Goal: Transaction & Acquisition: Book appointment/travel/reservation

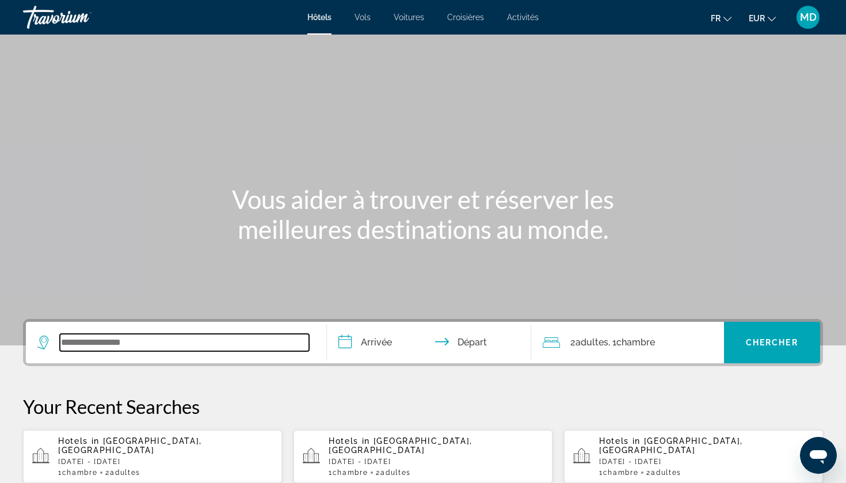
click at [112, 342] on input "Search widget" at bounding box center [184, 342] width 249 height 17
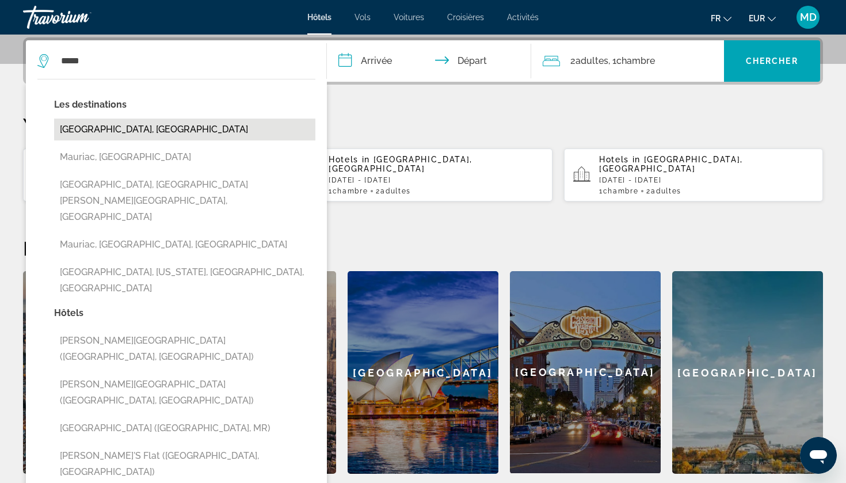
click at [188, 132] on button "[GEOGRAPHIC_DATA], [GEOGRAPHIC_DATA]" at bounding box center [184, 130] width 261 height 22
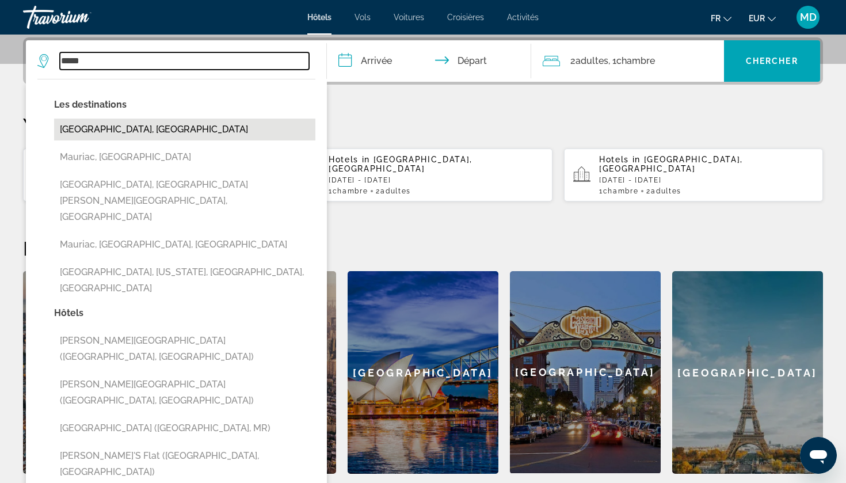
type input "**********"
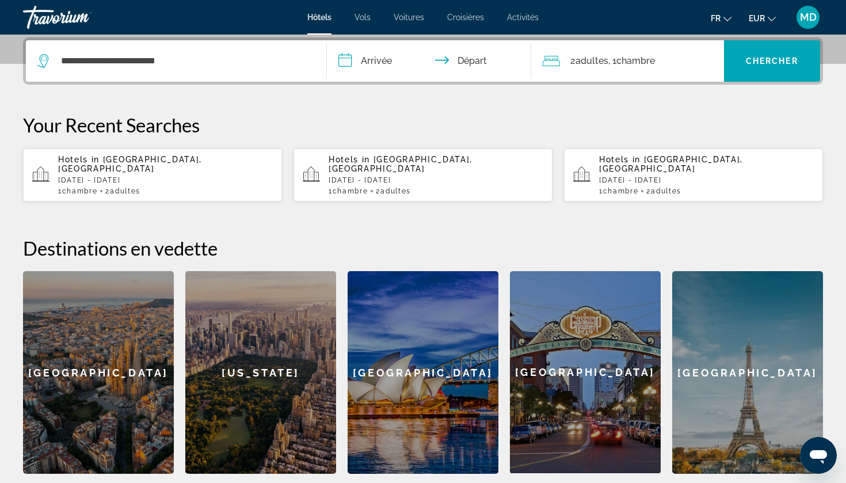
click at [366, 64] on input "**********" at bounding box center [431, 62] width 209 height 45
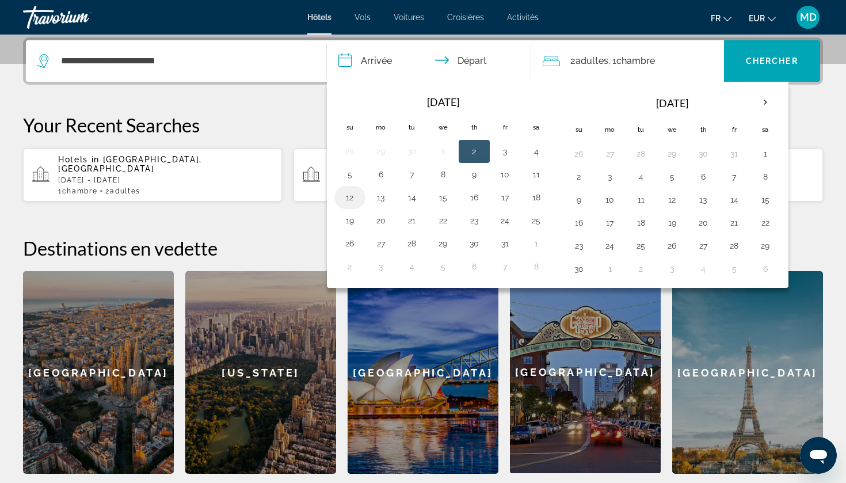
click at [352, 196] on button "12" at bounding box center [350, 197] width 18 height 16
click at [808, 17] on span "MD" at bounding box center [808, 18] width 17 height 12
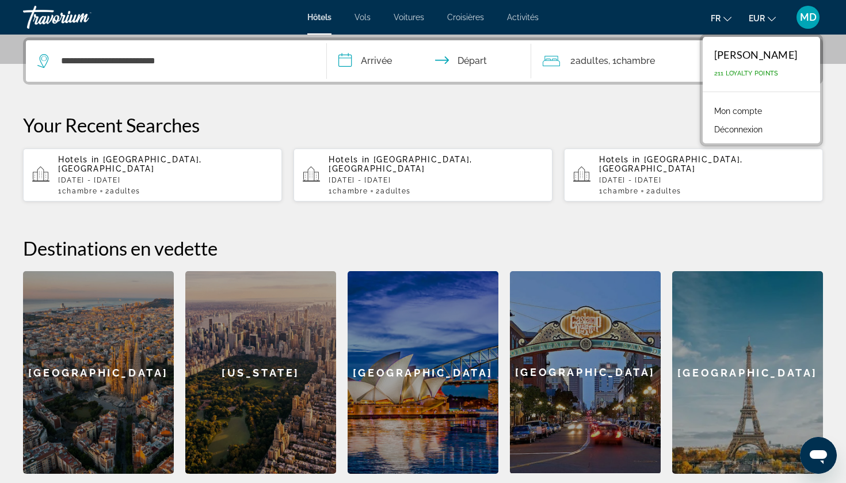
click at [588, 104] on div "**********" at bounding box center [423, 255] width 846 height 436
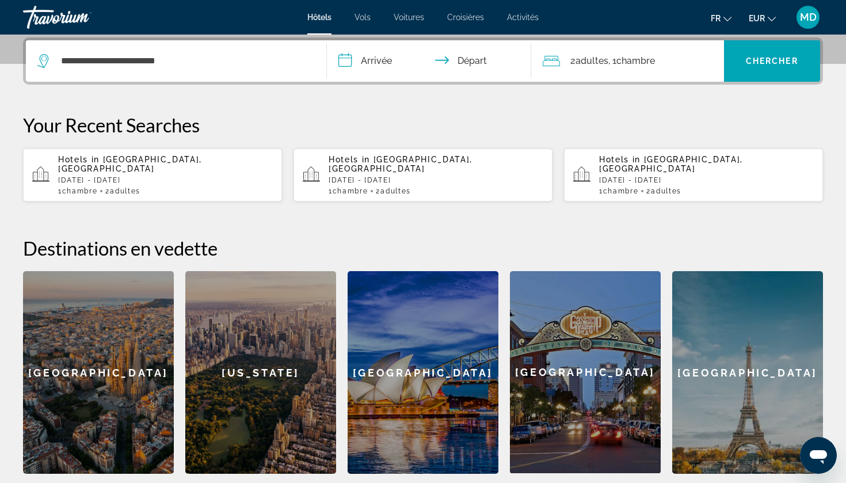
click at [377, 59] on input "**********" at bounding box center [431, 62] width 209 height 45
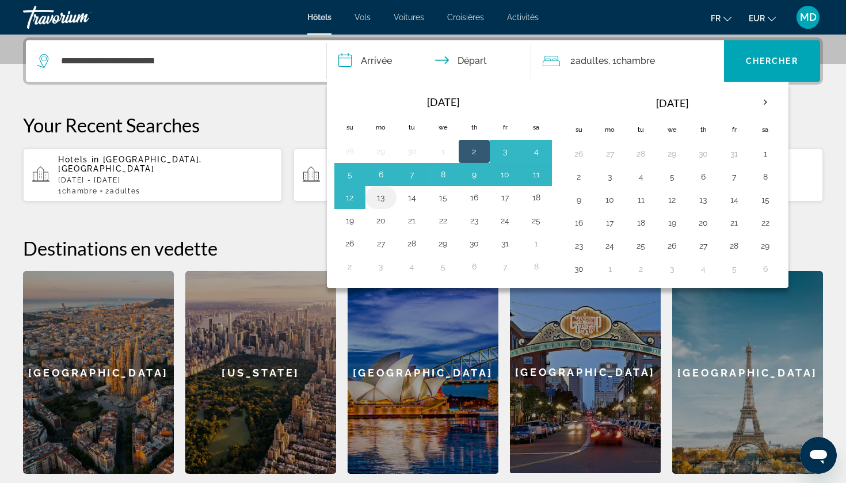
click at [381, 196] on button "13" at bounding box center [381, 197] width 18 height 16
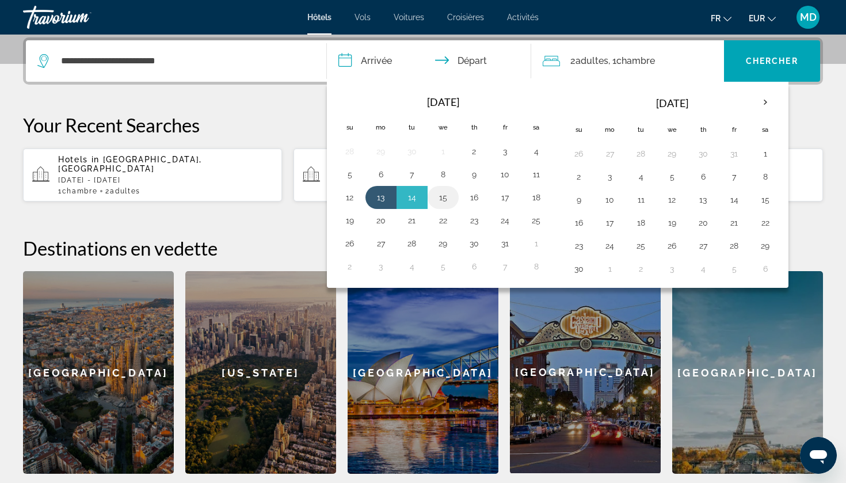
click at [451, 196] on button "15" at bounding box center [443, 197] width 18 height 16
type input "**********"
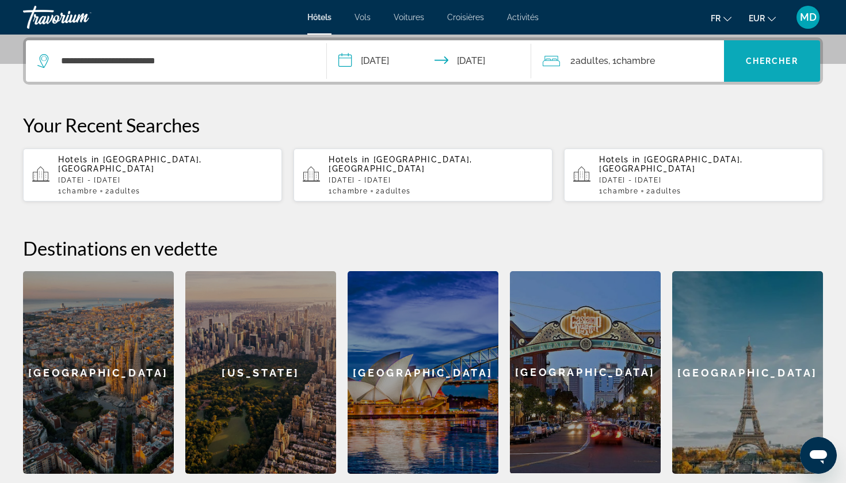
click at [812, 43] on span "Search widget" at bounding box center [772, 60] width 97 height 41
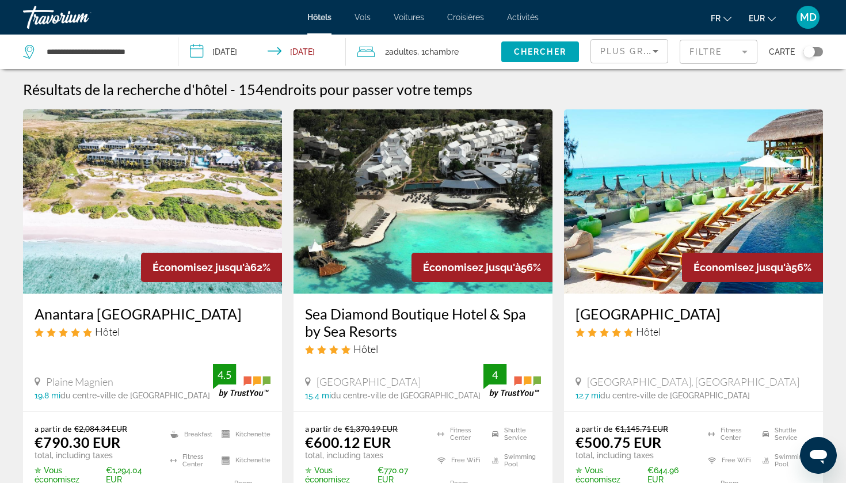
click at [811, 51] on div "Toggle map" at bounding box center [810, 52] width 12 height 12
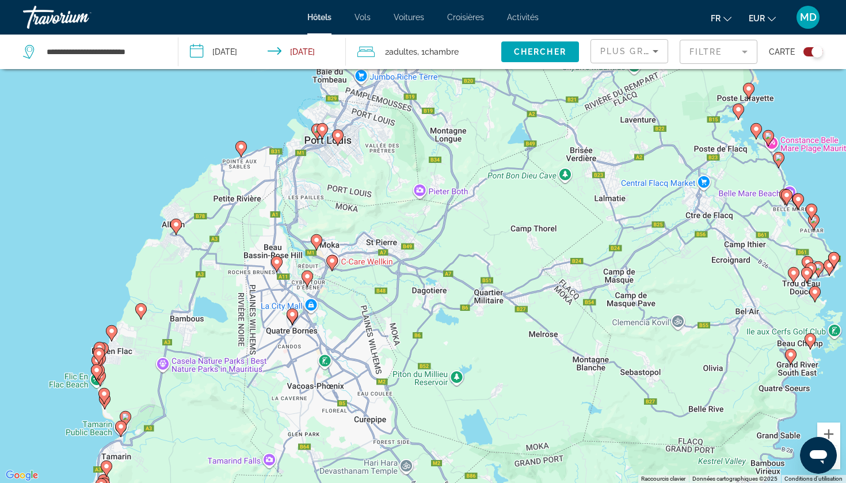
click at [177, 231] on icon "Main content" at bounding box center [176, 226] width 10 height 15
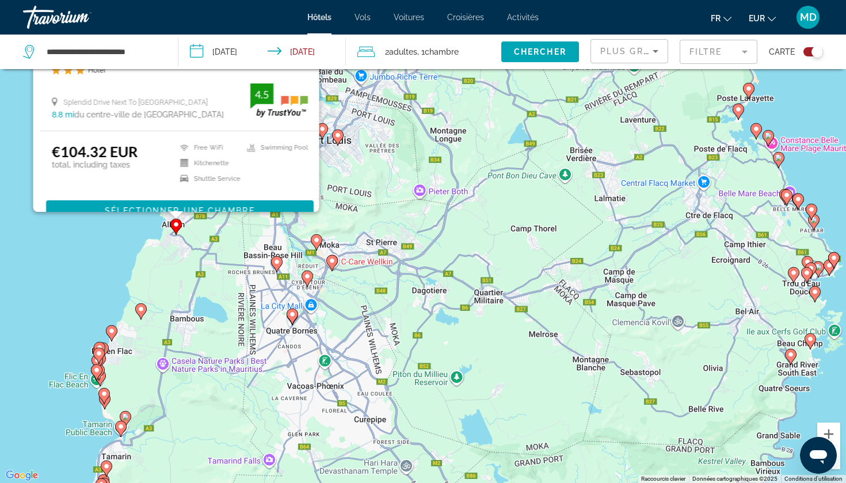
scroll to position [0, 0]
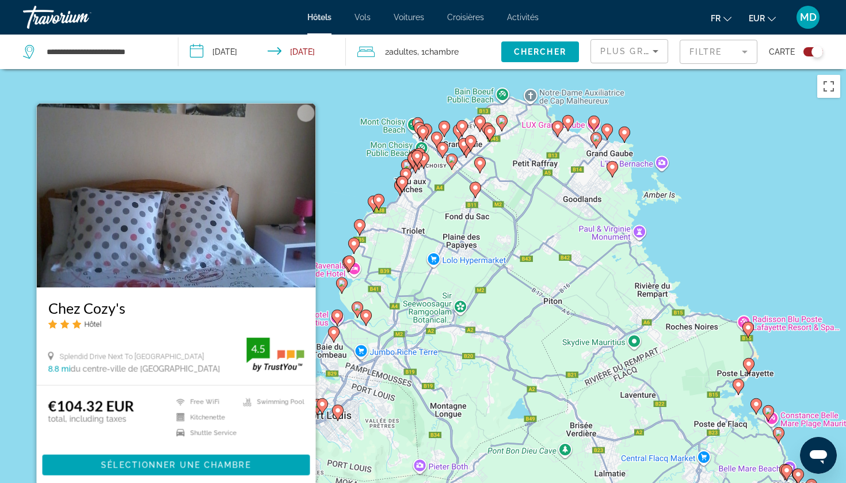
click at [18, 374] on div "Pour activer le glissement avec le clavier, appuyez sur Alt+Entrée. Une fois ce…" at bounding box center [423, 310] width 846 height 483
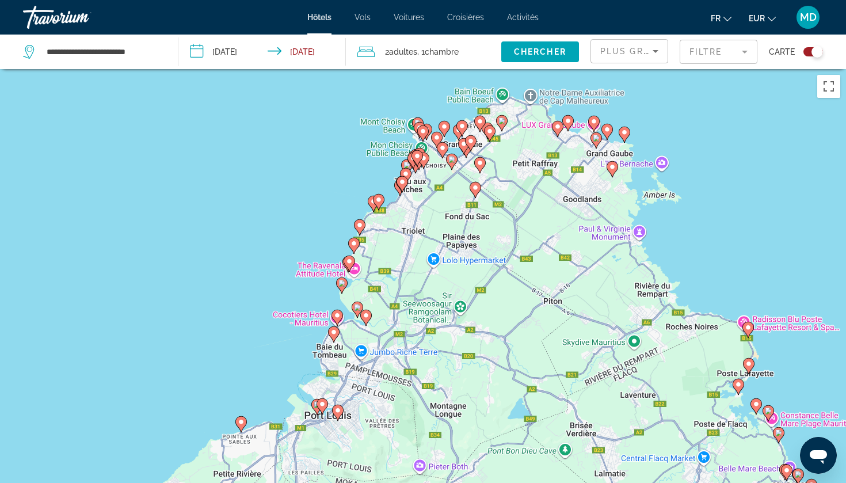
click at [739, 55] on mat-form-field "Filtre" at bounding box center [719, 52] width 78 height 24
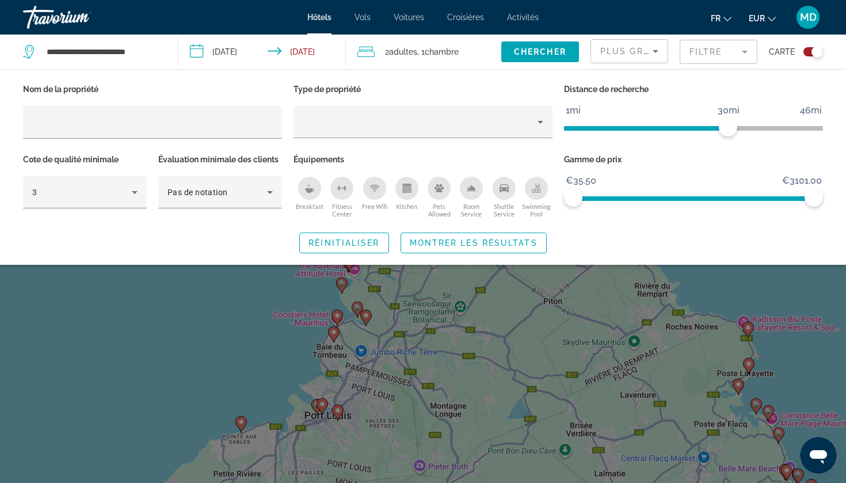
click at [536, 195] on div "Swimming Pool" at bounding box center [536, 188] width 23 height 23
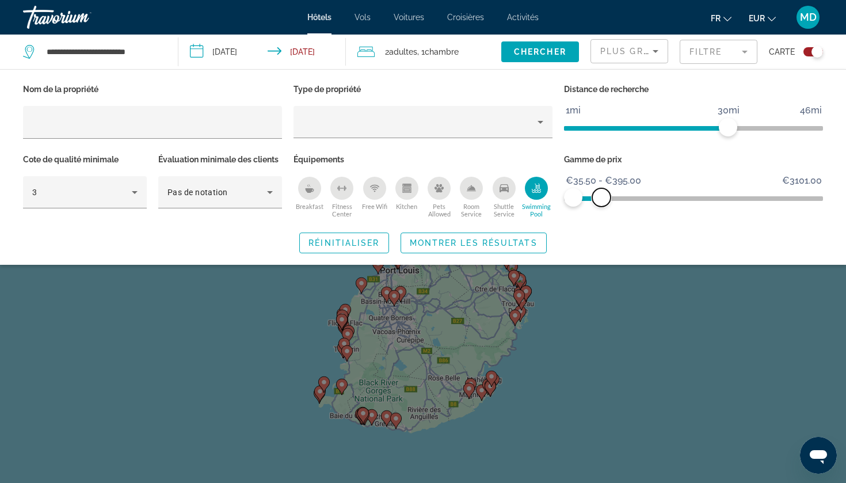
drag, startPoint x: 812, startPoint y: 199, endPoint x: 602, endPoint y: 192, distance: 210.8
click at [602, 192] on span "ngx-slider-max" at bounding box center [601, 197] width 18 height 18
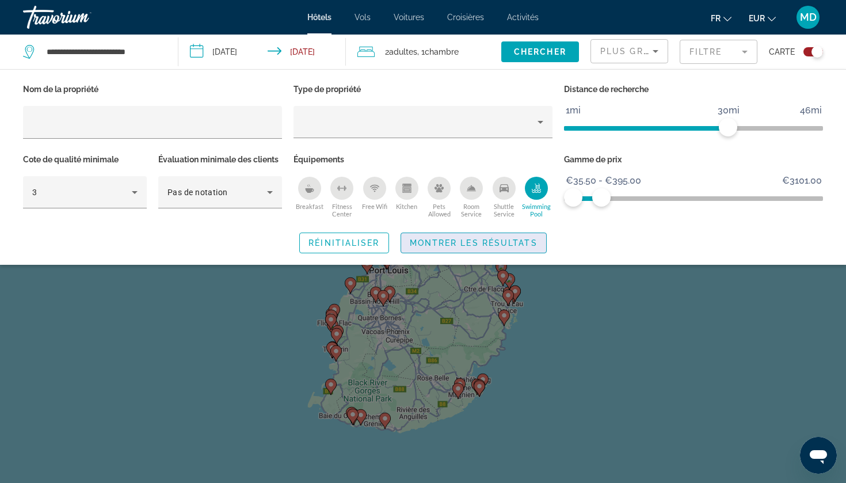
click at [474, 242] on span "Montrer les résultats" at bounding box center [474, 242] width 128 height 9
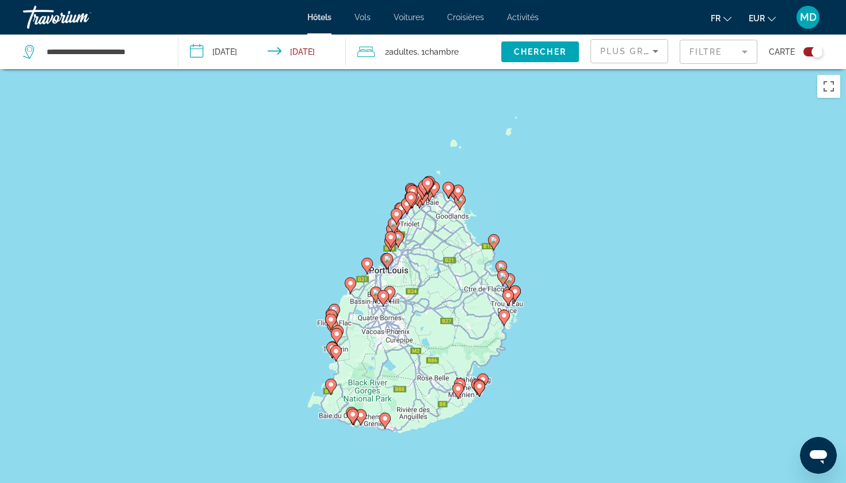
click at [353, 285] on image "Main content" at bounding box center [350, 283] width 7 height 7
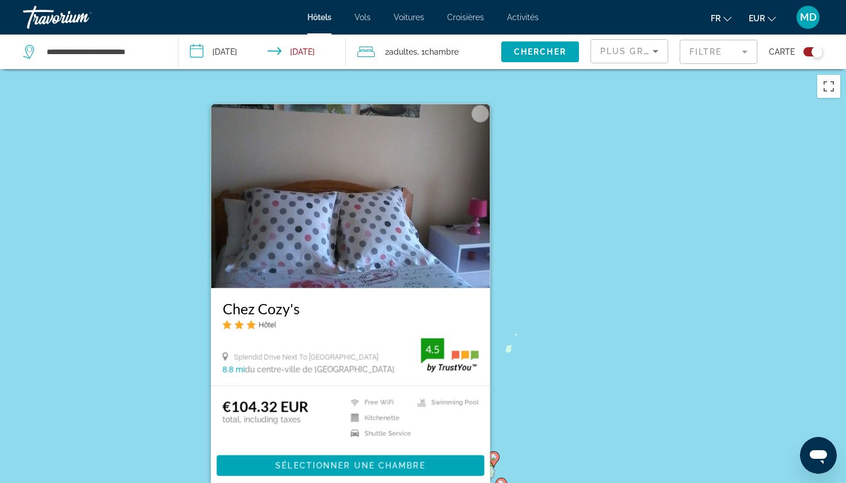
click at [191, 357] on div "Pour activer le glissement avec le clavier, appuyez sur Alt+Entrée. Une fois ce…" at bounding box center [423, 310] width 846 height 483
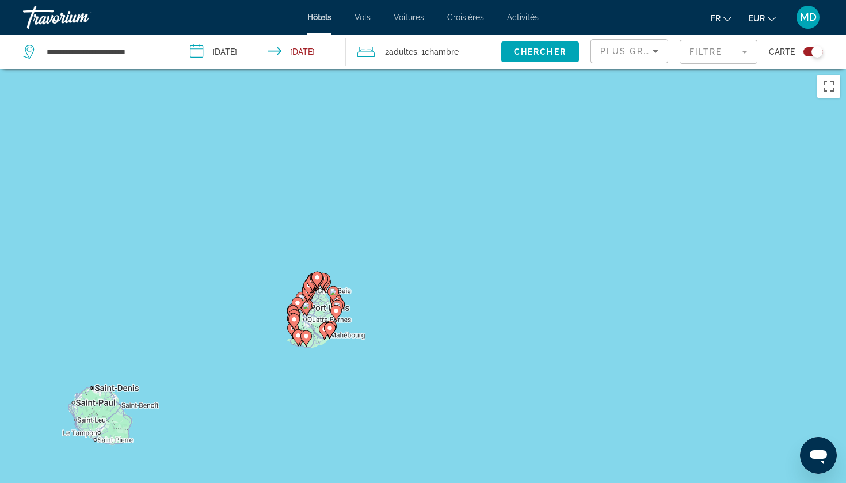
drag, startPoint x: 343, startPoint y: 329, endPoint x: 463, endPoint y: 199, distance: 177.2
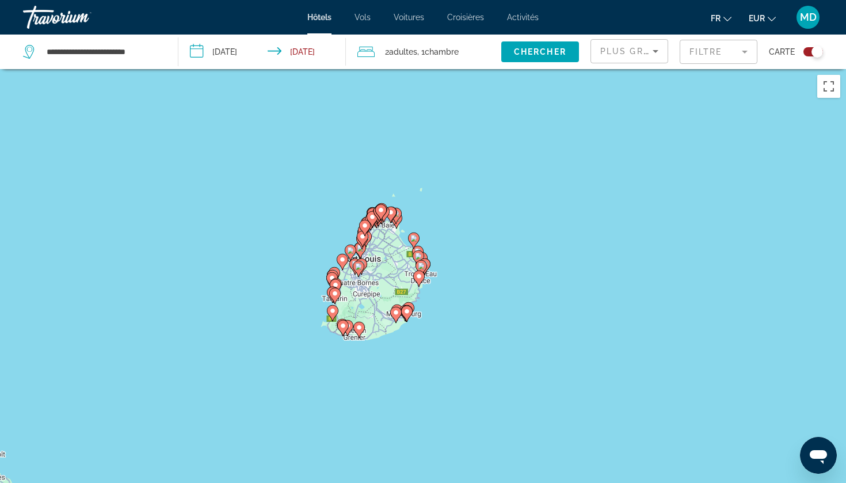
drag, startPoint x: 264, startPoint y: 278, endPoint x: 314, endPoint y: 244, distance: 60.0
click at [314, 244] on div "Pour activer le glissement avec le clavier, appuyez sur Alt+Entrée. Une fois ce…" at bounding box center [423, 310] width 846 height 483
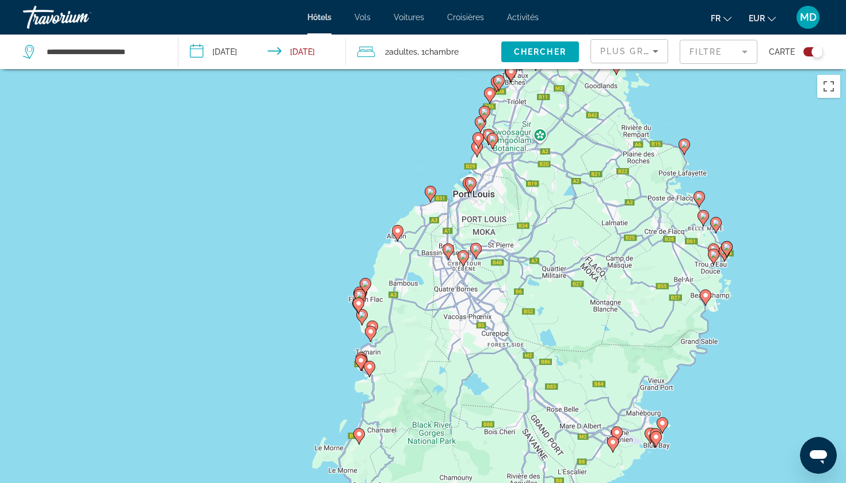
drag, startPoint x: 491, startPoint y: 322, endPoint x: 397, endPoint y: 276, distance: 105.0
click at [397, 276] on div "Pour activer le glissement avec le clavier, appuyez sur Alt+Entrée. Une fois ce…" at bounding box center [423, 310] width 846 height 483
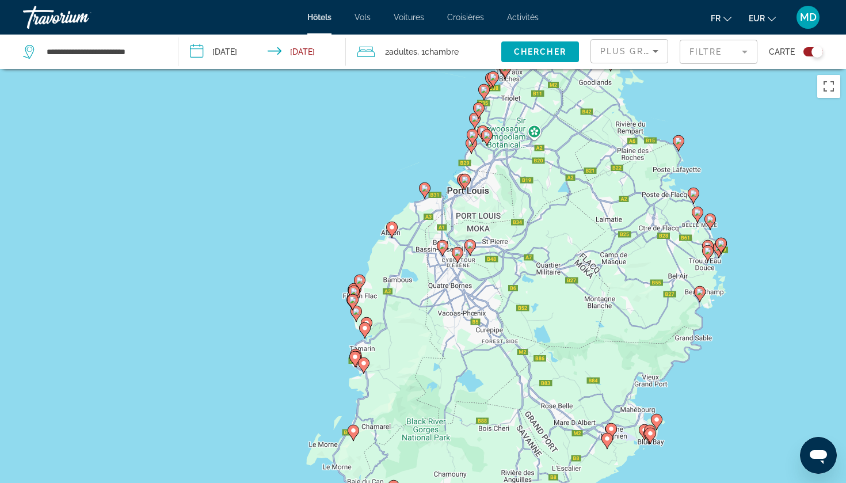
click at [429, 192] on gmp-advanced-marker "Main content" at bounding box center [425, 190] width 12 height 17
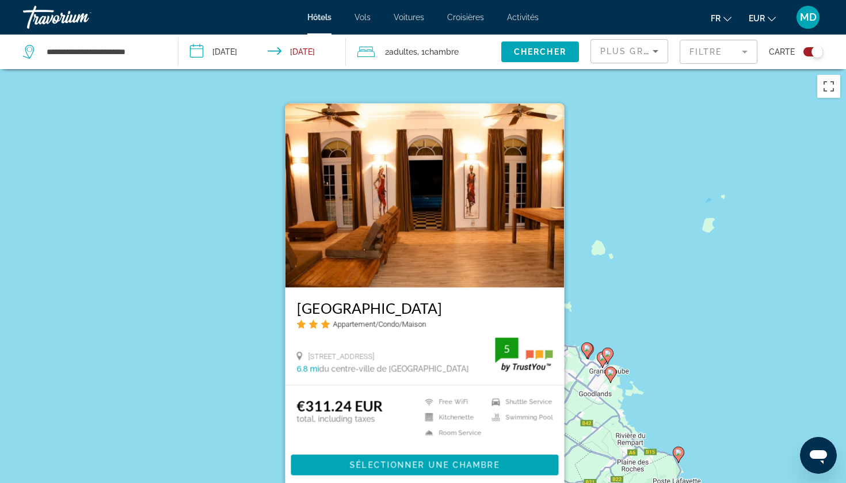
click at [617, 210] on div "Pour activer le glissement avec le clavier, appuyez sur Alt+Entrée. Une fois ce…" at bounding box center [423, 310] width 846 height 483
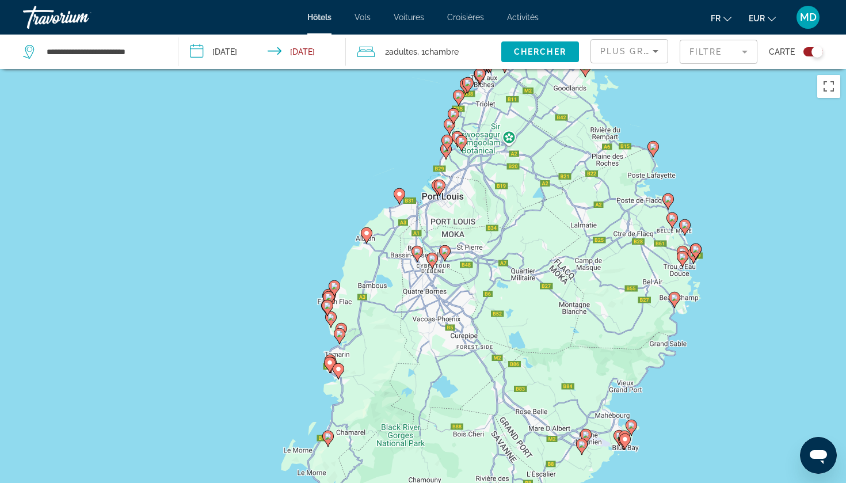
drag, startPoint x: 412, startPoint y: 367, endPoint x: 386, endPoint y: 56, distance: 311.4
click at [386, 69] on div "**********" at bounding box center [423, 345] width 846 height 552
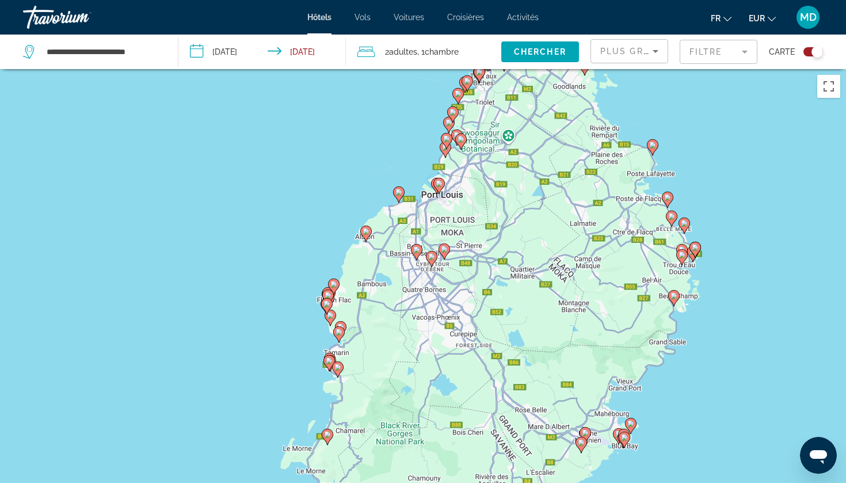
click at [336, 287] on image "Main content" at bounding box center [333, 284] width 7 height 7
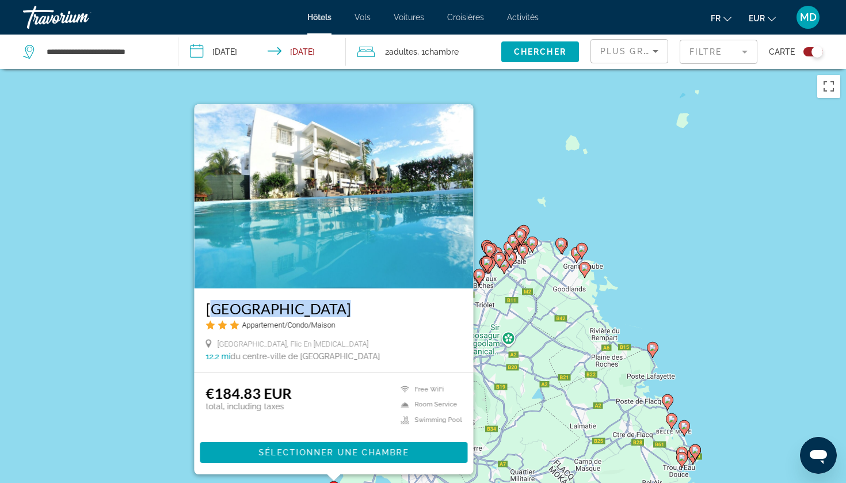
click at [154, 348] on div "Pour activer le glissement avec le clavier, appuyez sur Alt+Entrée. Une fois ce…" at bounding box center [423, 310] width 846 height 483
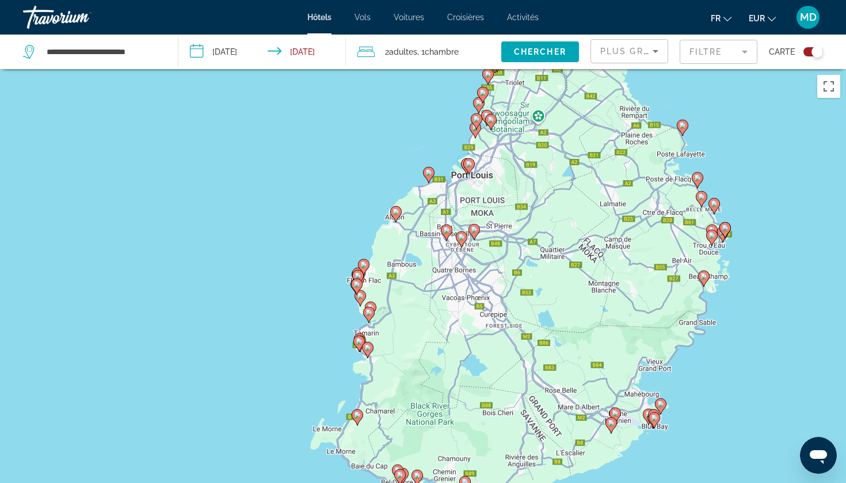
drag, startPoint x: 320, startPoint y: 387, endPoint x: 351, endPoint y: 165, distance: 223.8
click at [351, 165] on div "Pour activer le glissement avec le clavier, appuyez sur Alt+Entrée. Une fois ce…" at bounding box center [423, 310] width 846 height 483
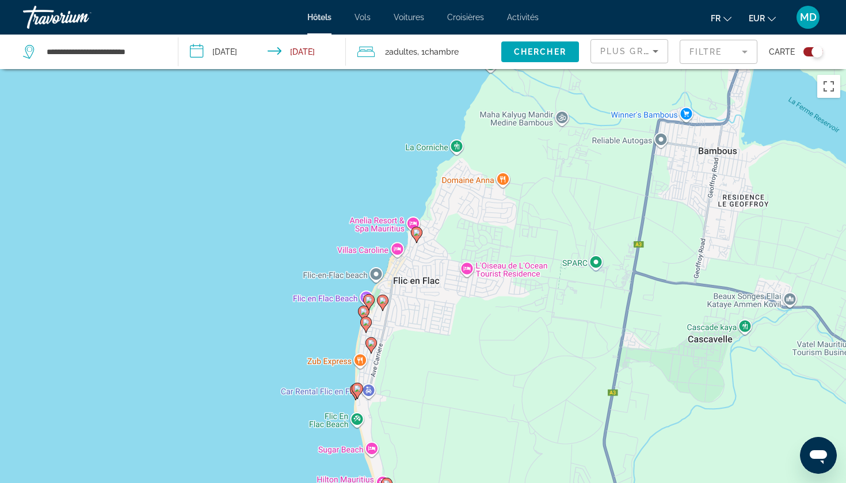
click at [386, 303] on icon "Main content" at bounding box center [383, 302] width 10 height 15
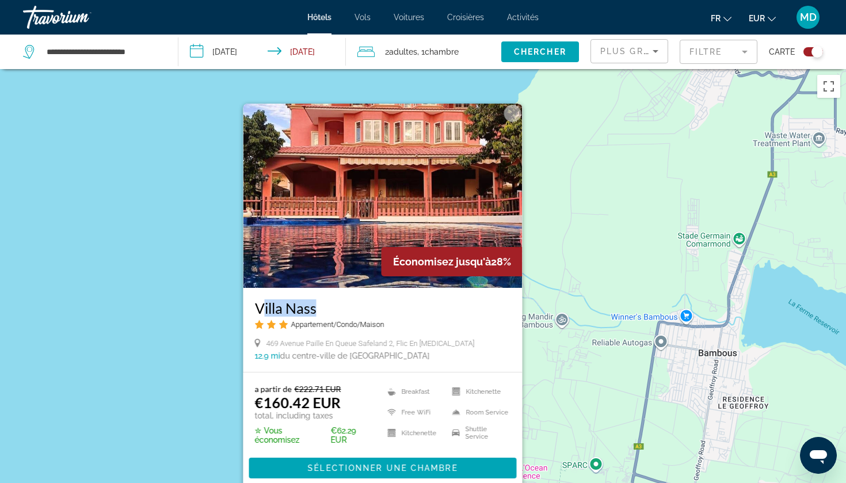
click at [193, 374] on div "Pour activer le glissement avec le clavier, appuyez sur Alt+Entrée. Une fois ce…" at bounding box center [423, 310] width 846 height 483
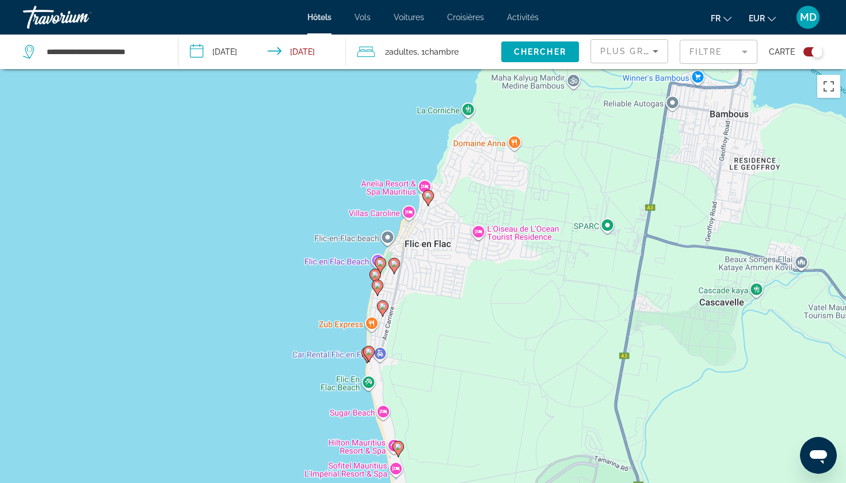
drag, startPoint x: 301, startPoint y: 420, endPoint x: 312, endPoint y: 180, distance: 240.9
click at [312, 180] on div "Pour activer le glissement avec le clavier, appuyez sur Alt+Entrée. Une fois ce…" at bounding box center [423, 310] width 846 height 483
click at [374, 279] on gmp-advanced-marker "Main content" at bounding box center [378, 287] width 12 height 17
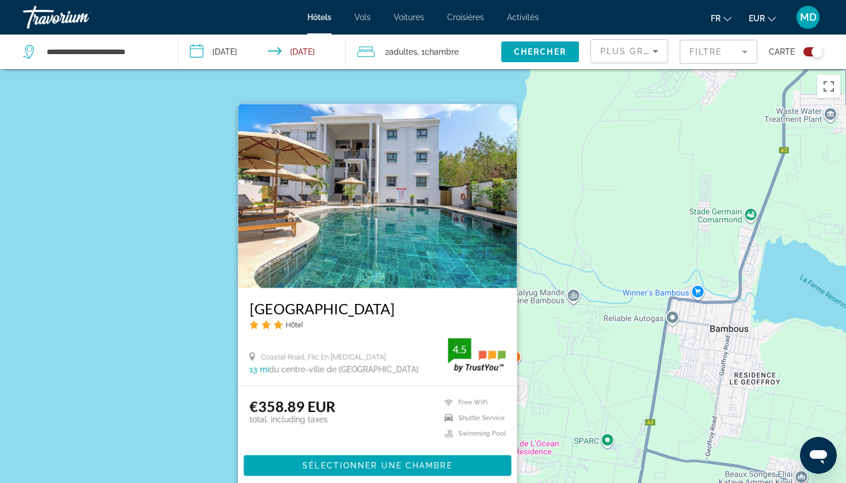
click at [202, 371] on div "Pour activer le glissement avec le clavier, appuyez sur Alt+Entrée. Une fois ce…" at bounding box center [423, 310] width 846 height 483
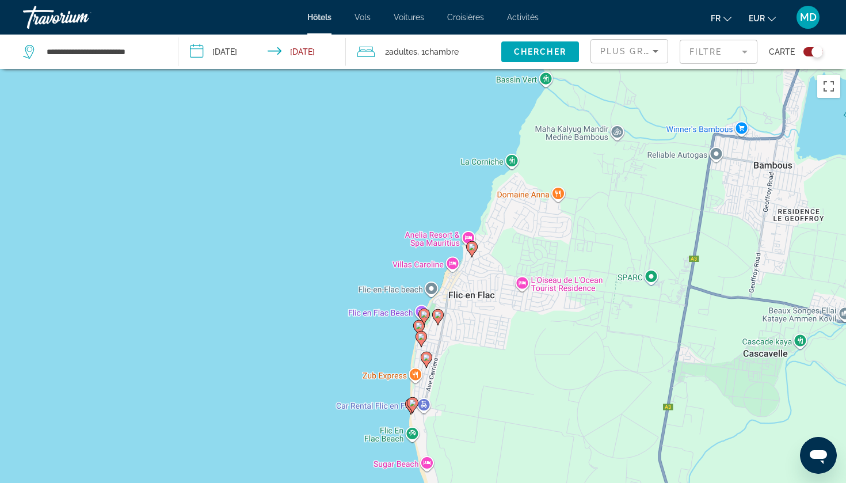
drag, startPoint x: 202, startPoint y: 371, endPoint x: 243, endPoint y: 200, distance: 176.4
click at [243, 200] on div "Pour activer le glissement avec le clavier, appuyez sur Alt+Entrée. Une fois ce…" at bounding box center [423, 310] width 846 height 483
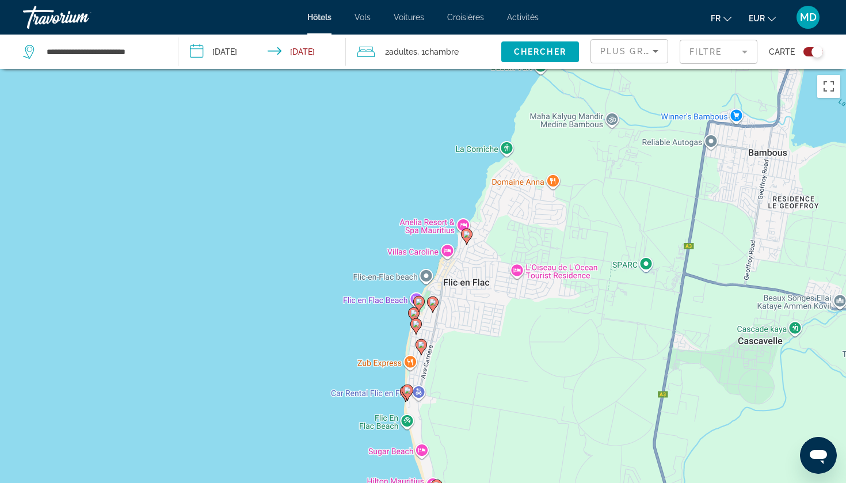
click at [419, 332] on gmp-advanced-marker "Main content" at bounding box center [416, 326] width 12 height 17
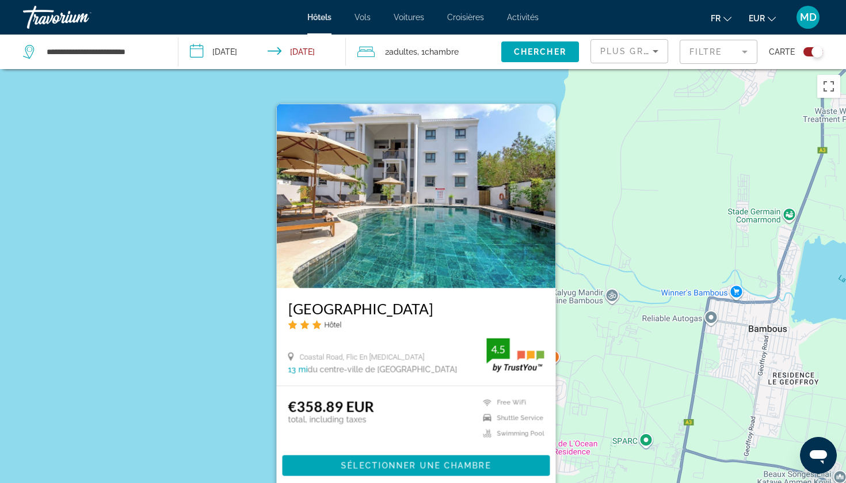
click at [241, 347] on div "Pour activer le glissement avec le clavier, appuyez sur Alt+Entrée. Une fois ce…" at bounding box center [423, 310] width 846 height 483
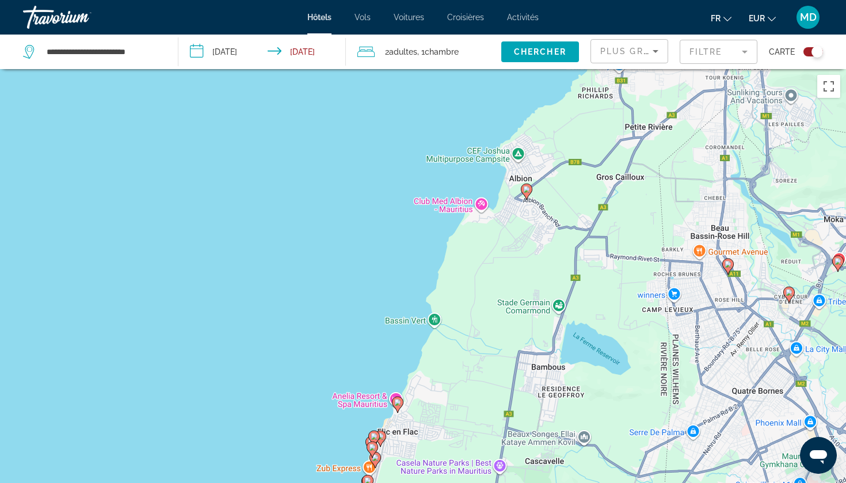
click at [379, 461] on icon "Main content" at bounding box center [375, 459] width 10 height 15
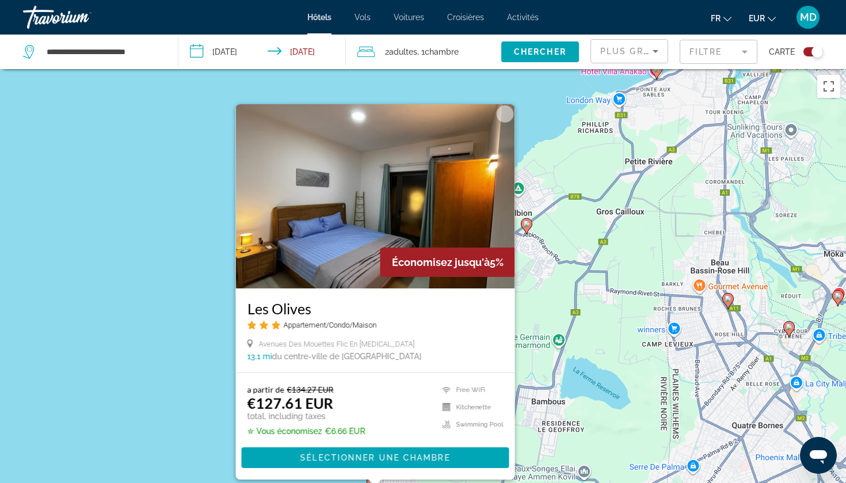
click at [174, 349] on div "Pour activer le glissement avec le clavier, appuyez sur Alt+Entrée. Une fois ce…" at bounding box center [423, 310] width 846 height 483
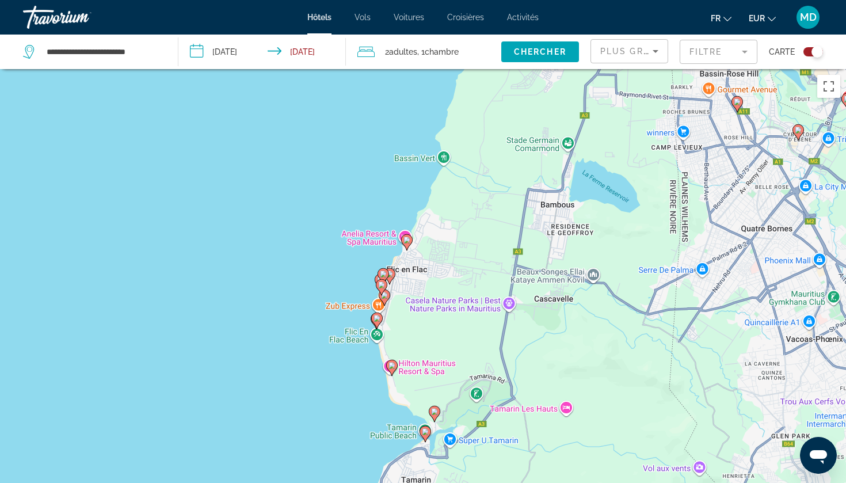
drag, startPoint x: 174, startPoint y: 349, endPoint x: 181, endPoint y: 143, distance: 206.8
click at [181, 143] on div "Pour activer le glissement avec le clavier, appuyez sur Alt+Entrée. Une fois ce…" at bounding box center [423, 310] width 846 height 483
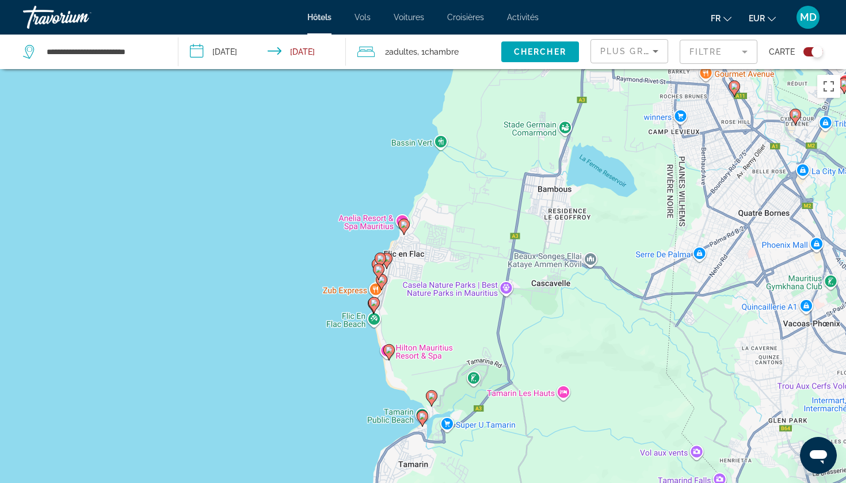
click at [375, 304] on image "Main content" at bounding box center [374, 302] width 7 height 7
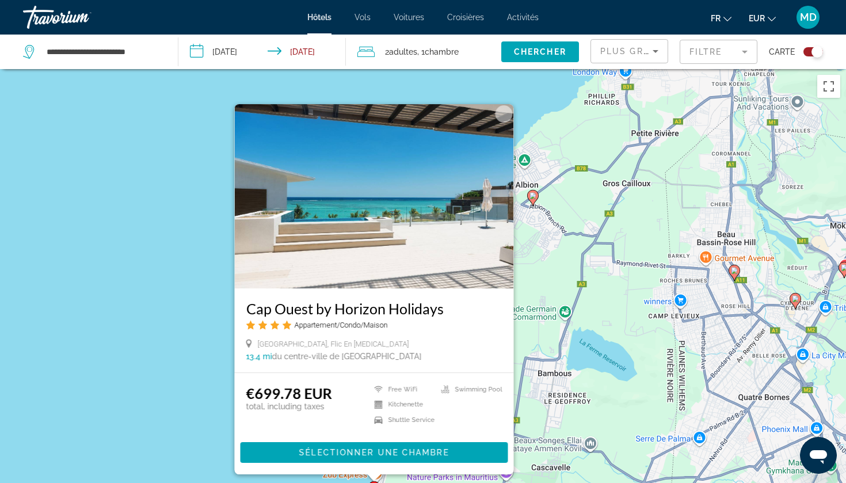
click at [181, 347] on div "Pour activer le glissement avec le clavier, appuyez sur Alt+Entrée. Une fois ce…" at bounding box center [423, 310] width 846 height 483
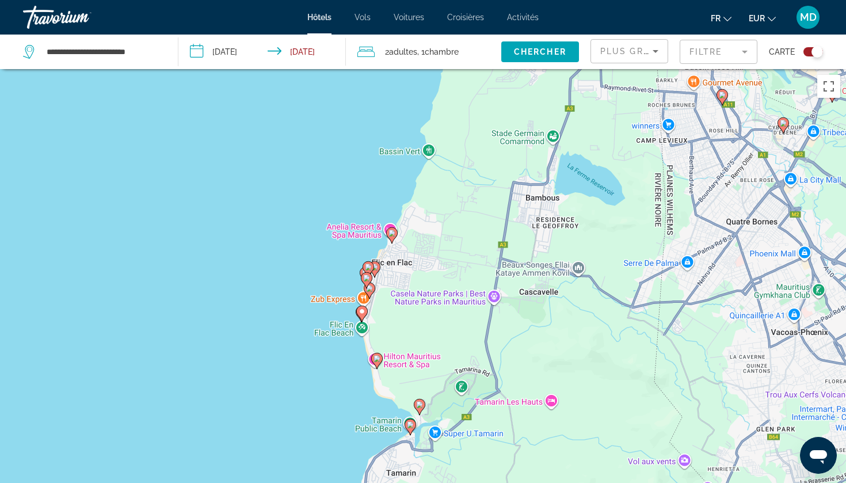
drag, startPoint x: 298, startPoint y: 423, endPoint x: 284, endPoint y: 210, distance: 214.1
click at [284, 210] on div "Pour activer le glissement avec le clavier, appuyez sur Alt+Entrée. Une fois ce…" at bounding box center [423, 310] width 846 height 483
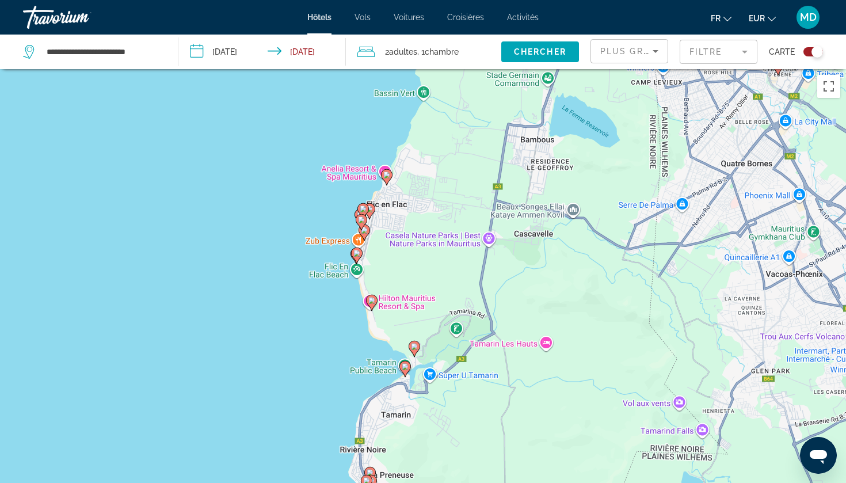
click at [373, 303] on image "Main content" at bounding box center [371, 300] width 7 height 7
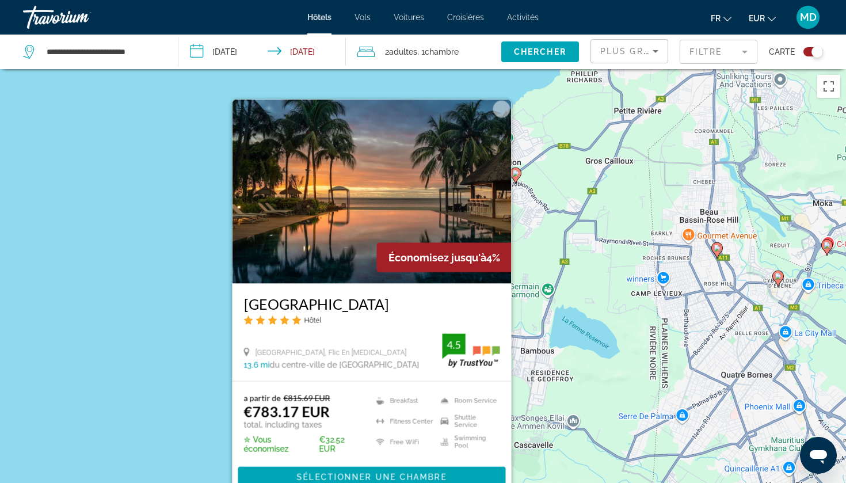
click at [201, 318] on div "Pour activer le glissement avec le clavier, appuyez sur Alt+Entrée. Une fois ce…" at bounding box center [423, 310] width 846 height 483
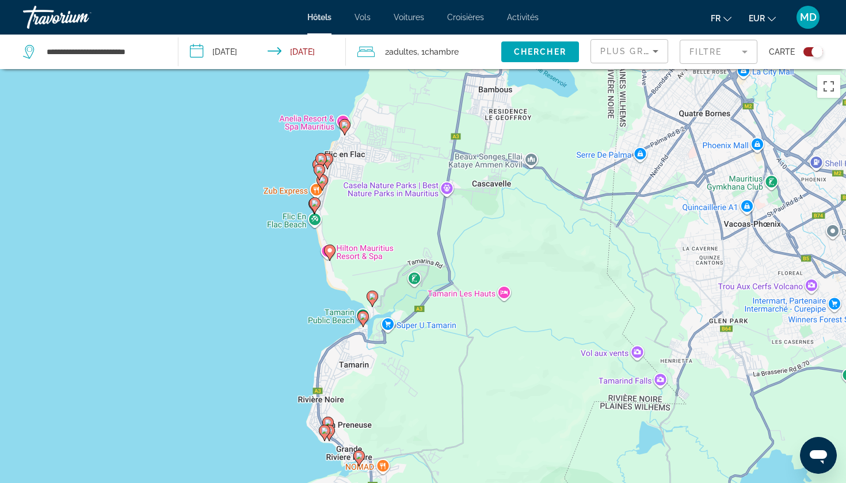
drag, startPoint x: 255, startPoint y: 373, endPoint x: 210, endPoint y: 100, distance: 277.2
click at [210, 100] on div "Pour activer le glissement avec le clavier, appuyez sur Alt+Entrée. Une fois ce…" at bounding box center [423, 310] width 846 height 483
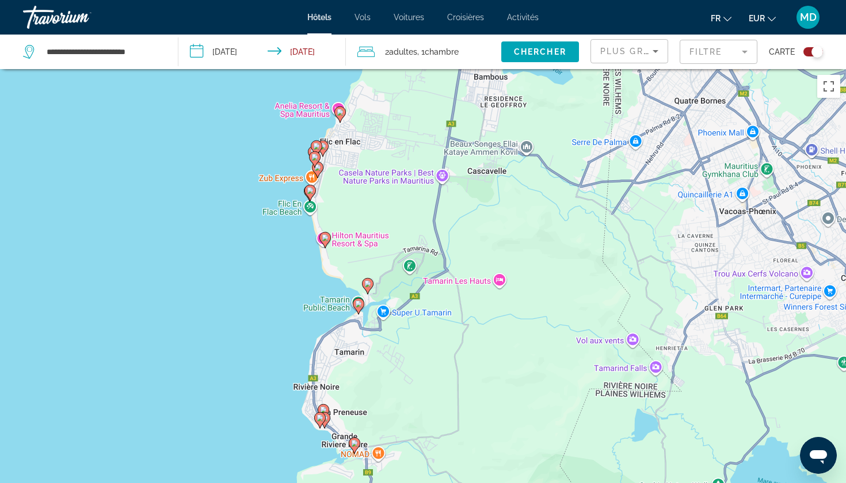
click at [359, 305] on image "Main content" at bounding box center [358, 304] width 7 height 7
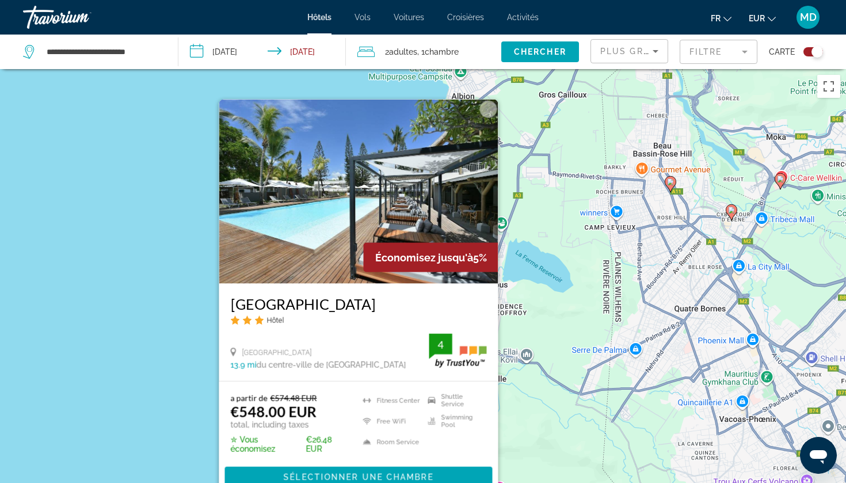
click at [178, 307] on div "Pour activer le glissement avec le clavier, appuyez sur Alt+Entrée. Une fois ce…" at bounding box center [423, 310] width 846 height 483
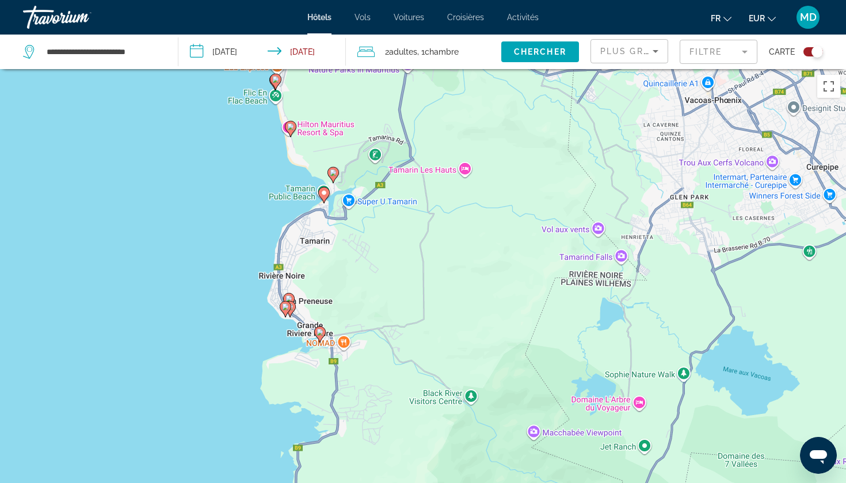
drag, startPoint x: 246, startPoint y: 400, endPoint x: 226, endPoint y: 134, distance: 266.7
click at [213, 94] on div "Pour activer le glissement avec le clavier, appuyez sur Alt+Entrée. Une fois ce…" at bounding box center [423, 310] width 846 height 483
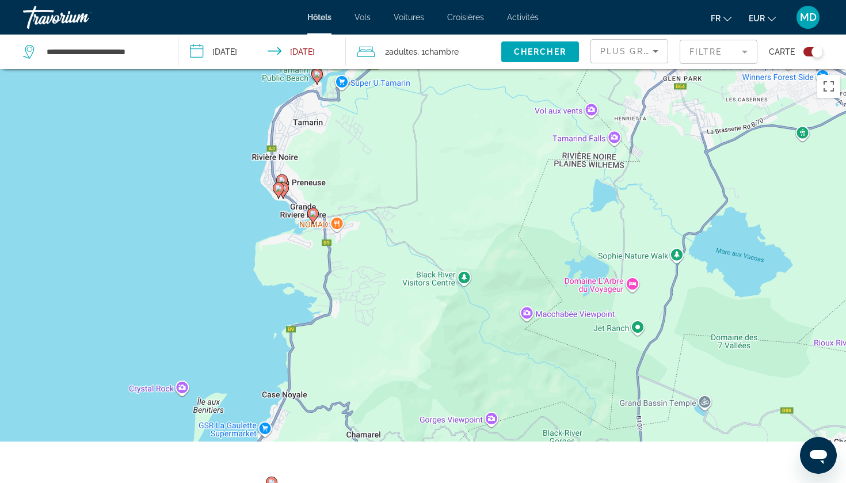
drag, startPoint x: 237, startPoint y: 282, endPoint x: 225, endPoint y: 108, distance: 174.3
click at [225, 108] on div "Pour activer le glissement avec le clavier, appuyez sur Alt+Entrée. Une fois ce…" at bounding box center [423, 310] width 846 height 483
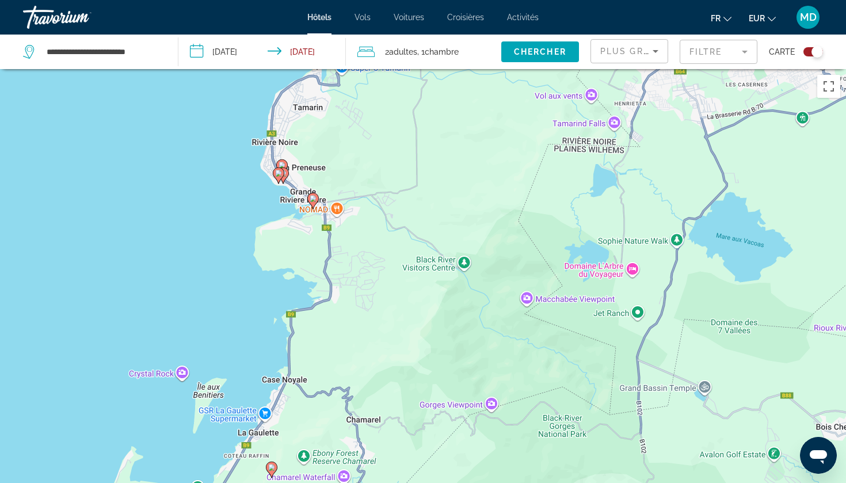
click at [286, 163] on icon "Main content" at bounding box center [282, 166] width 10 height 15
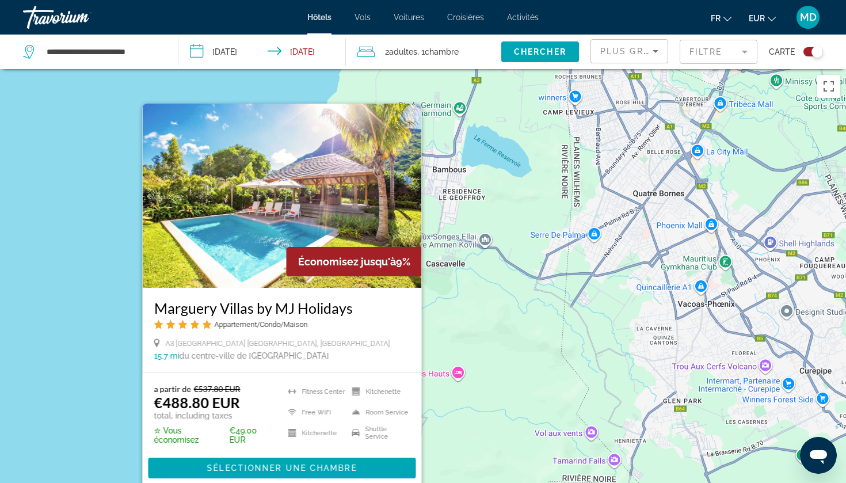
click at [112, 322] on div "Pour activer le glissement avec le clavier, appuyez sur Alt+Entrée. Une fois ce…" at bounding box center [423, 310] width 846 height 483
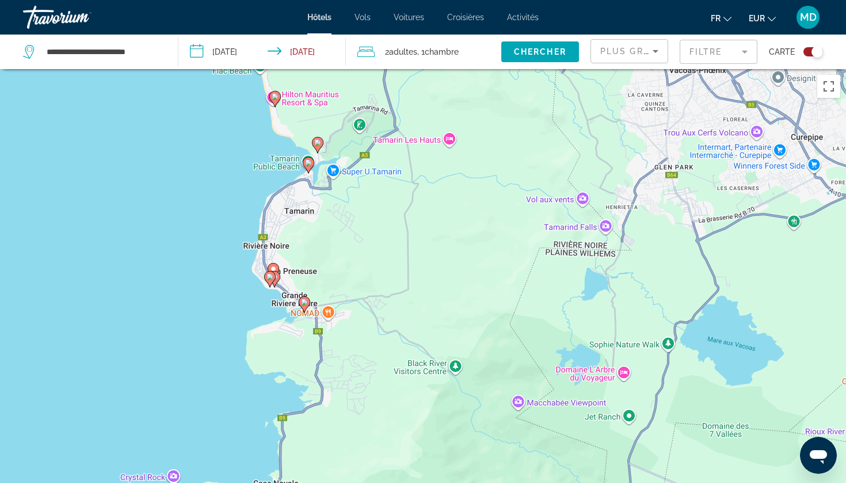
drag, startPoint x: 213, startPoint y: 394, endPoint x: 206, endPoint y: 174, distance: 220.0
click at [206, 174] on div "Pour activer le glissement avec le clavier, appuyez sur Alt+Entrée. Une fois ce…" at bounding box center [423, 310] width 846 height 483
click at [271, 282] on icon "Main content" at bounding box center [270, 278] width 10 height 15
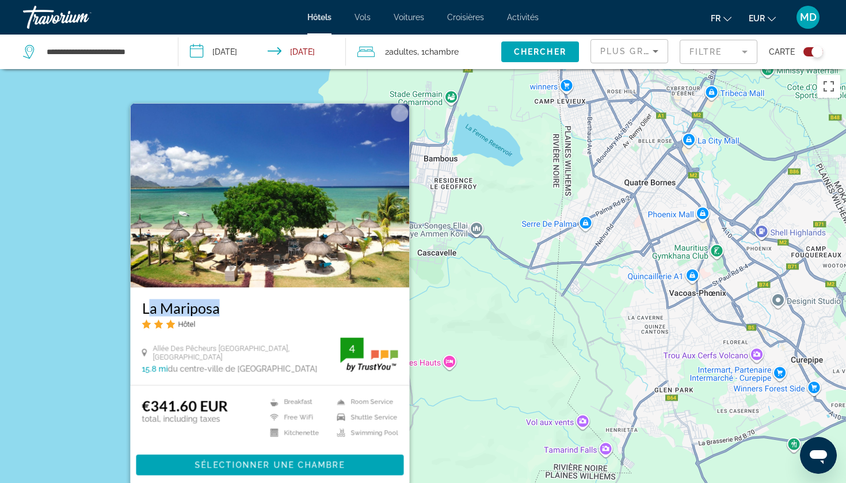
click at [74, 338] on div "Pour activer le glissement avec le clavier, appuyez sur Alt+Entrée. Une fois ce…" at bounding box center [423, 310] width 846 height 483
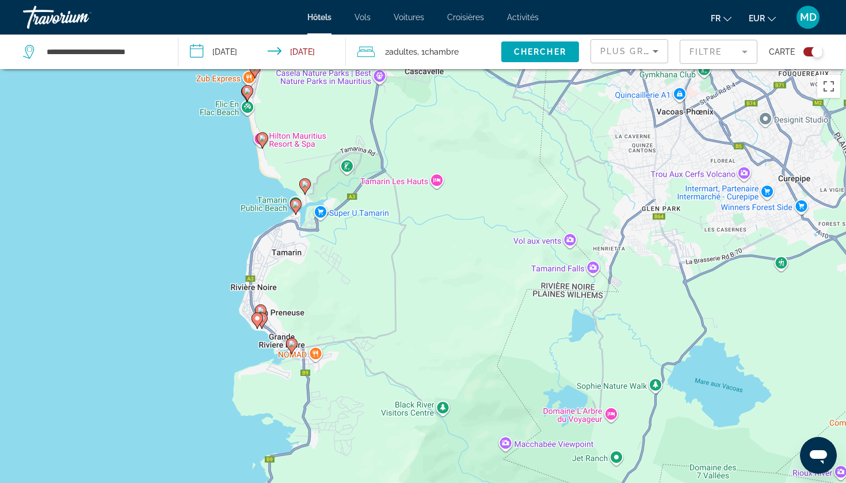
drag, startPoint x: 186, startPoint y: 342, endPoint x: 246, endPoint y: 278, distance: 88.0
click at [175, 196] on div "Pour activer le glissement avec le clavier, appuyez sur Alt+Entrée. Une fois ce…" at bounding box center [423, 310] width 846 height 483
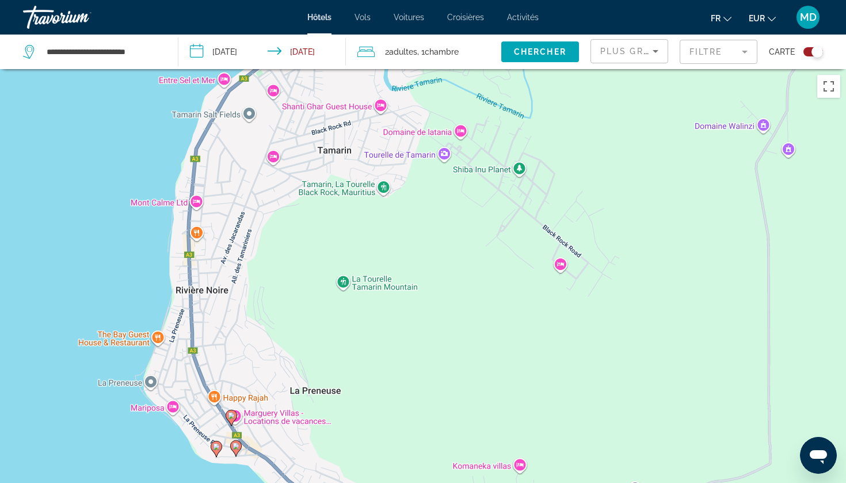
click at [238, 450] on icon "Main content" at bounding box center [236, 447] width 10 height 15
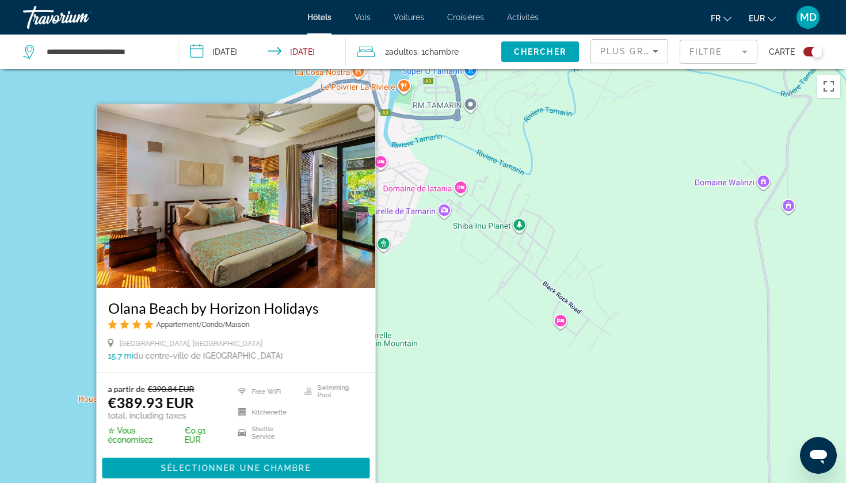
click at [58, 356] on div "Pour activer le glissement avec le clavier, appuyez sur Alt+Entrée. Une fois ce…" at bounding box center [423, 310] width 846 height 483
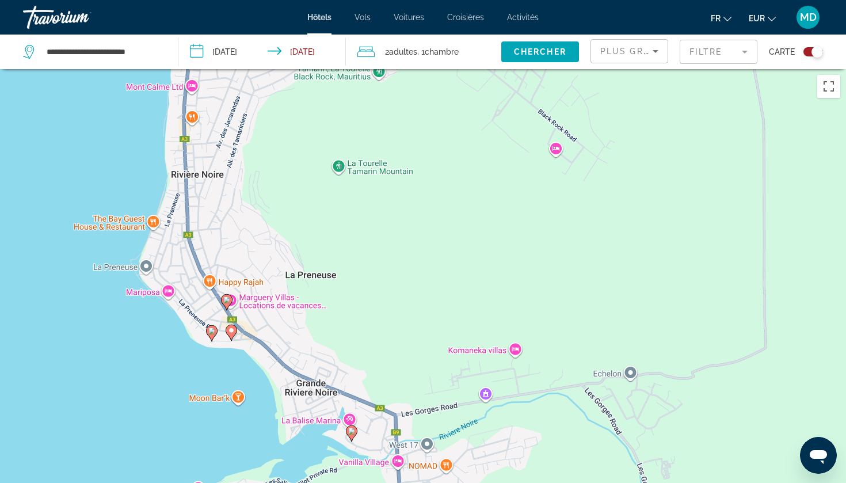
drag, startPoint x: 63, startPoint y: 405, endPoint x: 54, endPoint y: 140, distance: 265.0
click at [54, 140] on div "Pour activer le glissement avec le clavier, appuyez sur Alt+Entrée. Une fois ce…" at bounding box center [423, 310] width 846 height 483
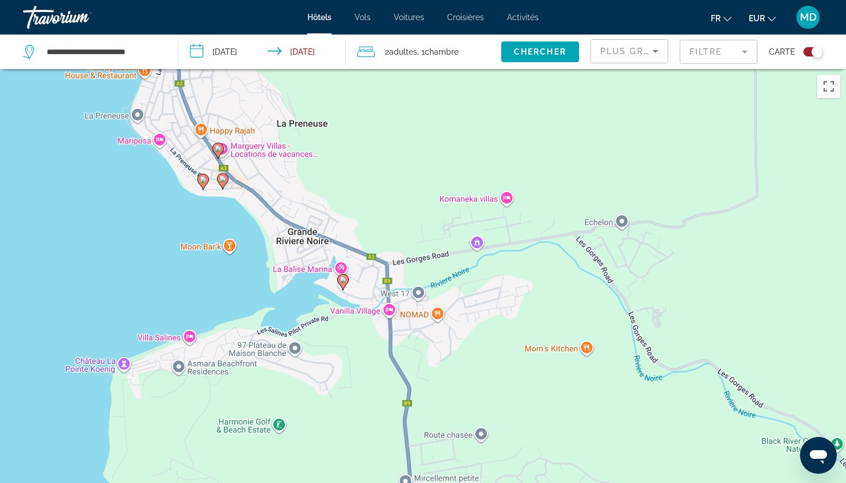
click at [206, 187] on gmp-advanced-marker "Main content" at bounding box center [203, 181] width 12 height 17
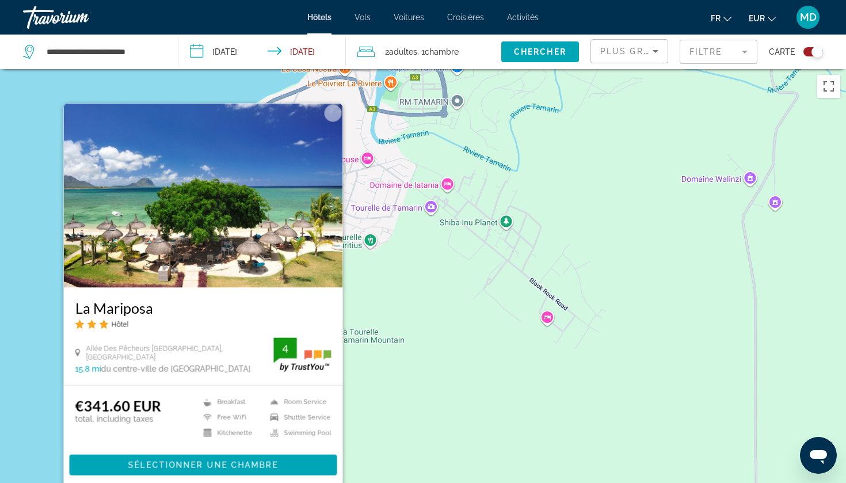
click at [59, 293] on div "Pour activer le glissement avec le clavier, appuyez sur Alt+Entrée. Une fois ce…" at bounding box center [423, 310] width 846 height 483
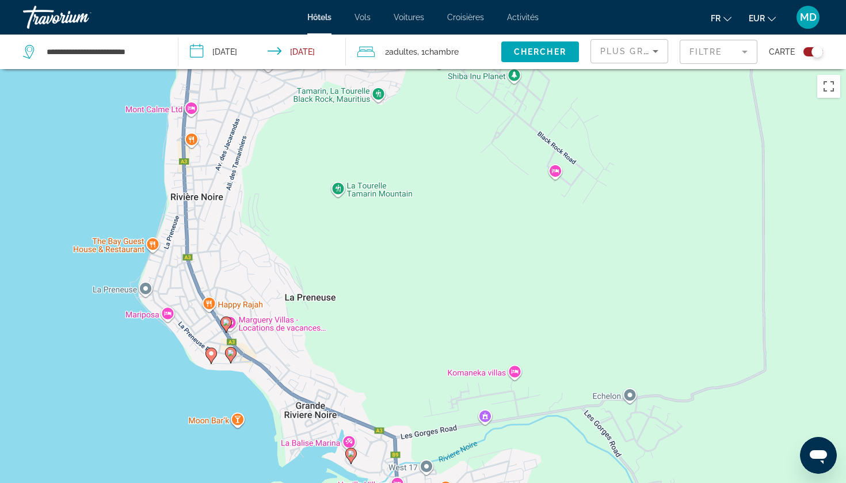
drag, startPoint x: 108, startPoint y: 411, endPoint x: 116, endPoint y: 263, distance: 148.2
click at [116, 263] on div "Pour activer le glissement avec le clavier, appuyez sur Alt+Entrée. Une fois ce…" at bounding box center [423, 310] width 846 height 483
click at [229, 324] on image "Main content" at bounding box center [226, 322] width 7 height 7
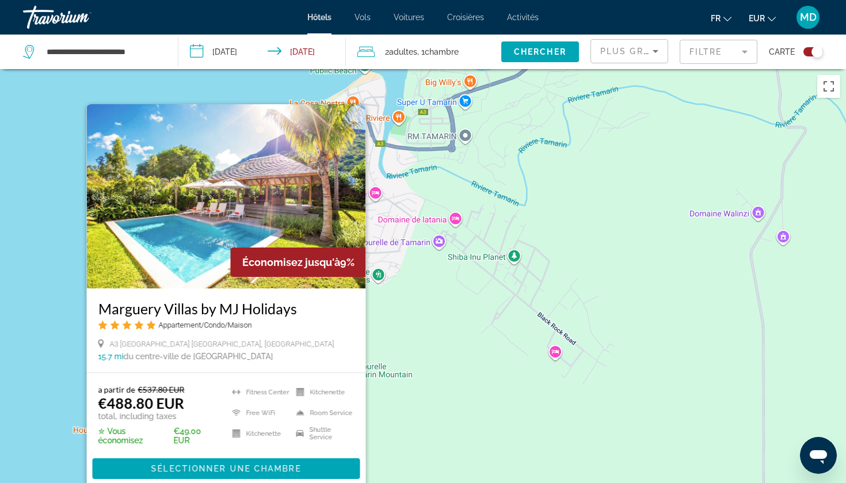
click at [59, 286] on div "Pour activer le glissement avec le clavier, appuyez sur Alt+Entrée. Une fois ce…" at bounding box center [423, 310] width 846 height 483
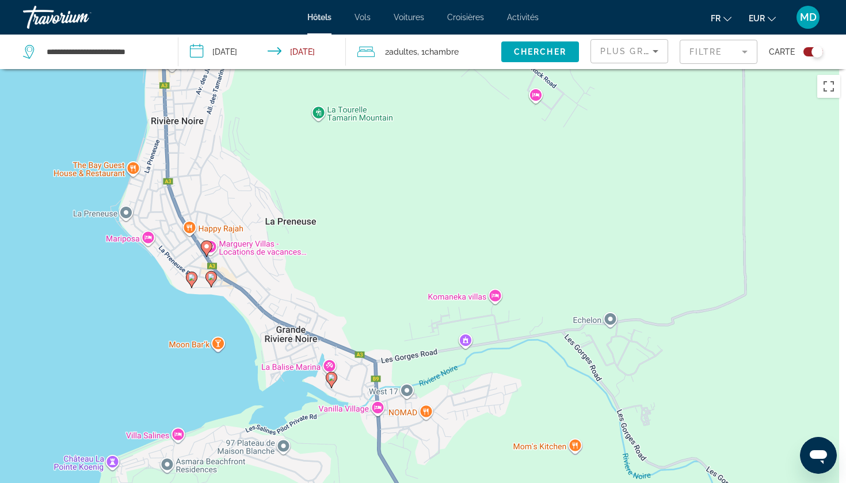
drag, startPoint x: 136, startPoint y: 349, endPoint x: 105, endPoint y: 55, distance: 295.9
click at [105, 69] on div "**********" at bounding box center [423, 345] width 846 height 552
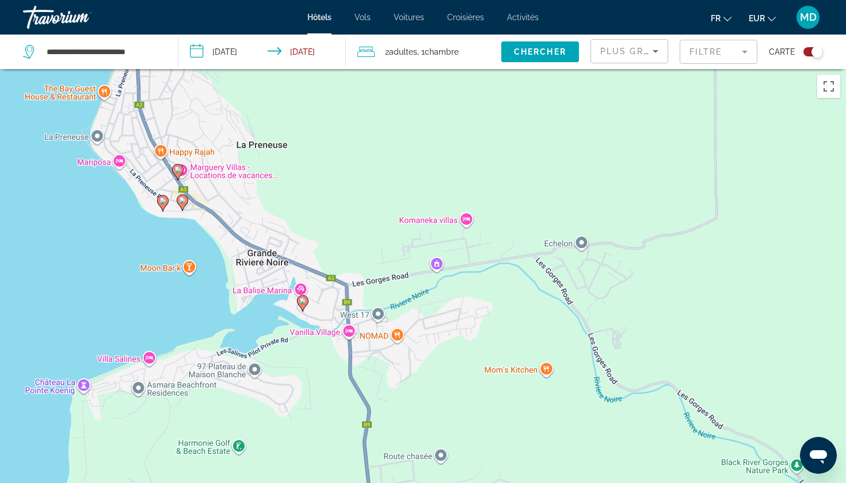
click at [305, 304] on image "Main content" at bounding box center [302, 301] width 7 height 7
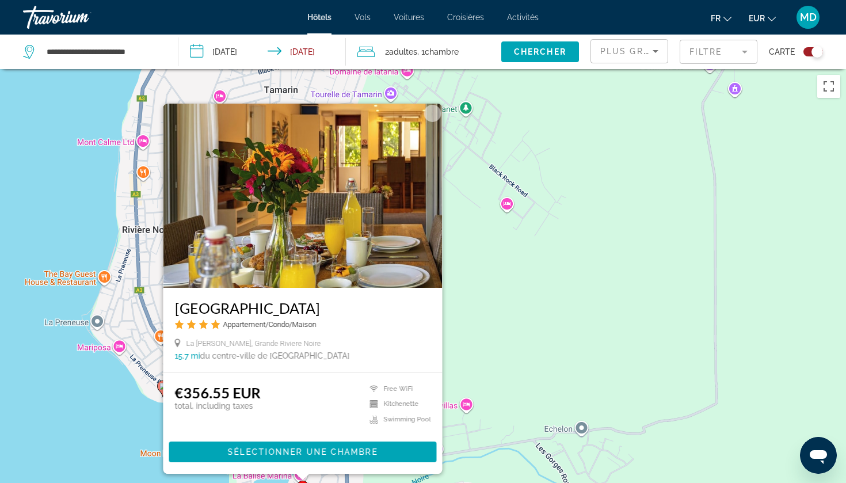
click at [92, 381] on div "Pour activer le glissement avec le clavier, appuyez sur Alt+Entrée. Une fois ce…" at bounding box center [423, 310] width 846 height 483
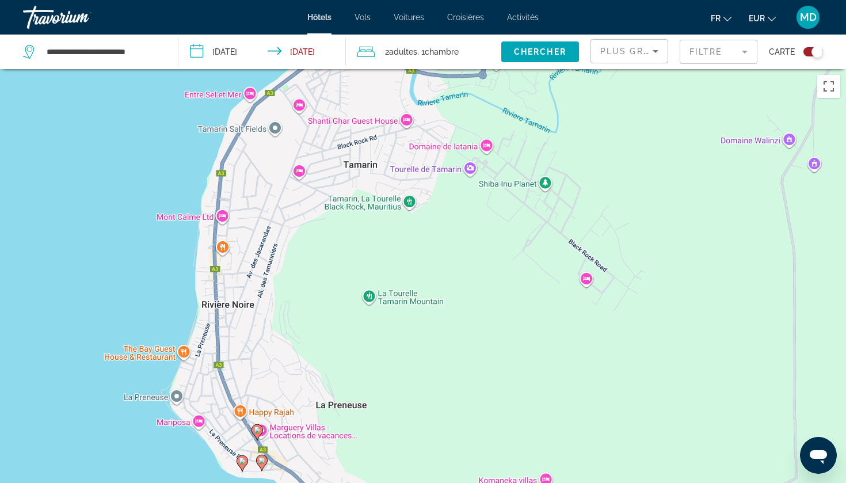
drag, startPoint x: 137, startPoint y: 412, endPoint x: 151, endPoint y: 482, distance: 72.1
click at [208, 482] on div "Pour activer le glissement avec le clavier, appuyez sur Alt+Entrée. Une fois ce…" at bounding box center [423, 310] width 846 height 483
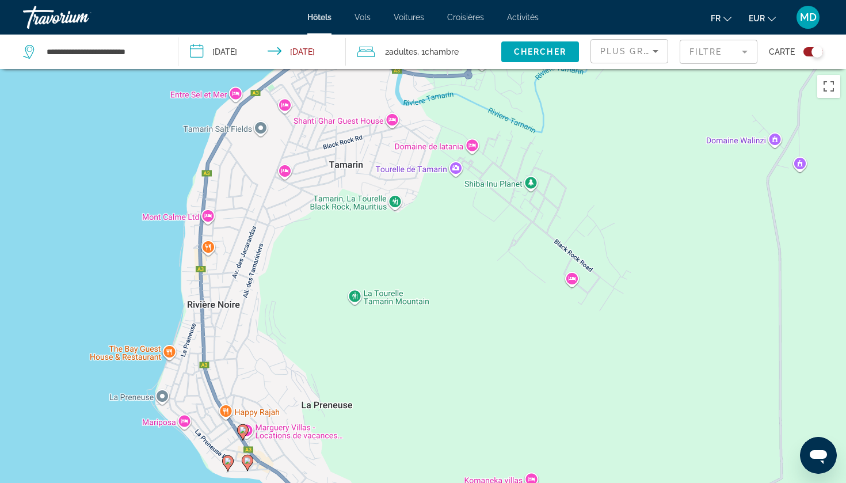
click at [137, 482] on div "Pour activer le glissement avec le clavier, appuyez sur Alt+Entrée. Une fois ce…" at bounding box center [423, 310] width 846 height 483
drag, startPoint x: 286, startPoint y: 214, endPoint x: 237, endPoint y: 289, distance: 89.9
click at [237, 289] on div "Pour activer le glissement avec le clavier, appuyez sur Alt+Entrée. Une fois ce…" at bounding box center [423, 310] width 846 height 483
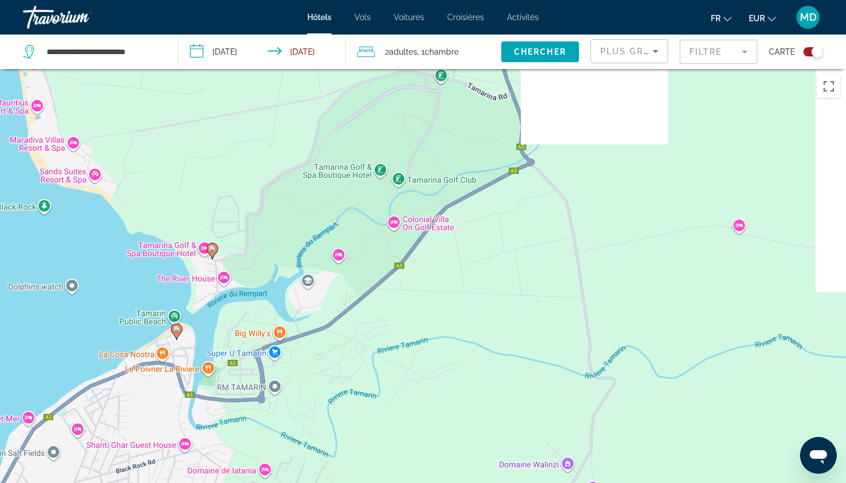
drag, startPoint x: 294, startPoint y: 158, endPoint x: 88, endPoint y: 482, distance: 384.1
click at [88, 482] on div "Pour activer le glissement avec le clavier, appuyez sur Alt+Entrée. Une fois ce…" at bounding box center [423, 310] width 846 height 483
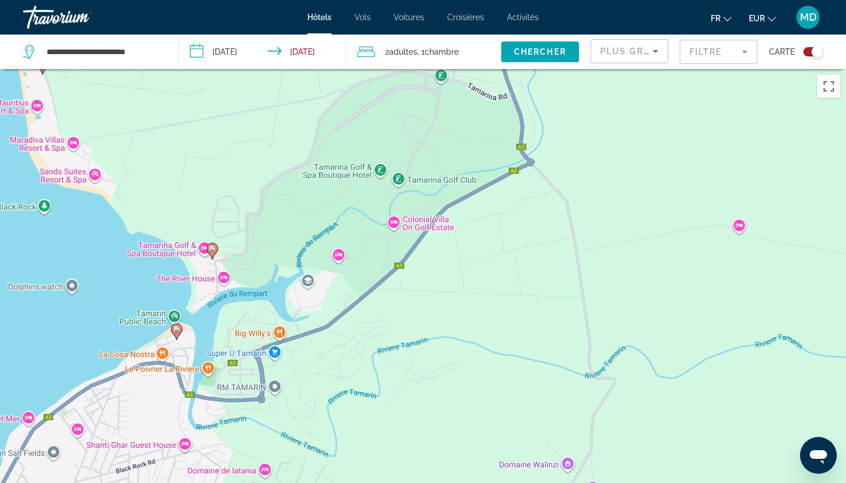
click at [178, 334] on icon "Main content" at bounding box center [177, 331] width 10 height 15
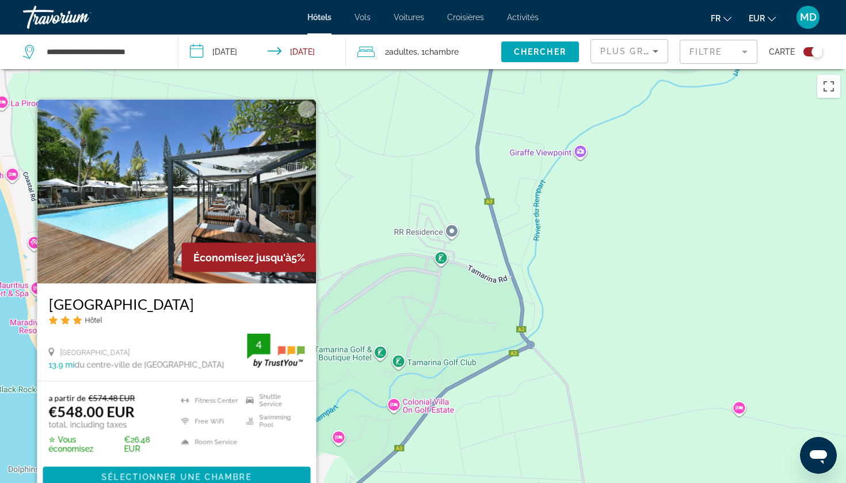
click at [5, 425] on div "Pour activer le glissement avec le clavier, appuyez sur Alt+Entrée. Une fois ce…" at bounding box center [423, 310] width 846 height 483
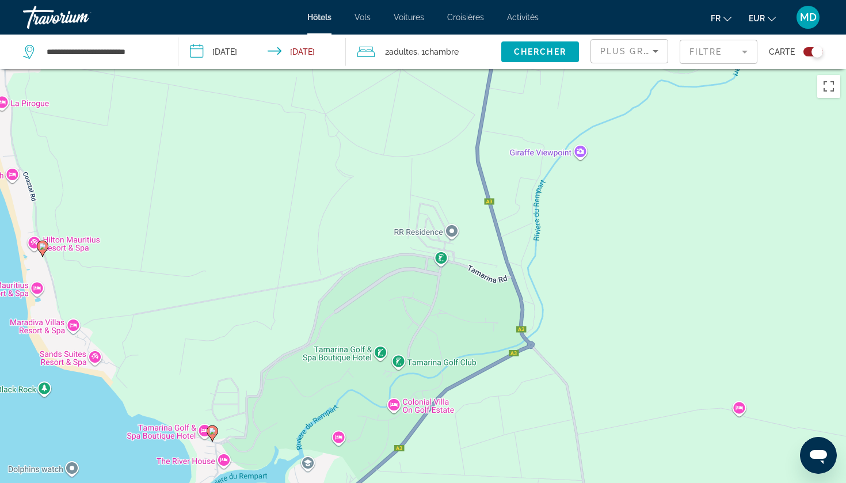
click at [216, 439] on gmp-advanced-marker "Main content" at bounding box center [213, 433] width 12 height 17
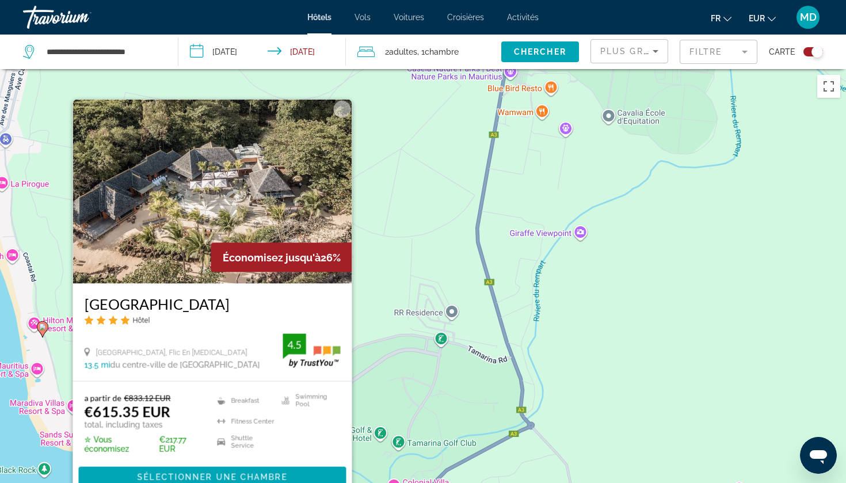
click at [31, 424] on div "Pour activer le glissement avec le clavier, appuyez sur Alt+Entrée. Une fois ce…" at bounding box center [423, 310] width 846 height 483
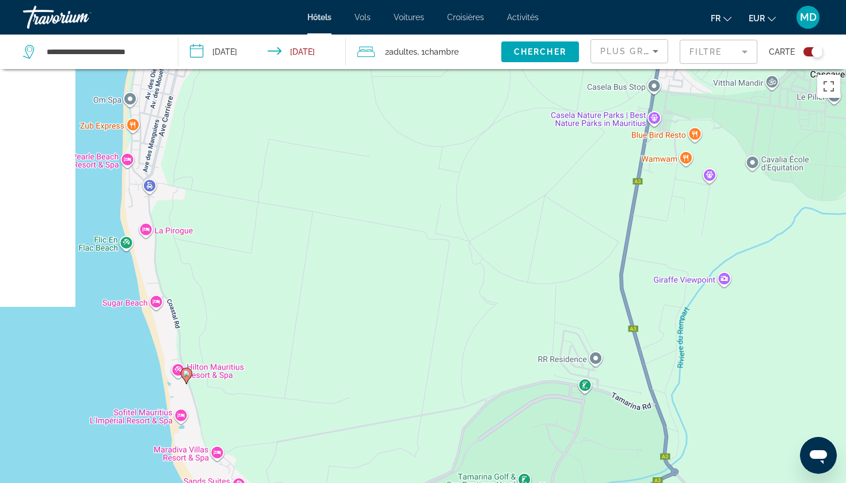
drag, startPoint x: 108, startPoint y: 239, endPoint x: 283, endPoint y: 287, distance: 181.4
click at [281, 287] on div "Pour activer le glissement avec le clavier, appuyez sur Alt+Entrée. Une fois ce…" at bounding box center [423, 310] width 846 height 483
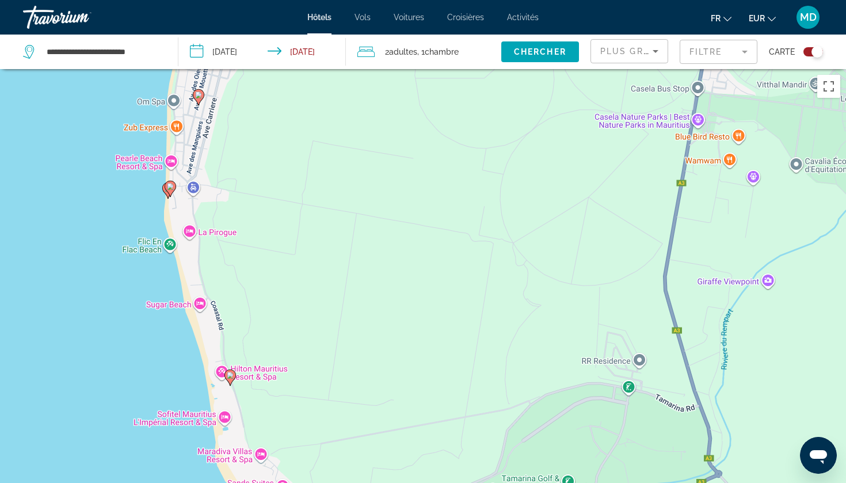
click at [231, 378] on image "Main content" at bounding box center [230, 375] width 7 height 7
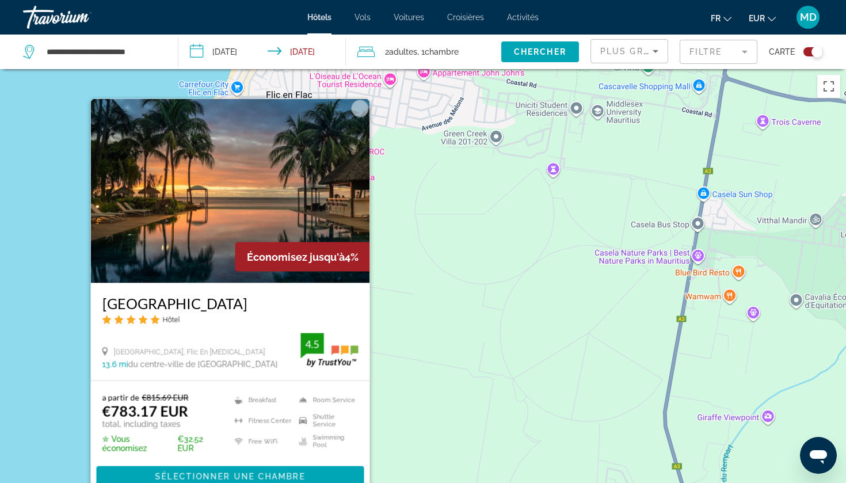
click at [54, 293] on div "Pour activer le glissement avec le clavier, appuyez sur Alt+Entrée. Une fois ce…" at bounding box center [423, 310] width 846 height 483
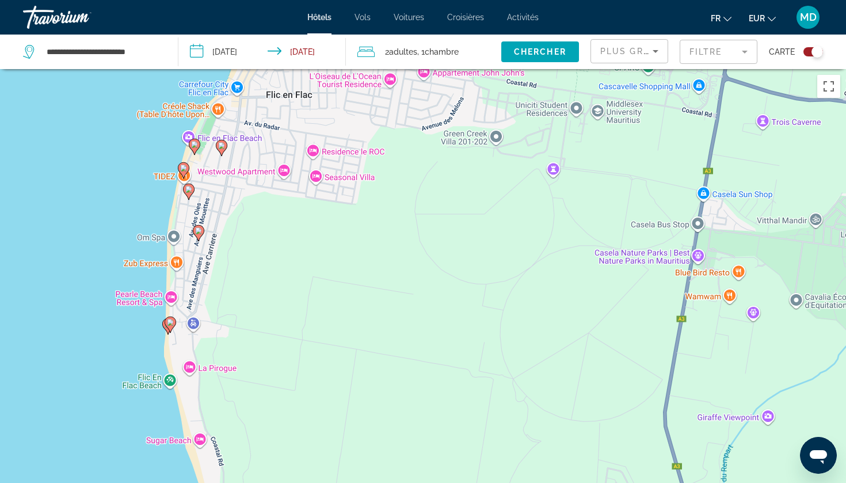
click at [172, 328] on icon "Main content" at bounding box center [170, 324] width 10 height 15
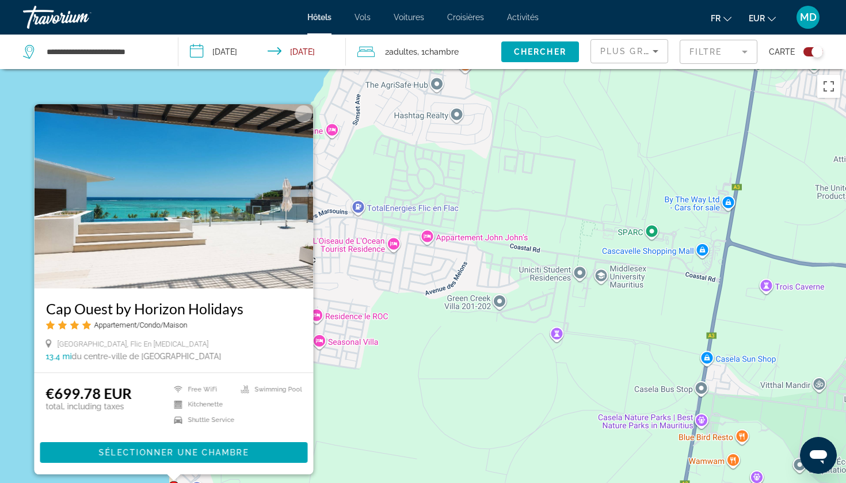
click at [353, 349] on div "Pour activer le glissement avec le clavier, appuyez sur Alt+Entrée. Une fois ce…" at bounding box center [423, 310] width 846 height 483
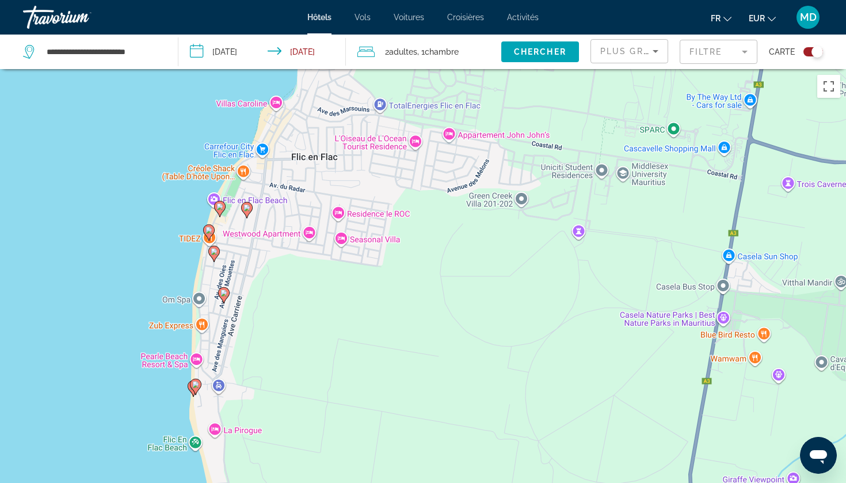
drag, startPoint x: 199, startPoint y: 421, endPoint x: 220, endPoint y: 315, distance: 107.5
click at [221, 315] on div "Pour activer le glissement avec le clavier, appuyez sur Alt+Entrée. Une fois ce…" at bounding box center [423, 310] width 846 height 483
click at [190, 387] on gmp-advanced-marker "Main content" at bounding box center [196, 385] width 12 height 17
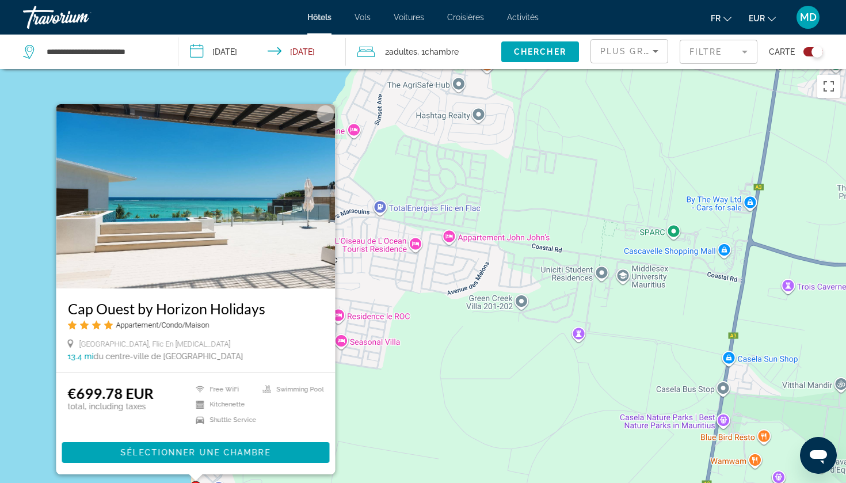
click at [363, 400] on div "Pour activer le glissement avec le clavier, appuyez sur Alt+Entrée. Une fois ce…" at bounding box center [423, 310] width 846 height 483
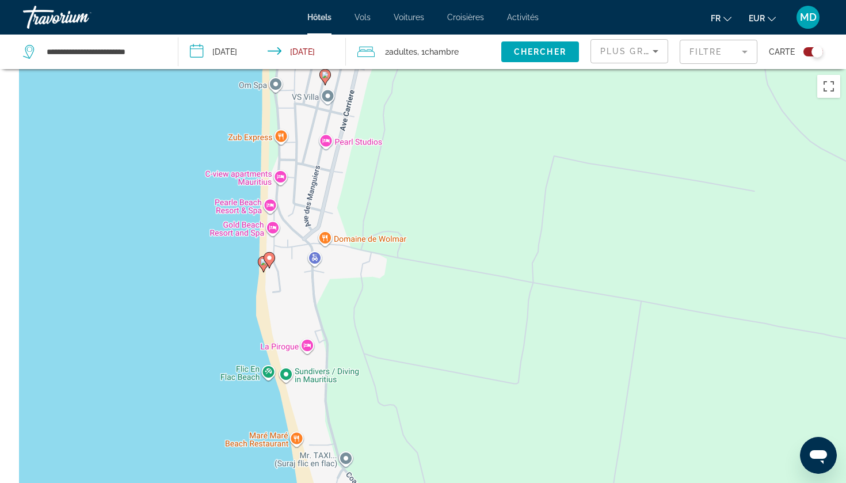
drag, startPoint x: 289, startPoint y: 434, endPoint x: 443, endPoint y: 51, distance: 413.1
click at [443, 69] on div "**********" at bounding box center [423, 345] width 846 height 552
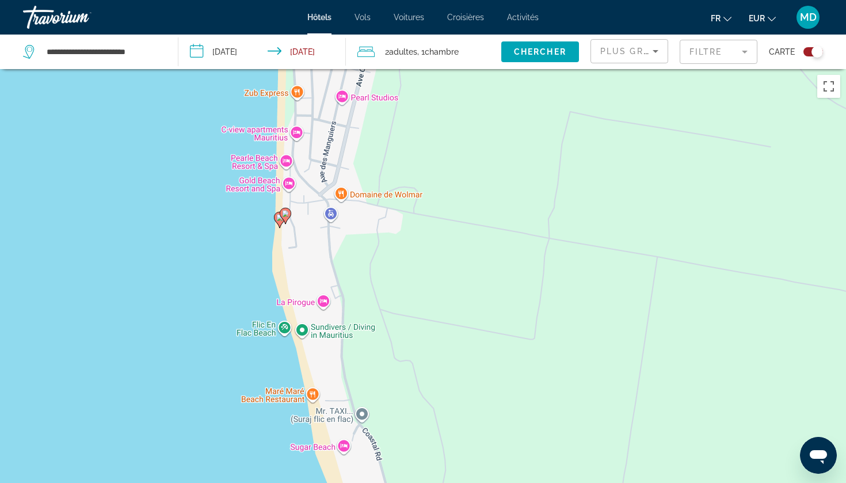
click at [279, 224] on icon "Main content" at bounding box center [280, 219] width 10 height 15
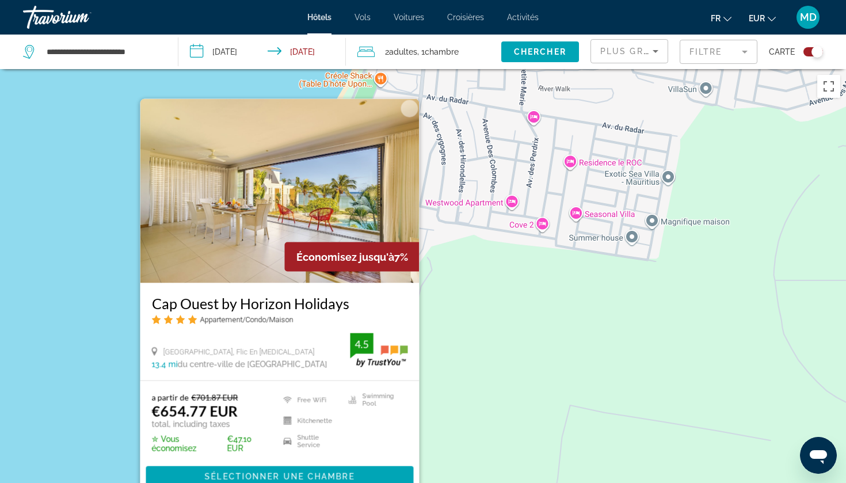
click at [115, 320] on div "Pour activer le glissement avec le clavier, appuyez sur Alt+Entrée. Une fois ce…" at bounding box center [423, 310] width 846 height 483
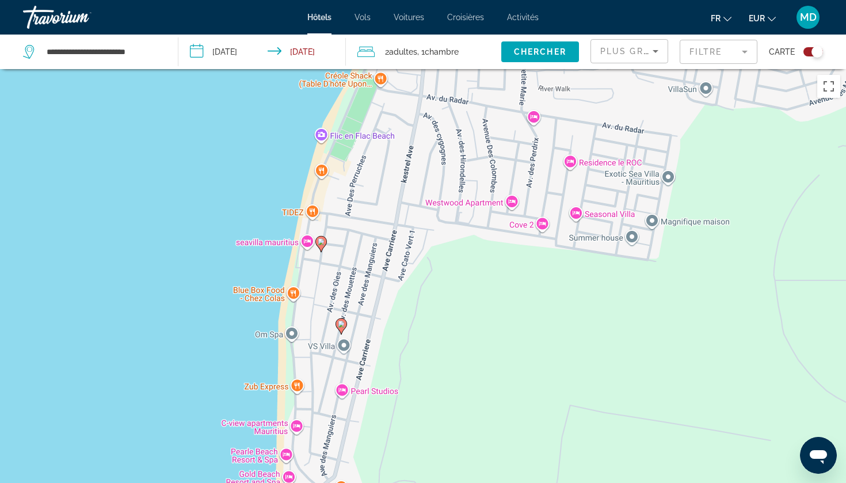
click at [345, 334] on gmp-advanced-marker "Main content" at bounding box center [342, 326] width 12 height 17
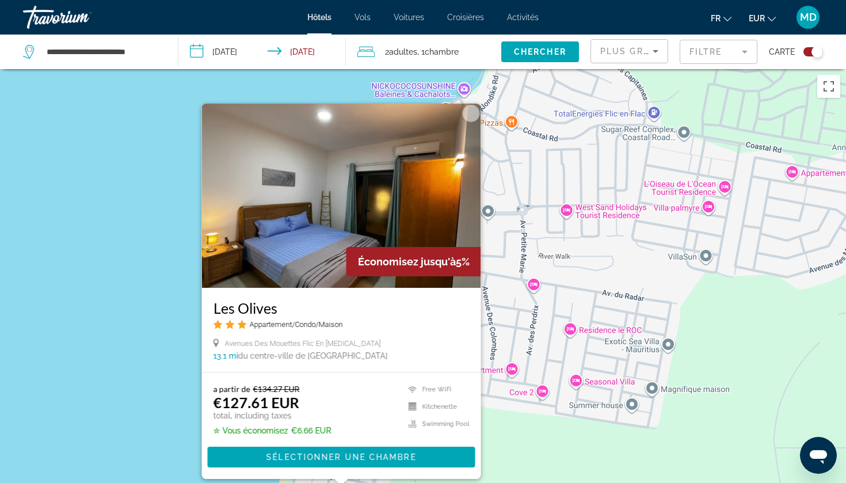
click at [162, 353] on div "Pour activer le glissement avec le clavier, appuyez sur Alt+Entrée. Une fois ce…" at bounding box center [423, 310] width 846 height 483
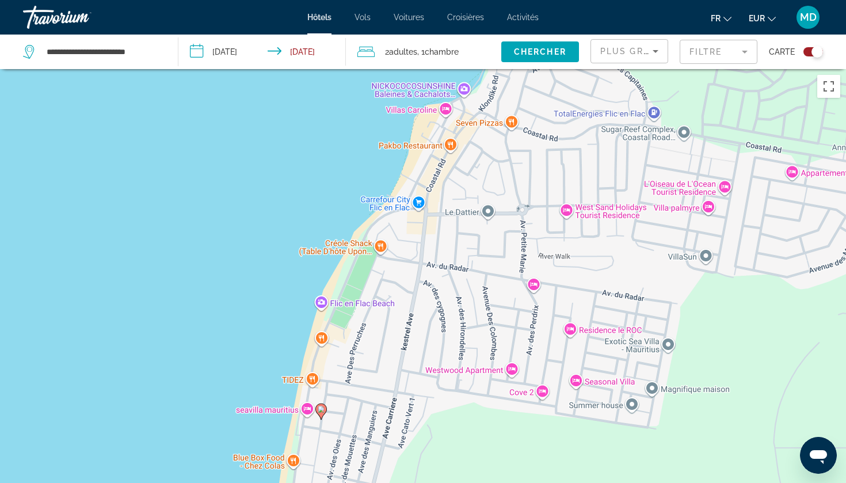
click at [325, 412] on icon "Main content" at bounding box center [321, 411] width 10 height 15
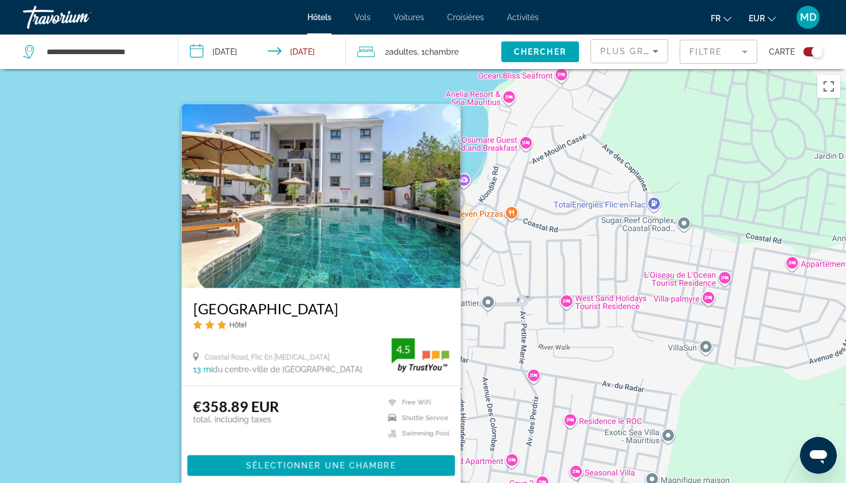
click at [163, 361] on div "Pour activer le glissement avec le clavier, appuyez sur Alt+Entrée. Une fois ce…" at bounding box center [423, 310] width 846 height 483
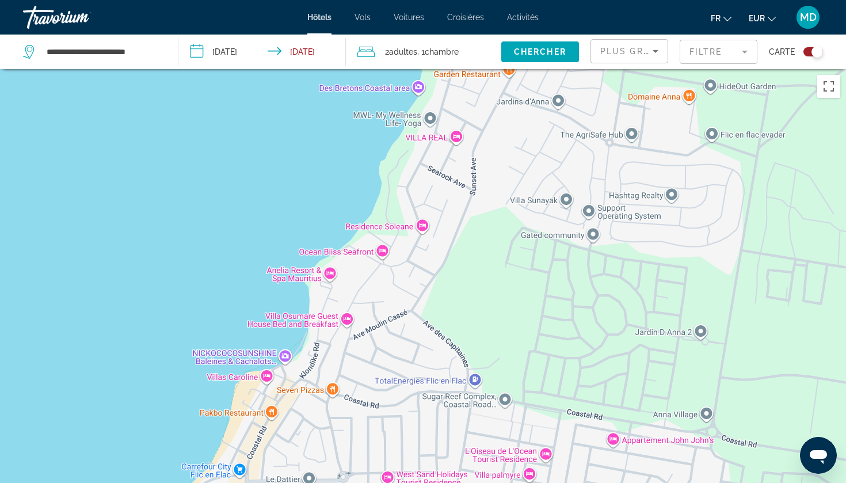
drag, startPoint x: 477, startPoint y: 265, endPoint x: 296, endPoint y: 441, distance: 252.0
click at [296, 441] on div "Pour activer le glissement avec le clavier, appuyez sur Alt+Entrée. Une fois ce…" at bounding box center [423, 310] width 846 height 483
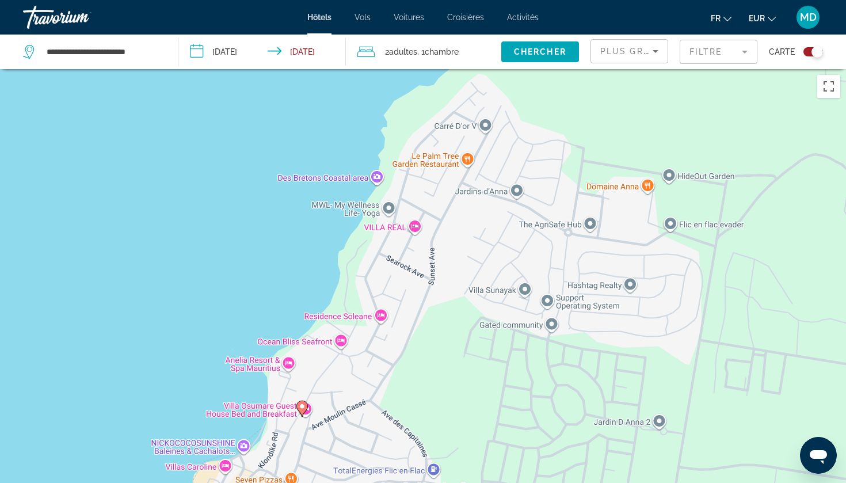
drag, startPoint x: 423, startPoint y: 302, endPoint x: 380, endPoint y: 393, distance: 101.0
click at [380, 393] on div "Pour activer le glissement avec le clavier, appuyez sur Alt+Entrée. Une fois ce…" at bounding box center [423, 310] width 846 height 483
click at [302, 406] on image "Main content" at bounding box center [302, 406] width 7 height 7
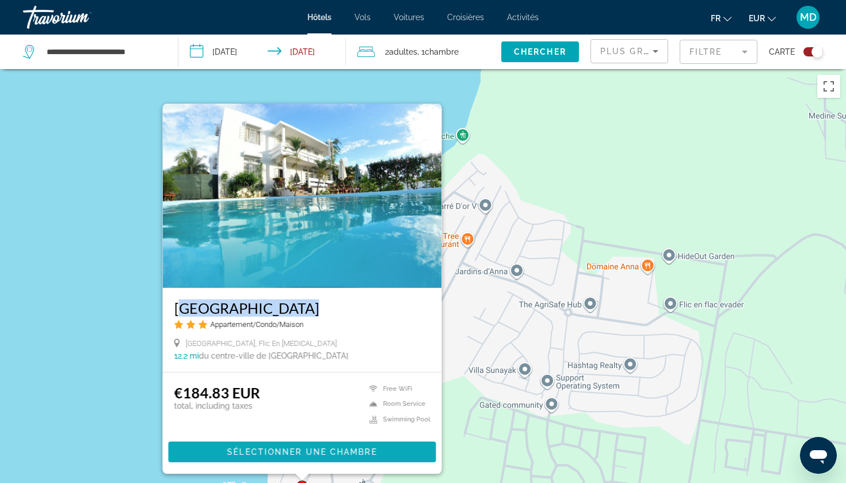
click at [316, 455] on span "Sélectionner une chambre" at bounding box center [302, 451] width 150 height 9
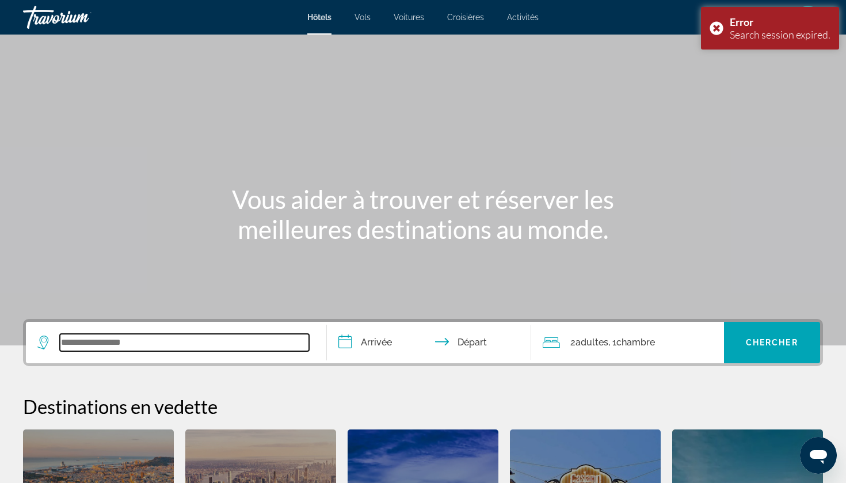
click at [107, 343] on input "Search widget" at bounding box center [184, 342] width 249 height 17
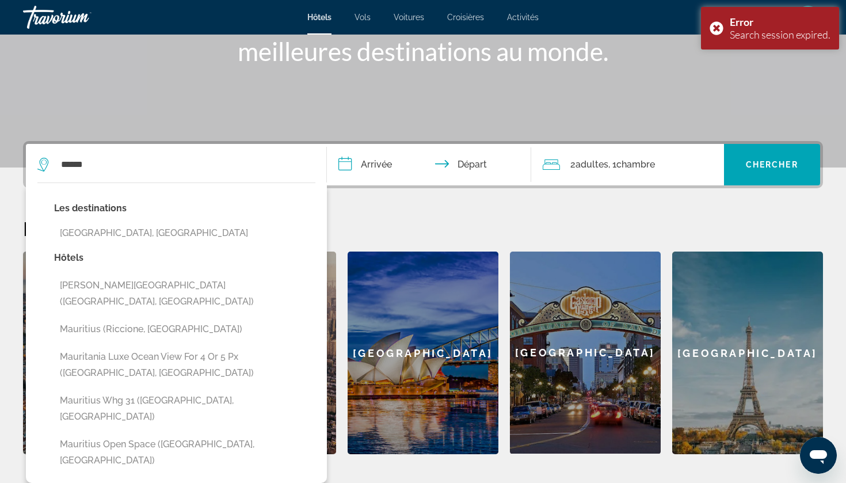
click at [169, 245] on div "Les destinations Mauritius Island, Mauritius" at bounding box center [184, 225] width 261 height 50
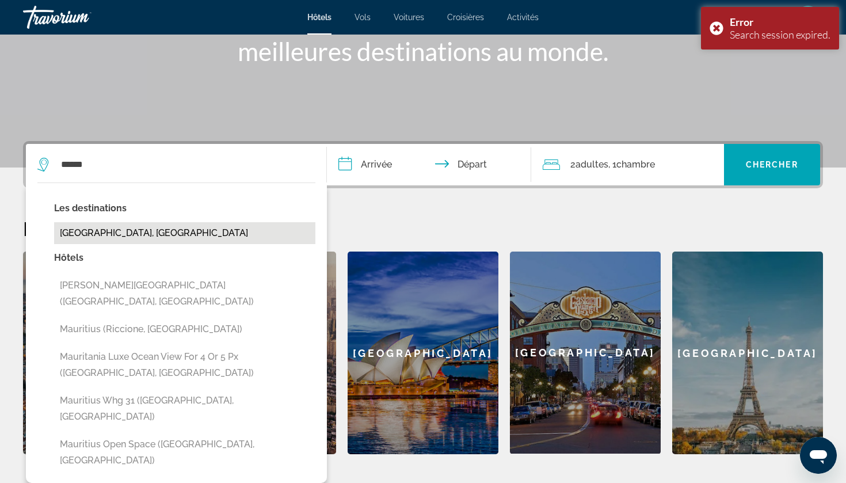
click at [169, 237] on button "[GEOGRAPHIC_DATA], [GEOGRAPHIC_DATA]" at bounding box center [184, 233] width 261 height 22
type input "**********"
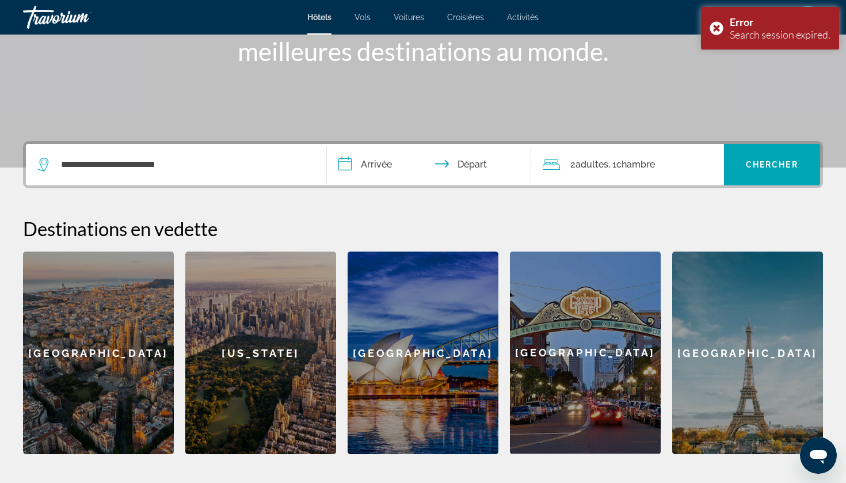
click at [383, 162] on input "**********" at bounding box center [431, 166] width 209 height 45
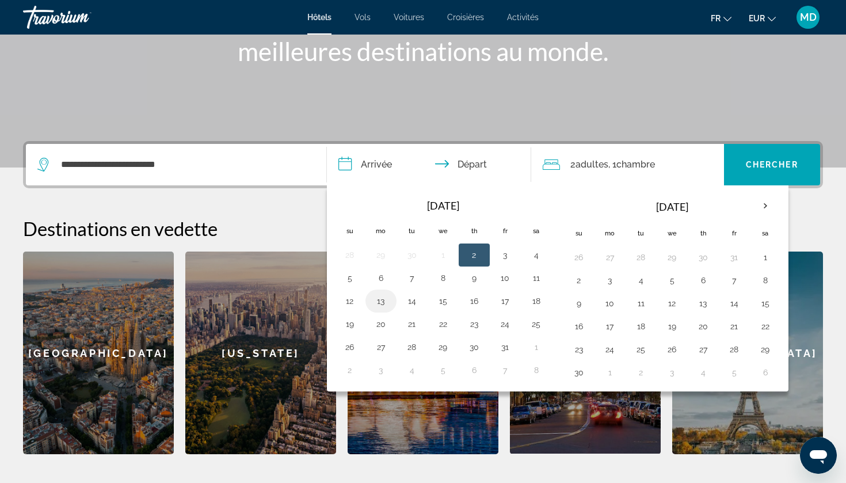
click at [382, 299] on button "13" at bounding box center [381, 301] width 18 height 16
click at [445, 301] on button "15" at bounding box center [443, 301] width 18 height 16
type input "**********"
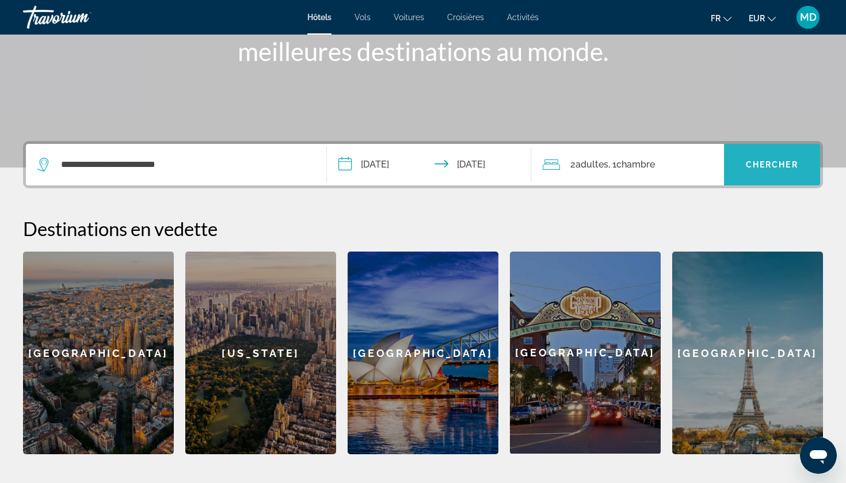
click at [744, 166] on span "Search widget" at bounding box center [772, 165] width 97 height 28
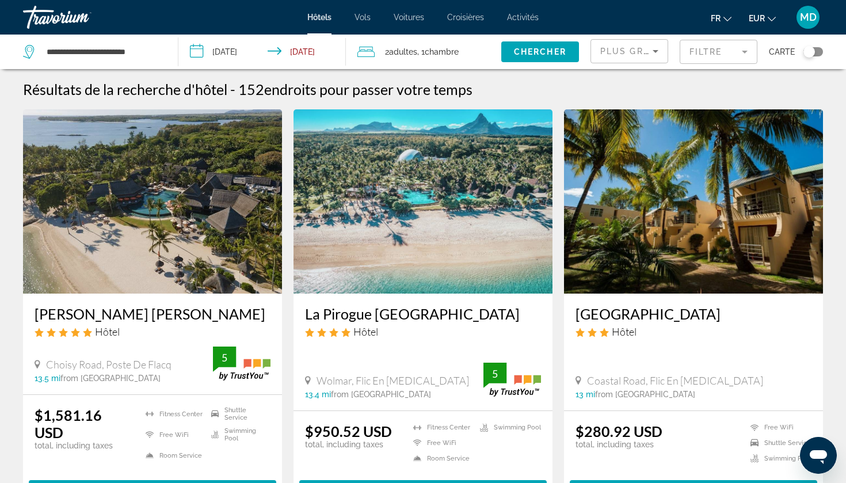
click at [812, 55] on div "Toggle map" at bounding box center [810, 52] width 12 height 12
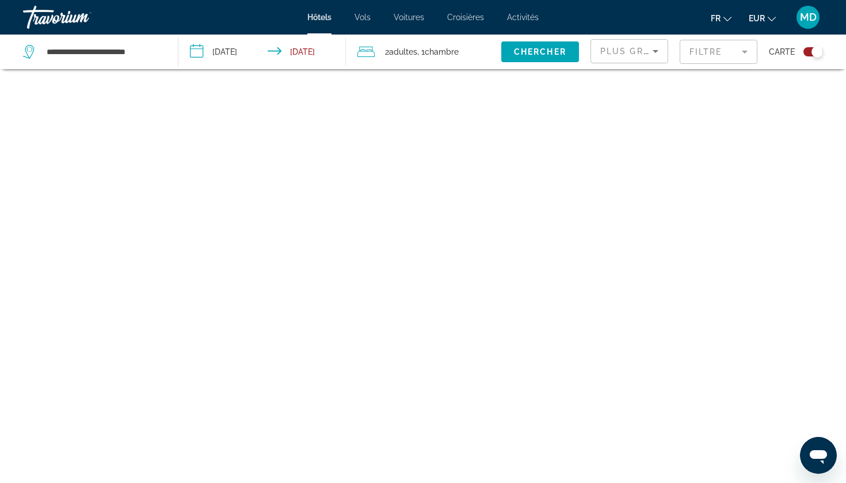
scroll to position [69, 0]
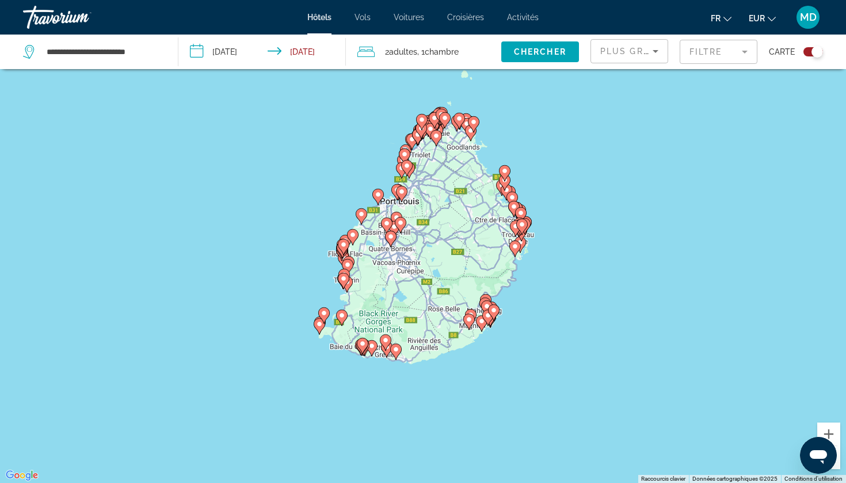
click at [727, 57] on mat-form-field "Filtre" at bounding box center [719, 52] width 78 height 24
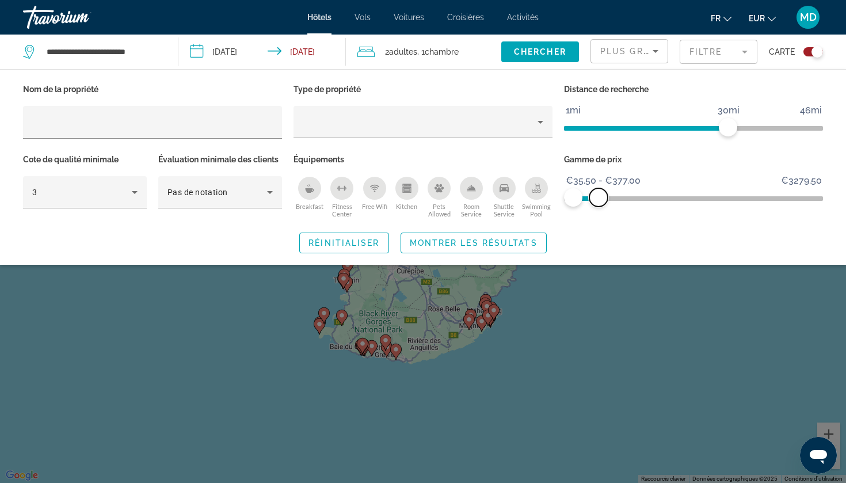
drag, startPoint x: 820, startPoint y: 196, endPoint x: 599, endPoint y: 196, distance: 221.6
click at [599, 196] on span "ngx-slider-max" at bounding box center [599, 197] width 18 height 18
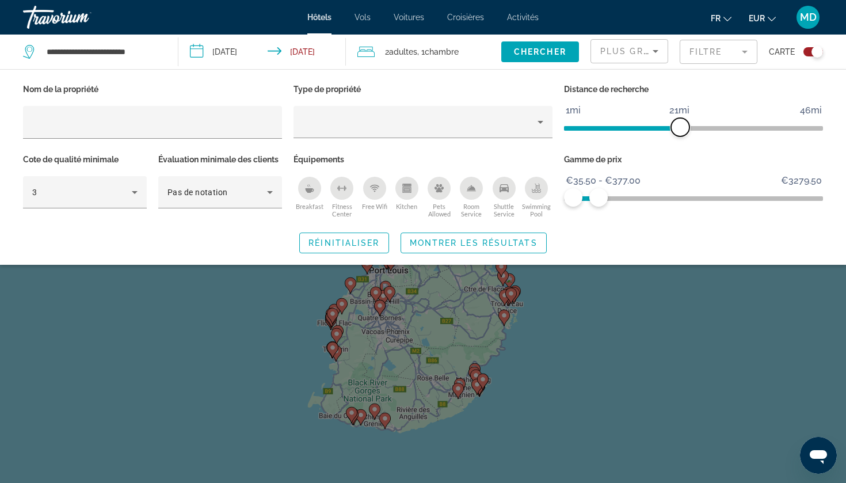
drag, startPoint x: 730, startPoint y: 123, endPoint x: 680, endPoint y: 123, distance: 50.1
click at [680, 123] on span "ngx-slider" at bounding box center [680, 127] width 18 height 18
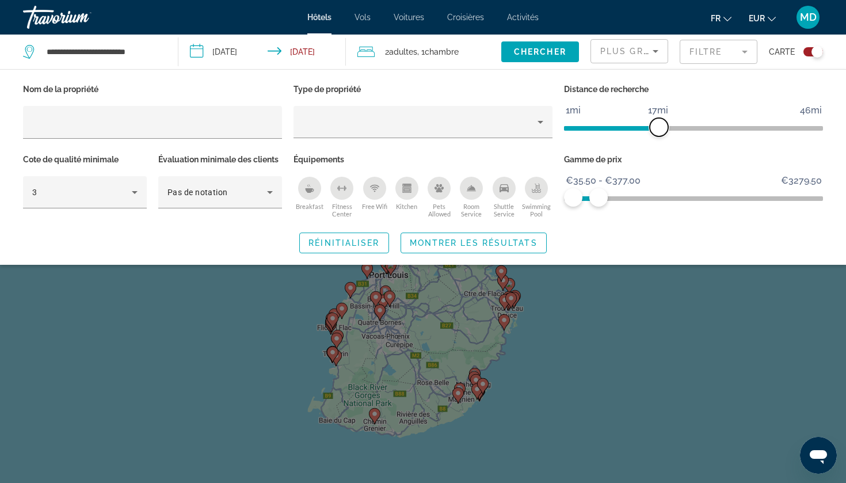
drag, startPoint x: 678, startPoint y: 124, endPoint x: 647, endPoint y: 124, distance: 31.1
click at [650, 124] on span "ngx-slider" at bounding box center [659, 127] width 18 height 18
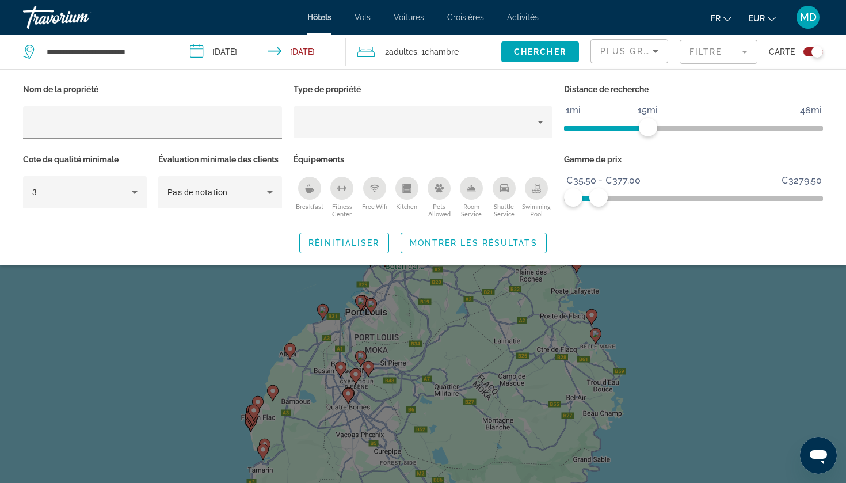
drag, startPoint x: 562, startPoint y: 334, endPoint x: 546, endPoint y: 383, distance: 51.3
click at [546, 383] on div "Search widget" at bounding box center [423, 328] width 846 height 310
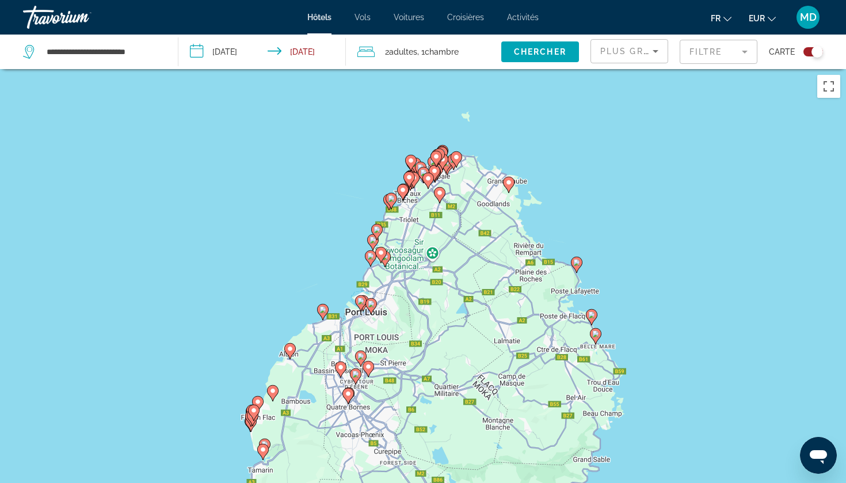
click at [736, 47] on mat-form-field "Filtre" at bounding box center [719, 52] width 78 height 24
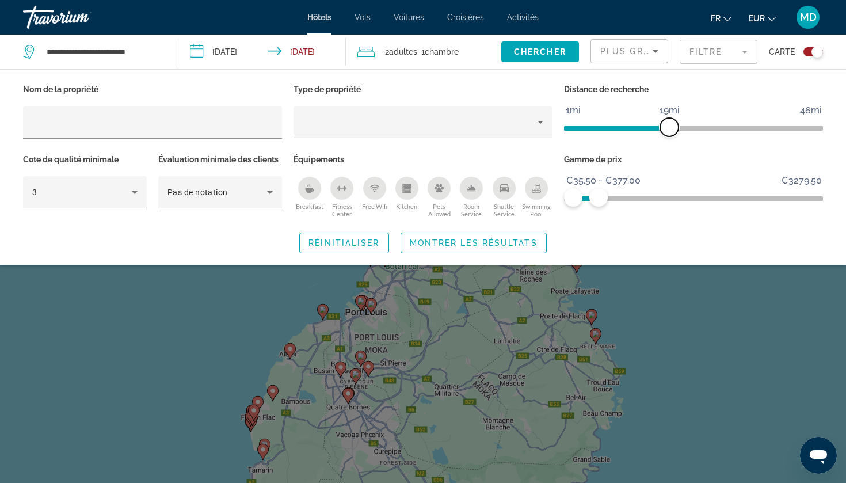
drag, startPoint x: 656, startPoint y: 124, endPoint x: 671, endPoint y: 124, distance: 14.4
click at [671, 124] on span "ngx-slider" at bounding box center [669, 127] width 18 height 18
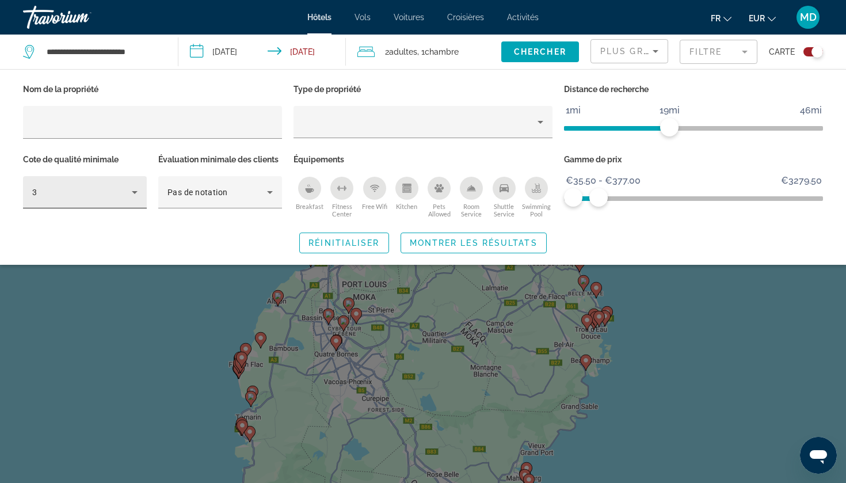
click at [107, 185] on div "3" at bounding box center [82, 192] width 100 height 14
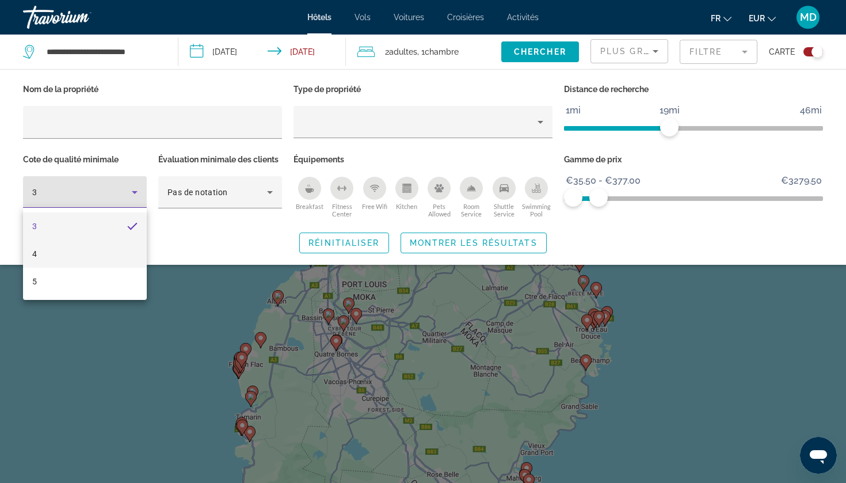
click at [101, 250] on mat-option "4" at bounding box center [85, 254] width 124 height 28
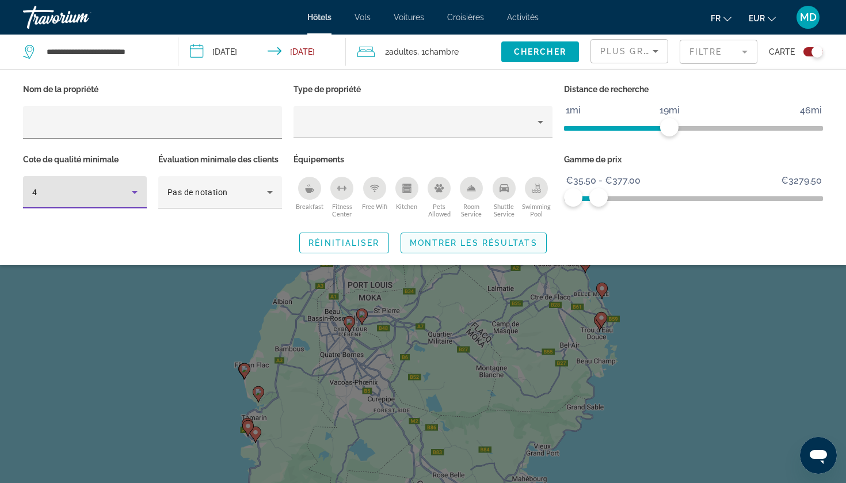
click at [486, 241] on span "Montrer les résultats" at bounding box center [474, 242] width 128 height 9
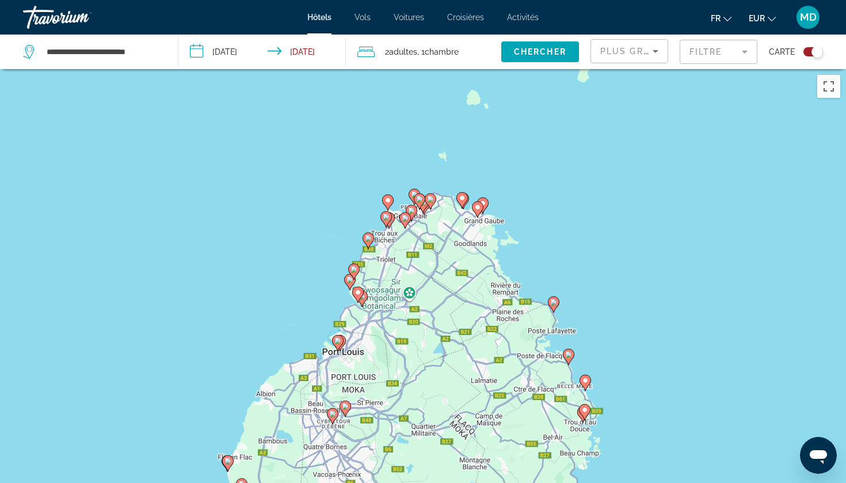
drag, startPoint x: 459, startPoint y: 172, endPoint x: 440, endPoint y: 241, distance: 72.1
click at [441, 241] on div "Pour activer le glissement avec le clavier, appuyez sur Alt+Entrée. Une fois ce…" at bounding box center [423, 310] width 846 height 483
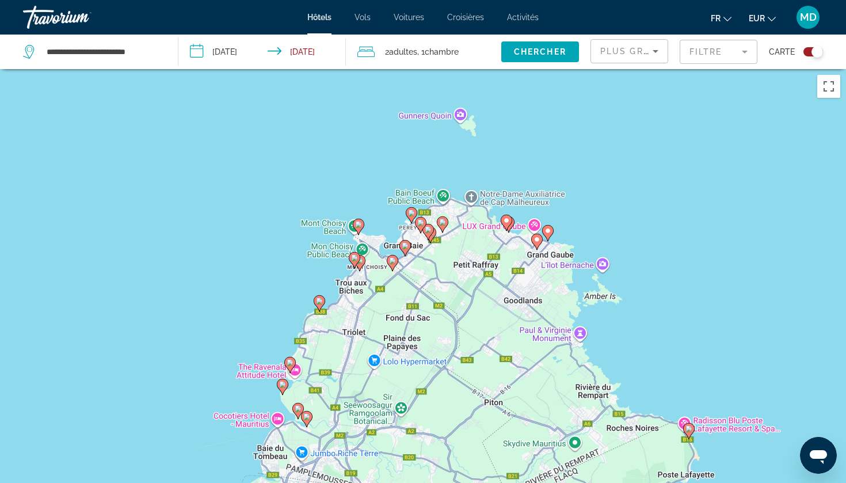
click at [406, 246] on image "Main content" at bounding box center [405, 245] width 7 height 7
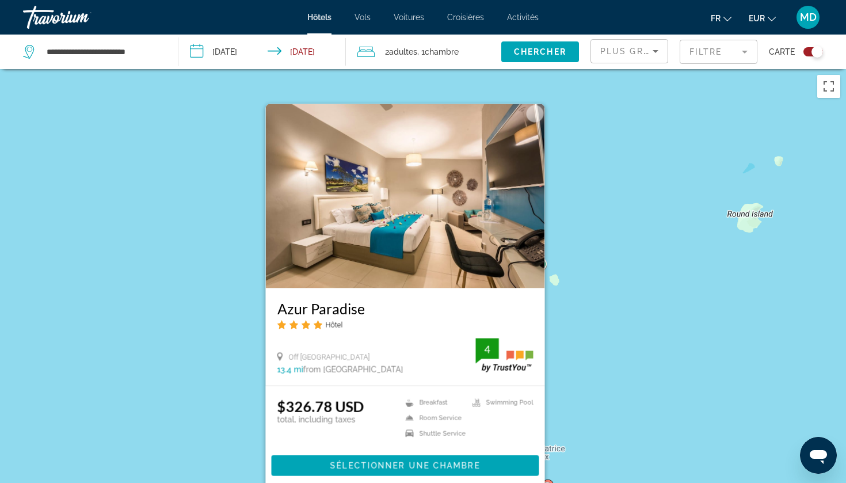
click at [641, 427] on div "Pour activer le glissement avec le clavier, appuyez sur Alt+Entrée. Une fois ce…" at bounding box center [423, 310] width 846 height 483
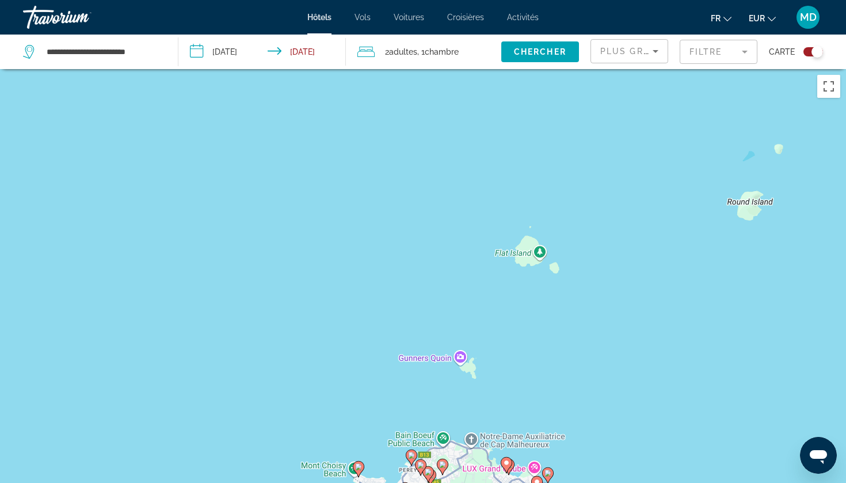
drag, startPoint x: 641, startPoint y: 427, endPoint x: 651, endPoint y: 250, distance: 177.0
click at [651, 252] on div "Pour activer le glissement avec le clavier, appuyez sur Alt+Entrée. Une fois ce…" at bounding box center [423, 310] width 846 height 483
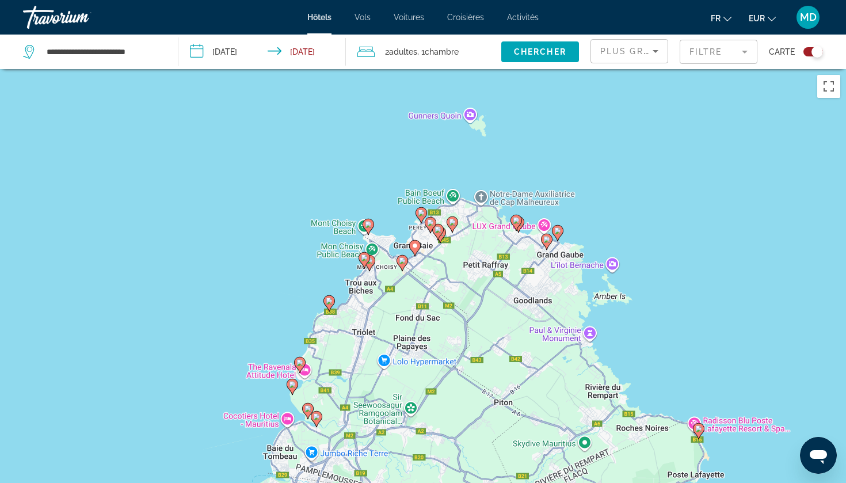
click at [562, 232] on icon "Main content" at bounding box center [558, 232] width 10 height 15
click at [556, 233] on image "Main content" at bounding box center [557, 230] width 7 height 7
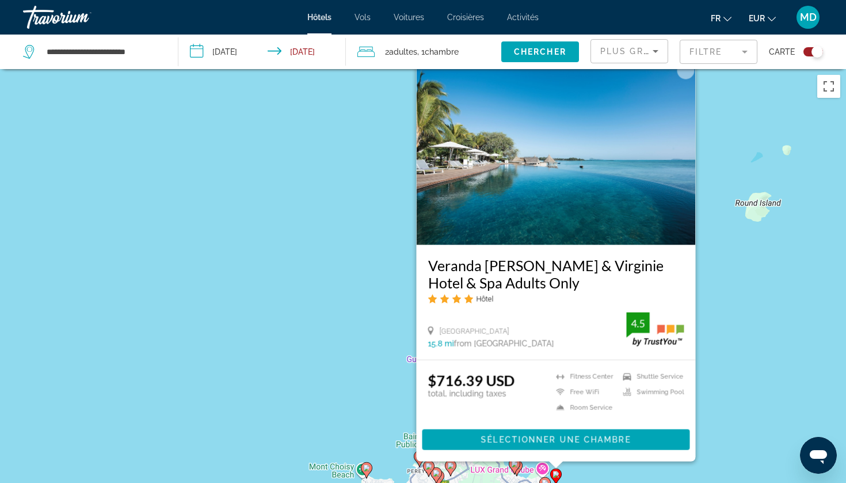
drag, startPoint x: 375, startPoint y: 347, endPoint x: 366, endPoint y: 269, distance: 78.3
click at [367, 271] on div "Pour activer le glissement avec le clavier, appuyez sur Alt+Entrée. Une fois ce…" at bounding box center [423, 310] width 846 height 483
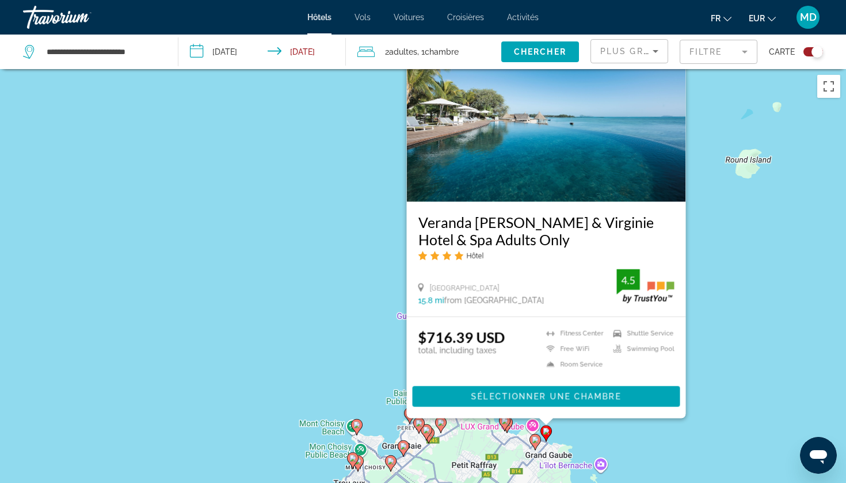
click at [535, 443] on image "Main content" at bounding box center [535, 439] width 7 height 7
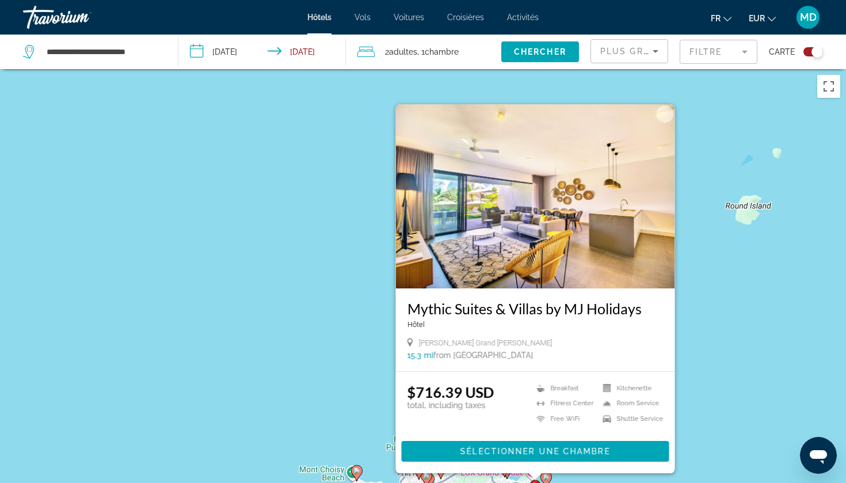
click at [332, 344] on div "Pour activer le glissement avec le clavier, appuyez sur Alt+Entrée. Une fois ce…" at bounding box center [423, 310] width 846 height 483
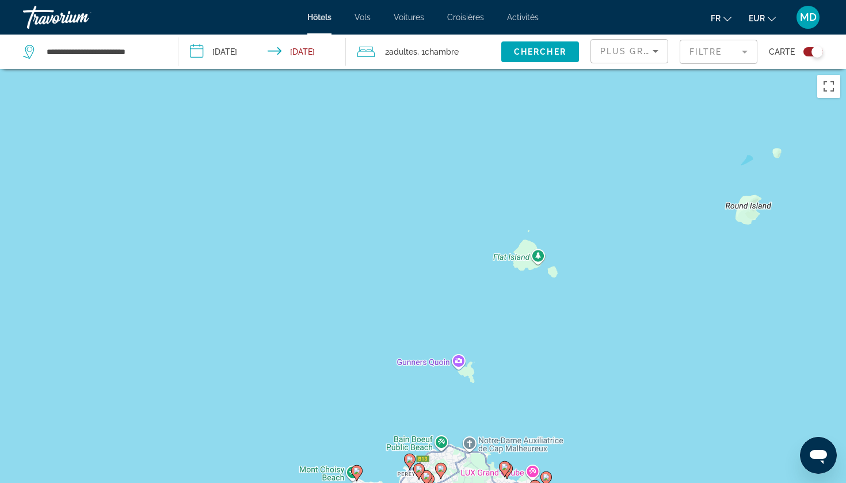
click at [507, 464] on image "Main content" at bounding box center [504, 466] width 7 height 7
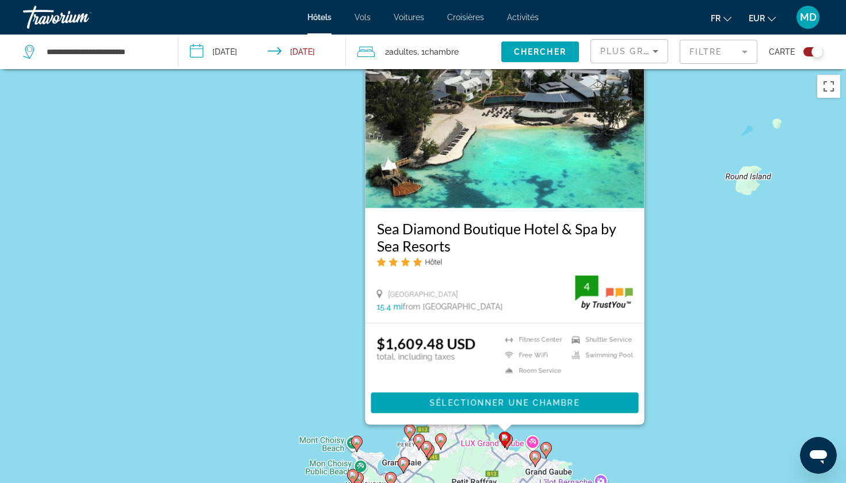
drag, startPoint x: 330, startPoint y: 390, endPoint x: 329, endPoint y: 285, distance: 104.8
click at [329, 286] on div "Pour activer le glissement avec le clavier, appuyez sur Alt+Entrée. Une fois ce…" at bounding box center [423, 310] width 846 height 483
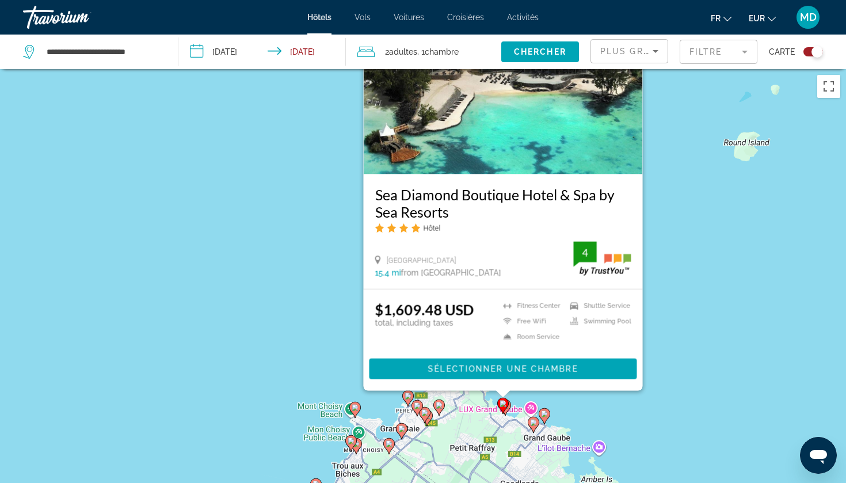
click at [509, 413] on gmp-advanced-marker "Main content" at bounding box center [506, 407] width 12 height 17
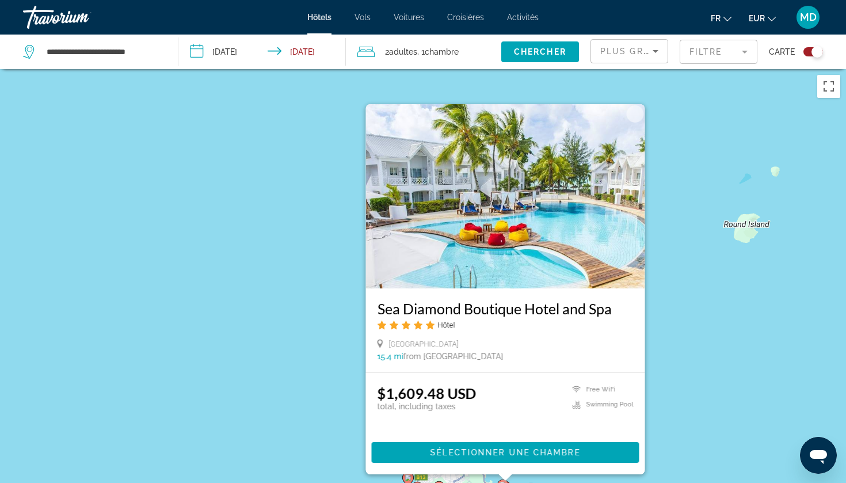
click at [739, 48] on mat-form-field "Filtre" at bounding box center [719, 52] width 78 height 24
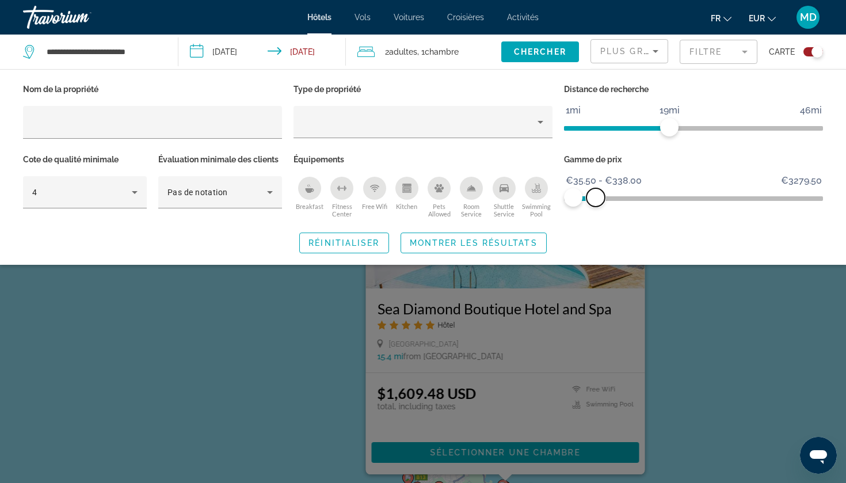
drag, startPoint x: 604, startPoint y: 198, endPoint x: 596, endPoint y: 198, distance: 8.1
click at [596, 198] on span "ngx-slider-max" at bounding box center [596, 197] width 18 height 18
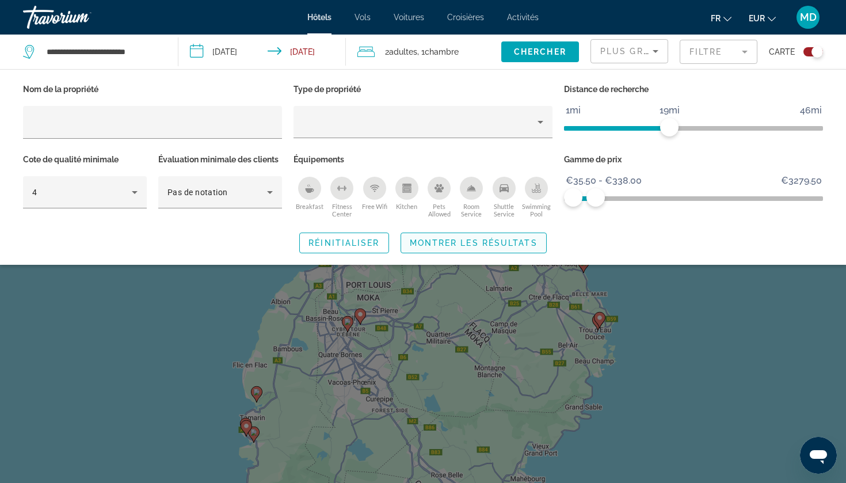
click at [486, 246] on span "Montrer les résultats" at bounding box center [474, 242] width 128 height 9
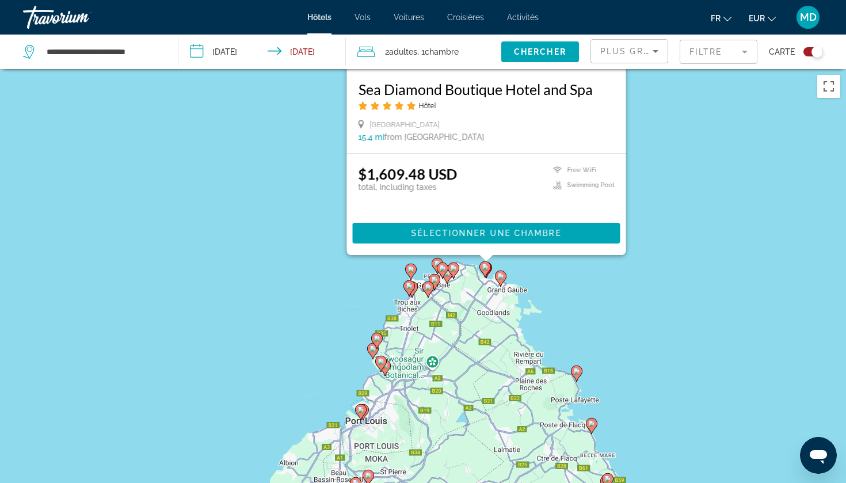
drag, startPoint x: 469, startPoint y: 135, endPoint x: 478, endPoint y: 306, distance: 171.3
click at [478, 306] on div "Pour activer le glissement avec le clavier, appuyez sur Alt+Entrée. Une fois ce…" at bounding box center [423, 310] width 846 height 483
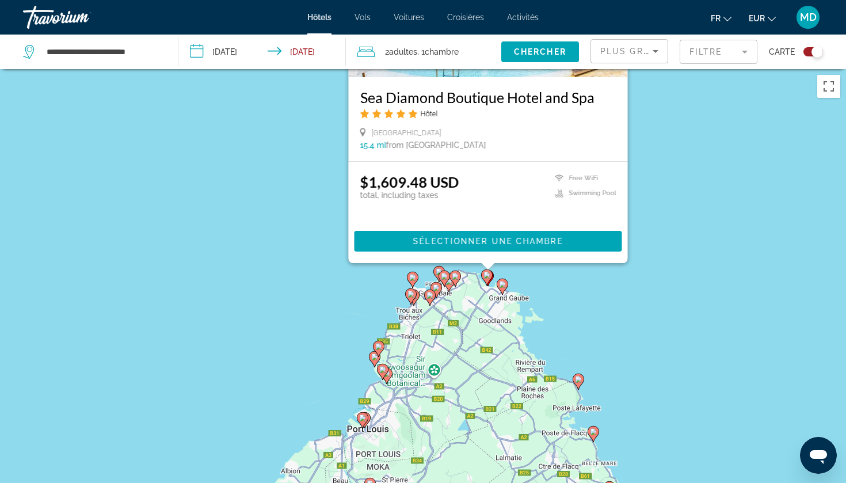
click at [458, 284] on gmp-advanced-marker "Main content" at bounding box center [456, 278] width 12 height 17
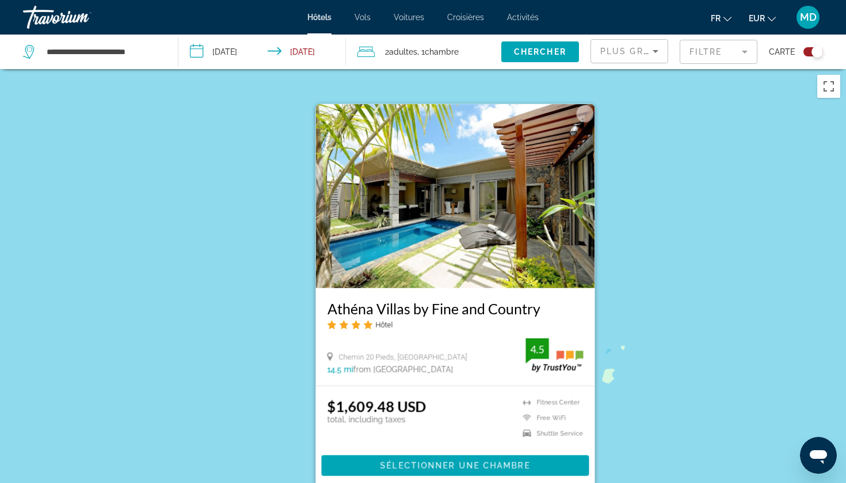
click at [652, 402] on div "Pour activer le glissement avec le clavier, appuyez sur Alt+Entrée. Une fois ce…" at bounding box center [423, 310] width 846 height 483
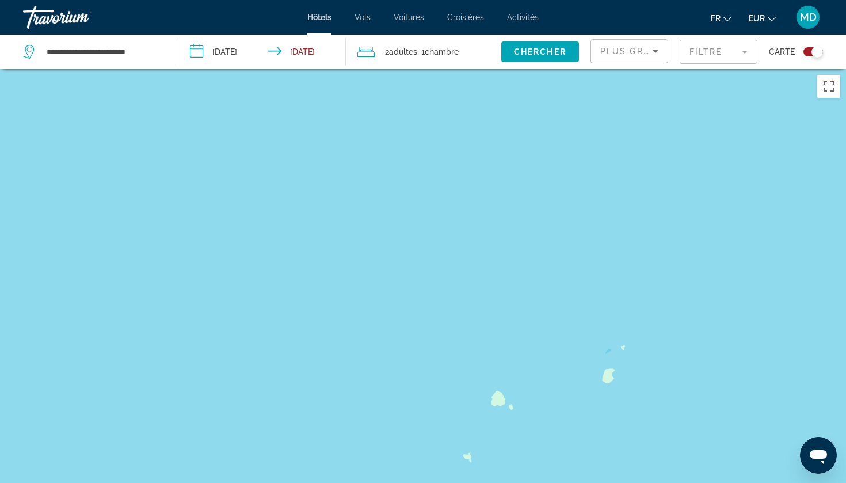
click at [710, 54] on mat-form-field "Filtre" at bounding box center [719, 52] width 78 height 24
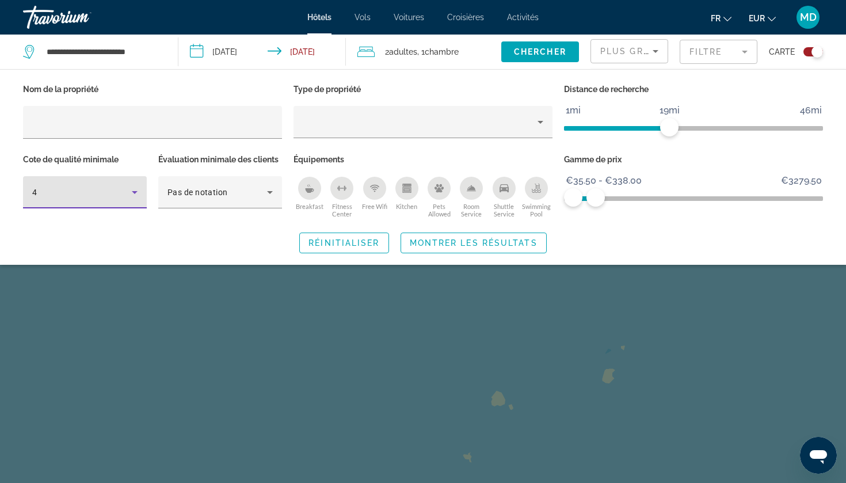
click at [116, 196] on div "4" at bounding box center [82, 192] width 100 height 14
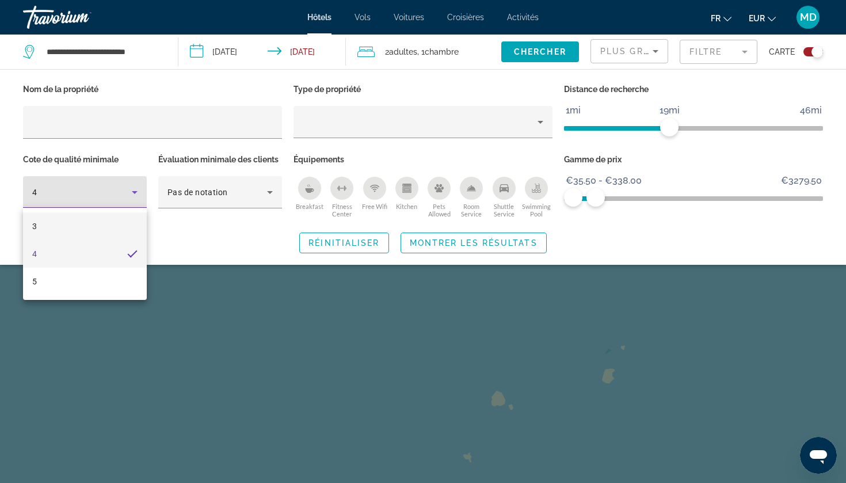
click at [74, 233] on mat-option "3" at bounding box center [85, 226] width 124 height 28
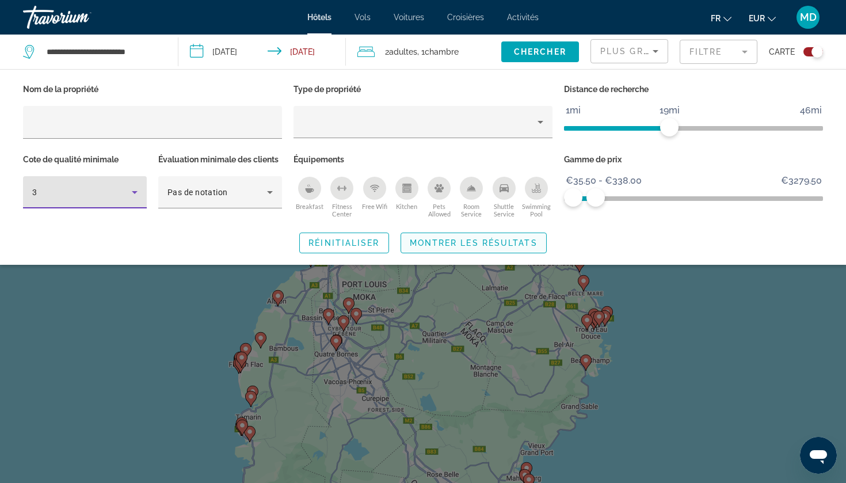
click at [492, 244] on span "Montrer les résultats" at bounding box center [474, 242] width 128 height 9
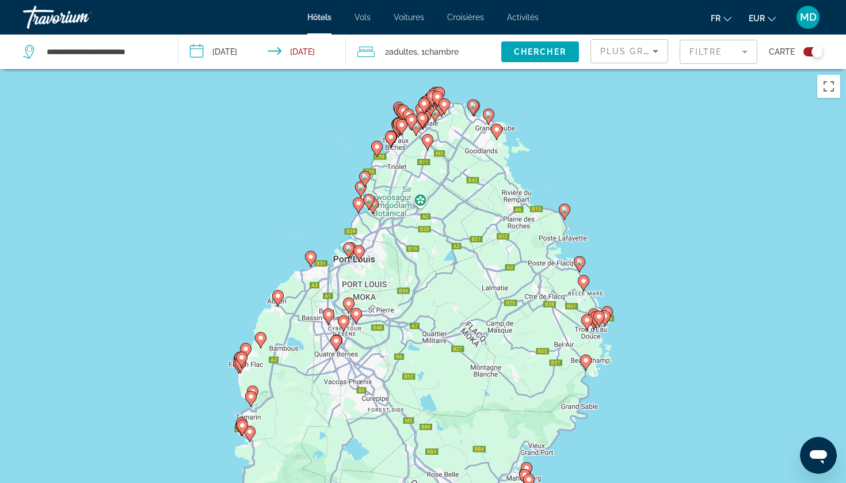
drag, startPoint x: 467, startPoint y: 176, endPoint x: 467, endPoint y: 267, distance: 91.5
click at [467, 268] on div "Pour activer le glissement avec le clavier, appuyez sur Alt+Entrée. Une fois ce…" at bounding box center [423, 310] width 846 height 483
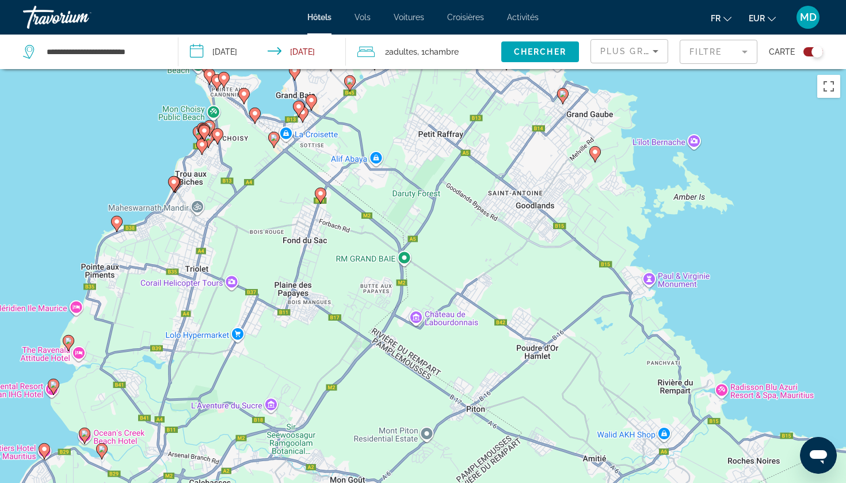
drag, startPoint x: 569, startPoint y: 201, endPoint x: 618, endPoint y: 350, distance: 156.8
click at [617, 347] on div "Pour activer le glissement avec le clavier, appuyez sur Alt+Entrée. Une fois ce…" at bounding box center [423, 310] width 846 height 483
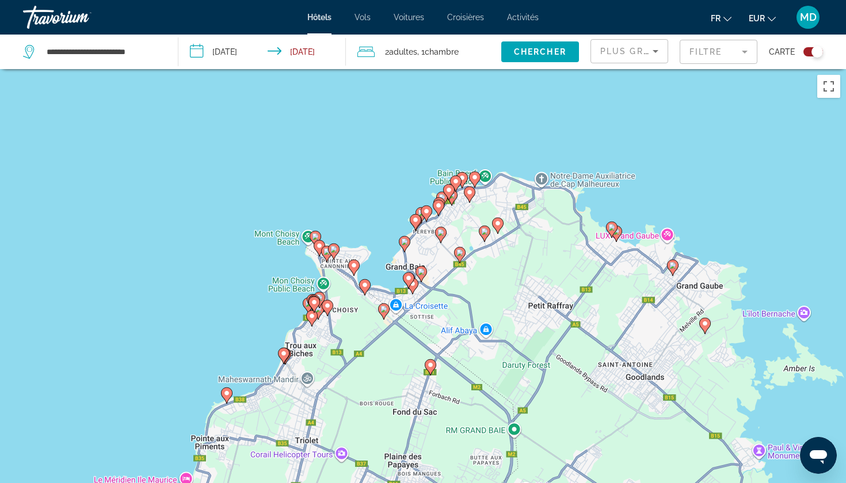
drag, startPoint x: 535, startPoint y: 350, endPoint x: 571, endPoint y: 317, distance: 48.1
click at [571, 317] on div "Pour activer le glissement avec le clavier, appuyez sur Alt+Entrée. Une fois ce…" at bounding box center [423, 310] width 846 height 483
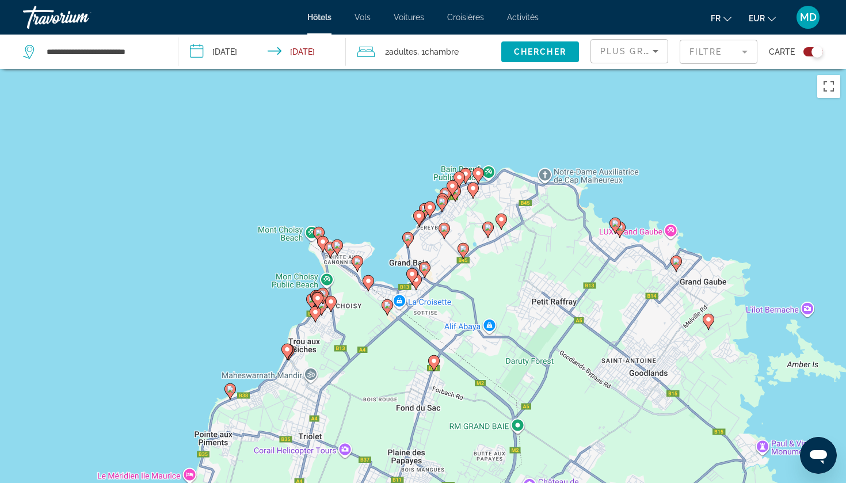
click at [477, 173] on image "Main content" at bounding box center [478, 173] width 7 height 7
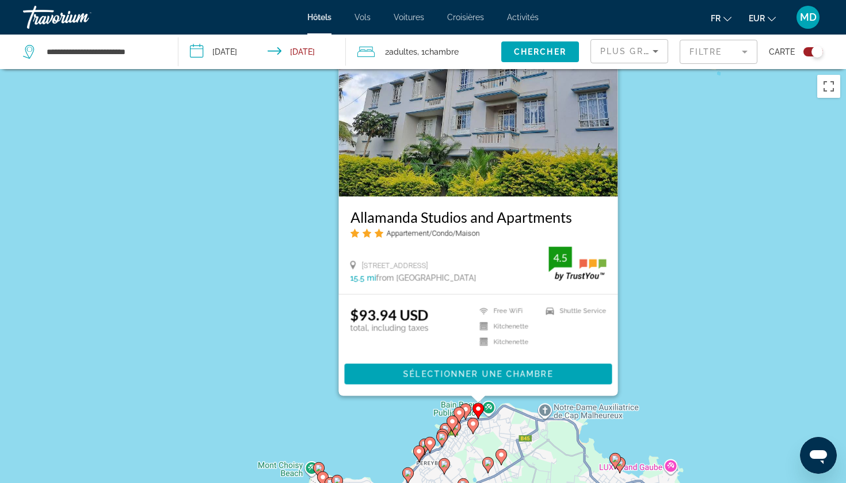
drag, startPoint x: 311, startPoint y: 398, endPoint x: 312, endPoint y: 288, distance: 110.5
click at [311, 288] on div "Pour activer le glissement avec le clavier, appuyez sur Alt+Entrée. Une fois ce…" at bounding box center [423, 310] width 846 height 483
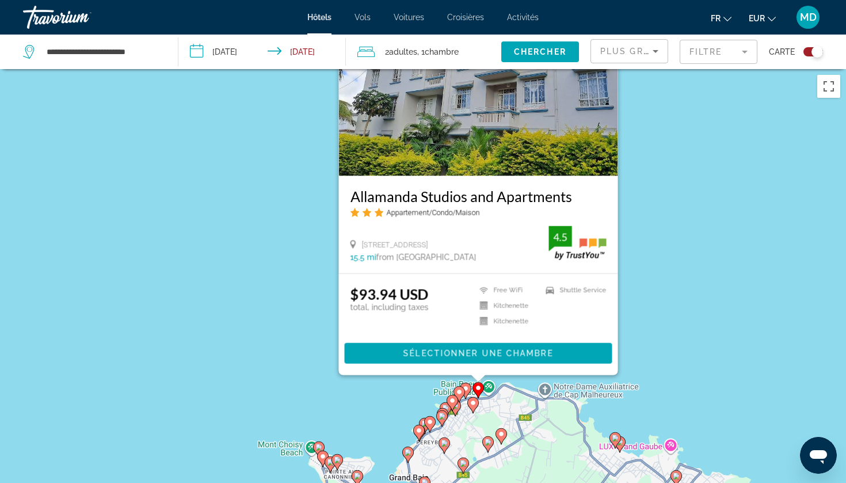
click at [470, 391] on icon "Main content" at bounding box center [466, 390] width 10 height 15
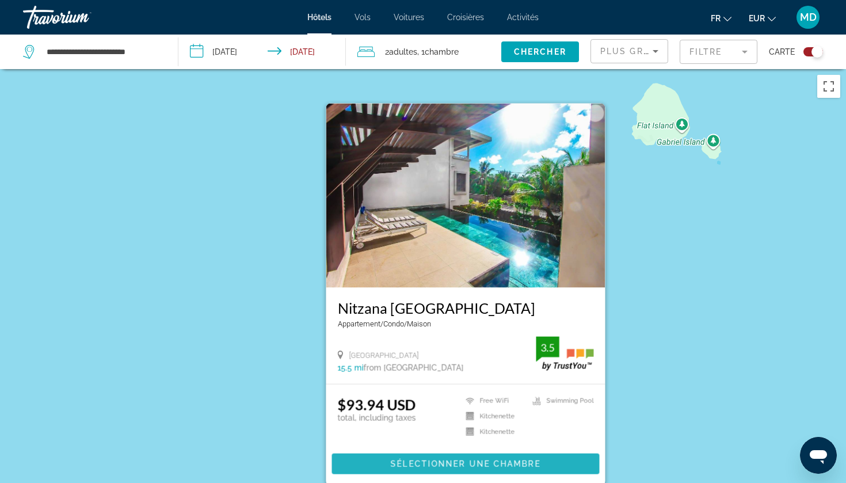
click at [430, 468] on span "Sélectionner une chambre" at bounding box center [466, 463] width 150 height 9
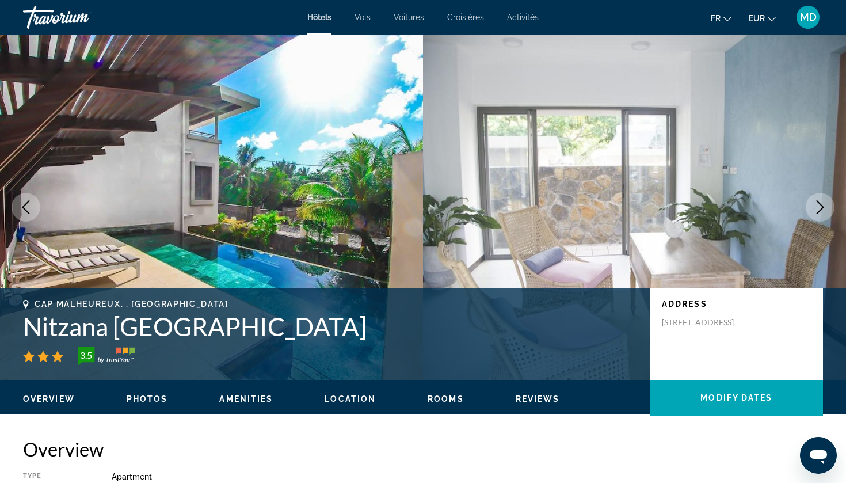
click at [817, 208] on icon "Next image" at bounding box center [820, 207] width 14 height 14
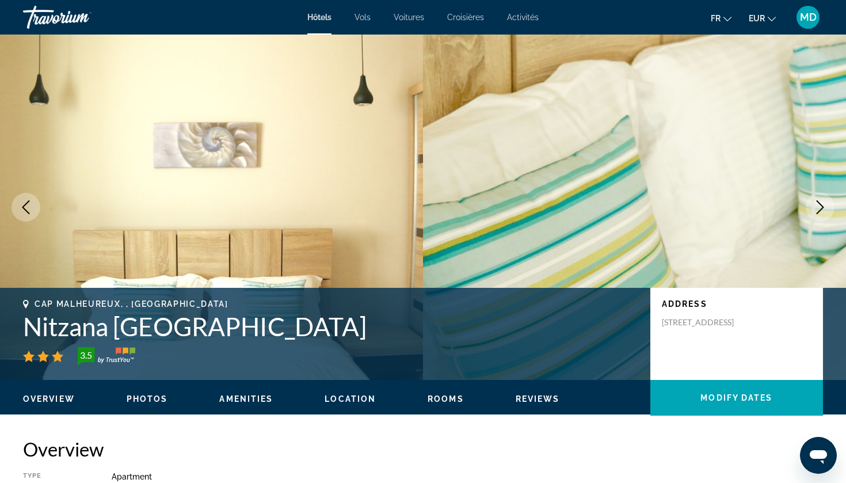
click at [817, 208] on icon "Next image" at bounding box center [820, 207] width 14 height 14
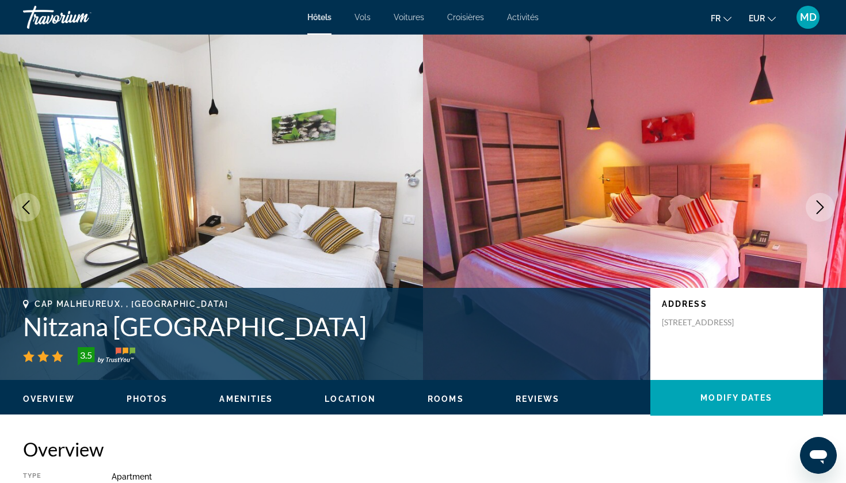
click at [817, 209] on icon "Next image" at bounding box center [820, 207] width 14 height 14
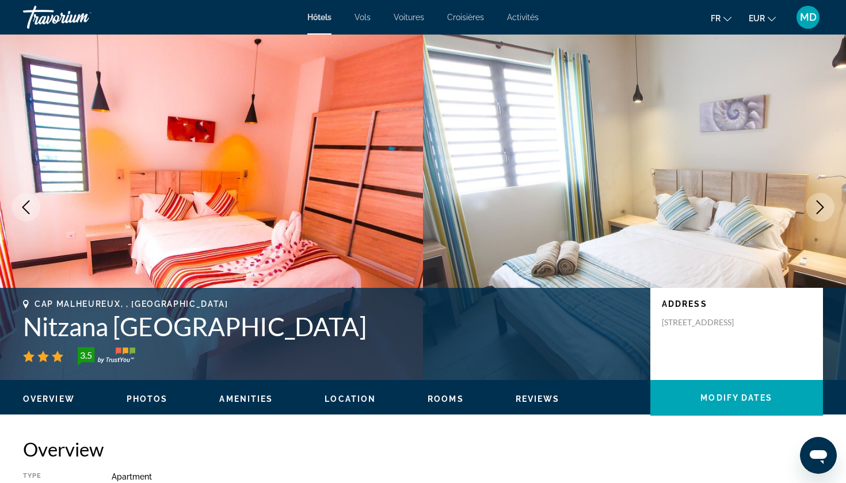
click at [817, 209] on icon "Next image" at bounding box center [820, 207] width 14 height 14
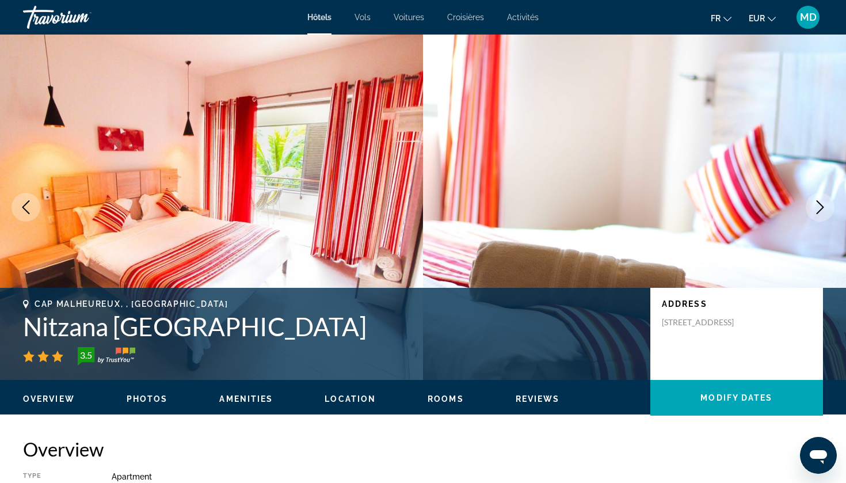
click at [817, 209] on icon "Next image" at bounding box center [820, 207] width 14 height 14
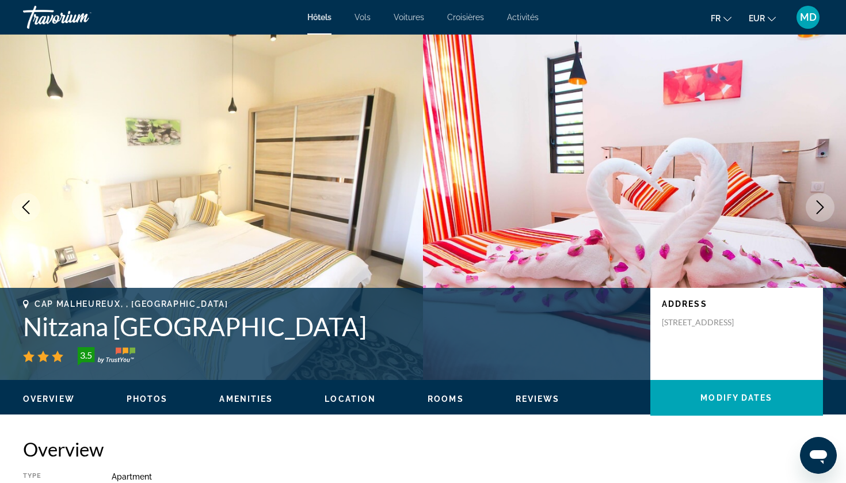
click at [817, 209] on icon "Next image" at bounding box center [820, 207] width 14 height 14
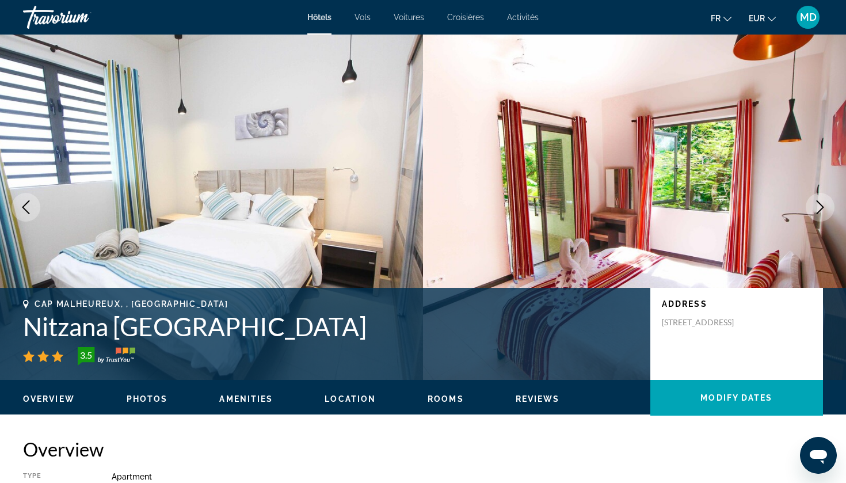
click at [817, 209] on icon "Next image" at bounding box center [820, 207] width 14 height 14
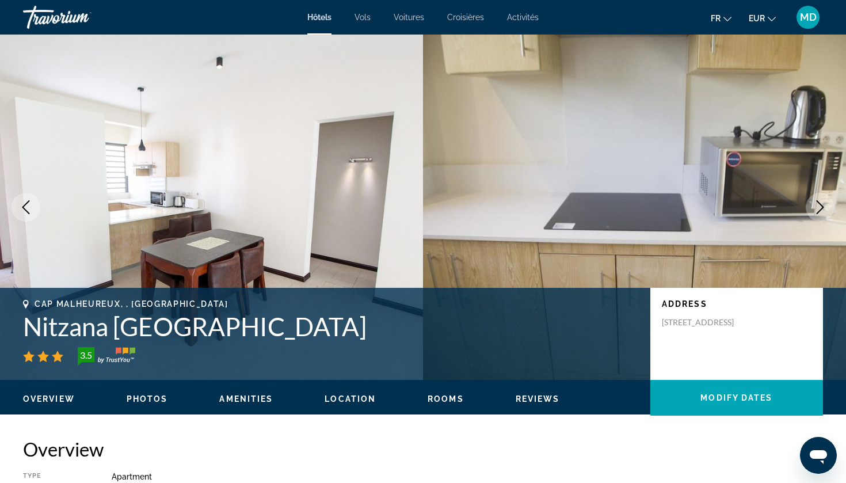
click at [817, 209] on icon "Next image" at bounding box center [820, 207] width 14 height 14
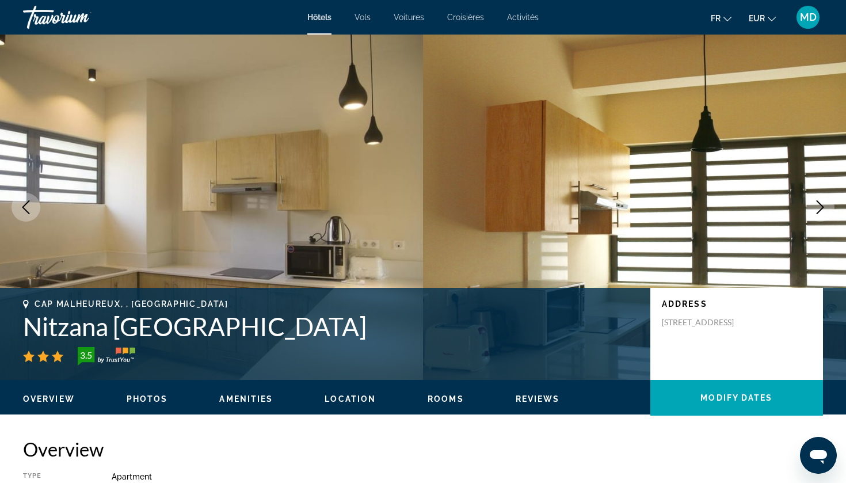
click at [817, 210] on icon "Next image" at bounding box center [820, 207] width 14 height 14
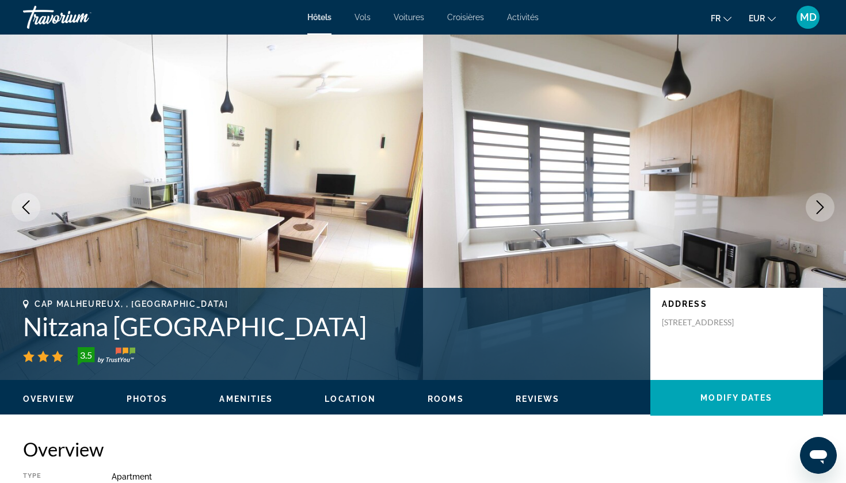
click at [817, 210] on icon "Next image" at bounding box center [820, 207] width 14 height 14
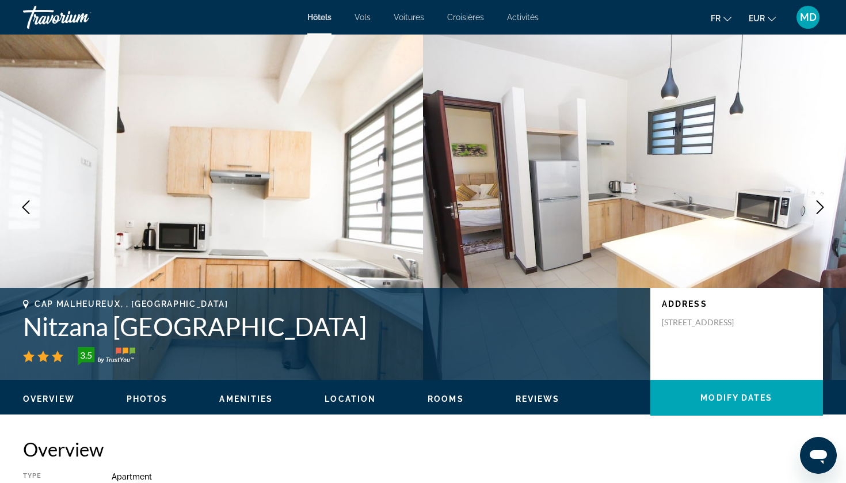
click at [817, 210] on icon "Next image" at bounding box center [820, 207] width 14 height 14
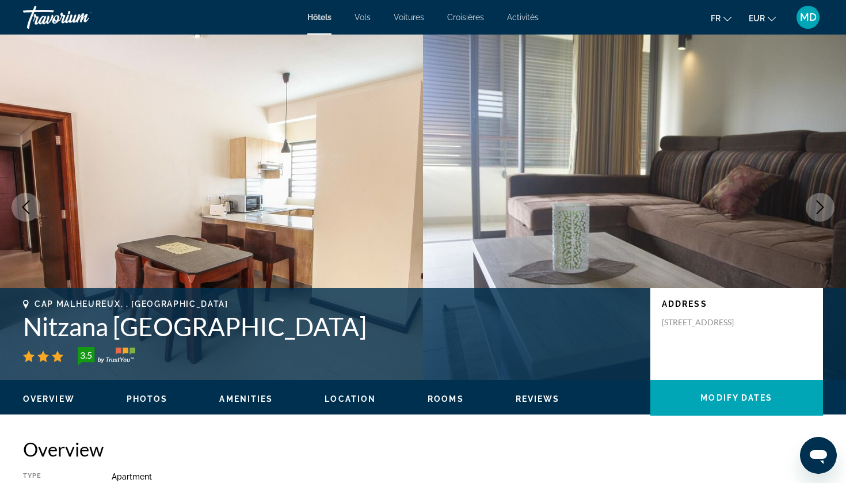
click at [817, 210] on icon "Next image" at bounding box center [820, 207] width 14 height 14
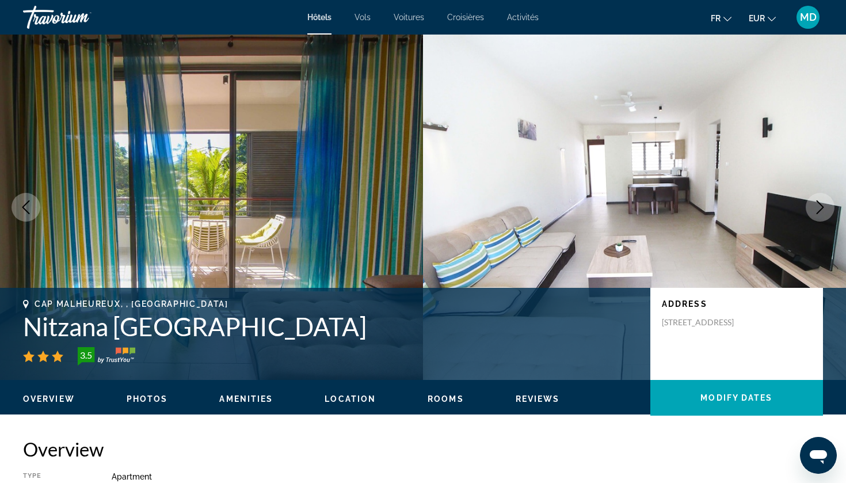
click at [817, 210] on icon "Next image" at bounding box center [820, 207] width 14 height 14
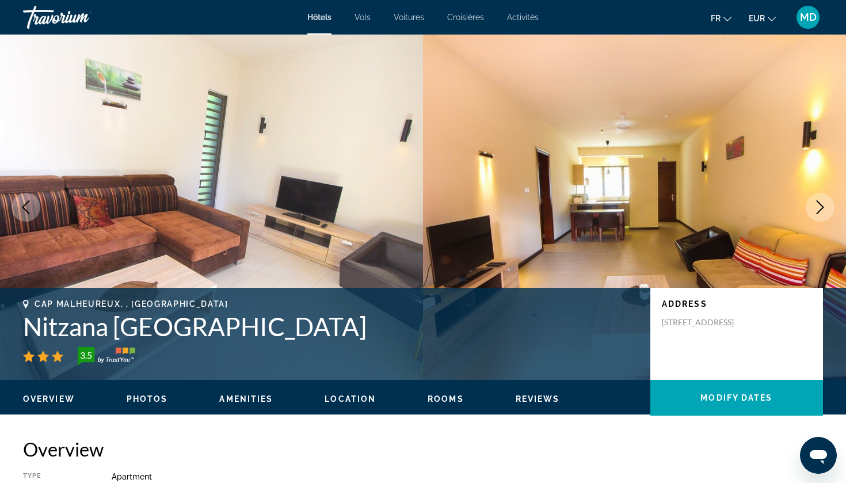
click at [817, 210] on icon "Next image" at bounding box center [820, 207] width 14 height 14
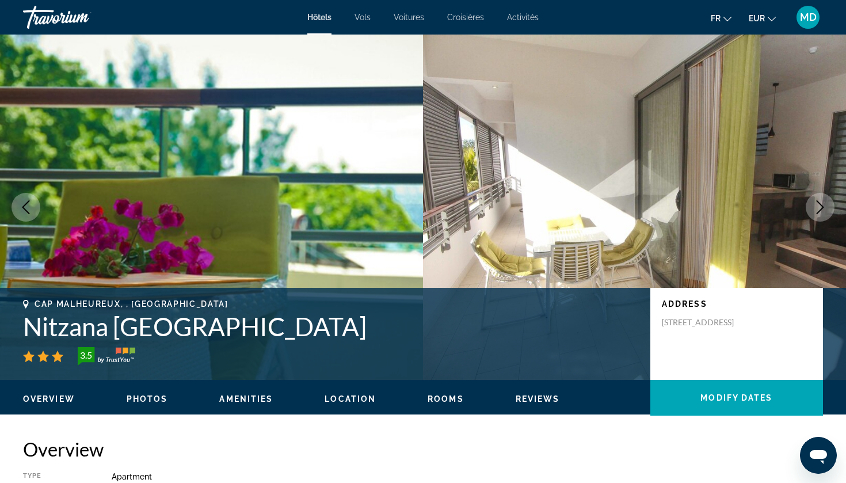
click at [817, 210] on icon "Next image" at bounding box center [820, 207] width 14 height 14
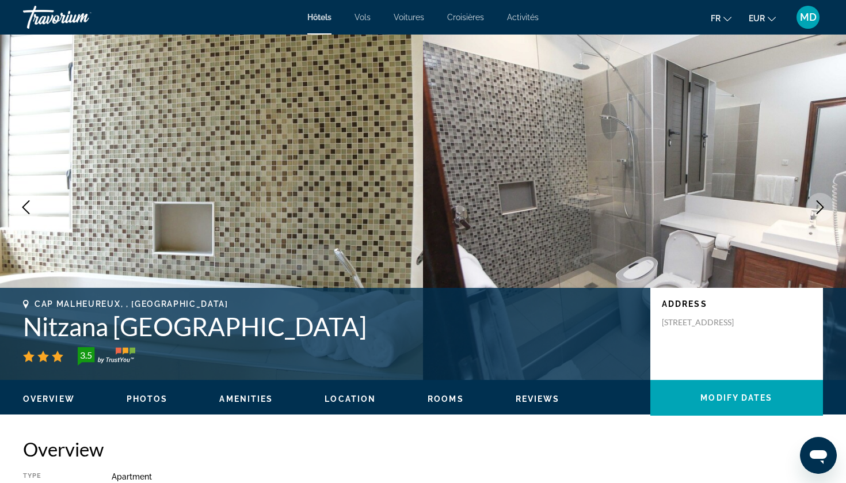
click at [817, 210] on icon "Next image" at bounding box center [820, 207] width 14 height 14
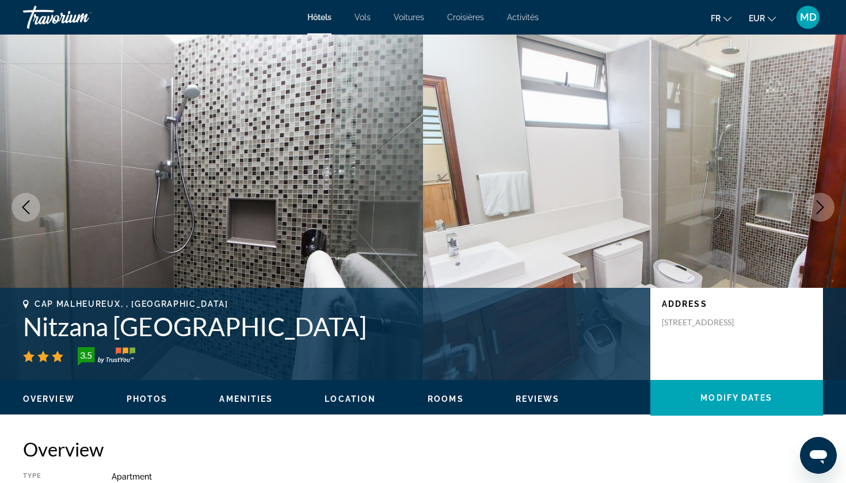
click at [817, 210] on icon "Next image" at bounding box center [820, 207] width 14 height 14
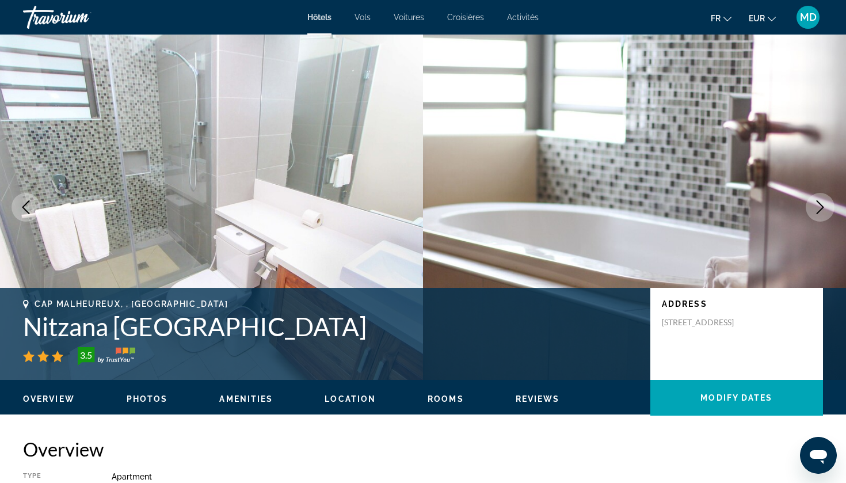
click at [817, 210] on icon "Next image" at bounding box center [820, 207] width 14 height 14
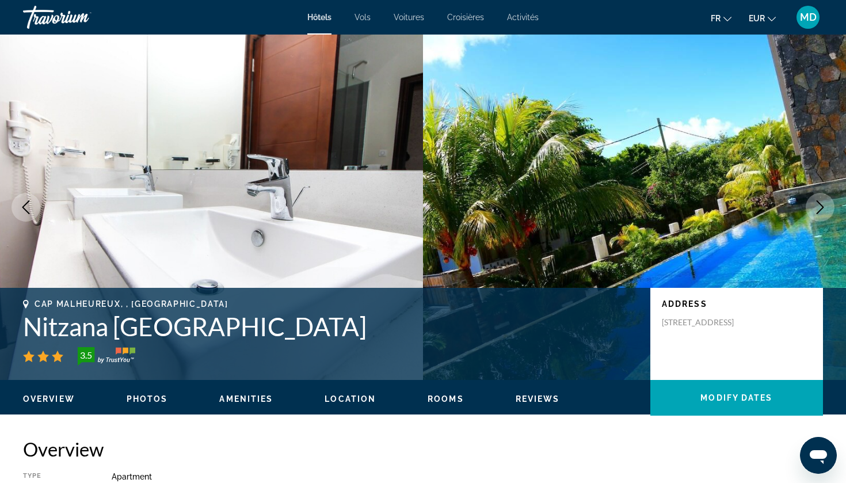
click at [817, 210] on icon "Next image" at bounding box center [820, 207] width 14 height 14
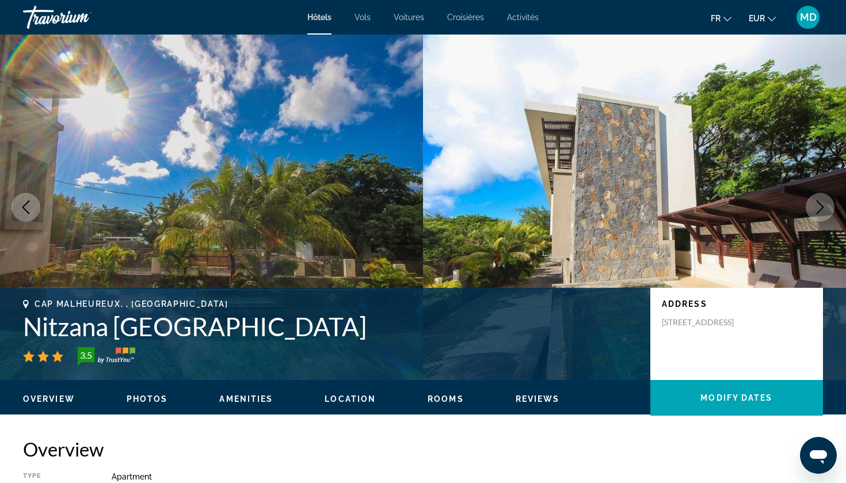
click at [33, 207] on button "Previous image" at bounding box center [26, 207] width 29 height 29
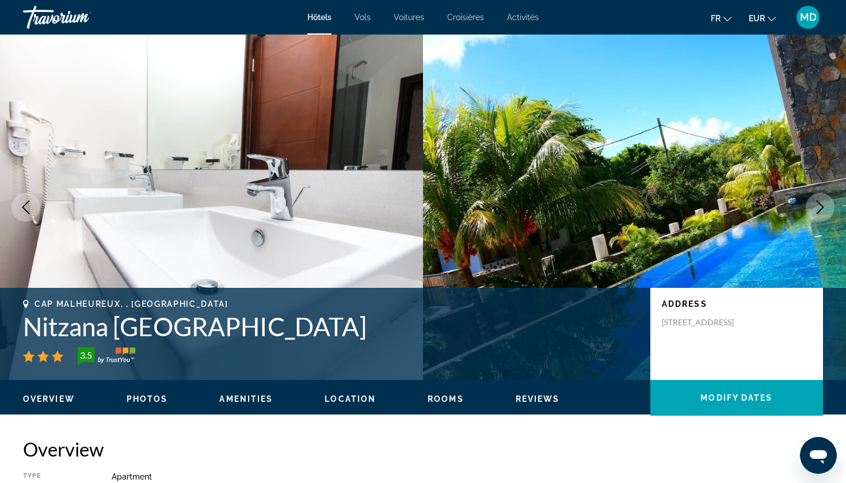
click at [823, 210] on icon "Next image" at bounding box center [820, 207] width 14 height 14
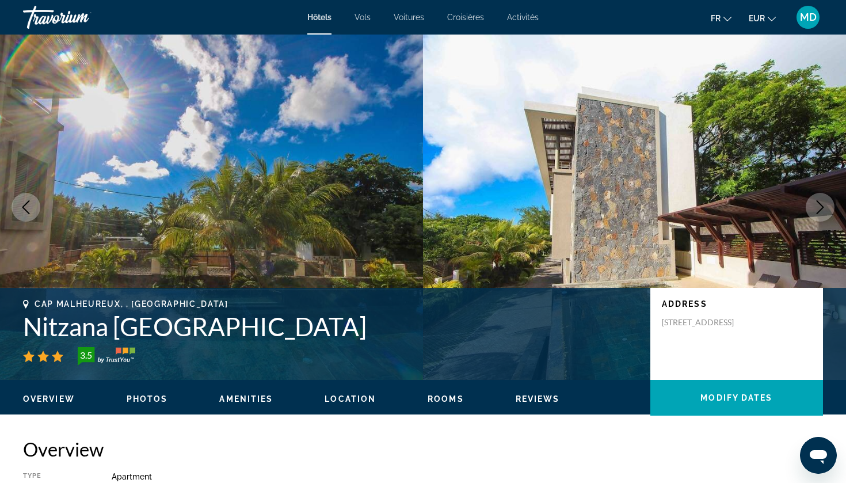
click at [743, 222] on img "Main content" at bounding box center [634, 207] width 423 height 345
click at [804, 216] on img "Main content" at bounding box center [634, 207] width 423 height 345
click at [828, 217] on button "Next image" at bounding box center [820, 207] width 29 height 29
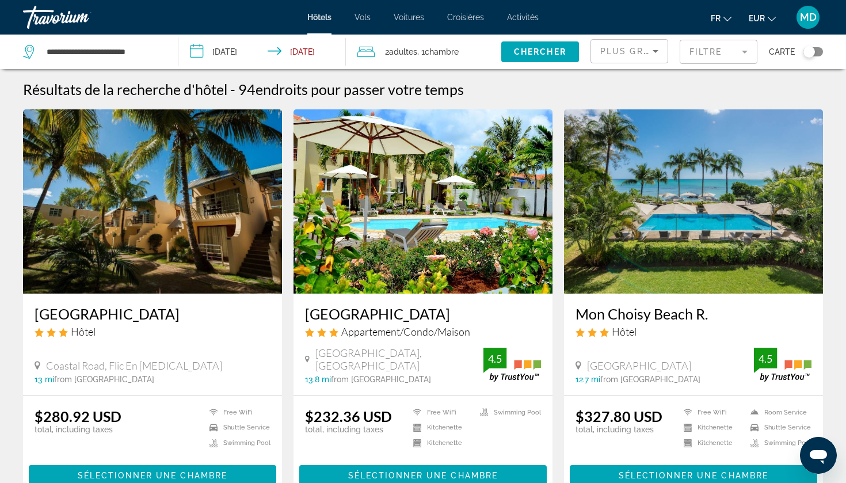
click at [354, 311] on h3 "La Pointe Villas" at bounding box center [423, 313] width 236 height 17
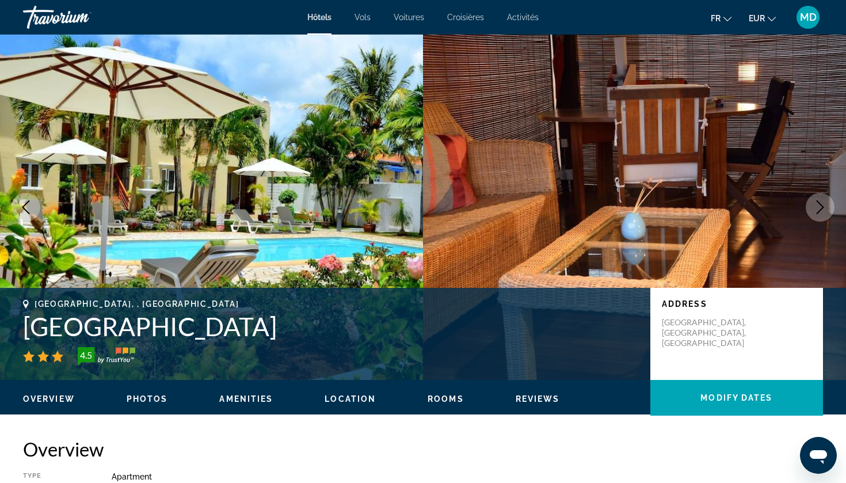
click at [828, 200] on button "Next image" at bounding box center [820, 207] width 29 height 29
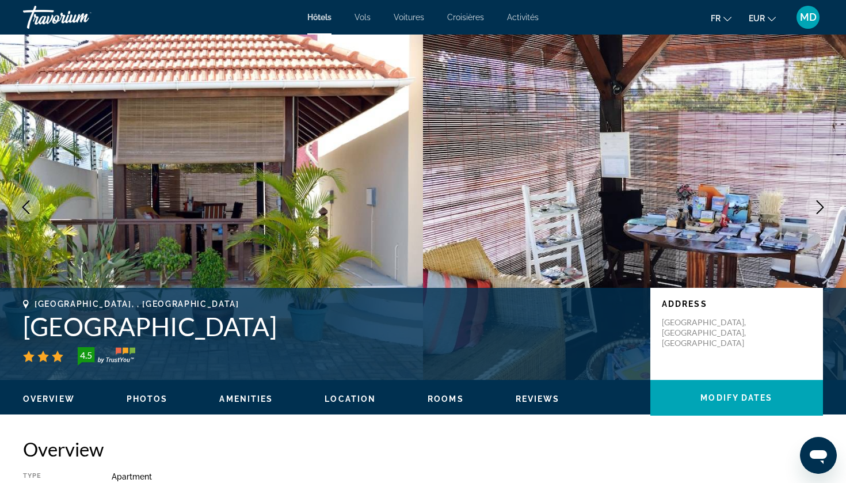
click at [828, 200] on button "Next image" at bounding box center [820, 207] width 29 height 29
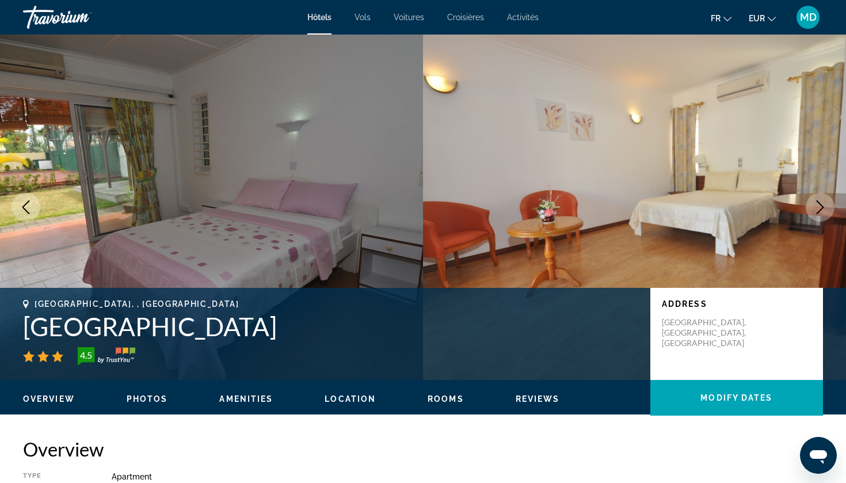
click at [828, 201] on button "Next image" at bounding box center [820, 207] width 29 height 29
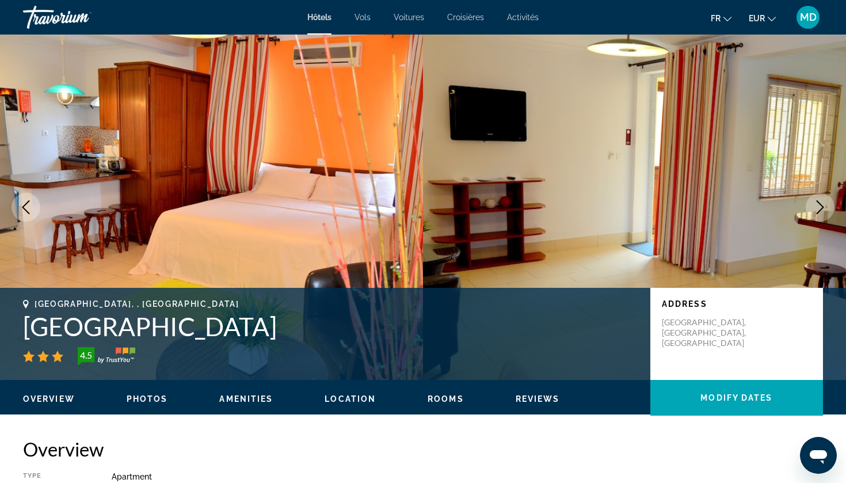
click at [828, 201] on button "Next image" at bounding box center [820, 207] width 29 height 29
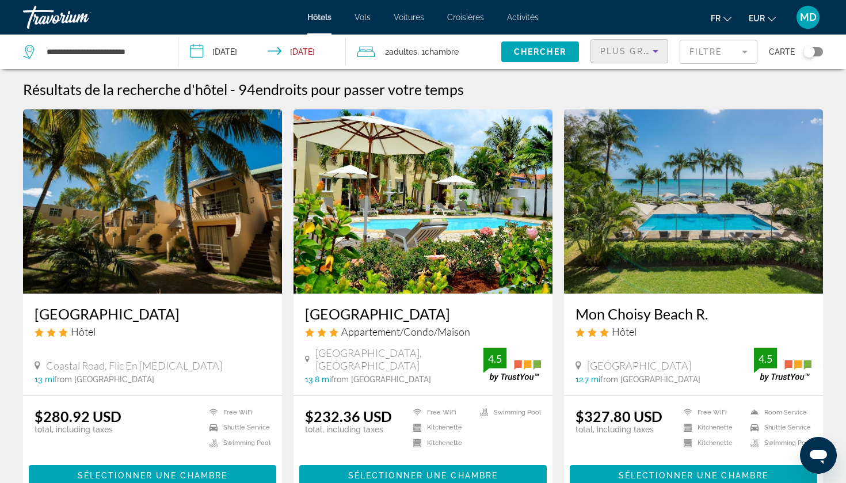
click at [648, 51] on div "Plus grandes économies" at bounding box center [626, 51] width 52 height 14
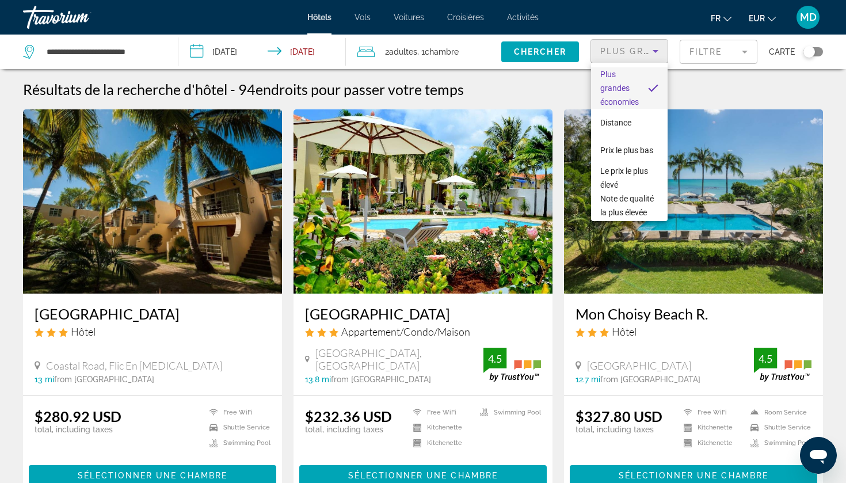
click at [648, 52] on div at bounding box center [423, 241] width 846 height 483
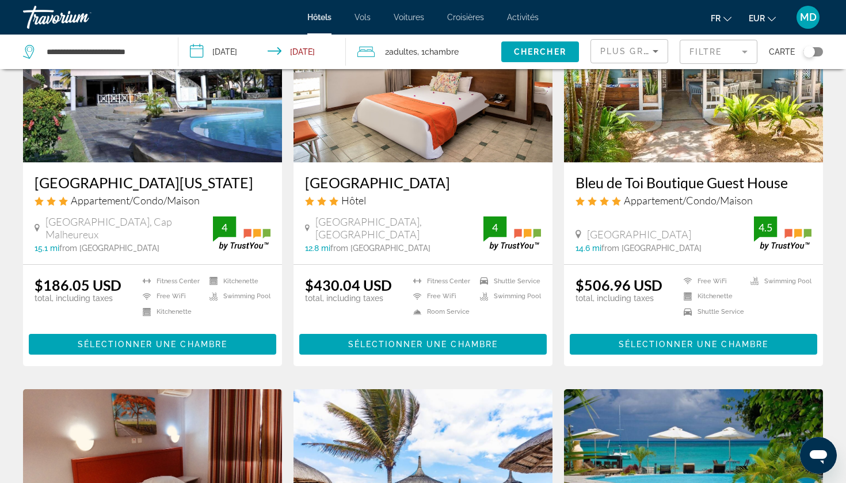
scroll to position [987, 0]
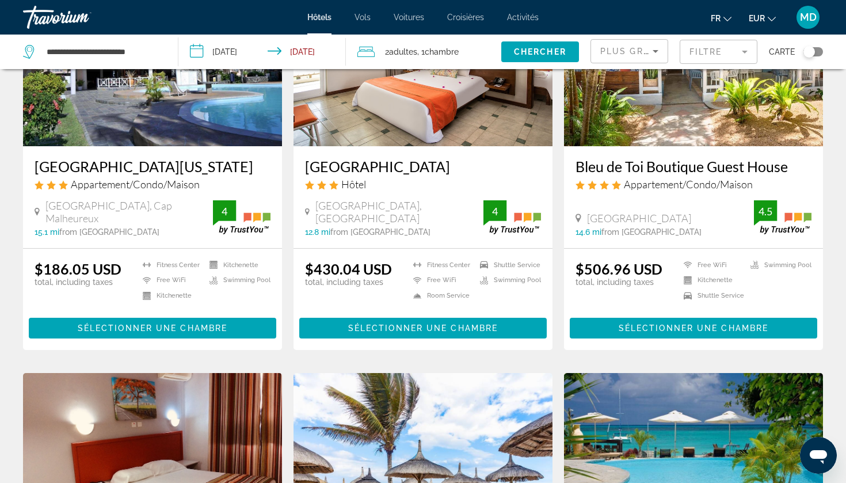
click at [739, 55] on mat-form-field "Filtre" at bounding box center [719, 52] width 78 height 24
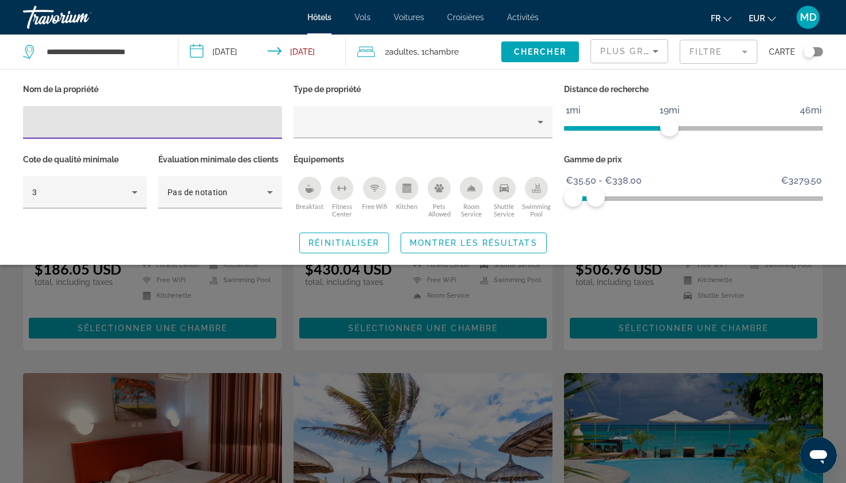
click at [534, 197] on div "Swimming Pool" at bounding box center [536, 188] width 23 height 23
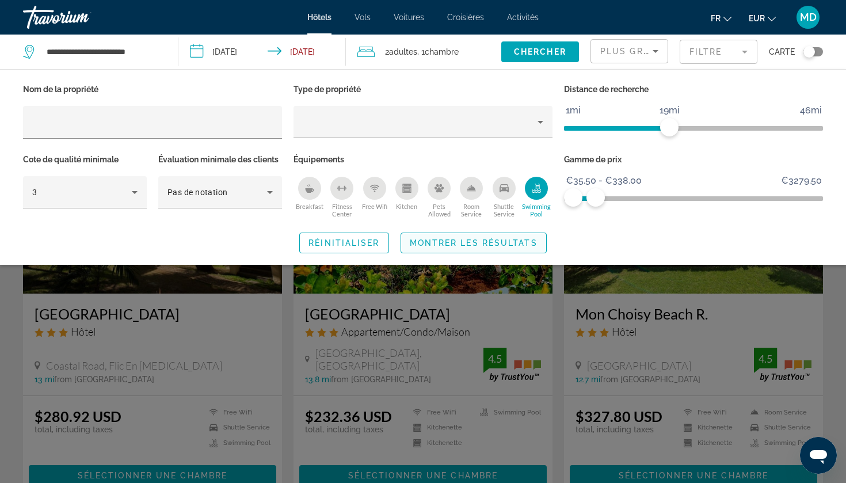
click at [466, 244] on span "Montrer les résultats" at bounding box center [474, 242] width 128 height 9
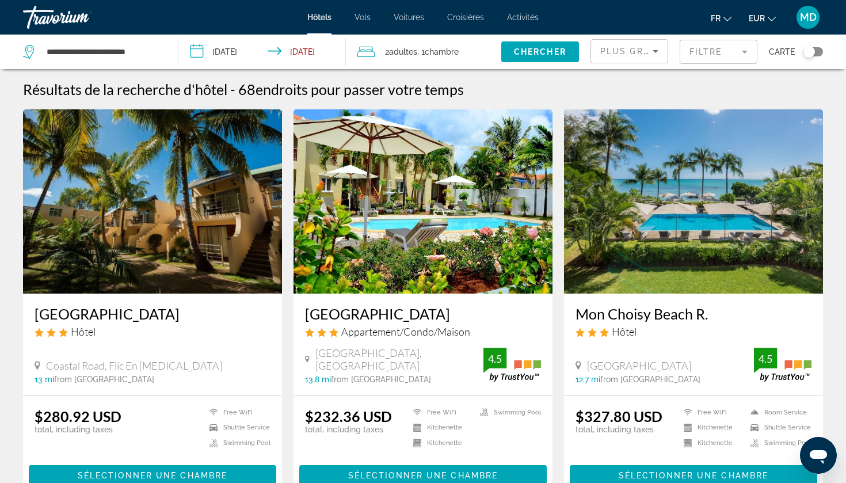
click at [640, 48] on span "Plus grandes économies" at bounding box center [669, 51] width 138 height 9
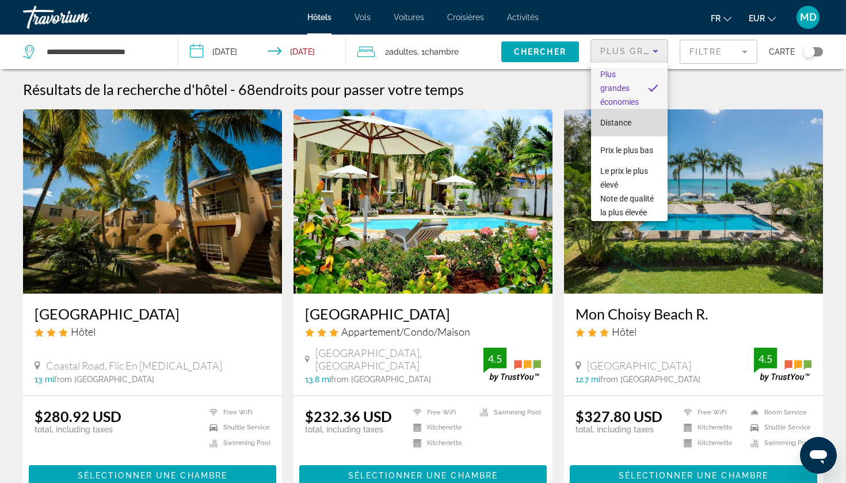
click at [638, 123] on mat-option "Distance" at bounding box center [629, 123] width 77 height 28
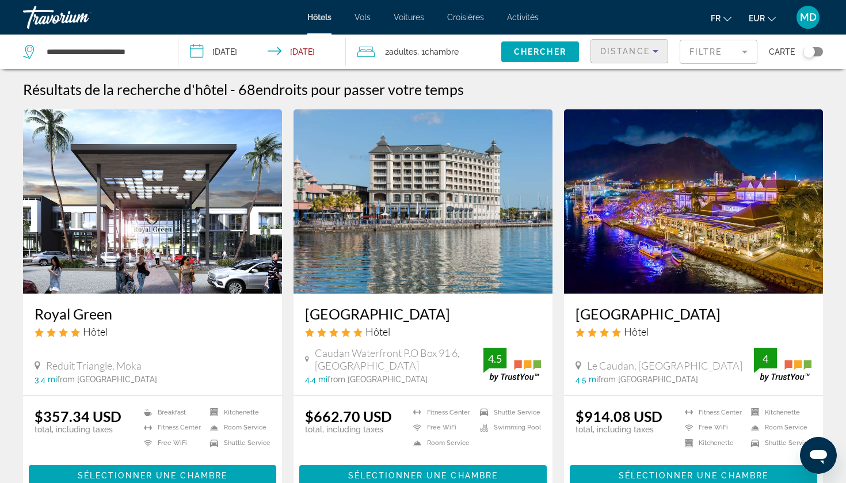
click at [618, 52] on span "Distance" at bounding box center [625, 51] width 50 height 9
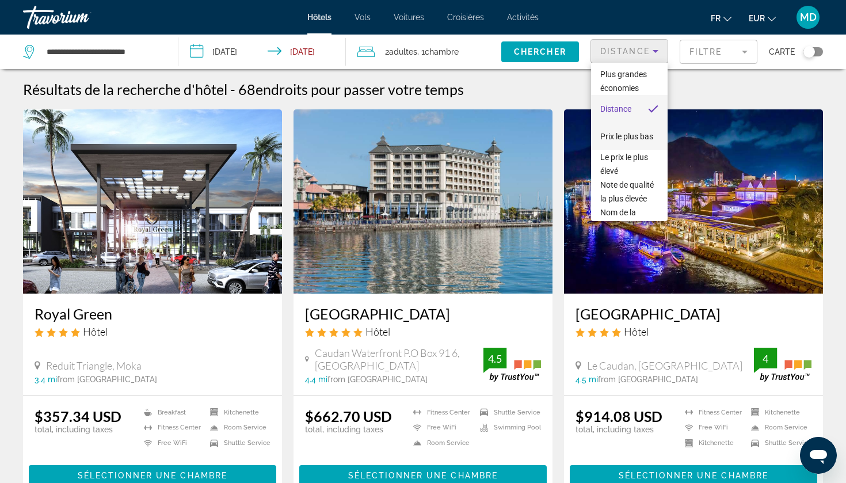
click at [637, 142] on span "Prix le plus bas" at bounding box center [626, 137] width 53 height 14
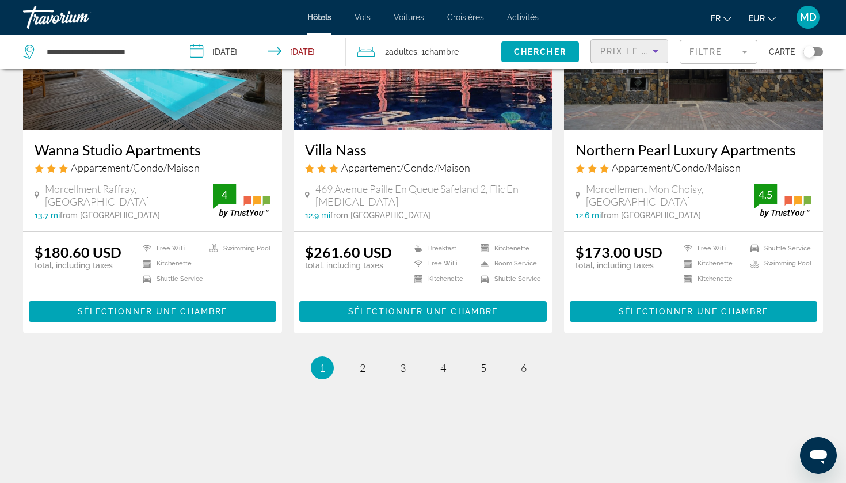
scroll to position [1384, 0]
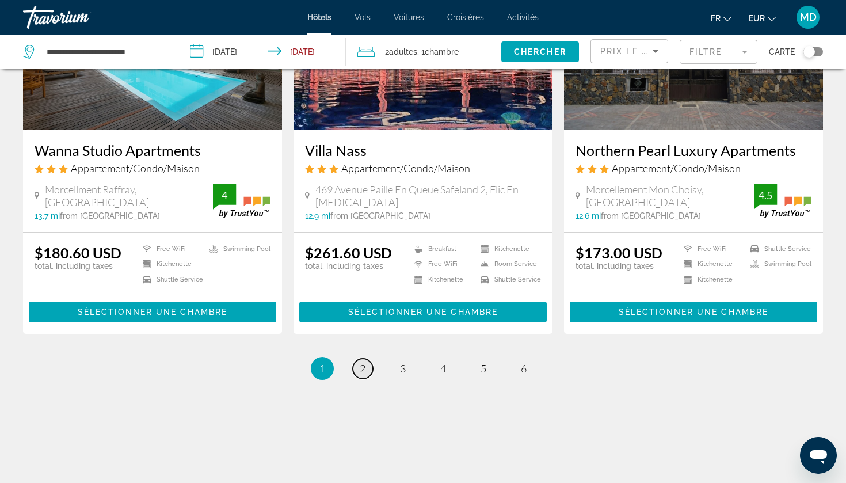
click at [362, 374] on span "2" at bounding box center [363, 368] width 6 height 13
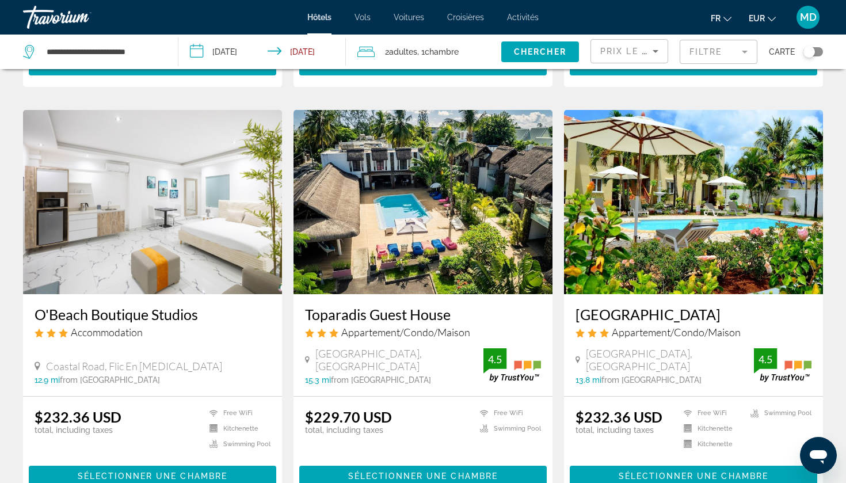
scroll to position [1268, 0]
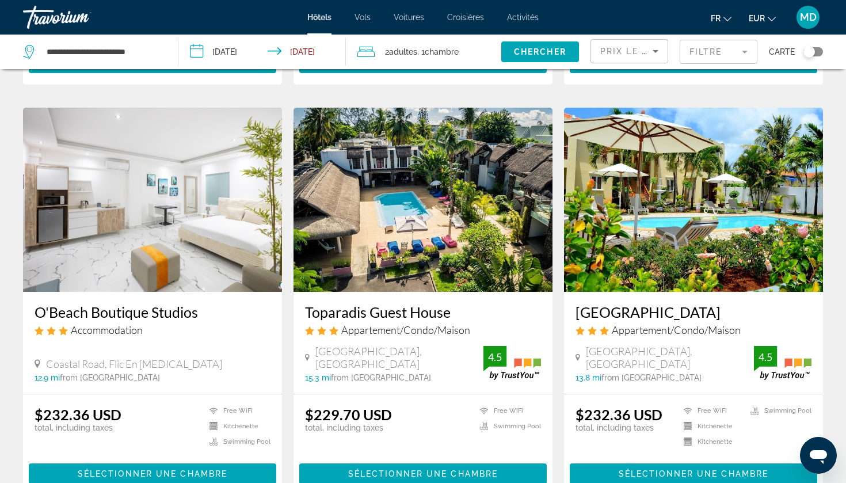
click at [659, 314] on h3 "La Pointe Villas" at bounding box center [694, 311] width 236 height 17
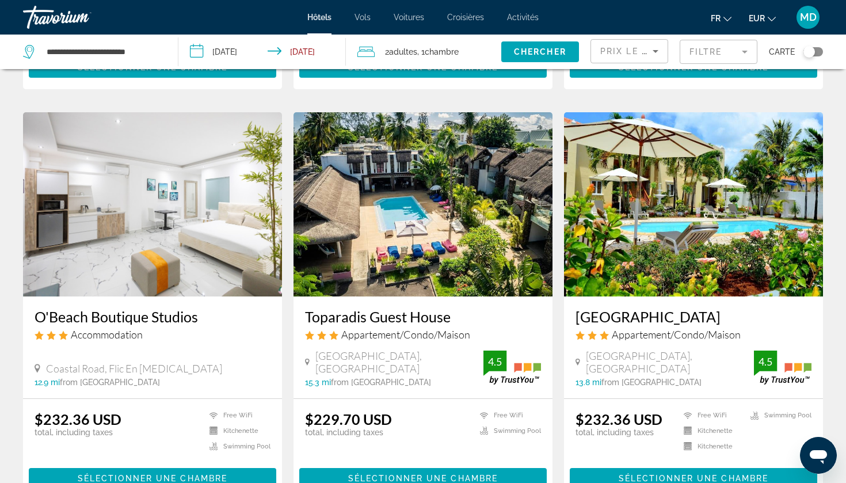
scroll to position [1262, 0]
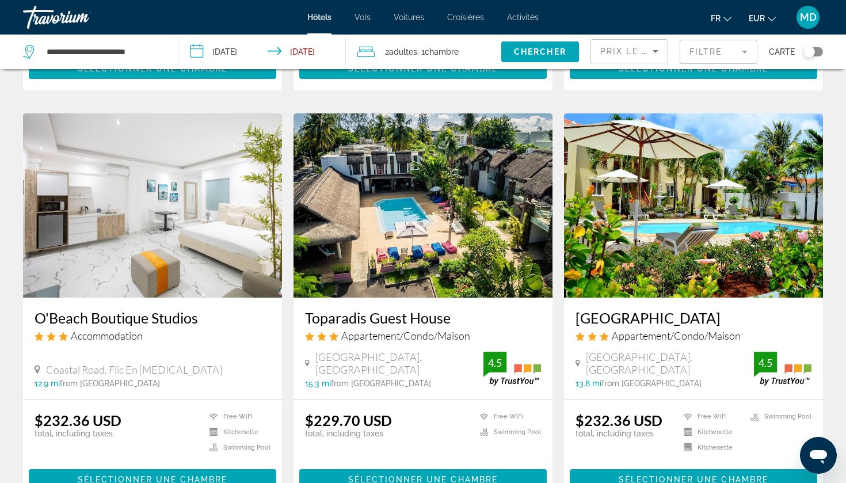
click at [388, 318] on h3 "Toparadis Guest House" at bounding box center [423, 317] width 236 height 17
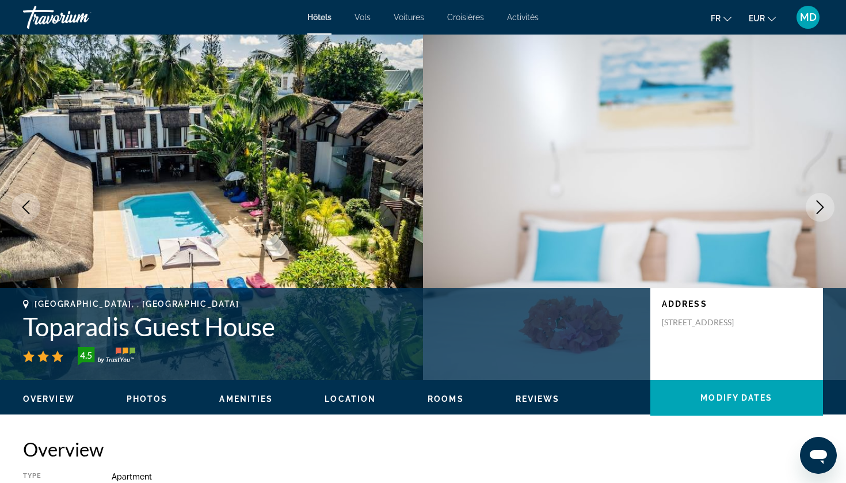
click at [822, 207] on icon "Next image" at bounding box center [820, 207] width 14 height 14
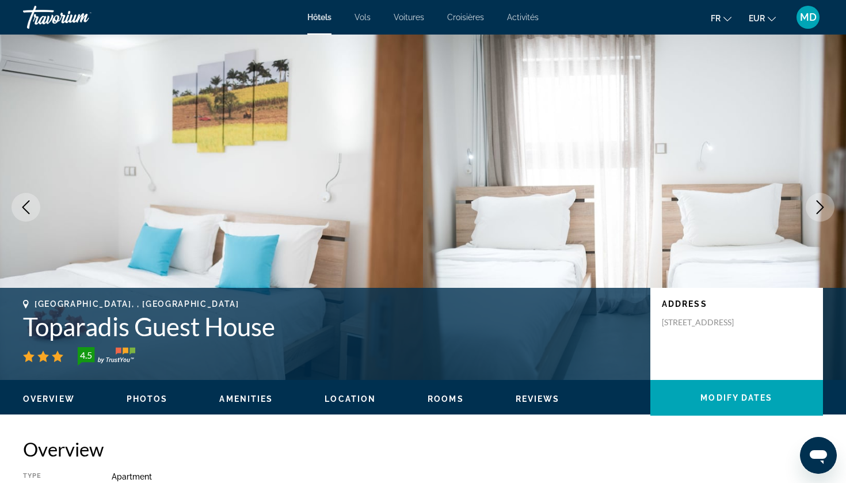
click at [822, 207] on icon "Next image" at bounding box center [820, 207] width 14 height 14
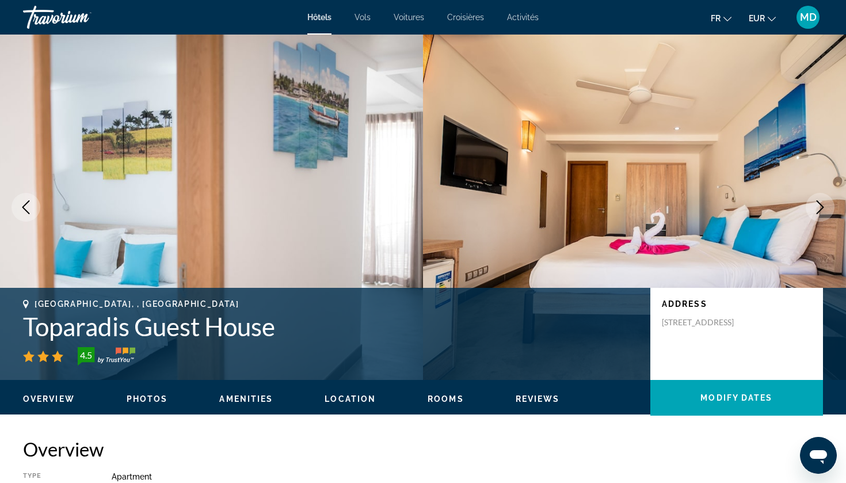
click at [822, 207] on icon "Next image" at bounding box center [820, 207] width 14 height 14
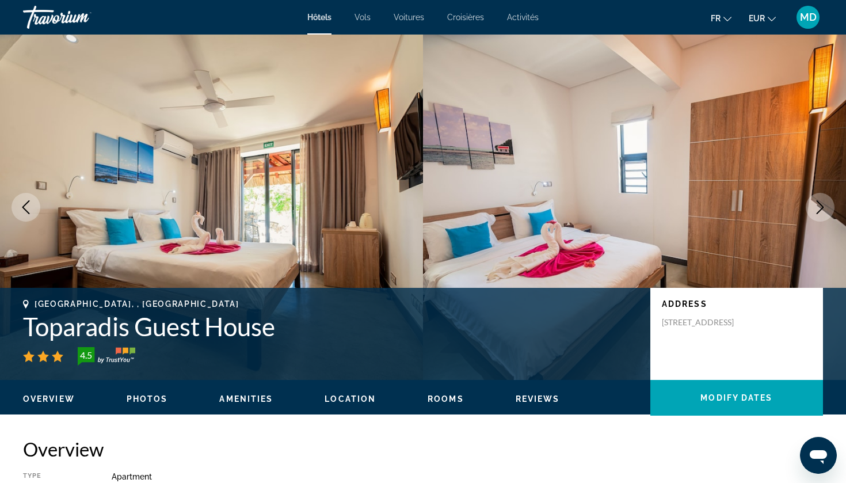
click at [822, 208] on icon "Next image" at bounding box center [820, 207] width 14 height 14
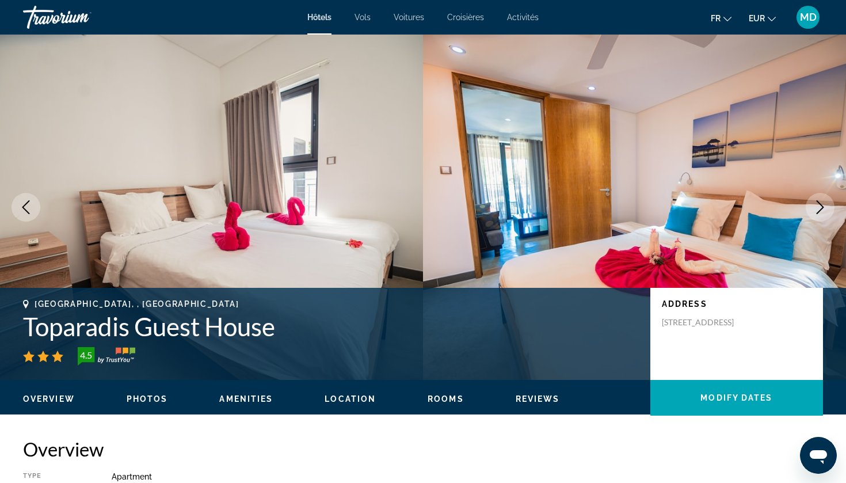
click at [822, 208] on icon "Next image" at bounding box center [820, 207] width 14 height 14
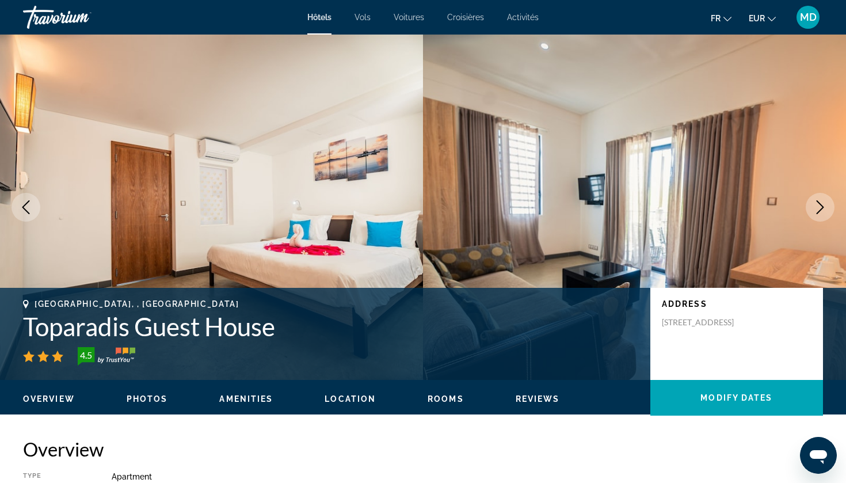
click at [822, 208] on icon "Next image" at bounding box center [820, 207] width 14 height 14
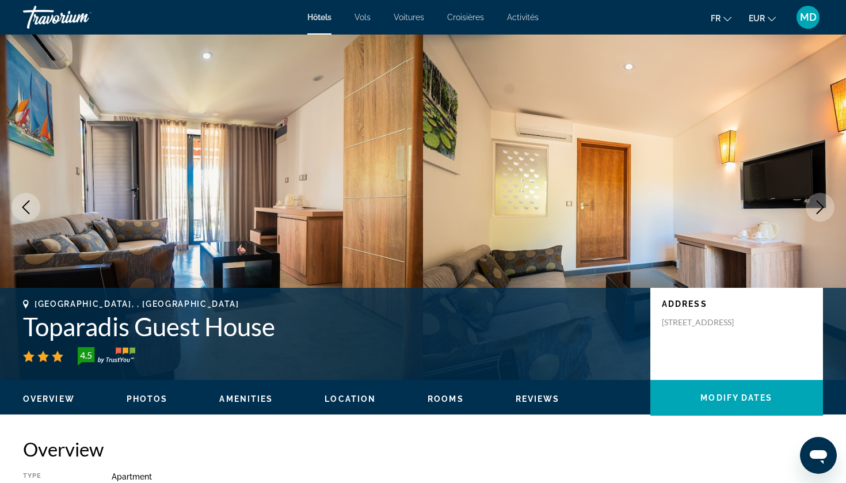
click at [822, 208] on icon "Next image" at bounding box center [820, 207] width 14 height 14
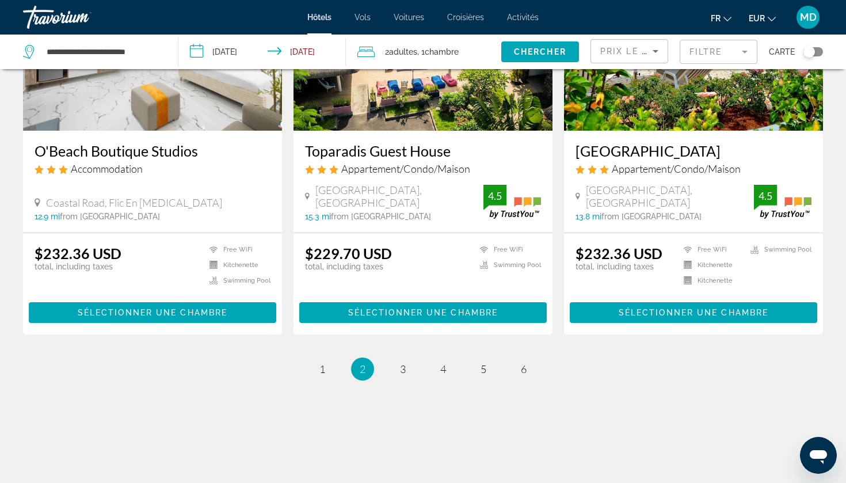
scroll to position [1429, 0]
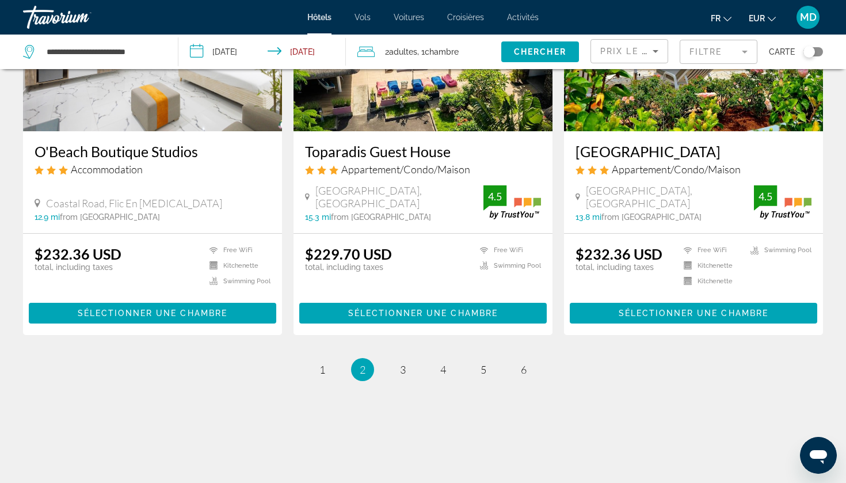
click at [404, 366] on span "3" at bounding box center [403, 369] width 6 height 13
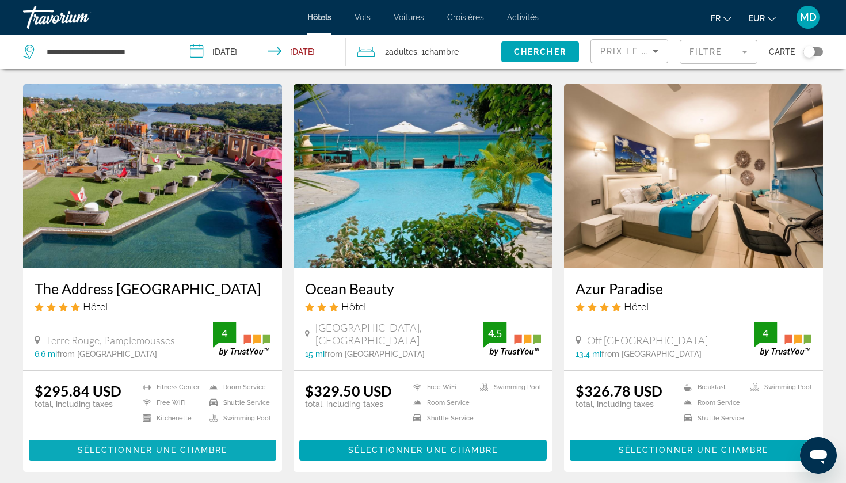
scroll to position [453, 0]
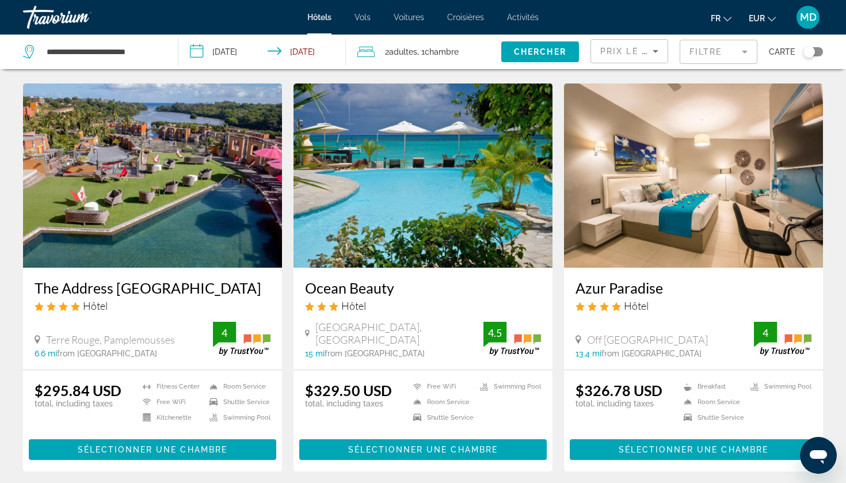
click at [372, 279] on h3 "Ocean Beauty" at bounding box center [423, 287] width 236 height 17
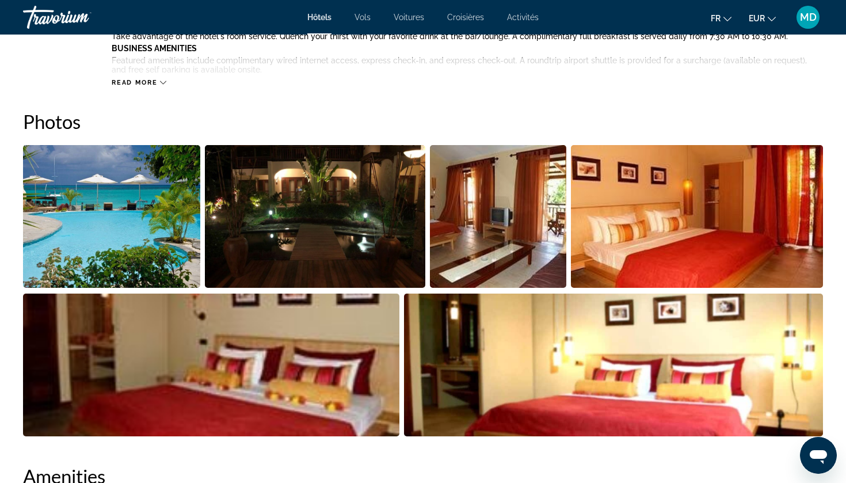
scroll to position [530, 0]
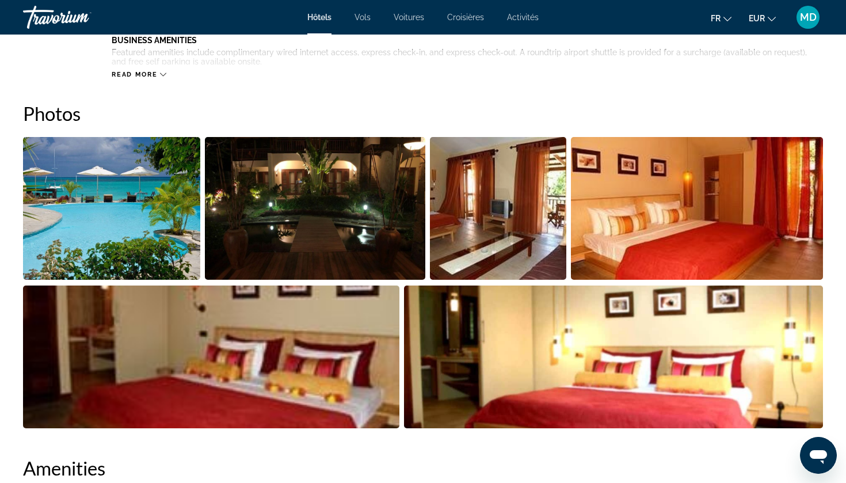
click at [140, 164] on img "Open full-screen image slider" at bounding box center [111, 208] width 177 height 143
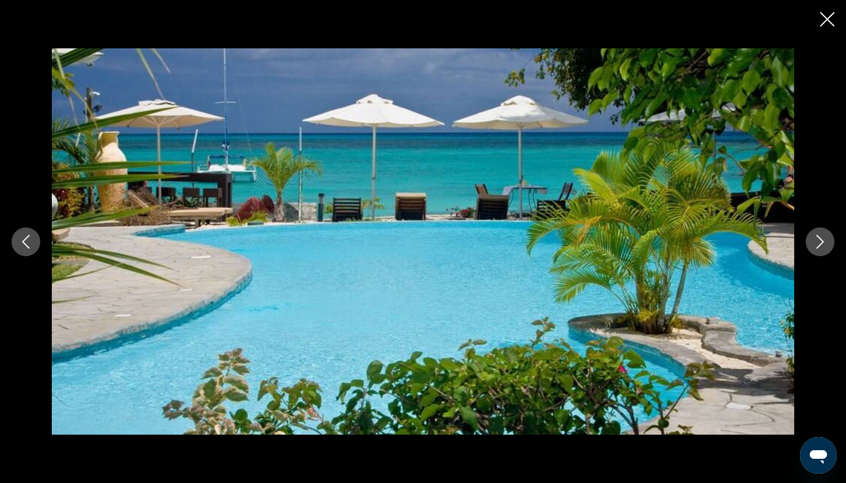
click at [823, 242] on icon "Next image" at bounding box center [820, 242] width 14 height 14
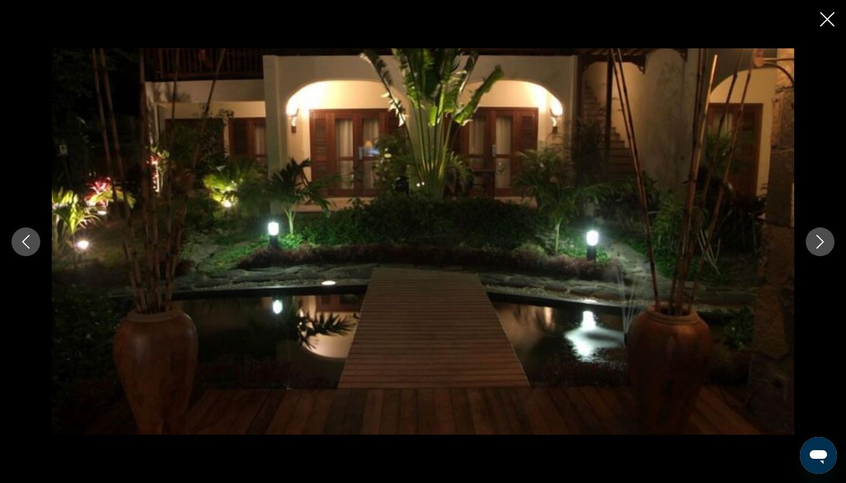
click at [823, 242] on icon "Next image" at bounding box center [820, 242] width 14 height 14
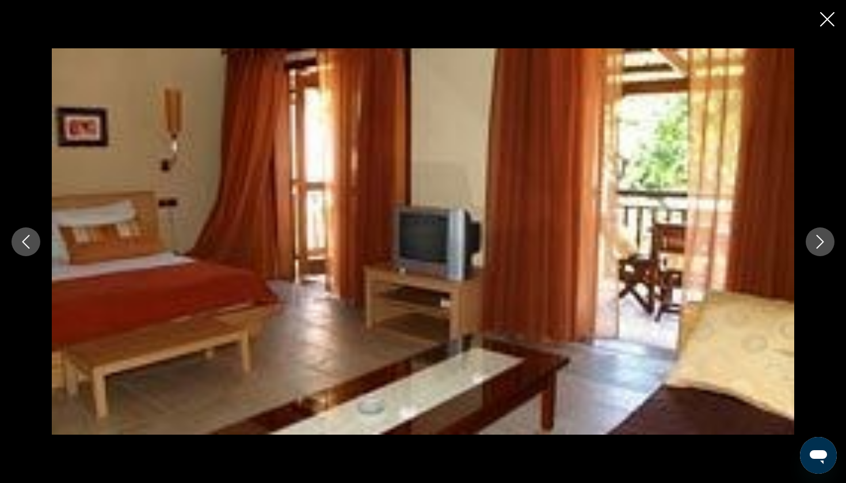
click at [823, 242] on icon "Next image" at bounding box center [820, 242] width 14 height 14
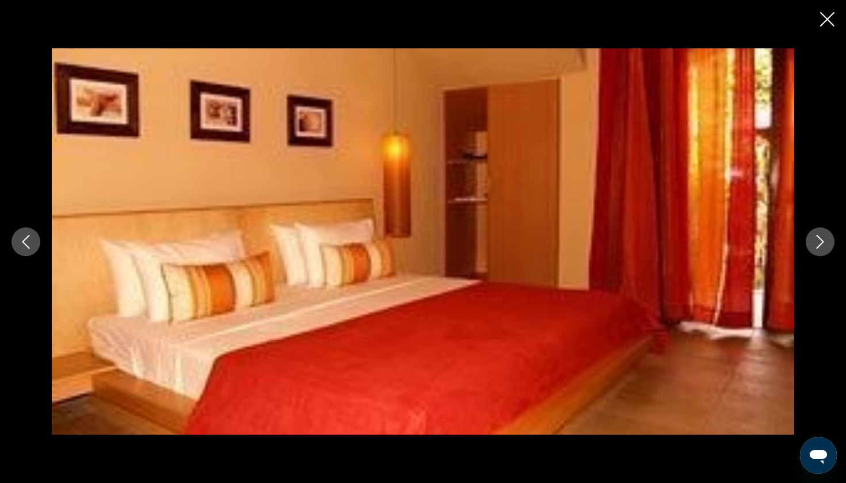
click at [823, 242] on icon "Next image" at bounding box center [820, 242] width 14 height 14
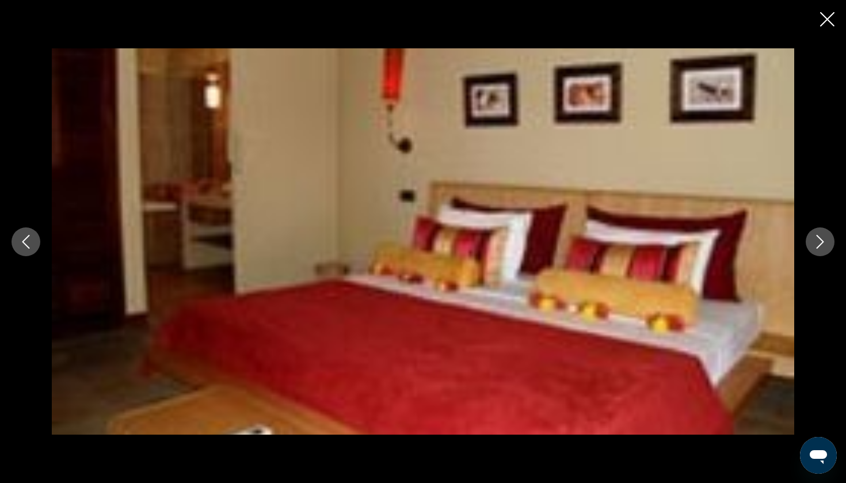
click at [823, 242] on icon "Next image" at bounding box center [820, 242] width 14 height 14
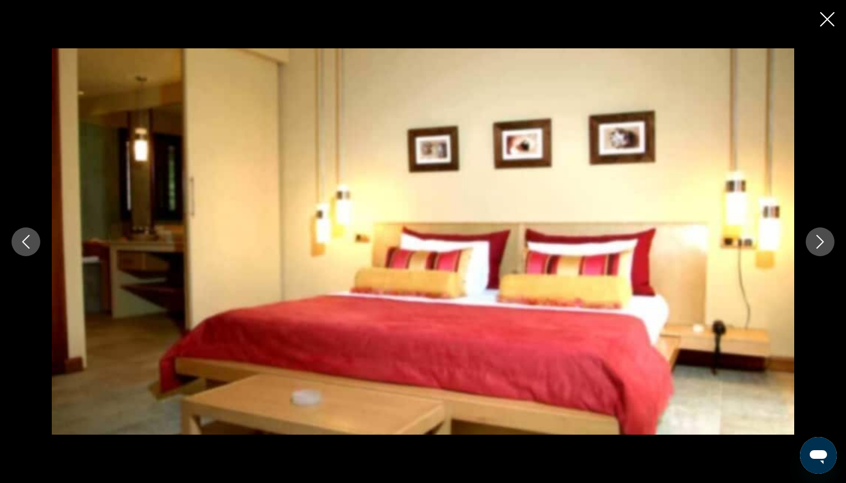
click at [823, 242] on icon "Next image" at bounding box center [820, 242] width 14 height 14
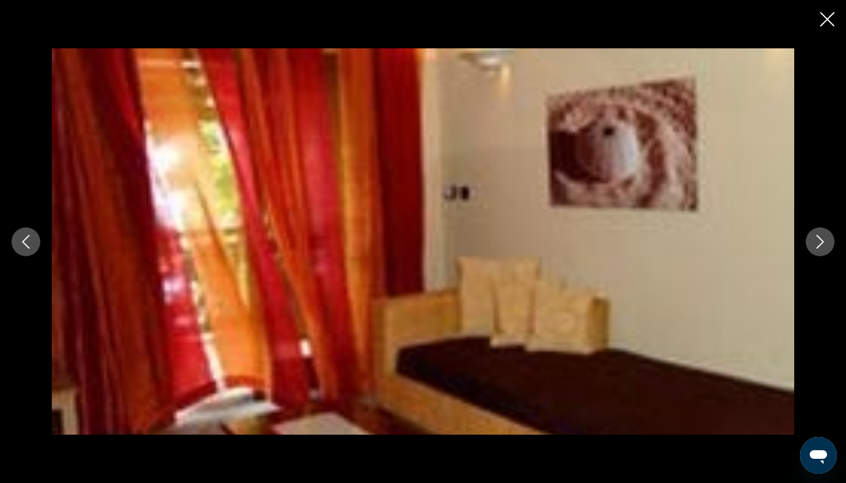
click at [823, 242] on icon "Next image" at bounding box center [820, 242] width 14 height 14
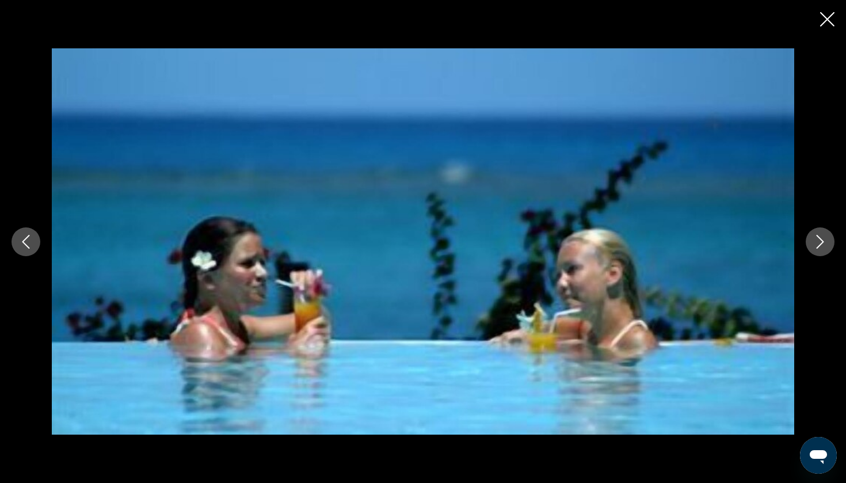
click at [823, 242] on icon "Next image" at bounding box center [820, 242] width 14 height 14
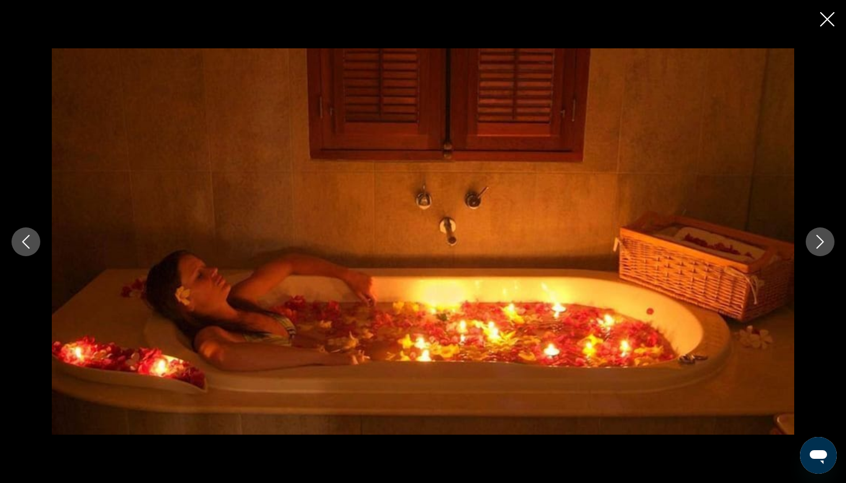
click at [823, 242] on icon "Next image" at bounding box center [820, 242] width 14 height 14
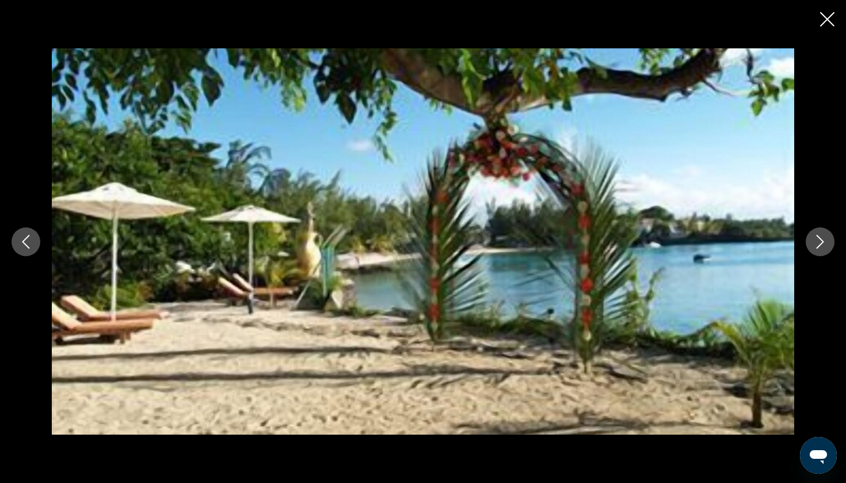
click at [823, 242] on icon "Next image" at bounding box center [820, 242] width 14 height 14
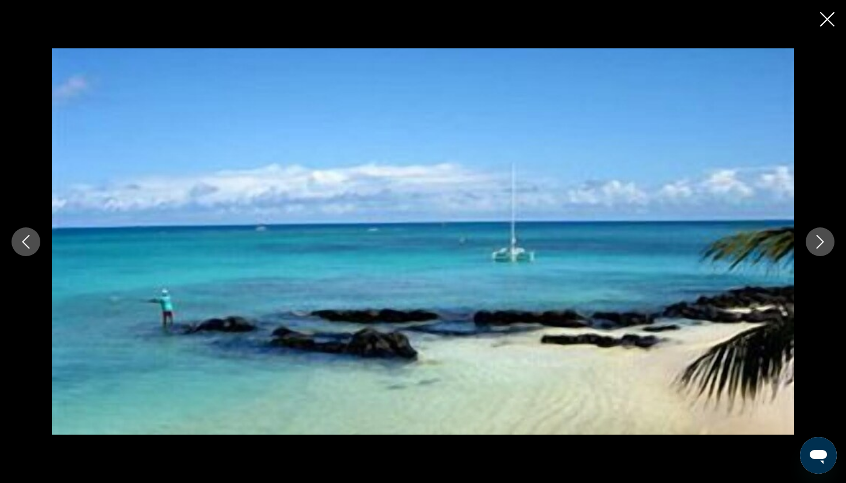
click at [823, 243] on icon "Next image" at bounding box center [820, 242] width 14 height 14
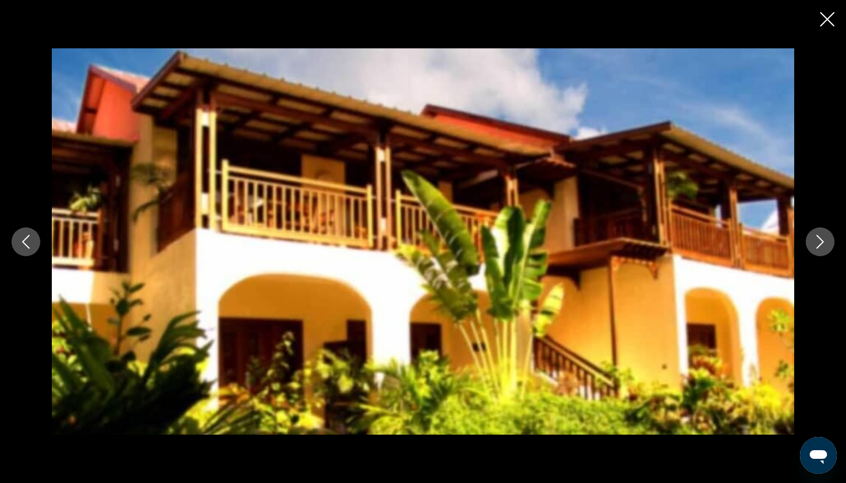
click at [823, 243] on icon "Next image" at bounding box center [820, 242] width 14 height 14
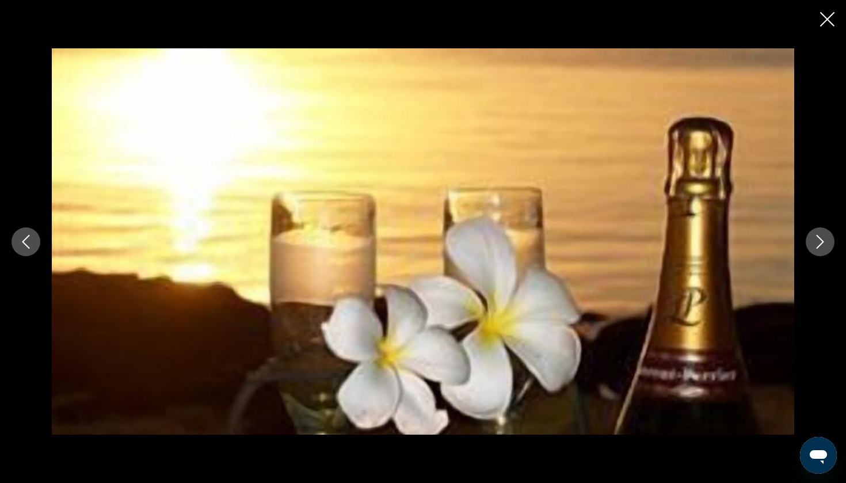
click at [830, 36] on div "prev next" at bounding box center [423, 241] width 846 height 483
click at [830, 21] on icon "Close slideshow" at bounding box center [827, 19] width 14 height 14
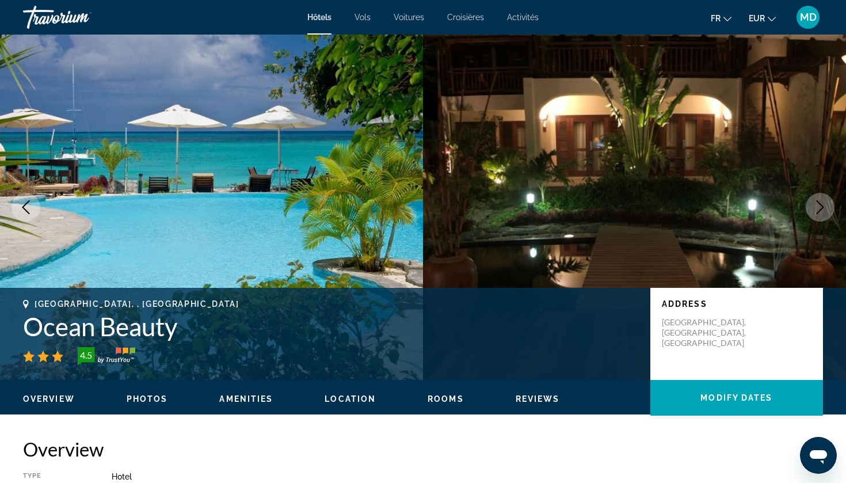
scroll to position [0, 0]
click at [820, 207] on icon "Next image" at bounding box center [820, 207] width 14 height 14
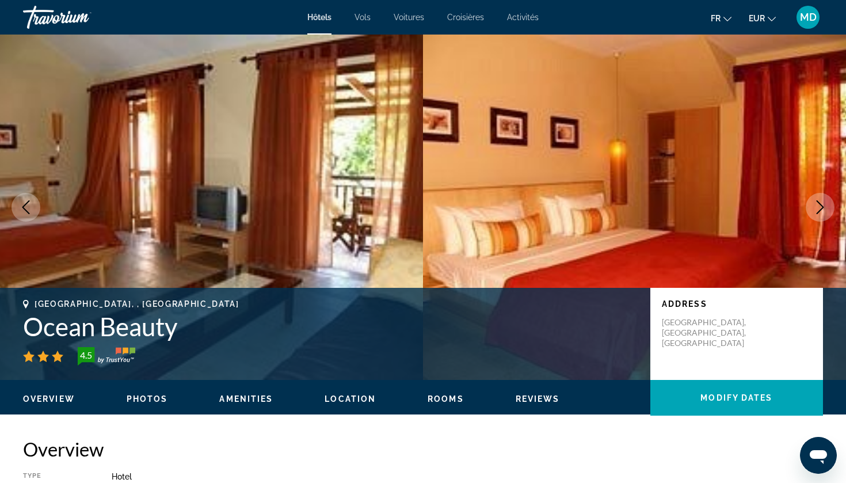
click at [820, 207] on icon "Next image" at bounding box center [820, 207] width 14 height 14
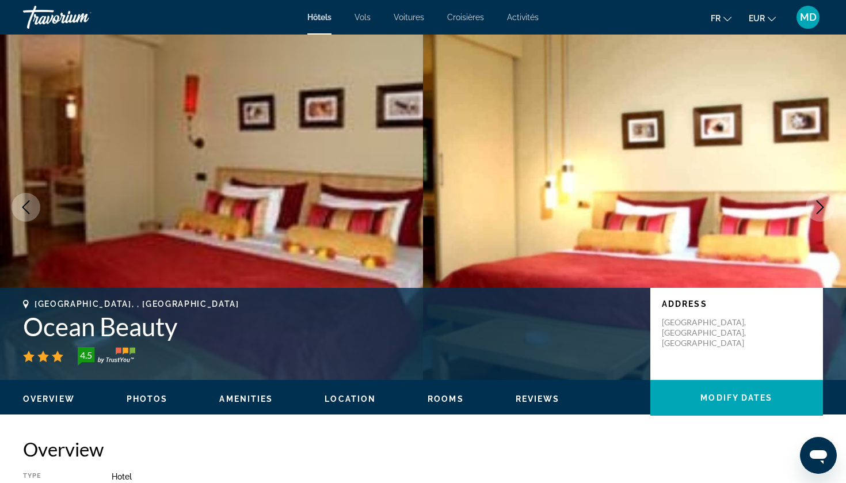
click at [820, 207] on icon "Next image" at bounding box center [820, 207] width 14 height 14
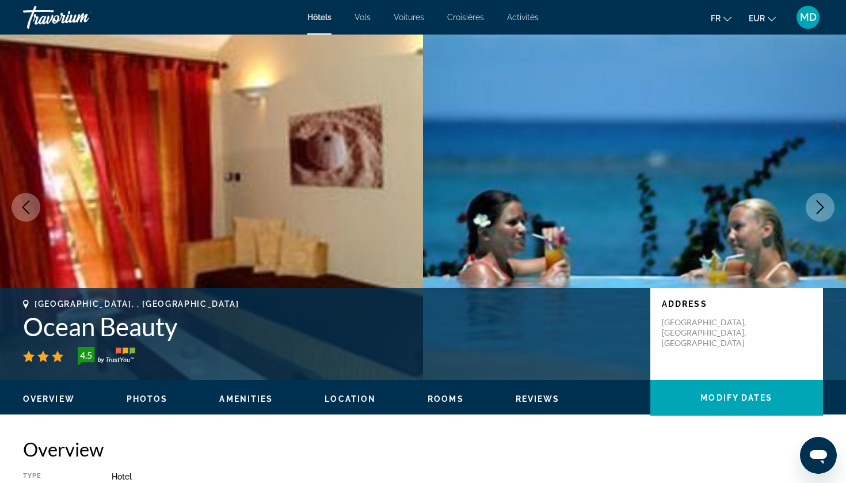
click at [820, 207] on icon "Next image" at bounding box center [820, 207] width 14 height 14
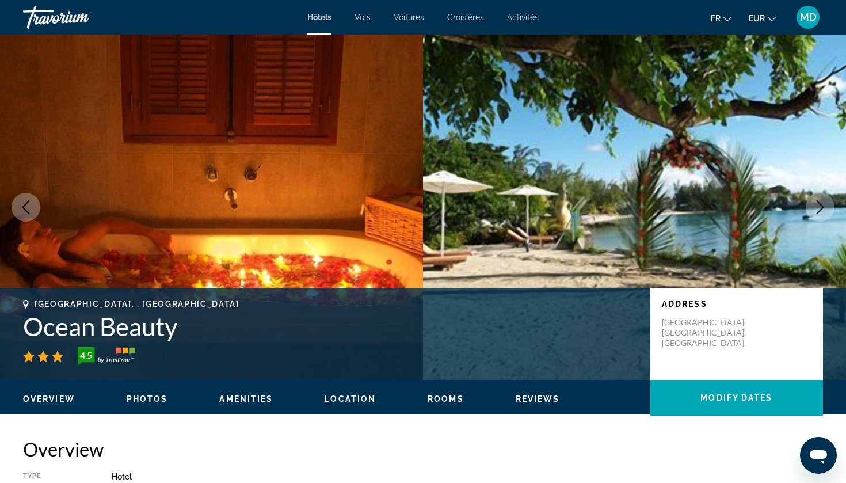
click at [820, 207] on icon "Next image" at bounding box center [820, 207] width 14 height 14
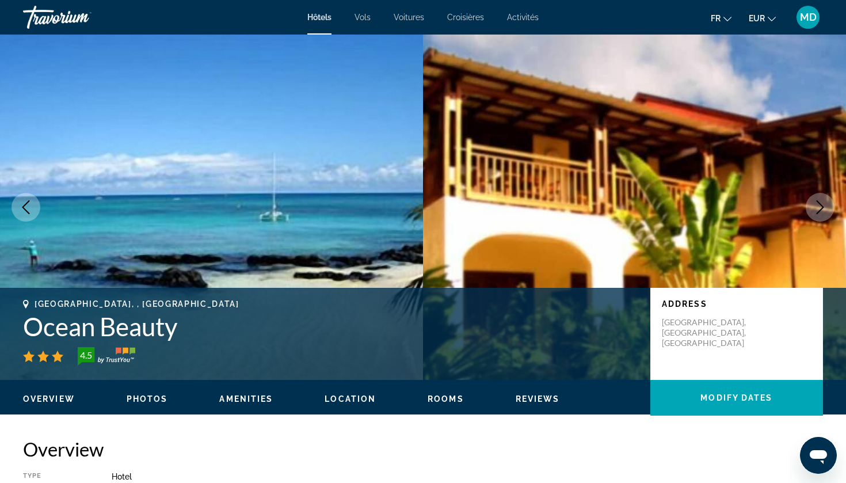
click at [820, 207] on icon "Next image" at bounding box center [820, 207] width 14 height 14
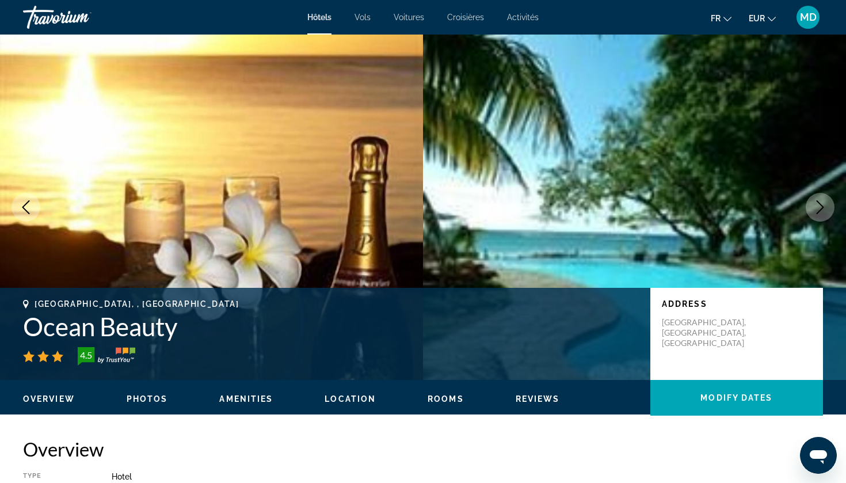
click at [820, 207] on icon "Next image" at bounding box center [820, 207] width 14 height 14
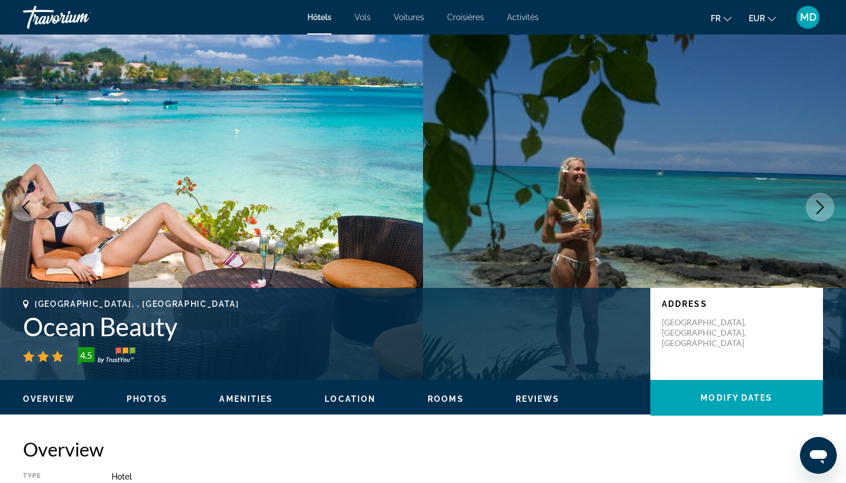
click at [820, 207] on icon "Next image" at bounding box center [820, 207] width 14 height 14
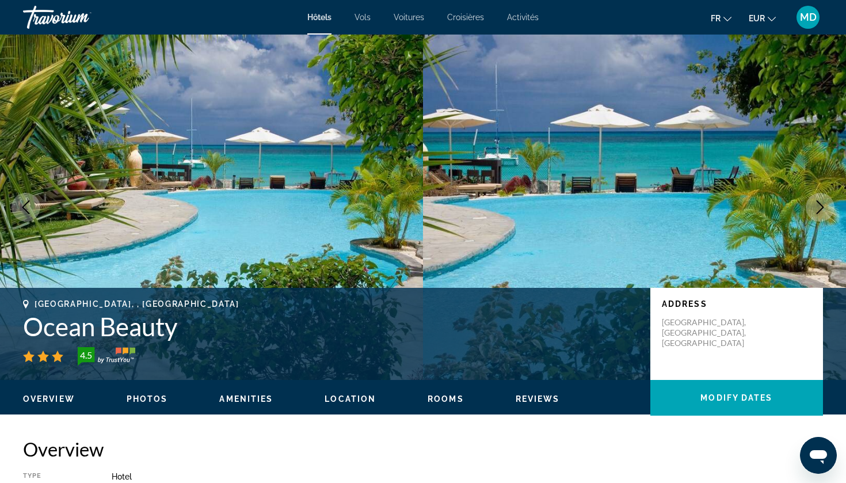
click at [820, 207] on icon "Next image" at bounding box center [820, 207] width 14 height 14
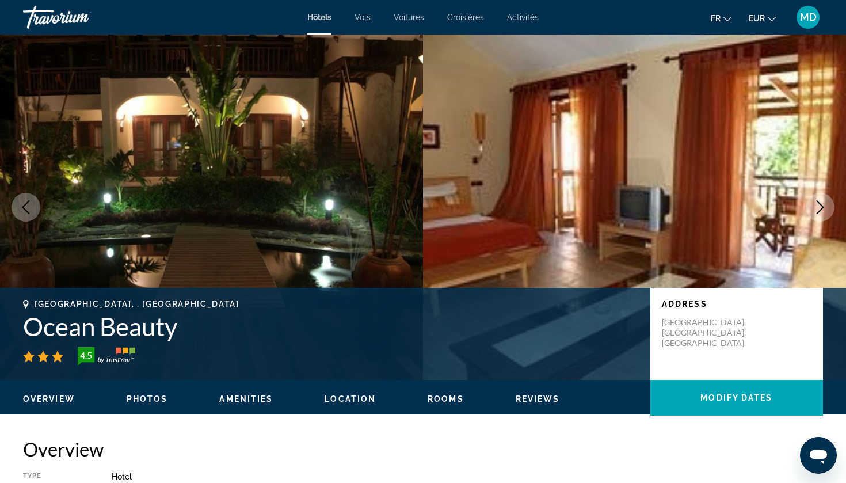
click at [820, 207] on icon "Next image" at bounding box center [820, 207] width 14 height 14
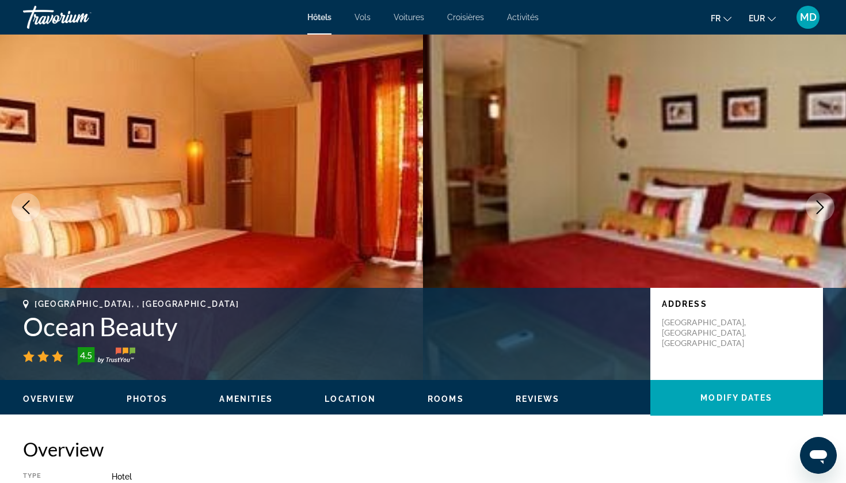
click at [820, 207] on icon "Next image" at bounding box center [820, 207] width 14 height 14
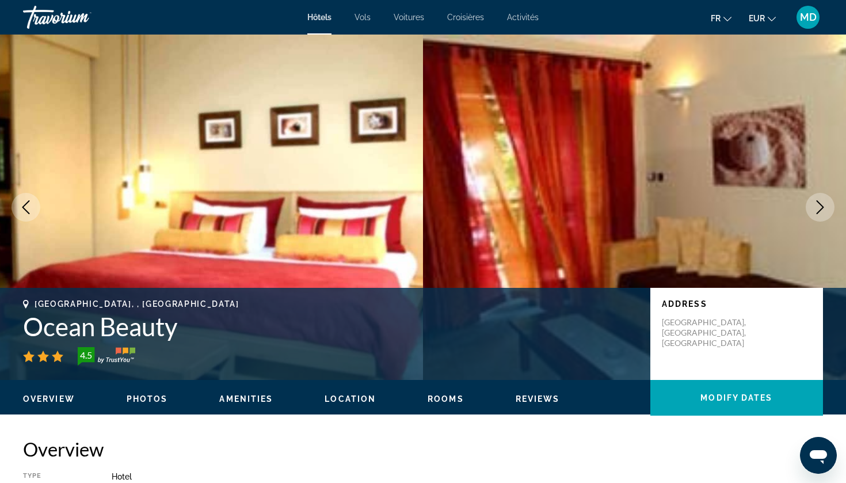
click at [820, 207] on icon "Next image" at bounding box center [820, 207] width 14 height 14
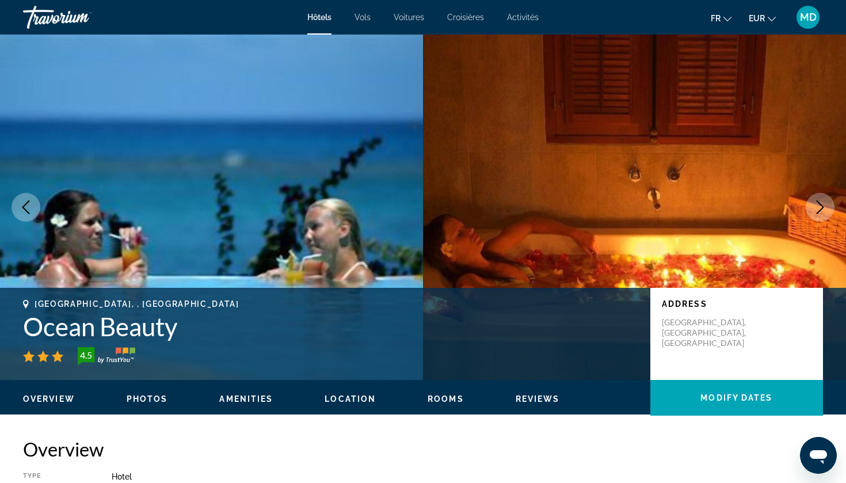
click at [820, 207] on icon "Next image" at bounding box center [820, 207] width 14 height 14
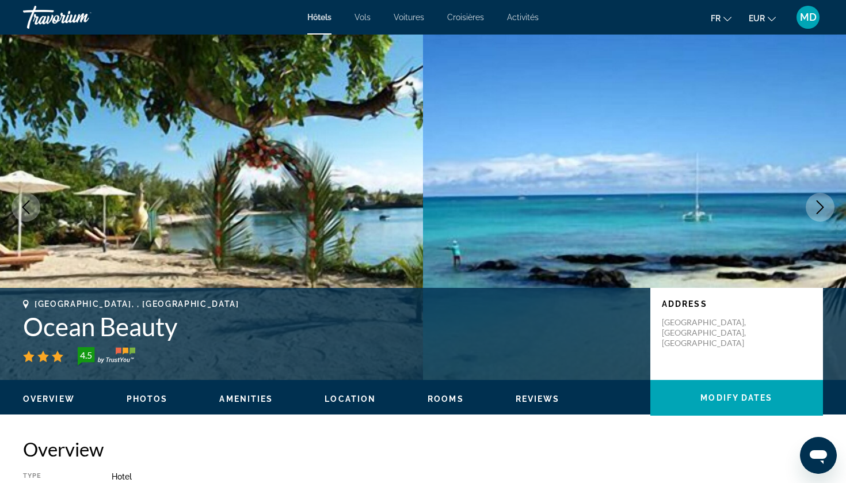
click at [820, 207] on icon "Next image" at bounding box center [820, 207] width 14 height 14
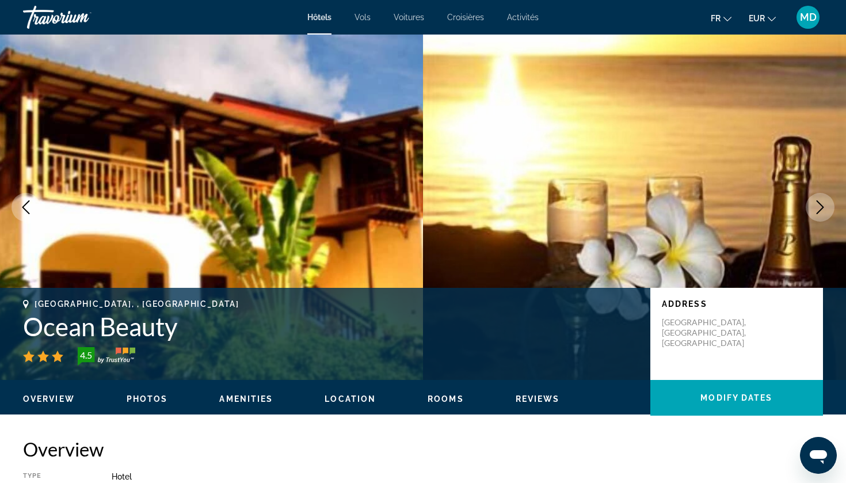
click at [145, 342] on div "Grand Baie, , Mauritius Ocean Beauty 4.5" at bounding box center [331, 332] width 616 height 66
click at [147, 402] on span "Photos" at bounding box center [147, 398] width 41 height 9
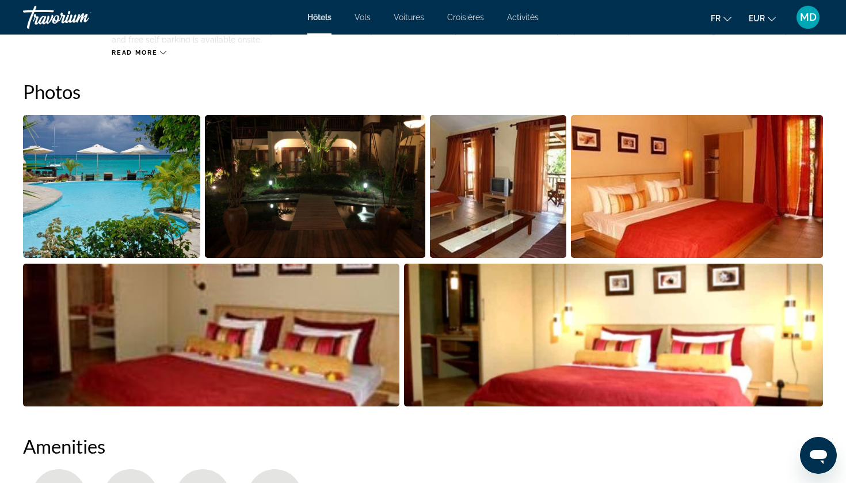
scroll to position [552, 0]
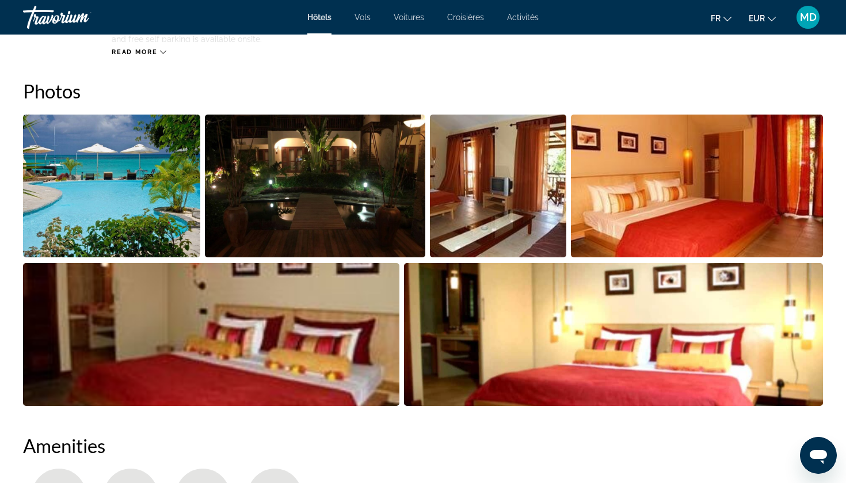
click at [116, 212] on img "Open full-screen image slider" at bounding box center [111, 186] width 177 height 143
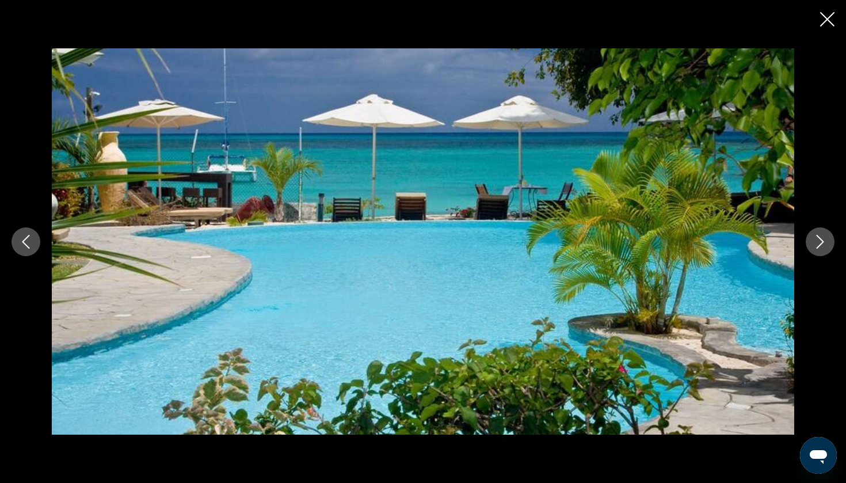
click at [38, 244] on button "Previous image" at bounding box center [26, 241] width 29 height 29
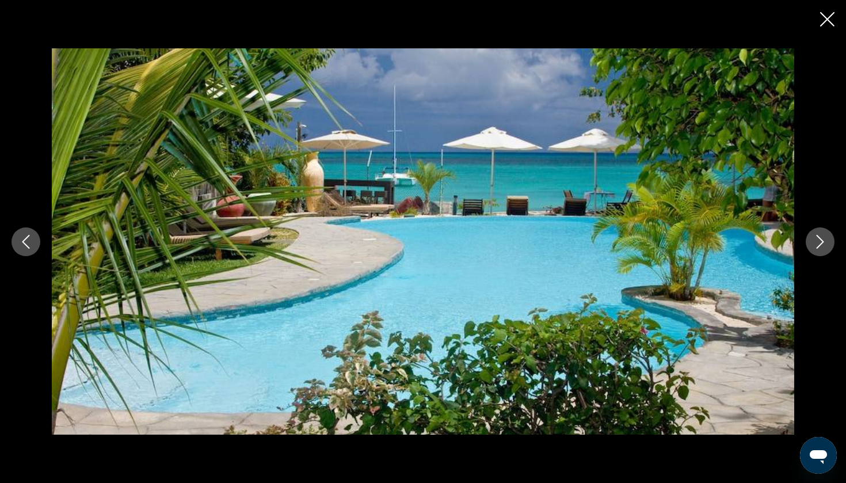
click at [38, 244] on button "Previous image" at bounding box center [26, 241] width 29 height 29
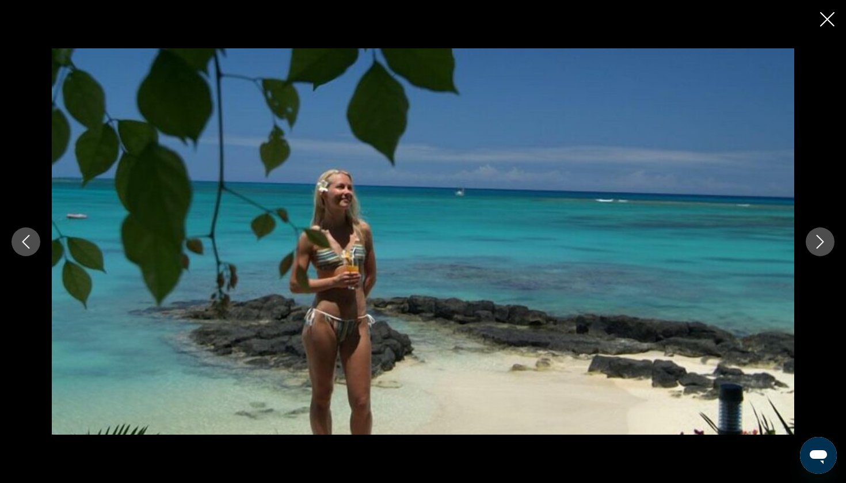
click at [38, 244] on button "Previous image" at bounding box center [26, 241] width 29 height 29
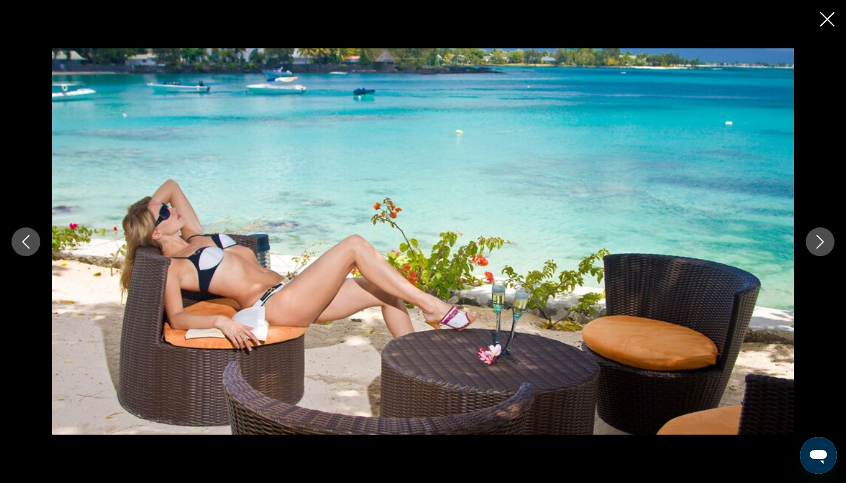
click at [38, 244] on button "Previous image" at bounding box center [26, 241] width 29 height 29
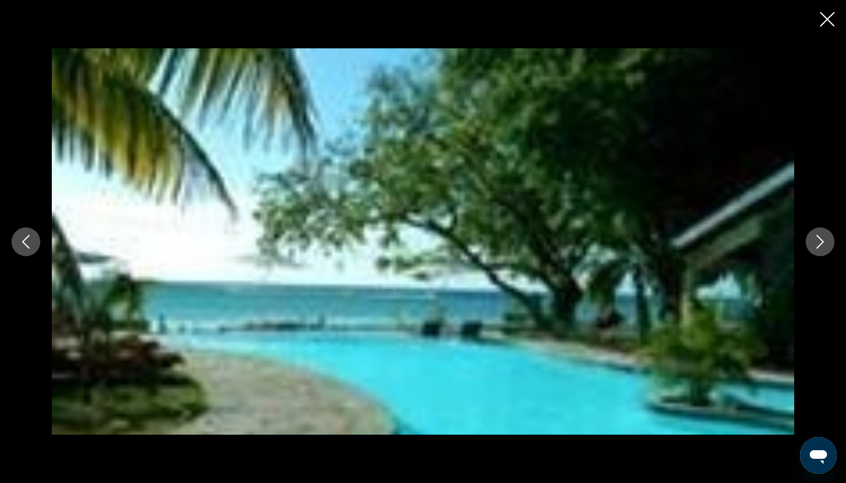
click at [38, 244] on button "Previous image" at bounding box center [26, 241] width 29 height 29
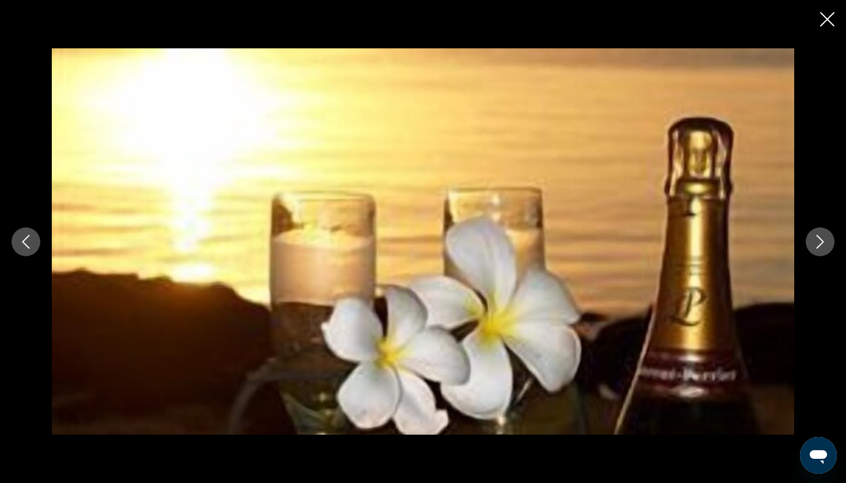
click at [38, 245] on button "Previous image" at bounding box center [26, 241] width 29 height 29
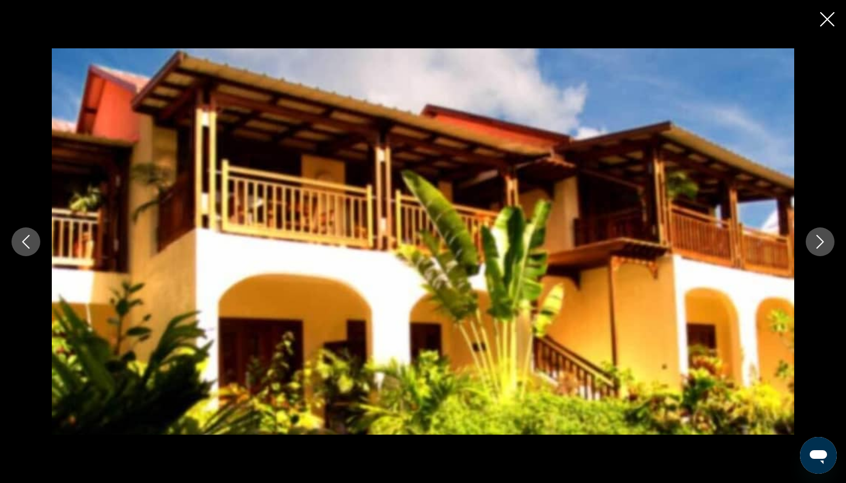
click at [38, 245] on button "Previous image" at bounding box center [26, 241] width 29 height 29
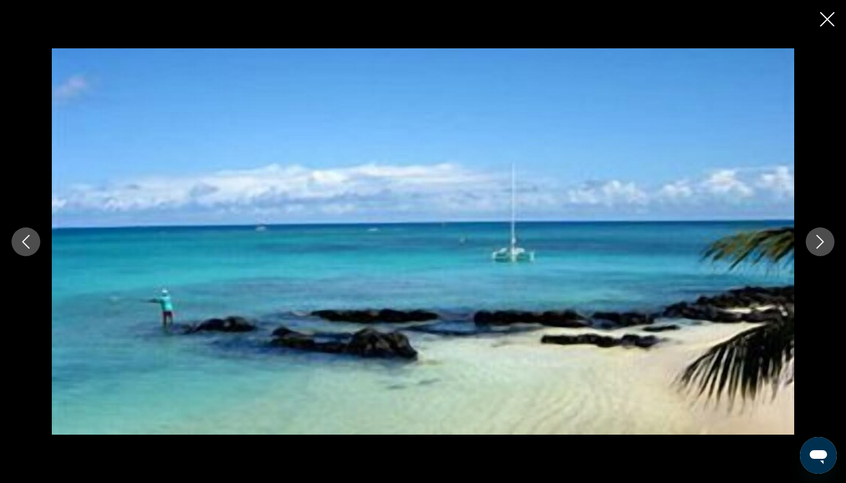
click at [38, 245] on button "Previous image" at bounding box center [26, 241] width 29 height 29
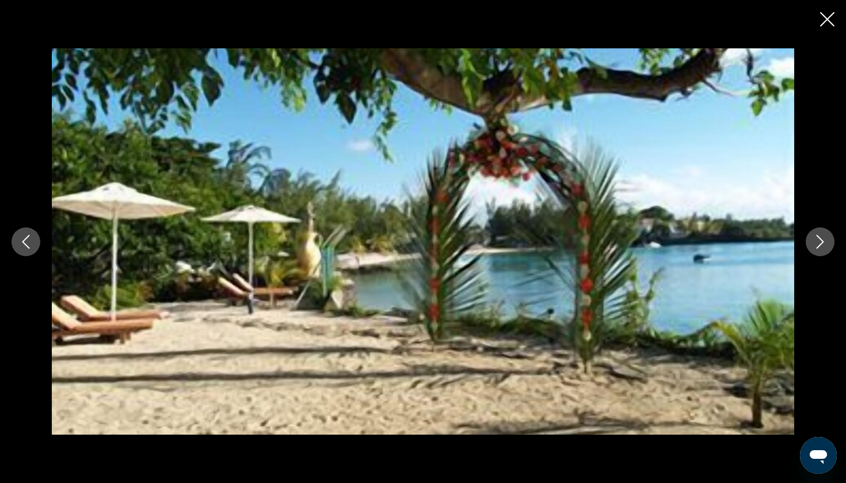
click at [38, 246] on button "Previous image" at bounding box center [26, 241] width 29 height 29
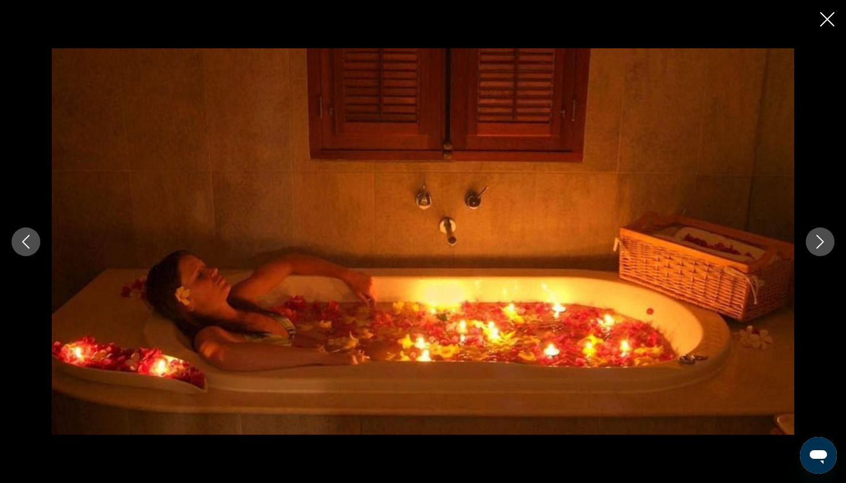
click at [38, 246] on button "Previous image" at bounding box center [26, 241] width 29 height 29
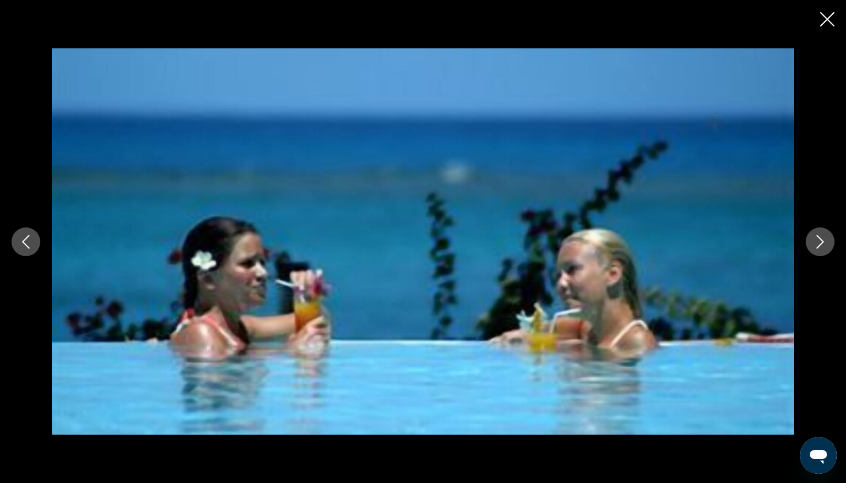
click at [38, 246] on button "Previous image" at bounding box center [26, 241] width 29 height 29
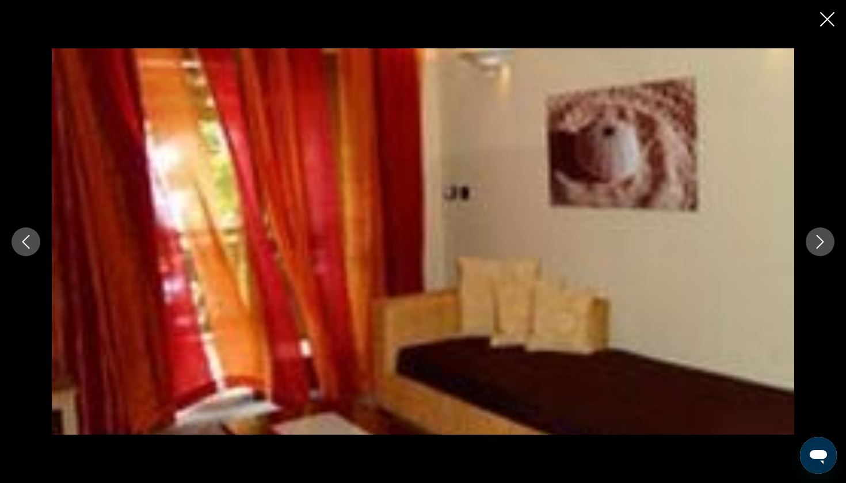
click at [38, 246] on button "Previous image" at bounding box center [26, 241] width 29 height 29
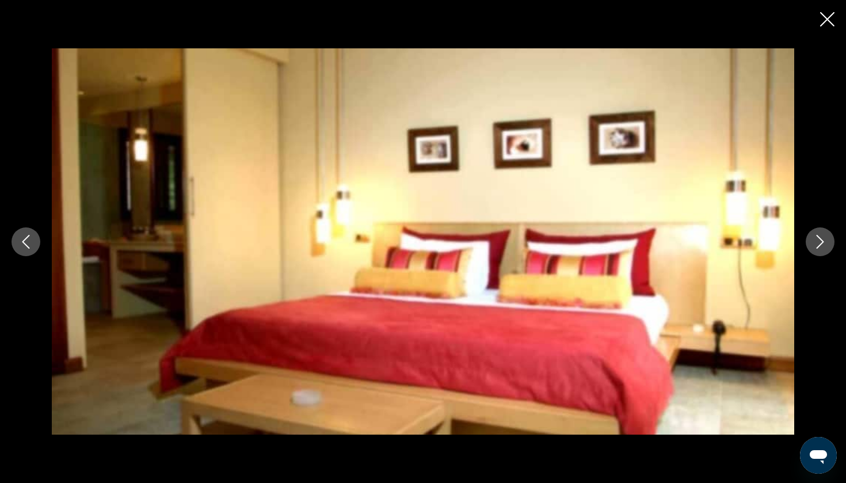
click at [38, 247] on button "Previous image" at bounding box center [26, 241] width 29 height 29
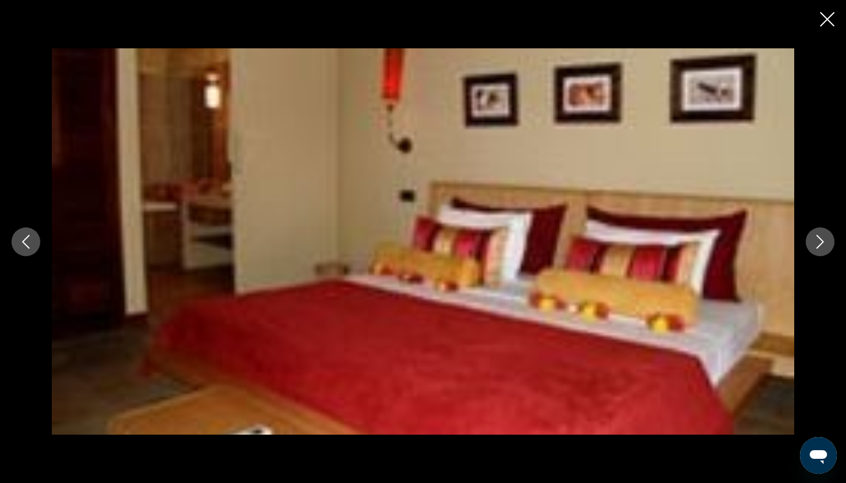
click at [38, 247] on button "Previous image" at bounding box center [26, 241] width 29 height 29
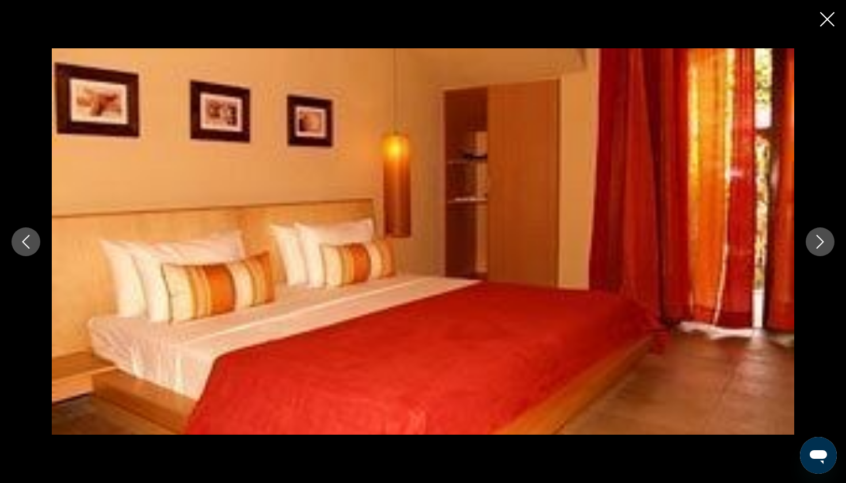
click at [38, 248] on button "Previous image" at bounding box center [26, 241] width 29 height 29
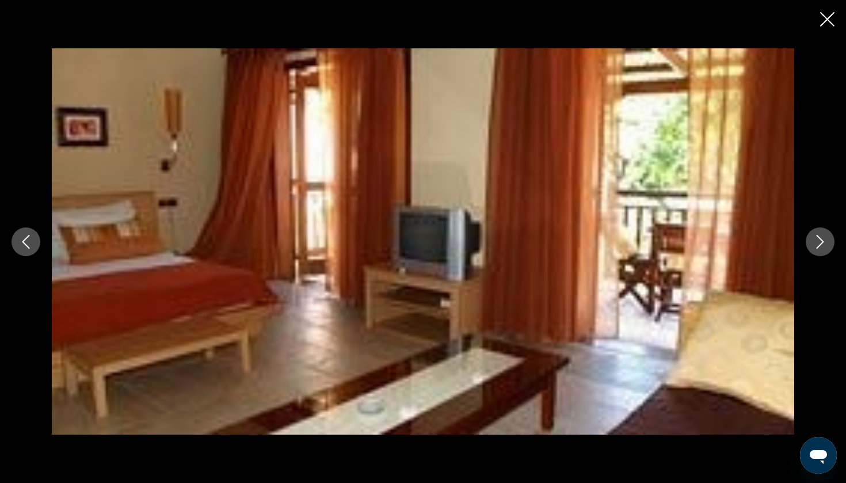
click at [38, 248] on button "Previous image" at bounding box center [26, 241] width 29 height 29
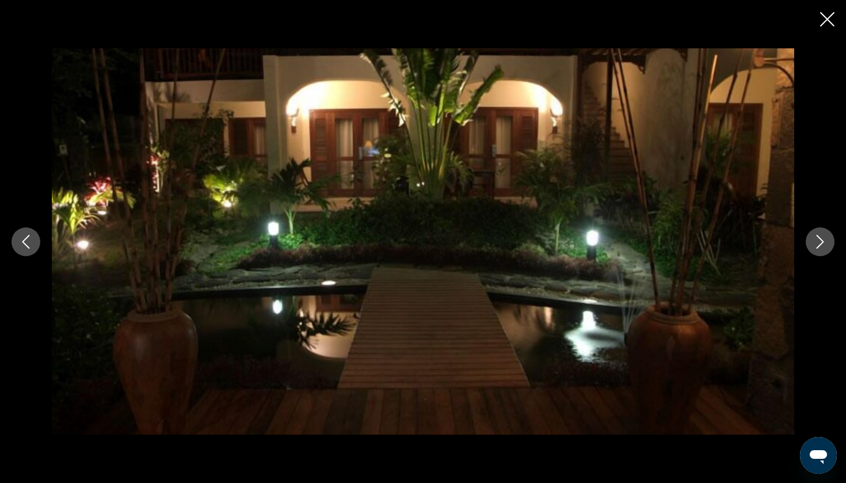
click at [38, 249] on button "Previous image" at bounding box center [26, 241] width 29 height 29
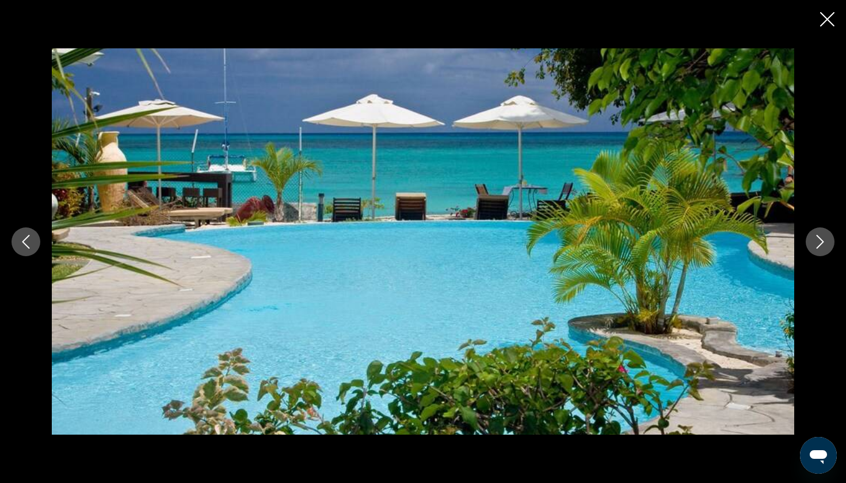
click at [835, 18] on div "prev next" at bounding box center [423, 241] width 846 height 483
click at [826, 21] on icon "Close slideshow" at bounding box center [827, 19] width 14 height 14
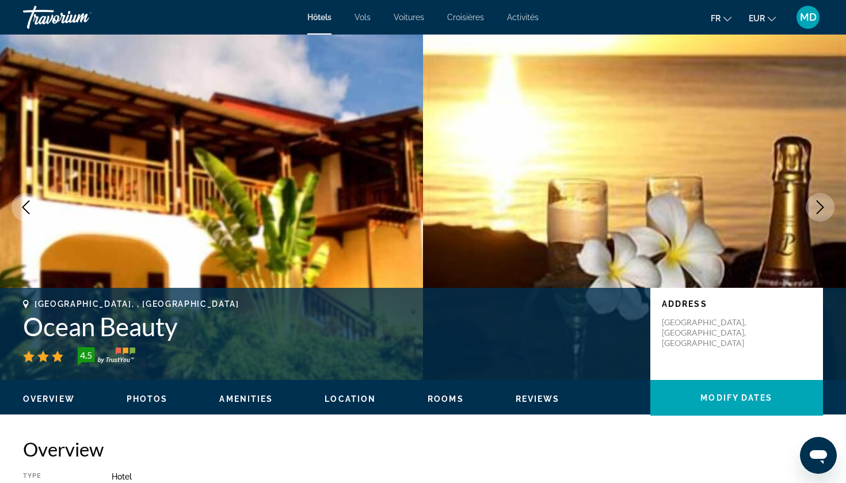
scroll to position [0, 0]
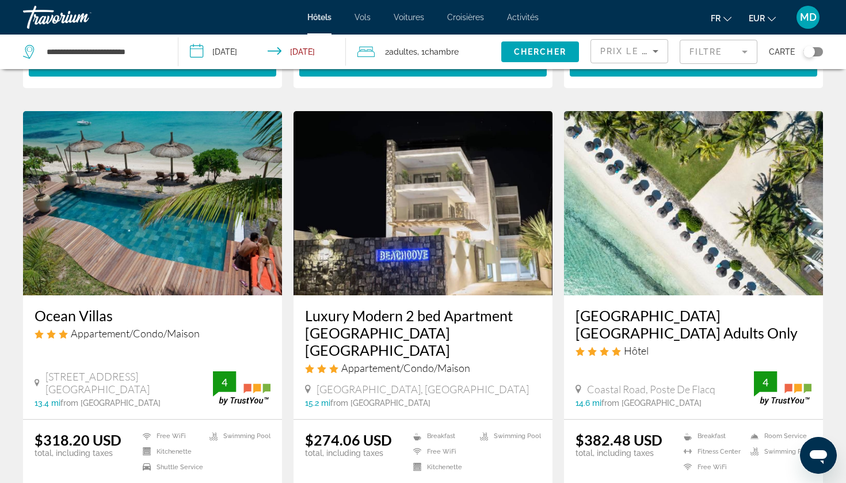
scroll to position [835, 0]
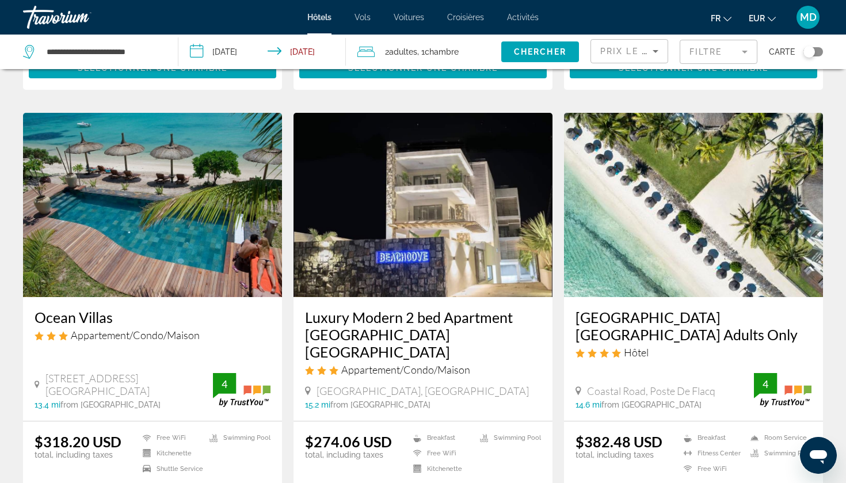
click at [812, 51] on div "Toggle map" at bounding box center [810, 52] width 12 height 12
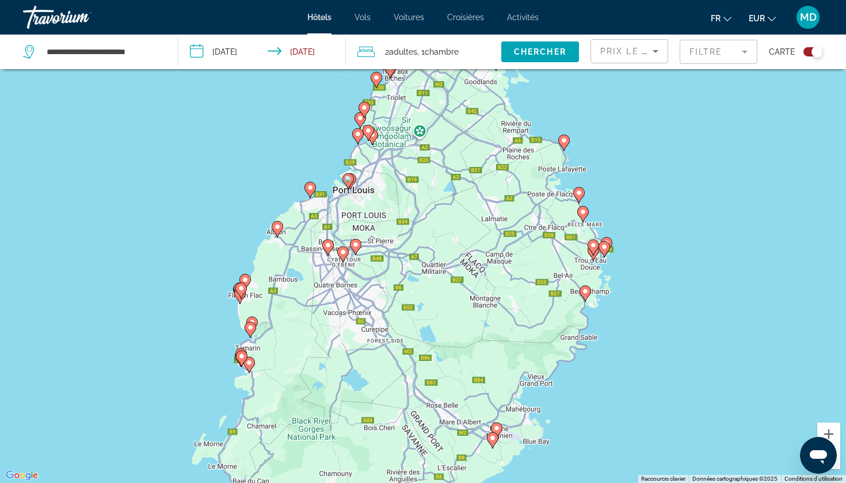
click at [725, 55] on mat-form-field "Filtre" at bounding box center [719, 52] width 78 height 24
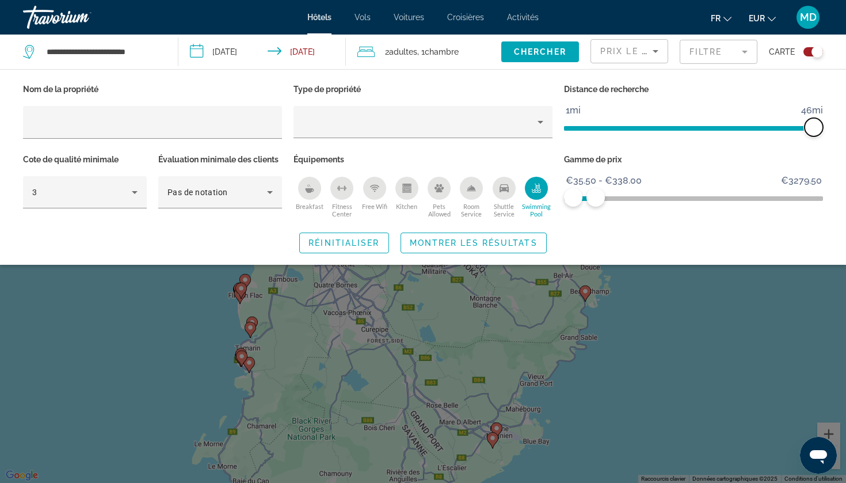
drag, startPoint x: 674, startPoint y: 121, endPoint x: 825, endPoint y: 130, distance: 151.7
click at [825, 130] on div "Distance de recherche 1mi 46mi 46mi" at bounding box center [693, 116] width 271 height 70
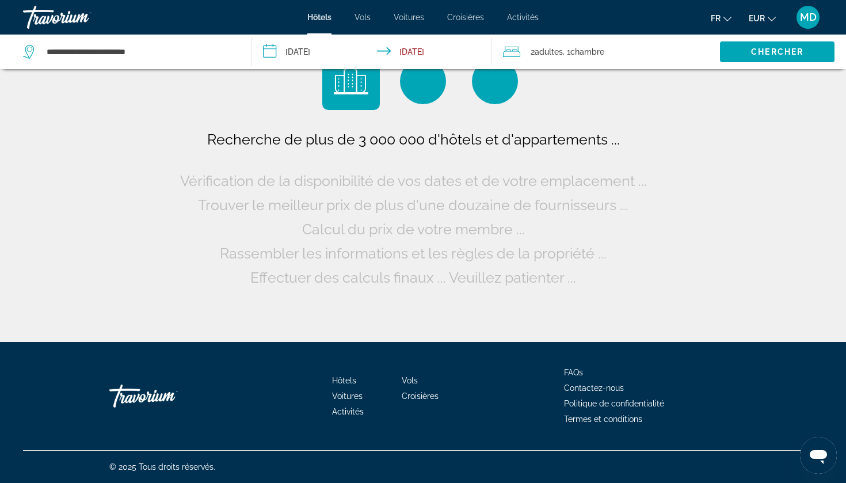
scroll to position [0, 0]
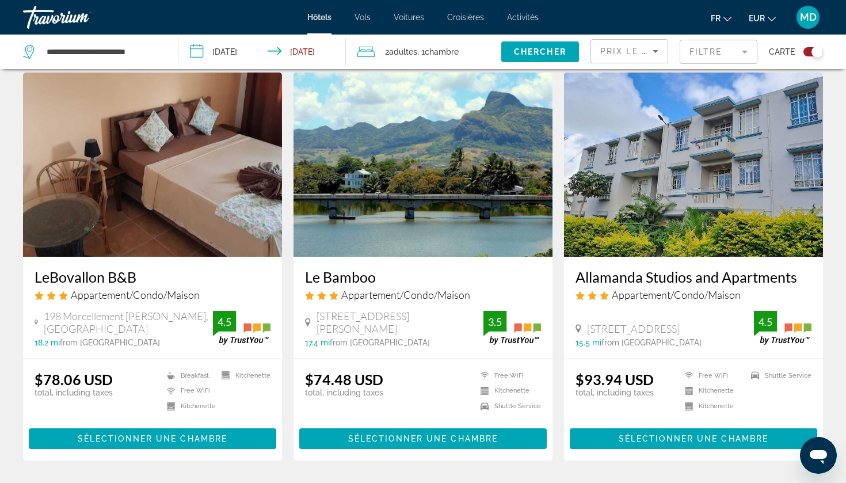
scroll to position [40, 0]
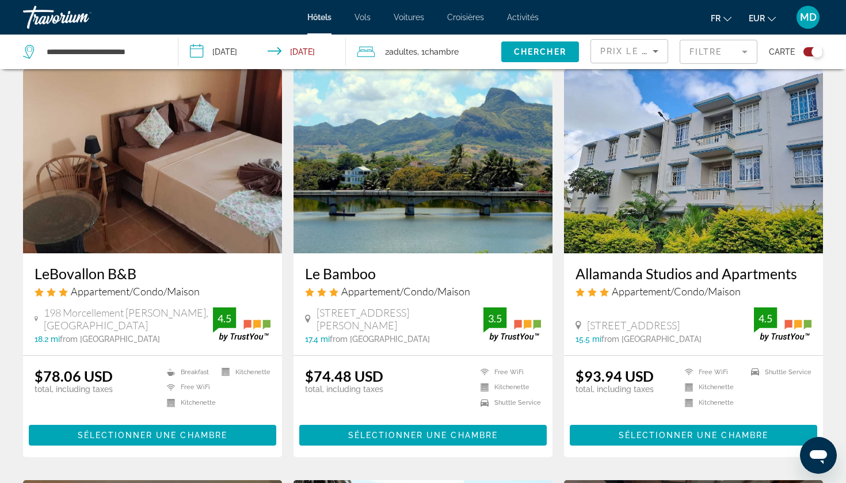
click at [816, 53] on div "Toggle map" at bounding box center [818, 52] width 12 height 12
click at [816, 53] on div "Toggle map" at bounding box center [814, 51] width 20 height 9
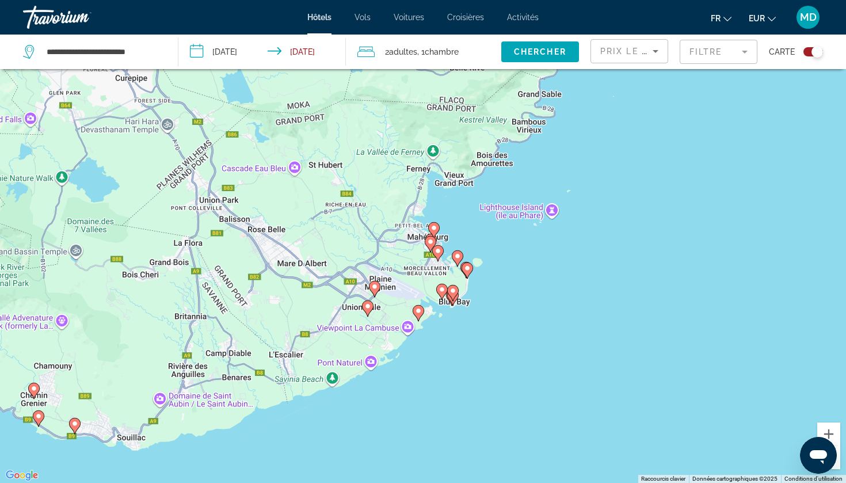
drag, startPoint x: 476, startPoint y: 378, endPoint x: 477, endPoint y: 296, distance: 82.3
click at [477, 296] on div "Pour activer le glissement avec le clavier, appuyez sur Alt+Entrée. Une fois ce…" at bounding box center [423, 241] width 846 height 483
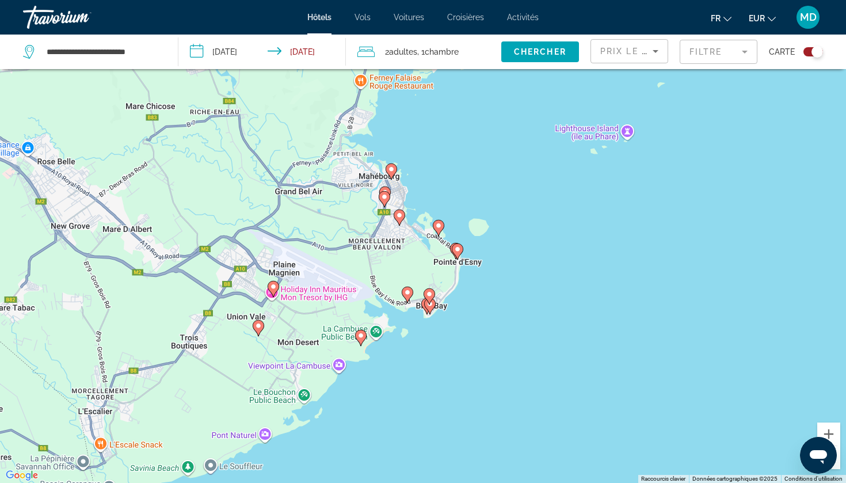
click at [437, 307] on div "Pour activer le glissement avec le clavier, appuyez sur Alt+Entrée. Une fois ce…" at bounding box center [423, 241] width 846 height 483
click at [432, 307] on icon "Main content" at bounding box center [430, 305] width 10 height 15
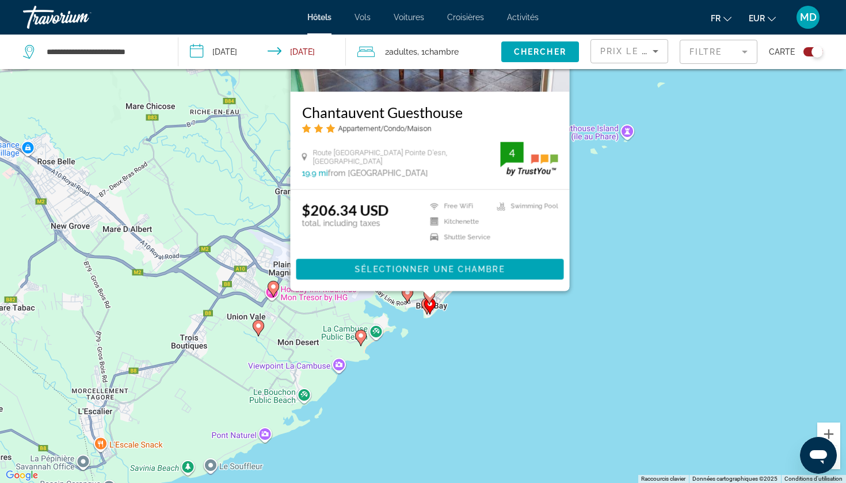
scroll to position [0, 0]
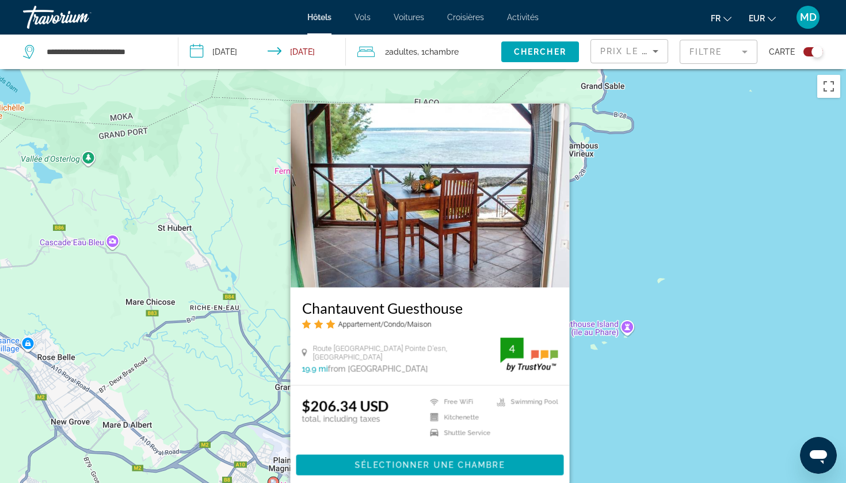
click at [418, 306] on h3 "Chantauvent Guesthouse" at bounding box center [430, 307] width 256 height 17
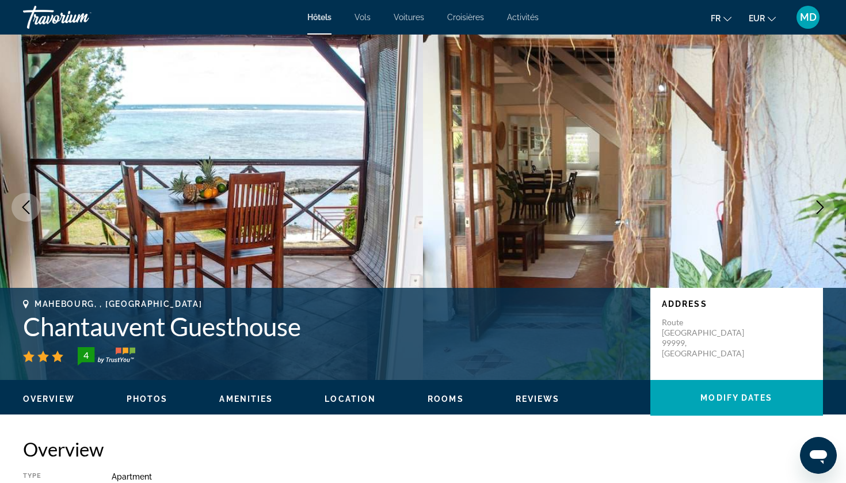
click at [822, 213] on icon "Next image" at bounding box center [820, 207] width 14 height 14
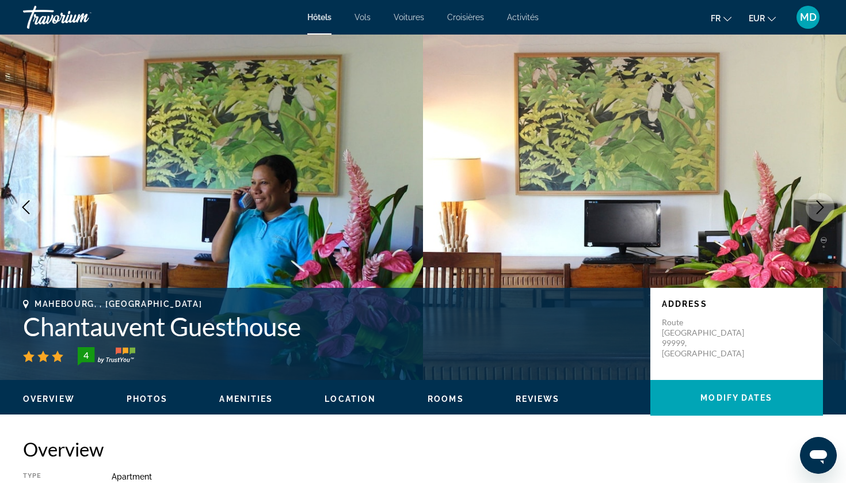
click at [822, 213] on icon "Next image" at bounding box center [820, 207] width 14 height 14
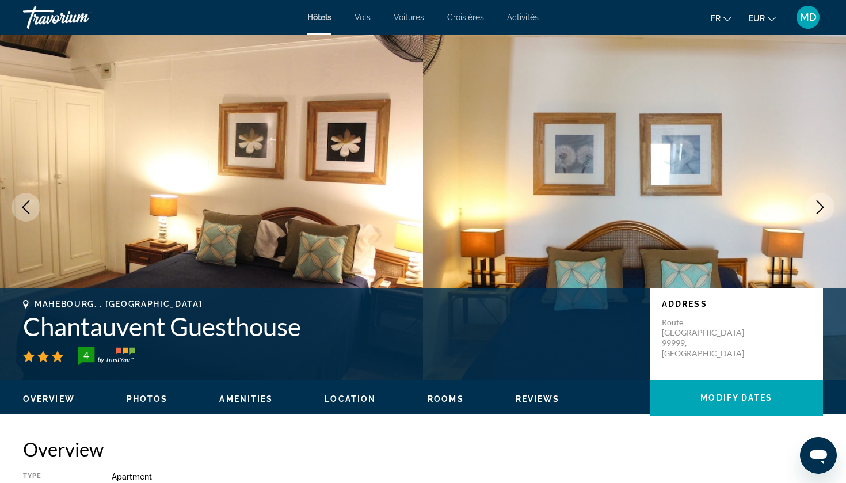
click at [822, 213] on icon "Next image" at bounding box center [820, 207] width 14 height 14
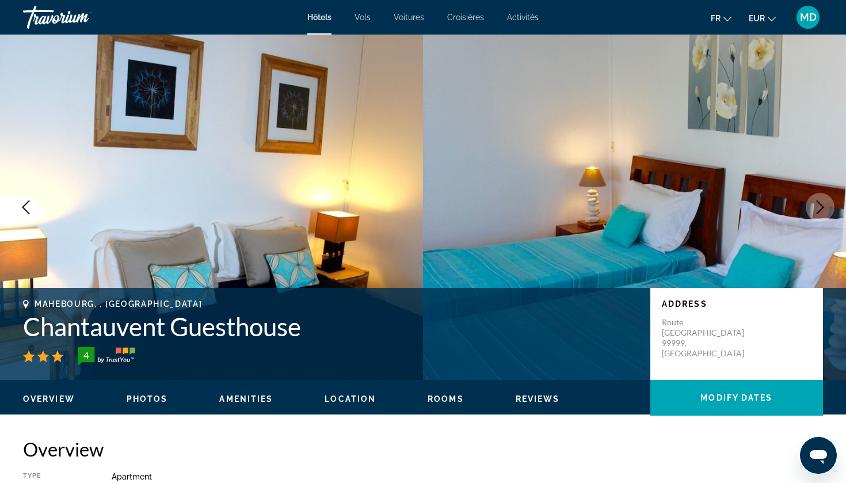
click at [822, 213] on icon "Next image" at bounding box center [820, 207] width 14 height 14
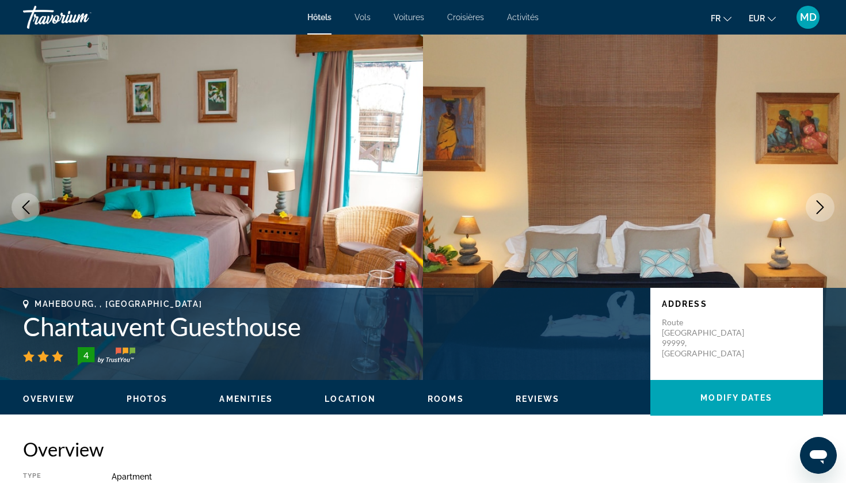
click at [822, 213] on icon "Next image" at bounding box center [820, 207] width 14 height 14
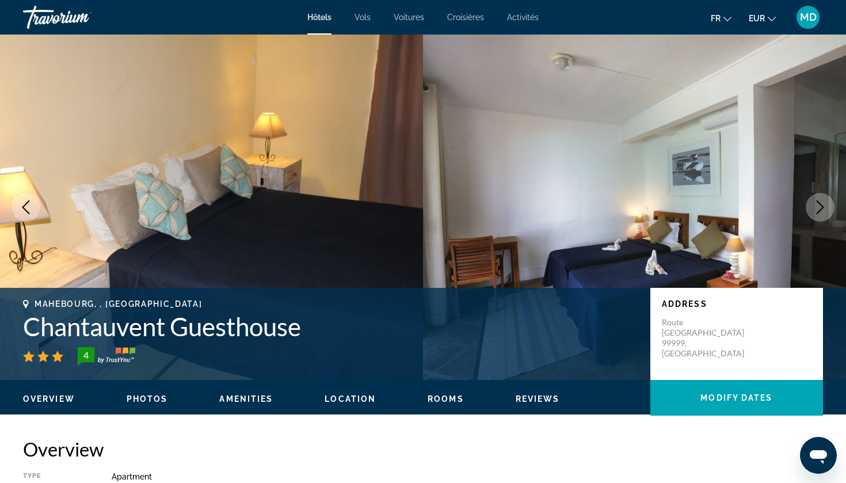
click at [822, 213] on icon "Next image" at bounding box center [820, 207] width 14 height 14
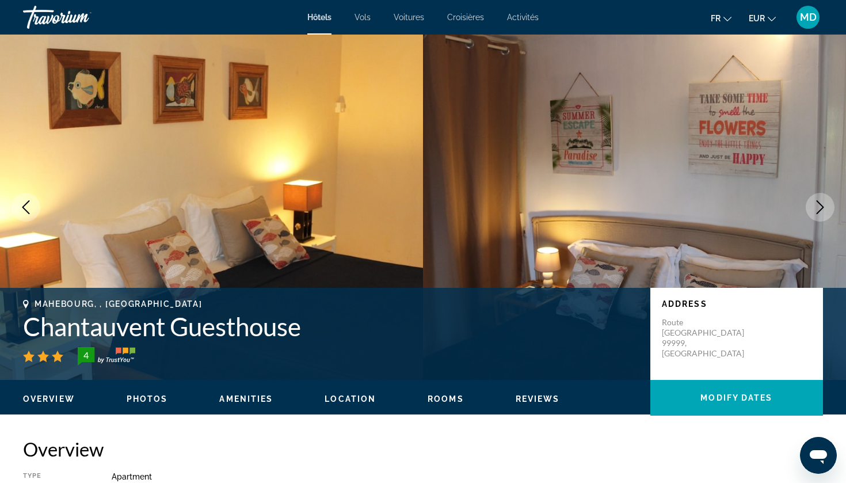
click at [822, 213] on icon "Next image" at bounding box center [820, 207] width 14 height 14
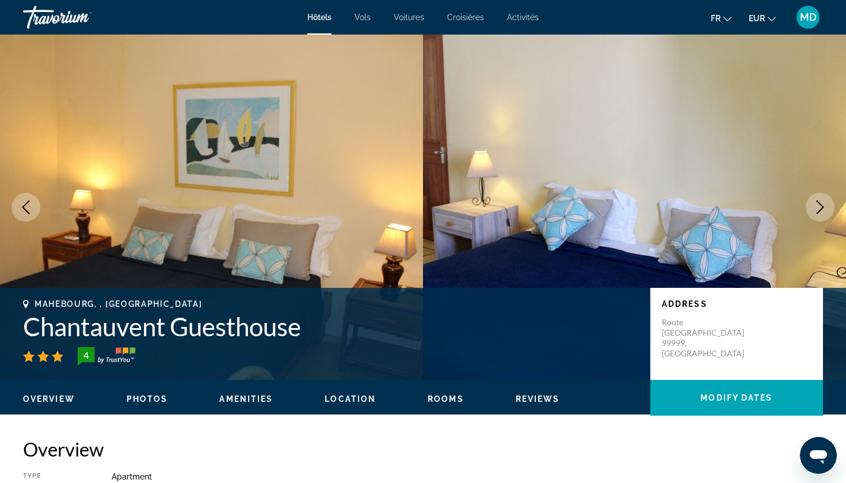
click at [822, 213] on icon "Next image" at bounding box center [820, 207] width 14 height 14
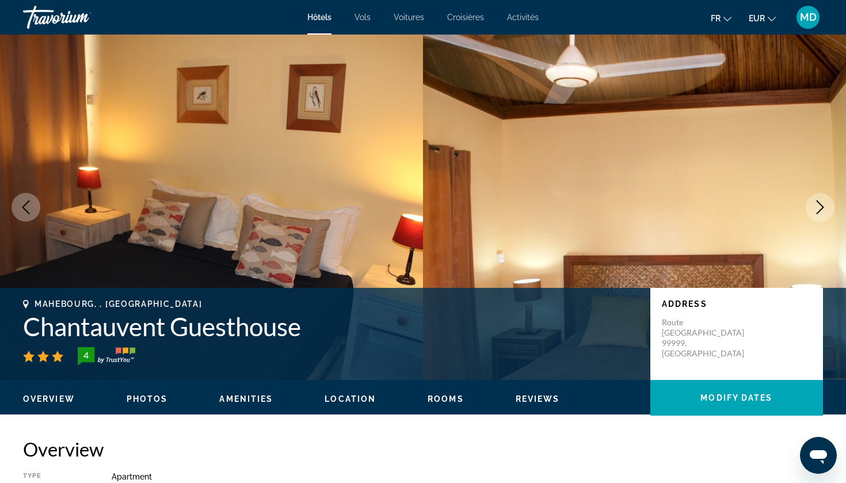
click at [822, 213] on icon "Next image" at bounding box center [820, 207] width 14 height 14
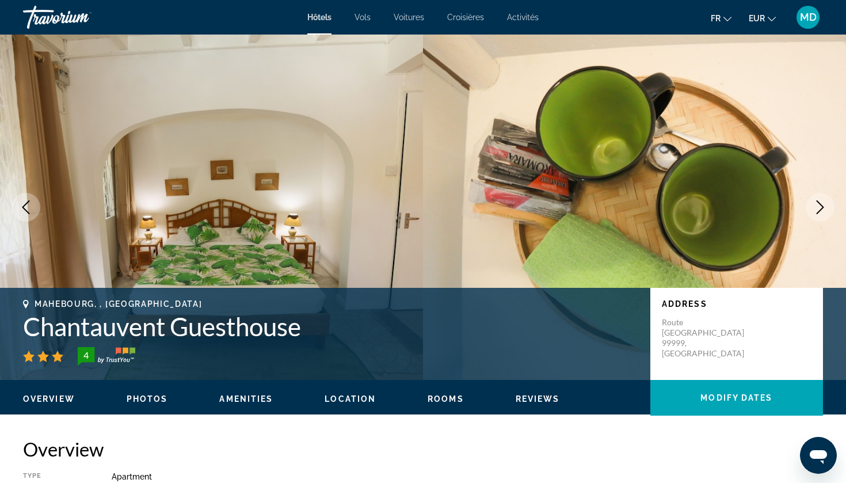
click at [822, 213] on icon "Next image" at bounding box center [820, 207] width 14 height 14
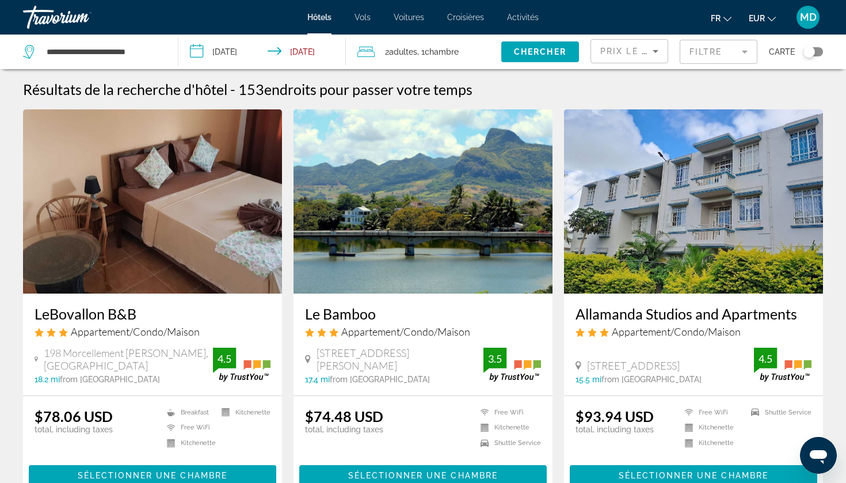
click at [812, 58] on div "Carte" at bounding box center [796, 52] width 54 height 35
click at [817, 51] on div "Toggle map" at bounding box center [814, 51] width 20 height 9
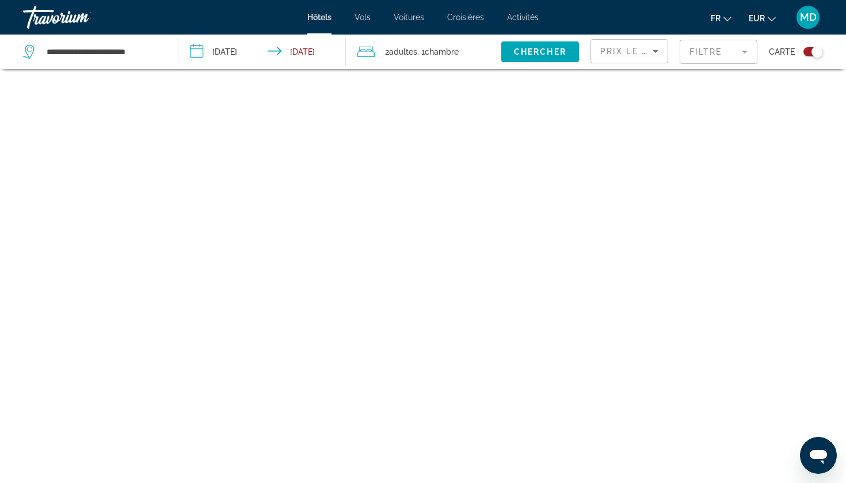
scroll to position [69, 0]
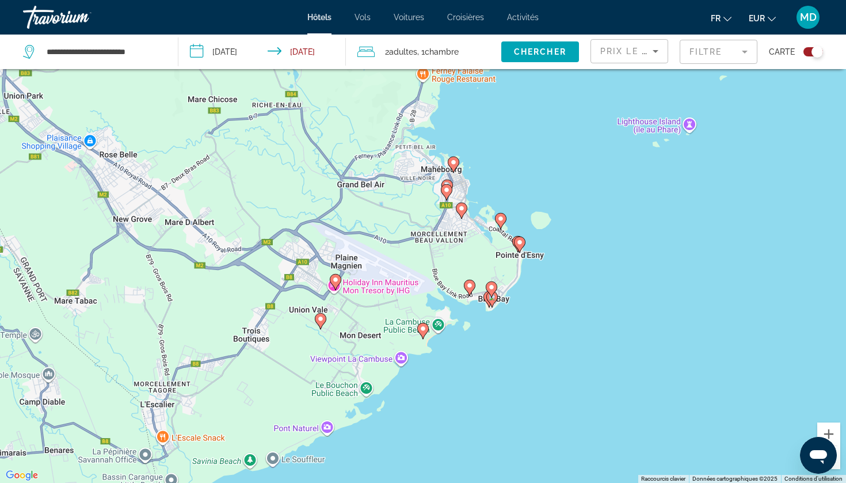
drag, startPoint x: 515, startPoint y: 345, endPoint x: 580, endPoint y: 214, distance: 146.2
click at [580, 214] on div "Pour activer le glissement avec le clavier, appuyez sur Alt+Entrée. Une fois ce…" at bounding box center [423, 241] width 846 height 483
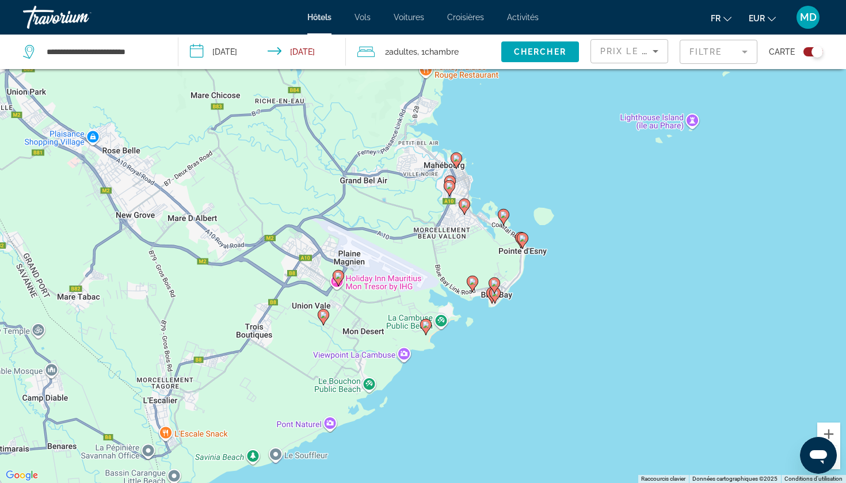
click at [432, 325] on div "Pour activer le glissement avec le clavier, appuyez sur Alt+Entrée. Une fois ce…" at bounding box center [423, 241] width 846 height 483
click at [428, 326] on image "Main content" at bounding box center [426, 324] width 7 height 7
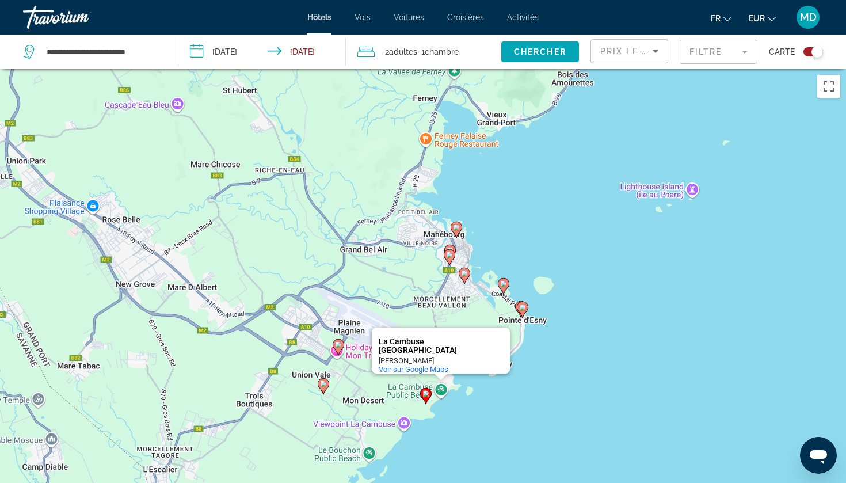
click at [421, 396] on icon "Main content" at bounding box center [426, 395] width 10 height 15
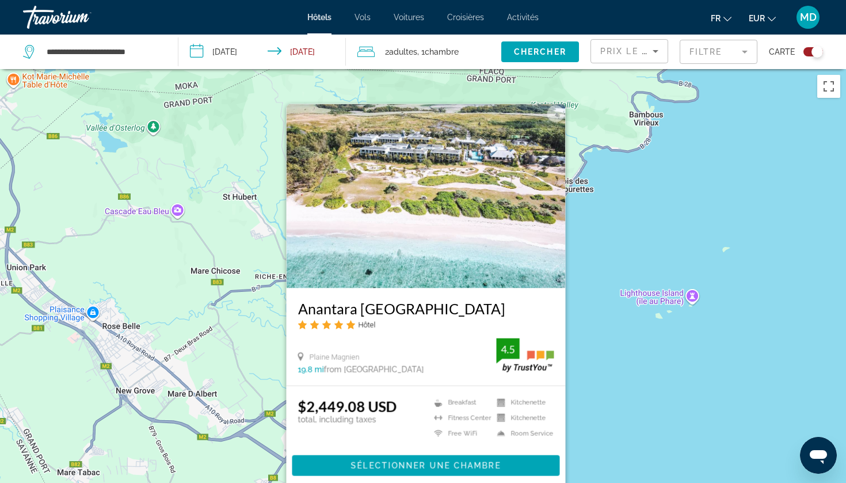
click at [609, 395] on div "Pour activer le glissement avec le clavier, appuyez sur Alt+Entrée. Une fois ce…" at bounding box center [423, 310] width 846 height 483
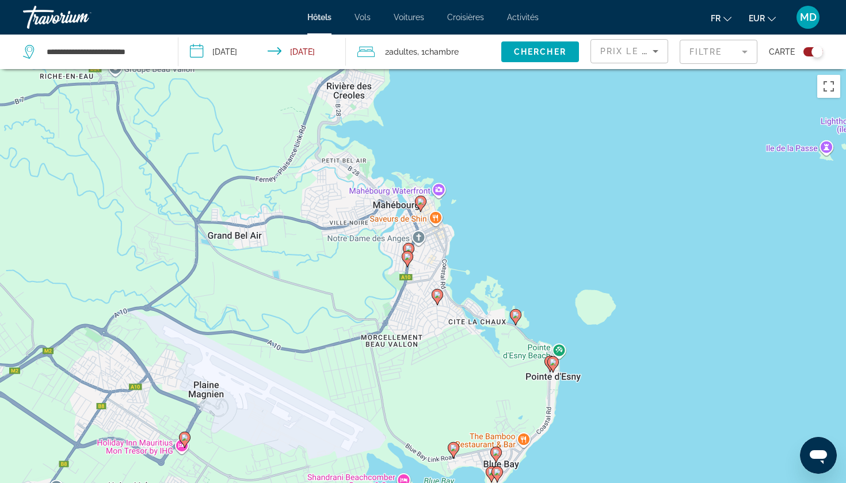
drag, startPoint x: 657, startPoint y: 444, endPoint x: 671, endPoint y: 320, distance: 125.1
click at [670, 320] on div "Pour activer le glissement avec le clavier, appuyez sur Alt+Entrée. Une fois ce…" at bounding box center [423, 310] width 846 height 483
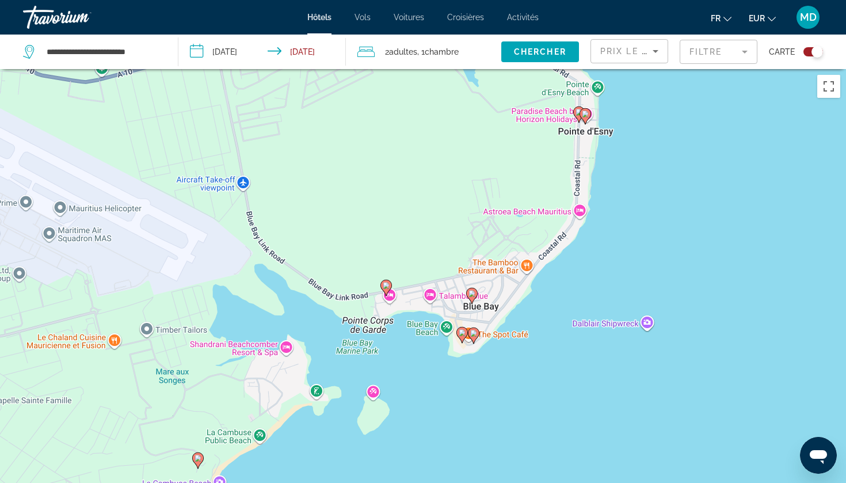
drag, startPoint x: 501, startPoint y: 398, endPoint x: 519, endPoint y: 355, distance: 47.3
click at [519, 355] on div "Pour activer le glissement avec le clavier, appuyez sur Alt+Entrée. Une fois ce…" at bounding box center [423, 310] width 846 height 483
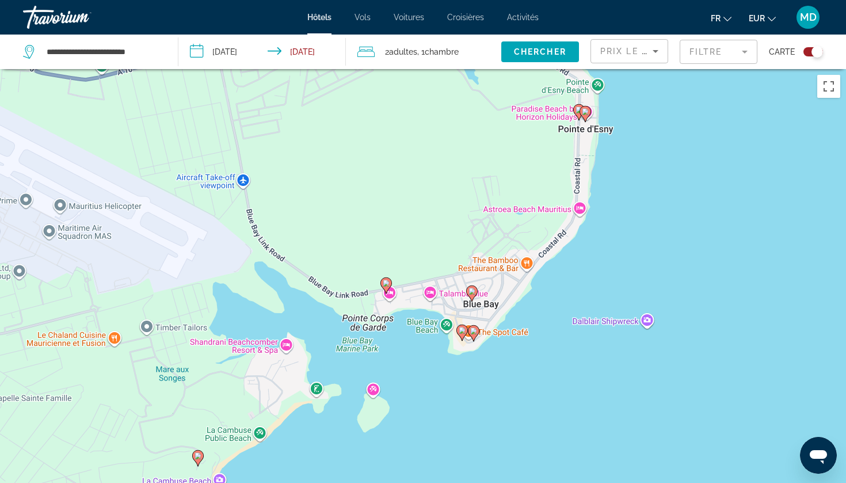
click at [460, 336] on icon "Main content" at bounding box center [463, 332] width 12 height 16
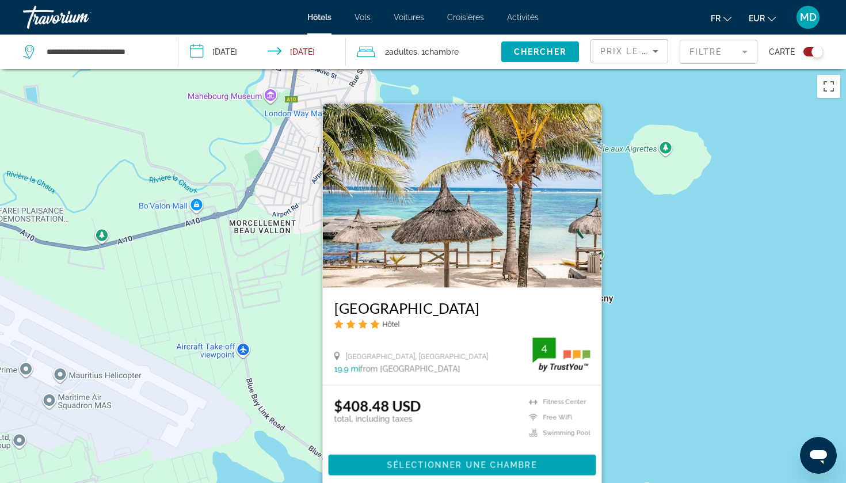
drag, startPoint x: 332, startPoint y: 306, endPoint x: 528, endPoint y: 313, distance: 197.0
click at [528, 313] on div "Le Peninsula Bay Beach Resort Hôtel Blue Bay, Mahebourg 19.9 mi from Mauritius …" at bounding box center [462, 335] width 279 height 97
copy h3 "[GEOGRAPHIC_DATA]"
click at [455, 470] on span "Main content" at bounding box center [463, 465] width 268 height 28
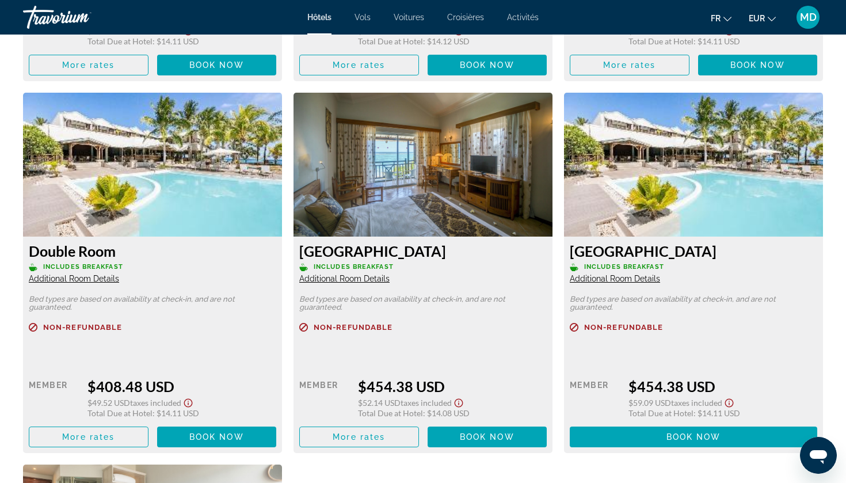
scroll to position [1911, 0]
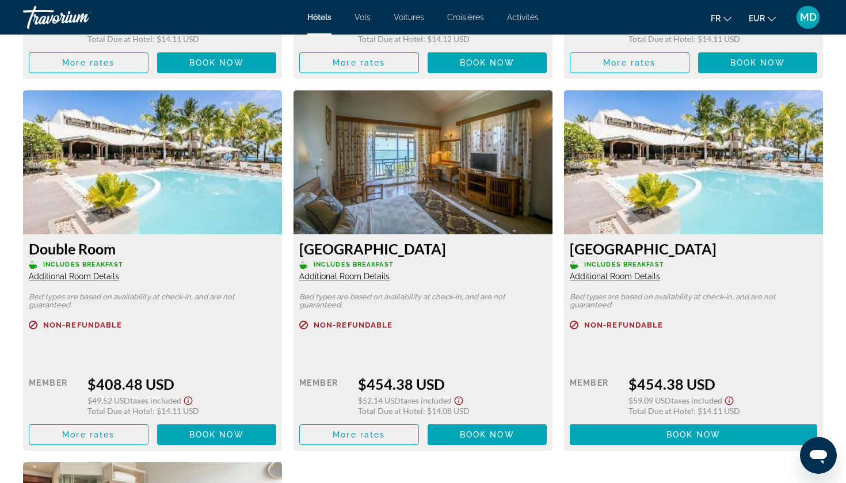
click at [695, 173] on img "Main content" at bounding box center [693, 162] width 259 height 144
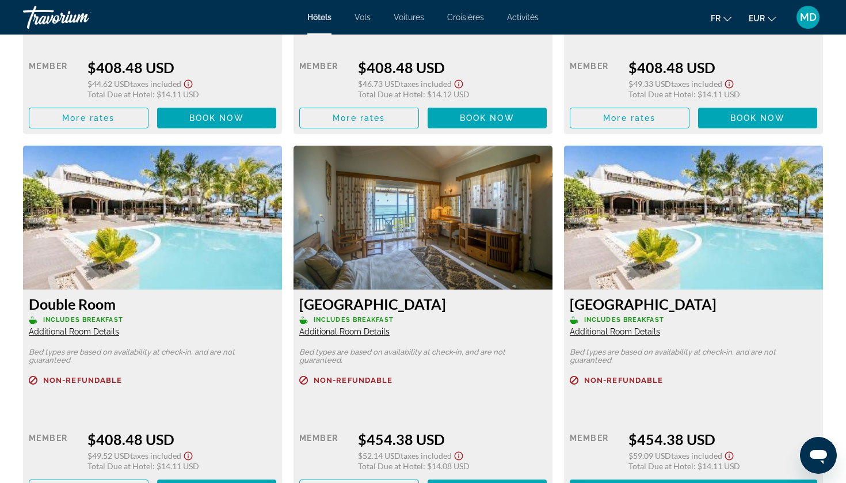
scroll to position [1869, 0]
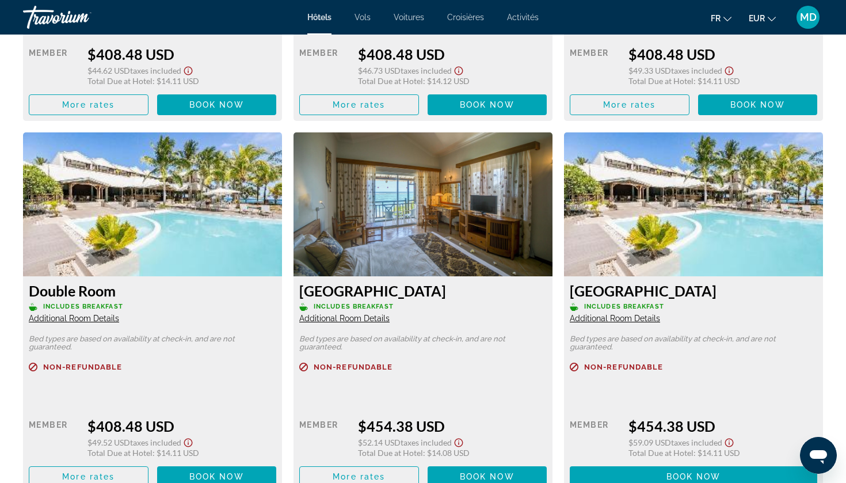
click at [404, 191] on img "Main content" at bounding box center [423, 204] width 259 height 144
click at [377, 299] on h3 "[GEOGRAPHIC_DATA]" at bounding box center [423, 290] width 248 height 17
click at [368, 321] on span "Additional Room Details" at bounding box center [344, 318] width 90 height 9
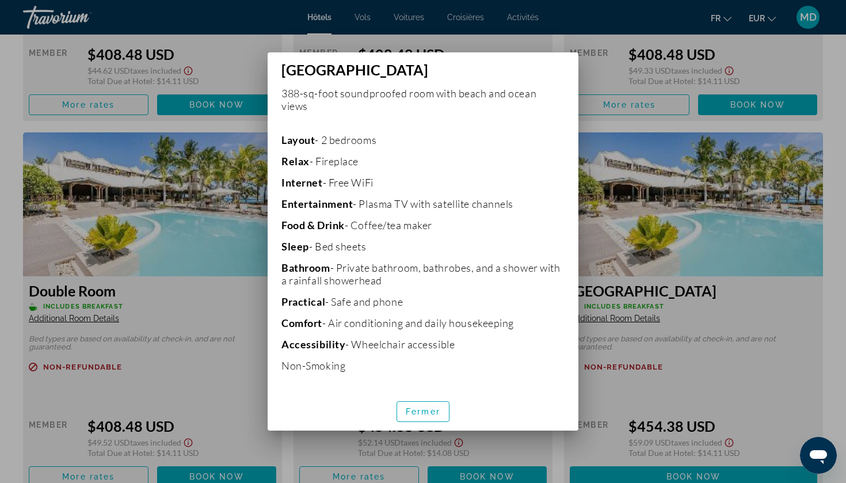
scroll to position [209, 0]
click at [255, 356] on div at bounding box center [423, 241] width 846 height 483
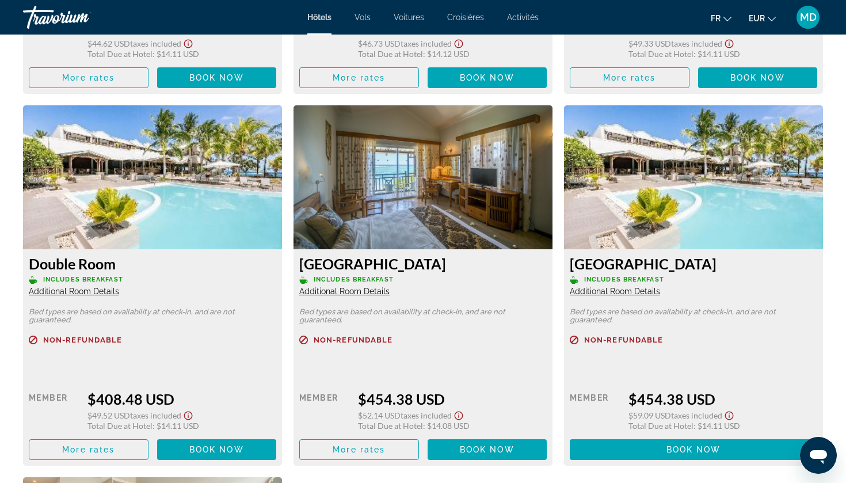
scroll to position [1900, 0]
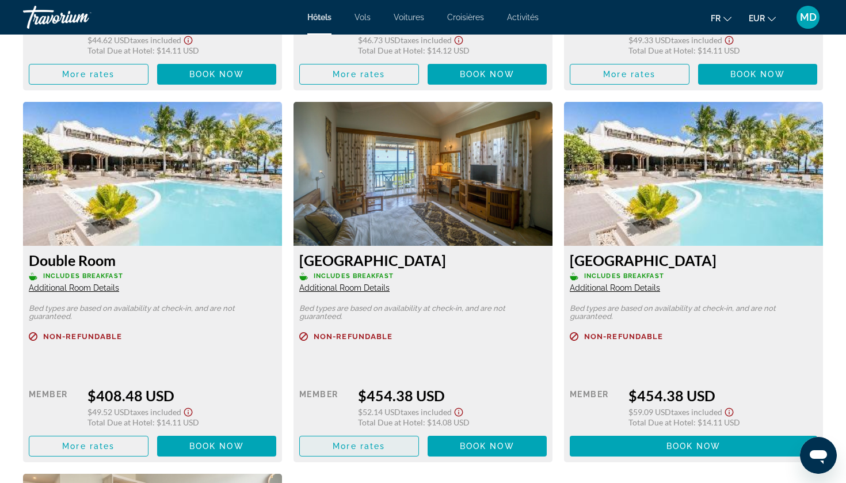
click at [388, 449] on span "Main content" at bounding box center [359, 446] width 119 height 28
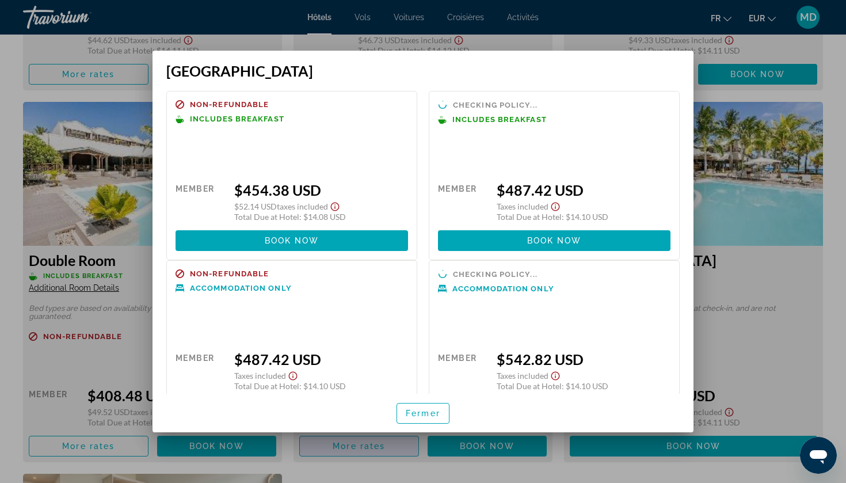
scroll to position [0, 0]
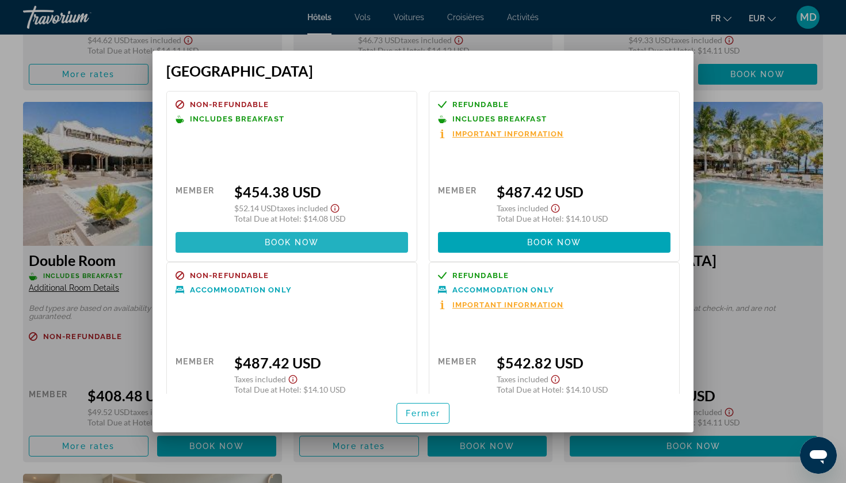
click at [310, 247] on span "Book now" at bounding box center [292, 242] width 55 height 9
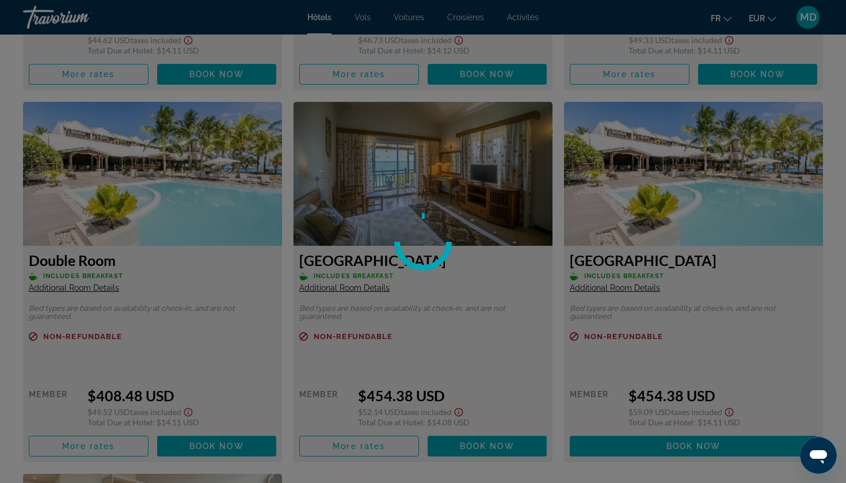
scroll to position [1900, 0]
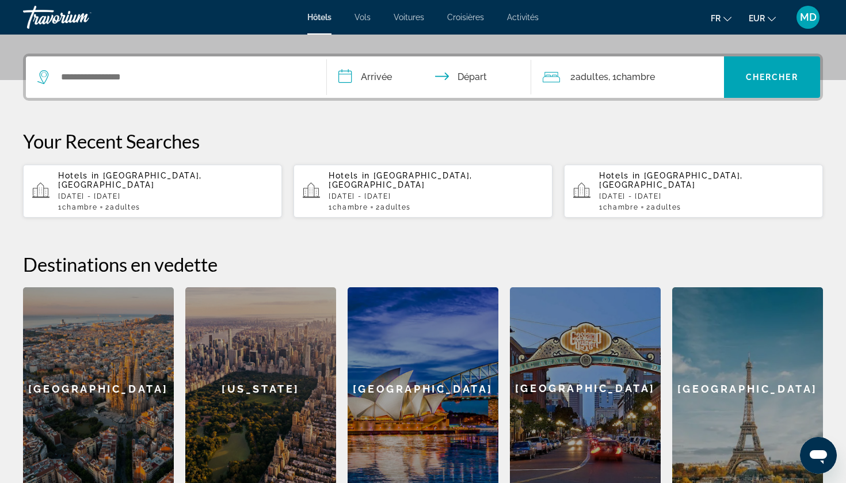
scroll to position [264, 0]
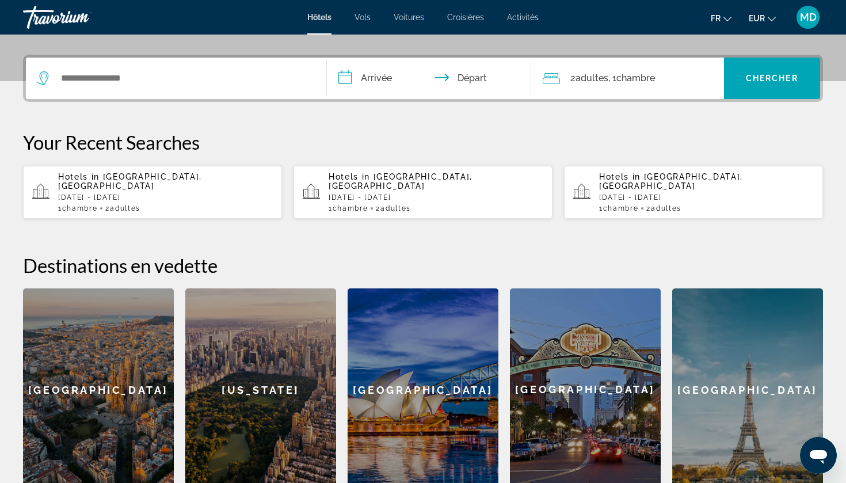
click at [185, 178] on span "[GEOGRAPHIC_DATA], [GEOGRAPHIC_DATA]" at bounding box center [130, 181] width 144 height 18
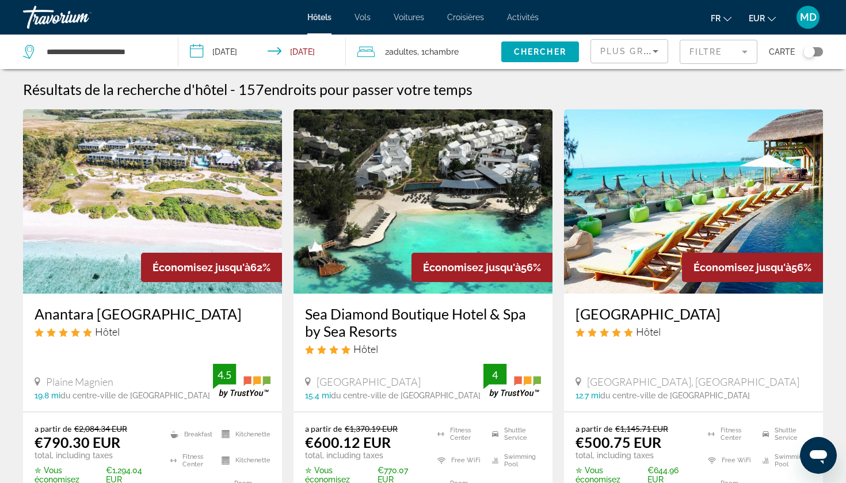
click at [813, 50] on div "Toggle map" at bounding box center [810, 52] width 12 height 12
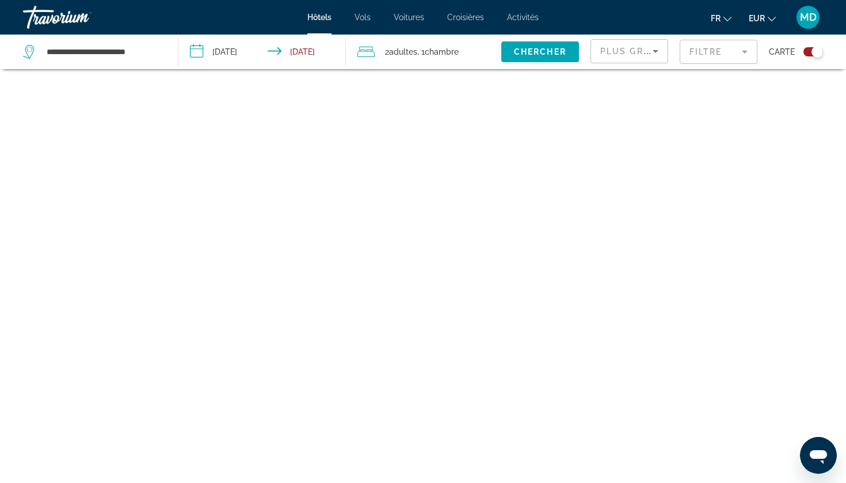
scroll to position [69, 0]
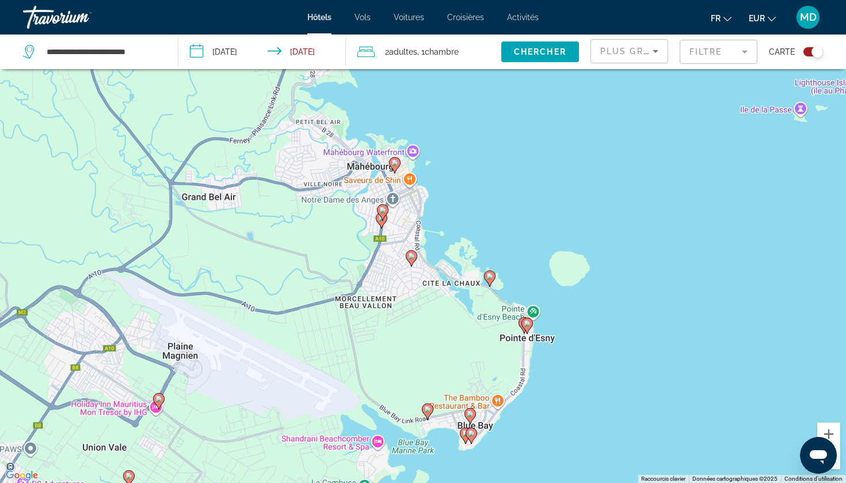
click at [491, 283] on icon "Main content" at bounding box center [490, 278] width 10 height 15
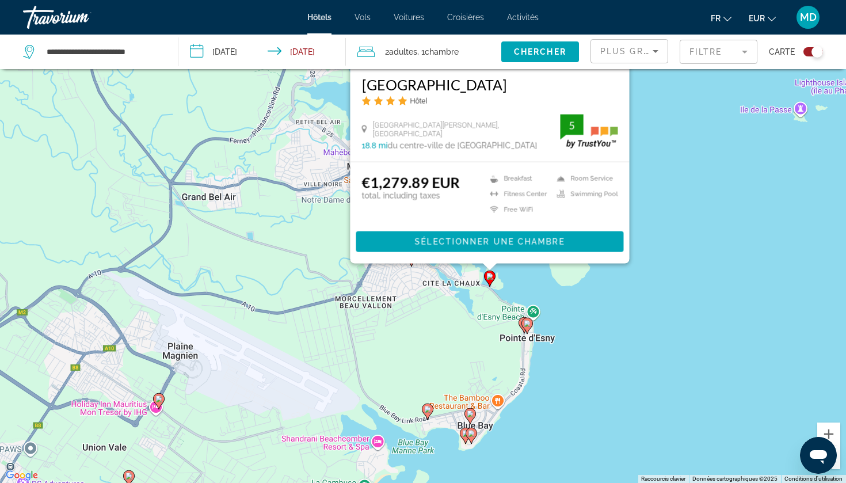
scroll to position [0, 0]
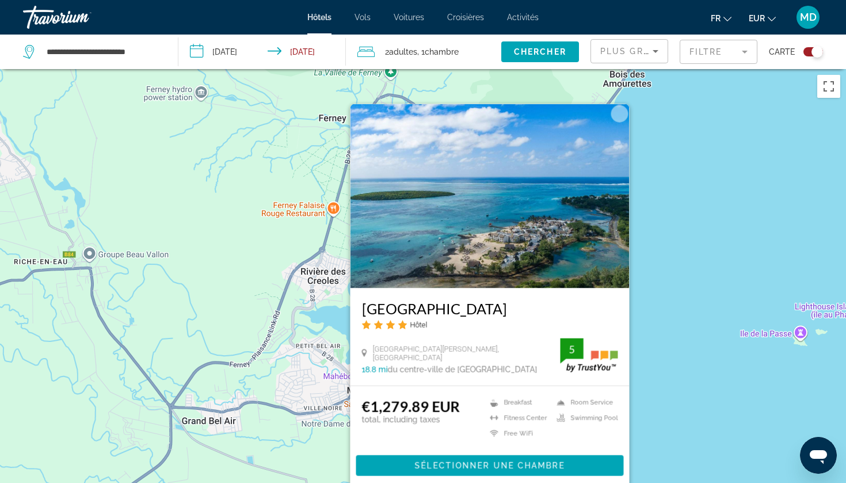
click at [687, 401] on div "Pour activer le glissement avec le clavier, appuyez sur Alt+Entrée. Une fois ce…" at bounding box center [423, 310] width 846 height 483
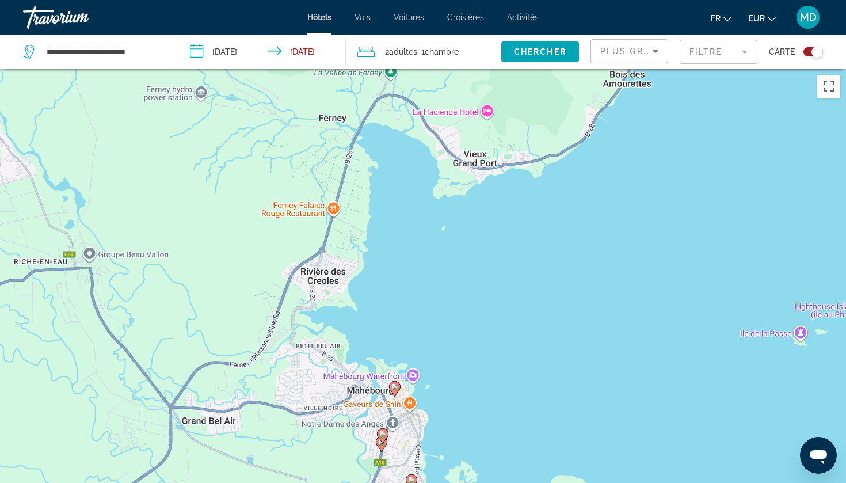
click at [393, 389] on image "Main content" at bounding box center [394, 386] width 7 height 7
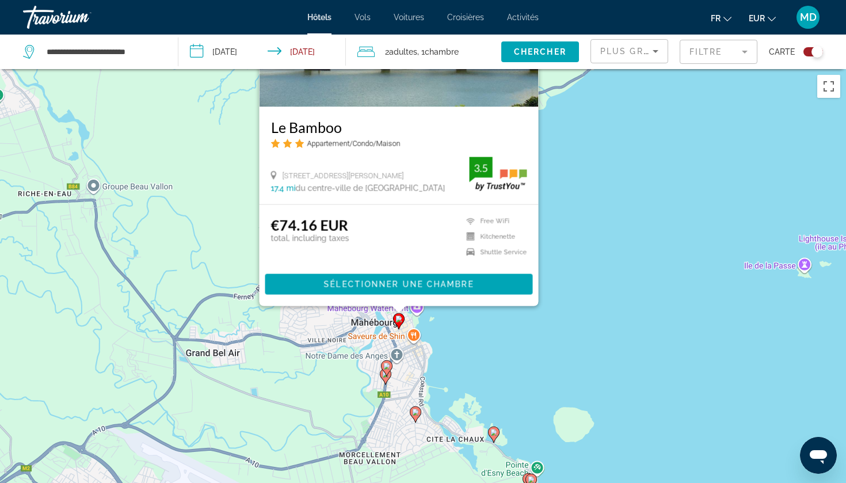
drag, startPoint x: 583, startPoint y: 424, endPoint x: 587, endPoint y: 242, distance: 182.5
click at [587, 242] on div "Pour activer le glissement avec le clavier, appuyez sur Alt+Entrée. Une fois ce…" at bounding box center [423, 310] width 846 height 483
click at [737, 54] on mat-form-field "Filtre" at bounding box center [719, 52] width 78 height 24
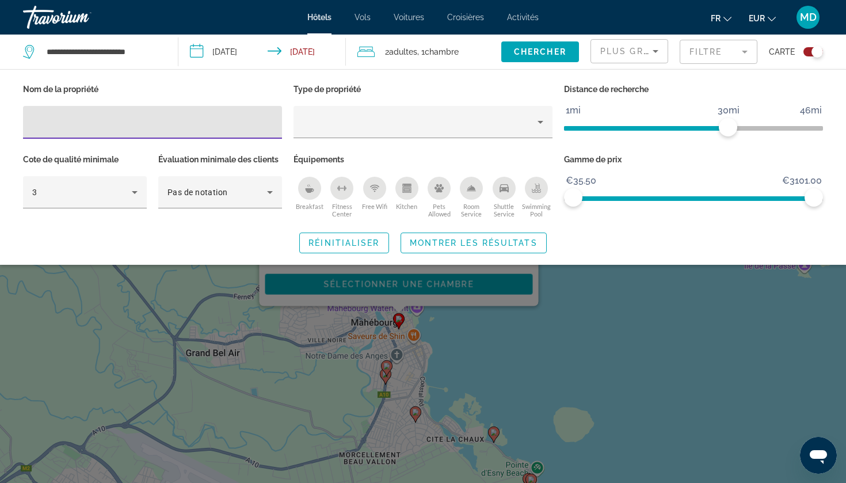
click at [532, 181] on div "Swimming Pool" at bounding box center [536, 188] width 23 height 23
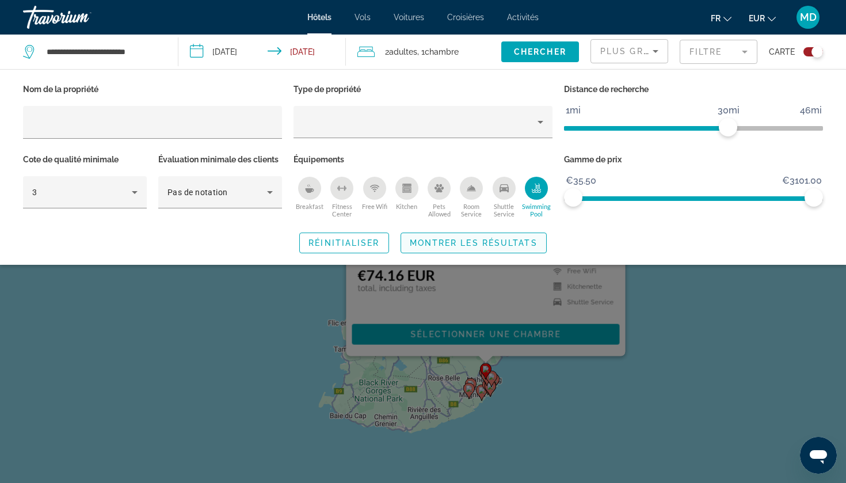
click at [500, 241] on span "Montrer les résultats" at bounding box center [474, 242] width 128 height 9
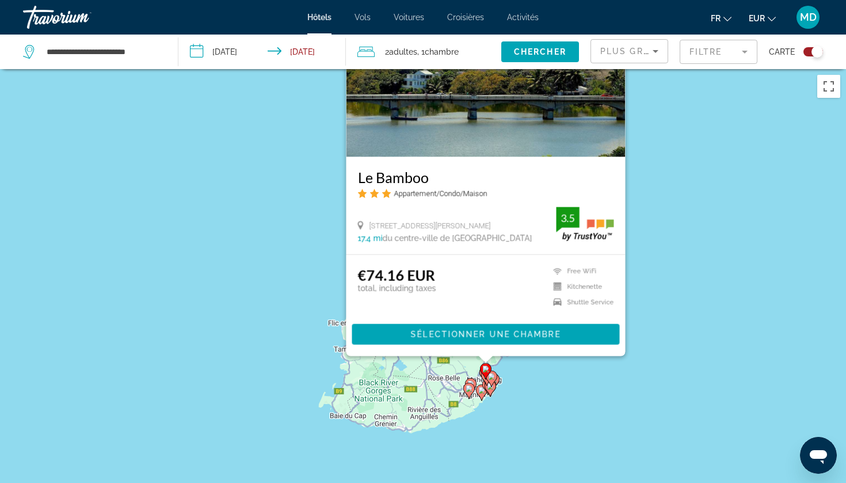
click at [532, 380] on div "Pour activer le glissement avec le clavier, appuyez sur Alt+Entrée. Une fois ce…" at bounding box center [423, 310] width 846 height 483
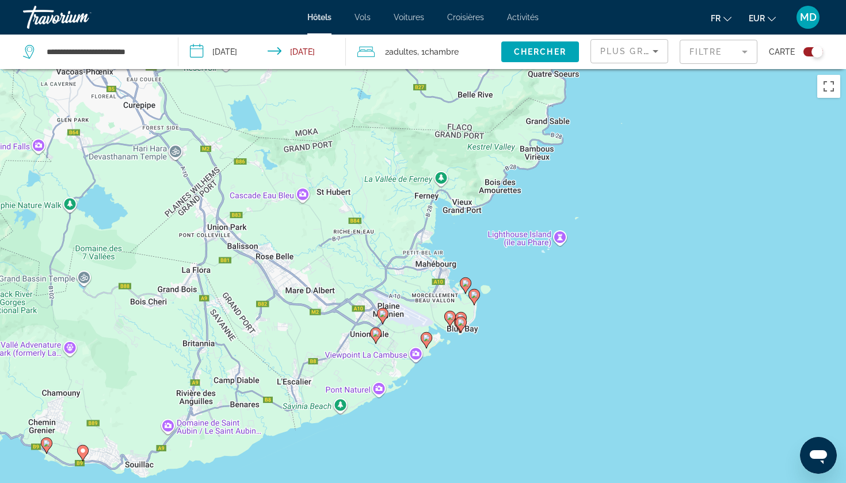
drag, startPoint x: 457, startPoint y: 386, endPoint x: 505, endPoint y: 266, distance: 129.7
click at [505, 266] on div "Pour activer le glissement avec le clavier, appuyez sur Alt+Entrée. Une fois ce…" at bounding box center [423, 310] width 846 height 483
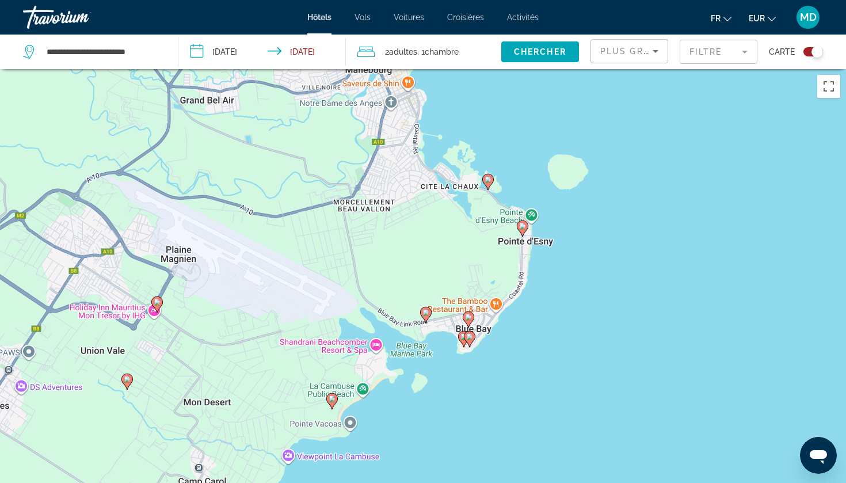
drag, startPoint x: 501, startPoint y: 337, endPoint x: 547, endPoint y: 222, distance: 124.5
click at [602, 212] on div "Pour activer le glissement avec le clavier, appuyez sur Alt+Entrée. Une fois ce…" at bounding box center [423, 310] width 846 height 483
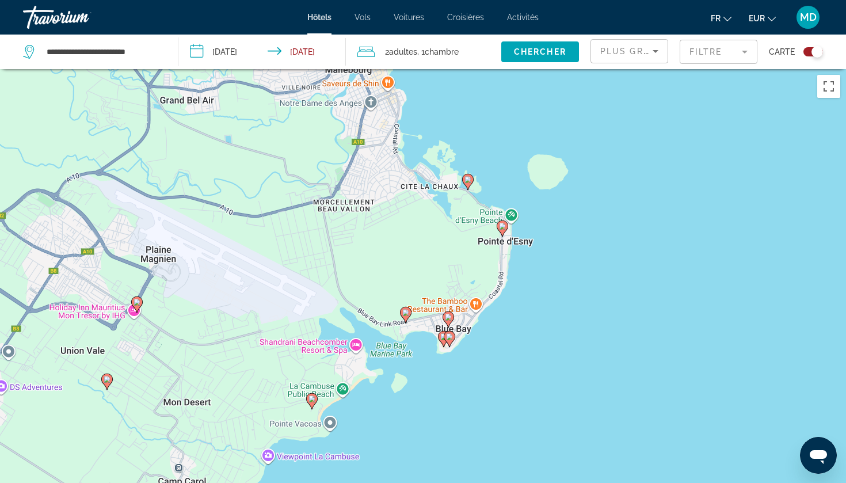
click at [508, 227] on icon "Main content" at bounding box center [502, 227] width 10 height 15
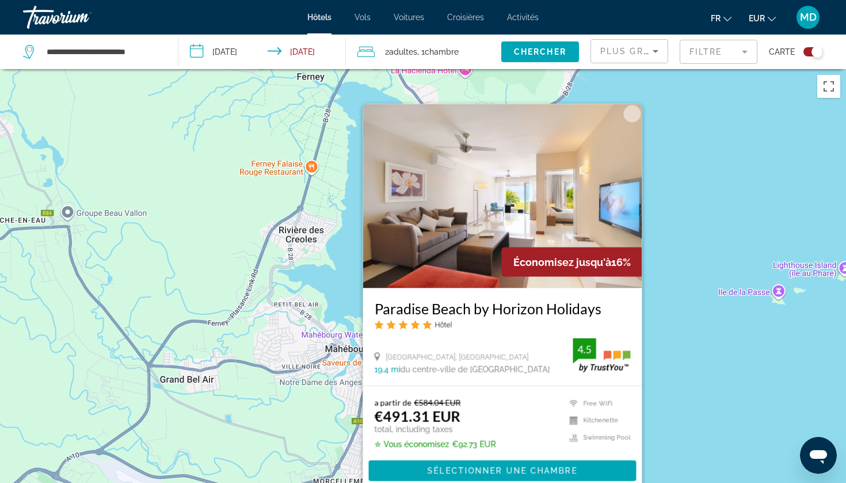
drag, startPoint x: 519, startPoint y: 311, endPoint x: 600, endPoint y: 310, distance: 81.2
click at [600, 310] on div "Paradise Beach by Horizon Holidays Hôtel [GEOGRAPHIC_DATA], [GEOGRAPHIC_DATA] 1…" at bounding box center [502, 336] width 279 height 97
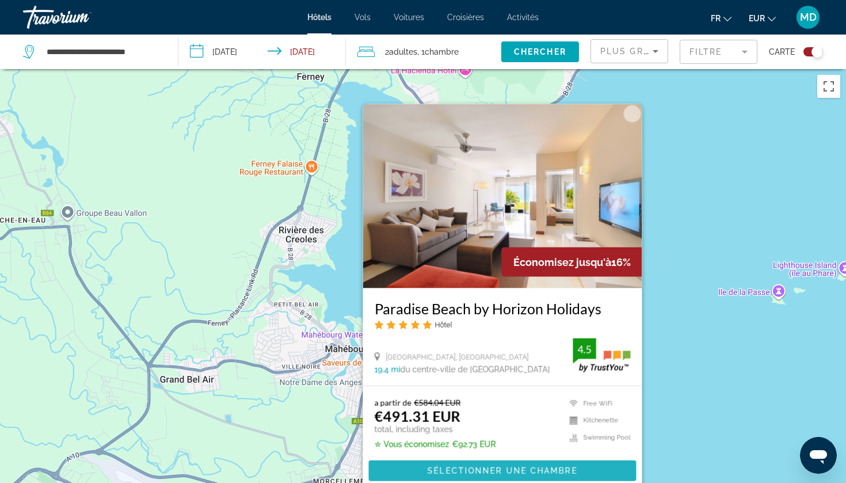
click at [522, 469] on span "Sélectionner une chambre" at bounding box center [503, 470] width 150 height 9
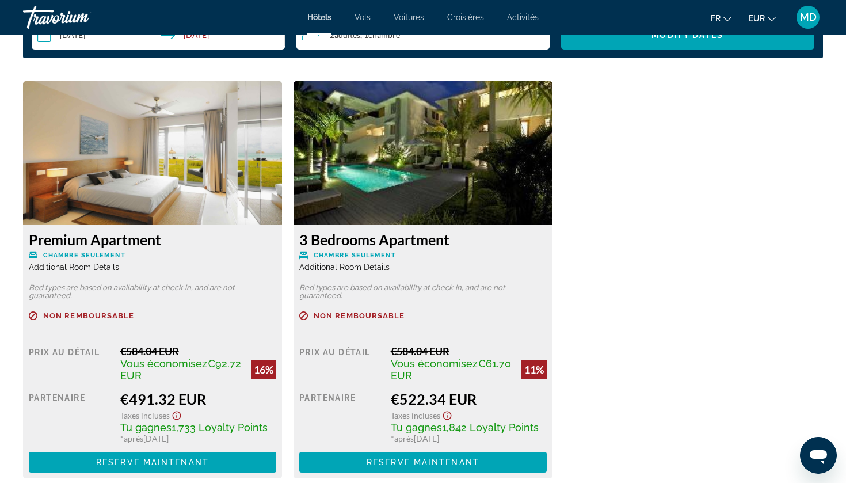
scroll to position [1550, 0]
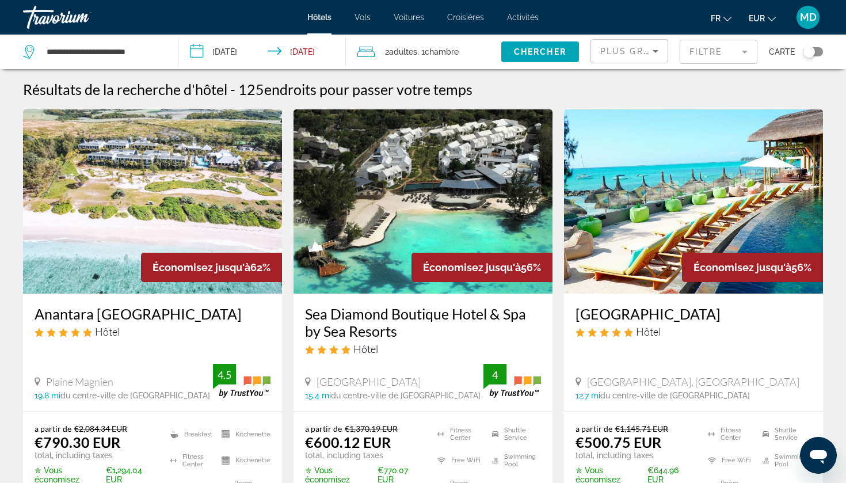
click at [816, 51] on div "Toggle map" at bounding box center [814, 51] width 20 height 9
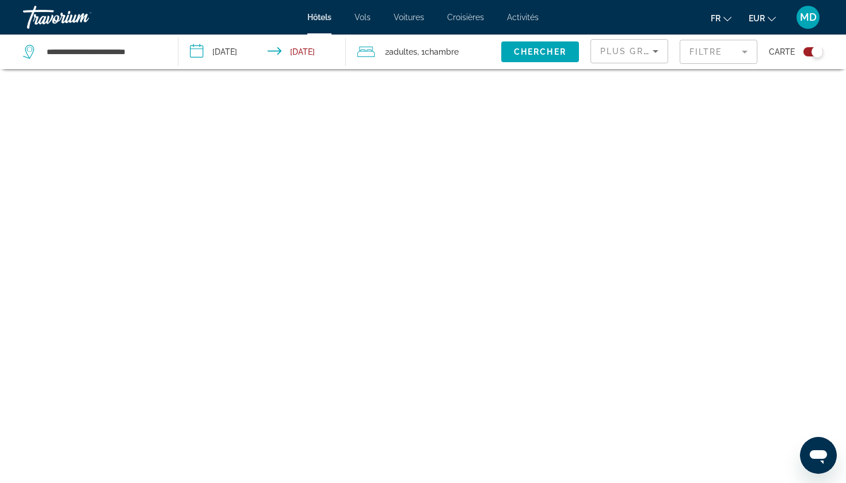
scroll to position [69, 0]
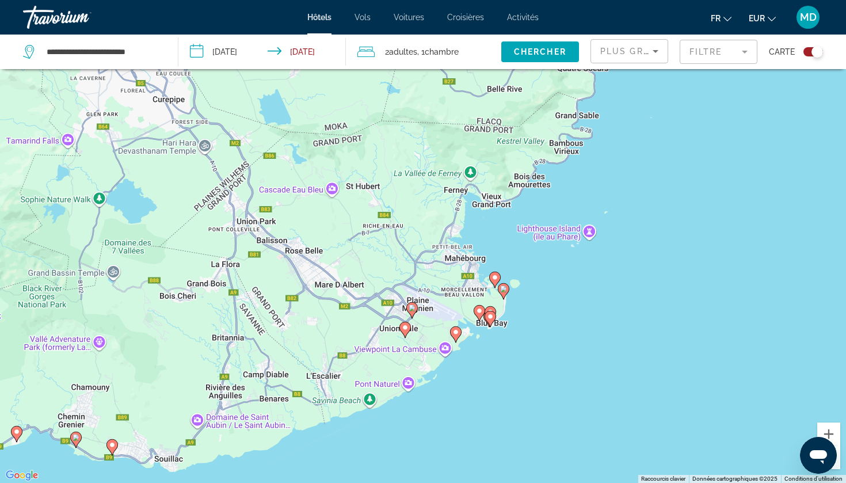
drag, startPoint x: 462, startPoint y: 308, endPoint x: 454, endPoint y: 230, distance: 78.1
click at [454, 236] on div "Pour activer le glissement avec le clavier, appuyez sur Alt+Entrée. Une fois ce…" at bounding box center [423, 241] width 846 height 483
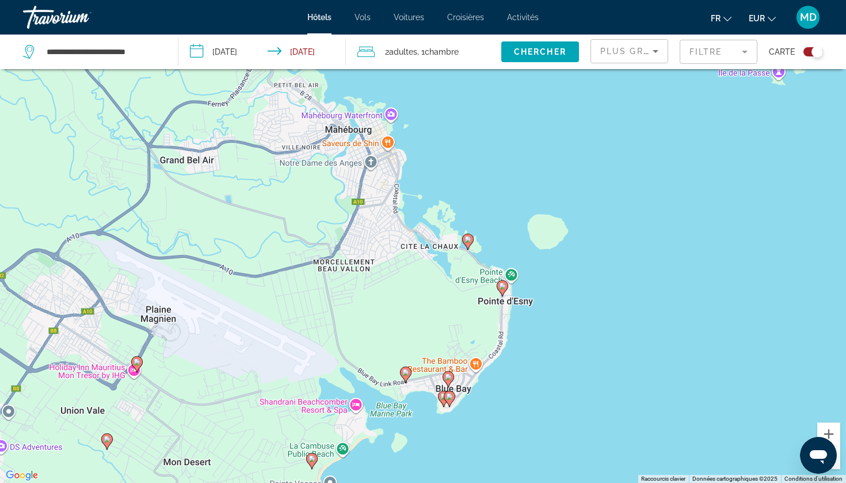
drag, startPoint x: 576, startPoint y: 235, endPoint x: 485, endPoint y: 311, distance: 118.5
click at [485, 311] on div "Pour activer le glissement avec le clavier, appuyez sur Alt+Entrée. Une fois ce…" at bounding box center [423, 241] width 846 height 483
click at [467, 239] on image "Main content" at bounding box center [468, 240] width 7 height 7
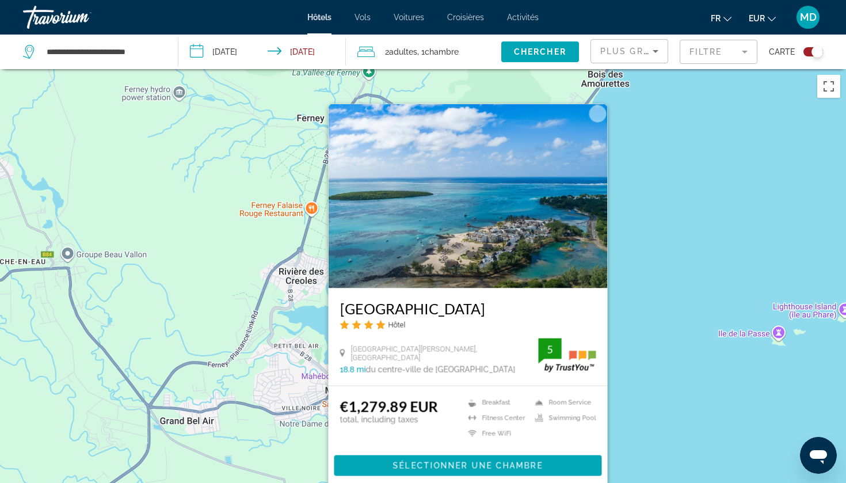
click at [652, 427] on div "Pour activer le glissement avec le clavier, appuyez sur Alt+Entrée. Une fois ce…" at bounding box center [423, 310] width 846 height 483
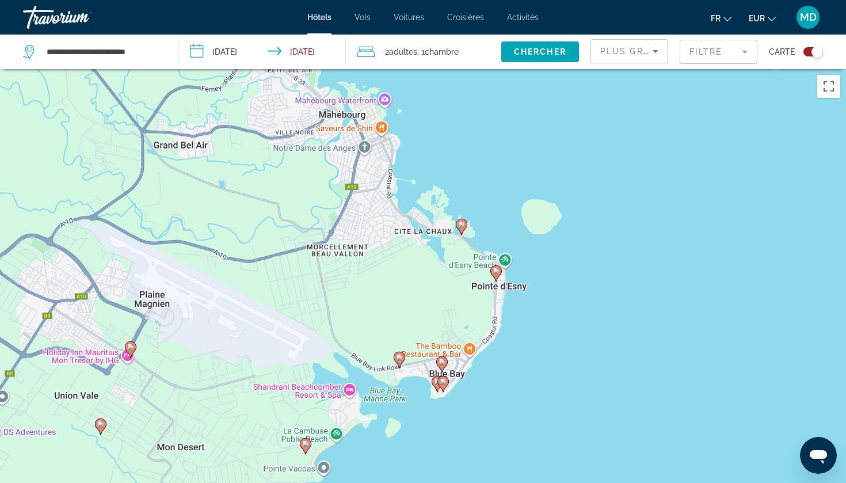
drag, startPoint x: 652, startPoint y: 424, endPoint x: 553, endPoint y: 174, distance: 268.8
click at [645, 142] on div "Pour activer le glissement avec le clavier, appuyez sur Alt+Entrée. Une fois ce…" at bounding box center [423, 310] width 846 height 483
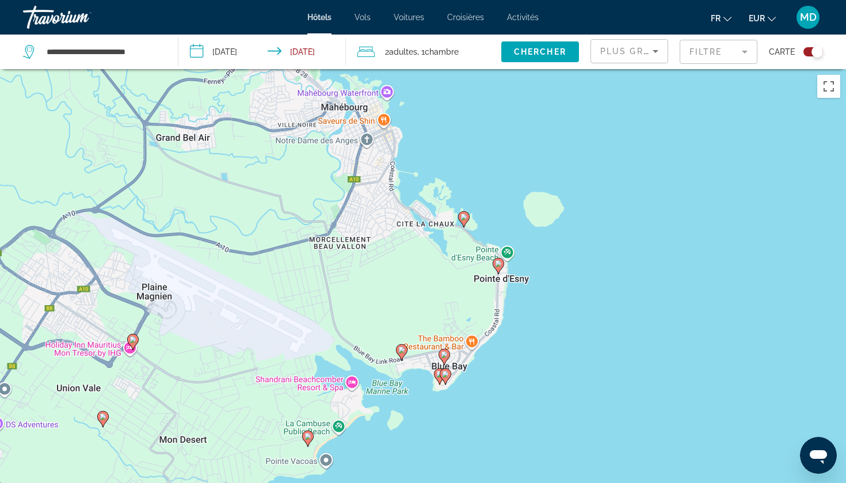
click at [504, 261] on div "Pour activer le glissement avec le clavier, appuyez sur Alt+Entrée. Une fois ce…" at bounding box center [423, 310] width 846 height 483
click at [498, 266] on image "Main content" at bounding box center [498, 263] width 7 height 7
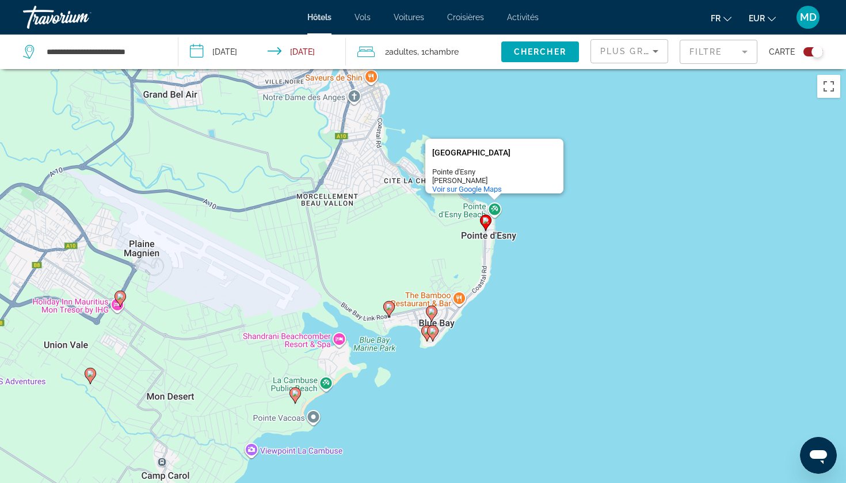
drag, startPoint x: 621, startPoint y: 367, endPoint x: 608, endPoint y: 77, distance: 290.5
click at [608, 77] on div "Pour activer le glissement avec le clavier, appuyez sur Alt+Entrée. Une fois ce…" at bounding box center [423, 310] width 846 height 483
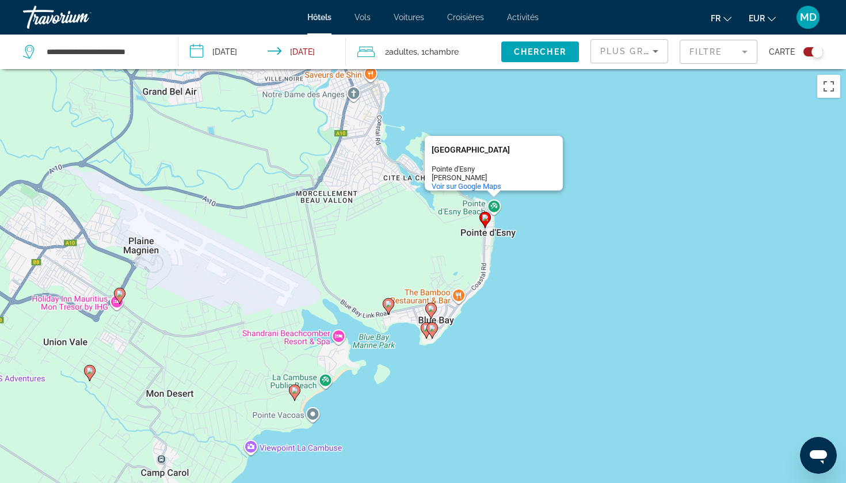
click at [485, 220] on image "Main content" at bounding box center [485, 217] width 7 height 7
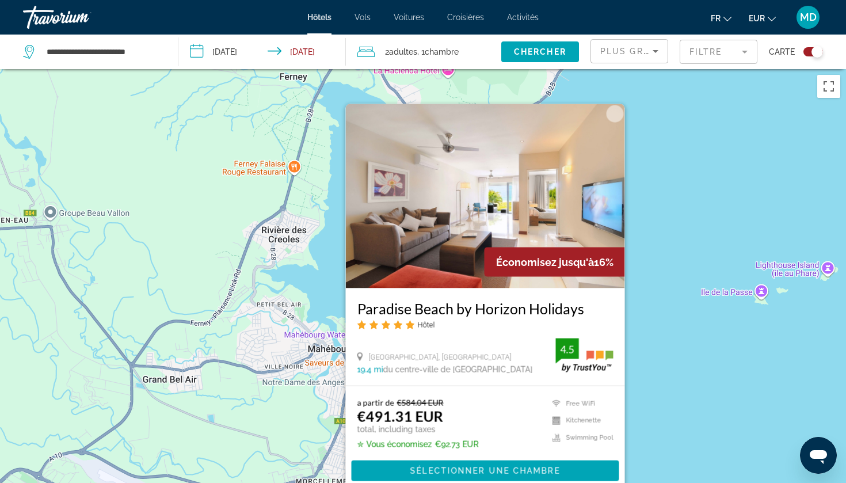
click at [676, 324] on div "Pour activer le glissement avec le clavier, appuyez sur Alt+Entrée. Une fois ce…" at bounding box center [423, 310] width 846 height 483
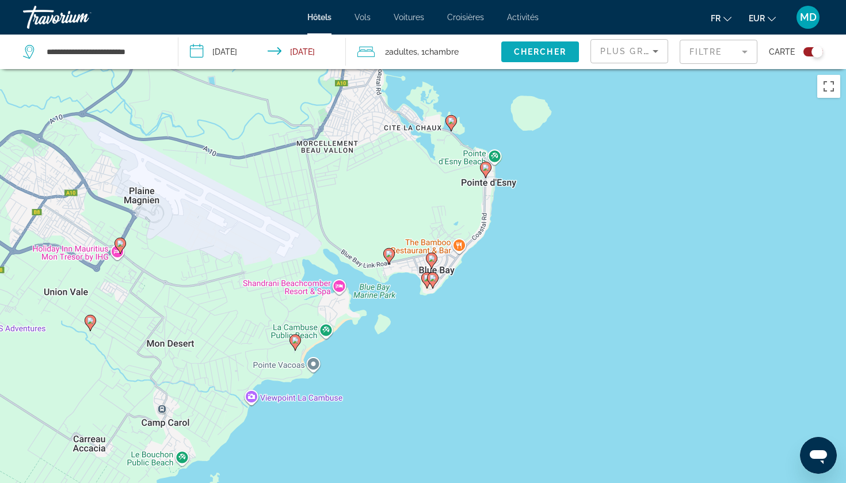
drag, startPoint x: 555, startPoint y: 399, endPoint x: 555, endPoint y: 50, distance: 348.9
click at [555, 69] on div "**********" at bounding box center [423, 345] width 846 height 552
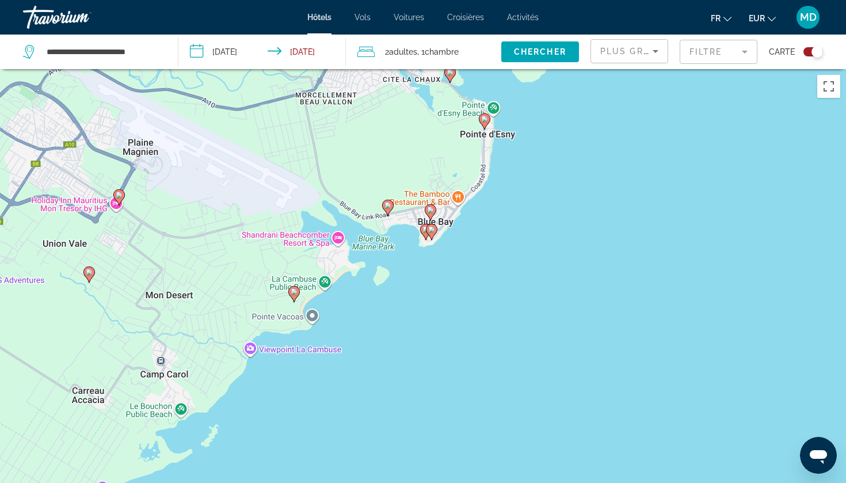
click at [434, 215] on gmp-advanced-marker "Main content" at bounding box center [431, 212] width 12 height 17
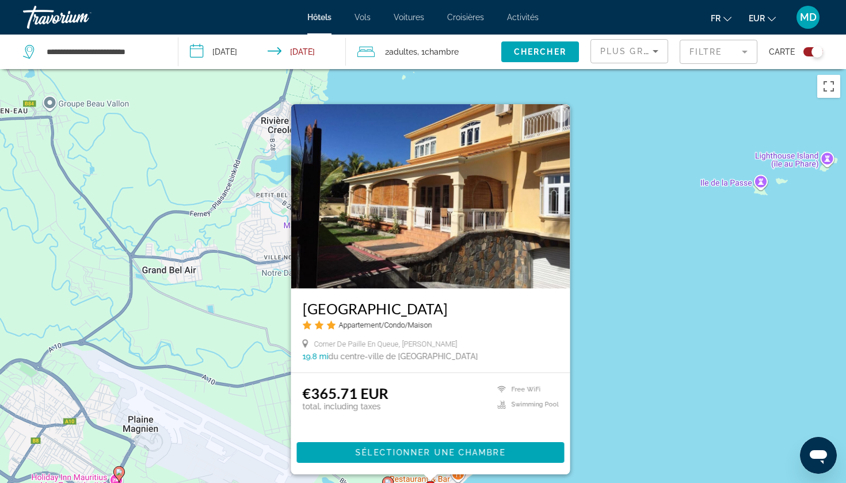
click at [629, 410] on div "Pour activer le glissement avec le clavier, appuyez sur Alt+Entrée. Une fois ce…" at bounding box center [423, 310] width 846 height 483
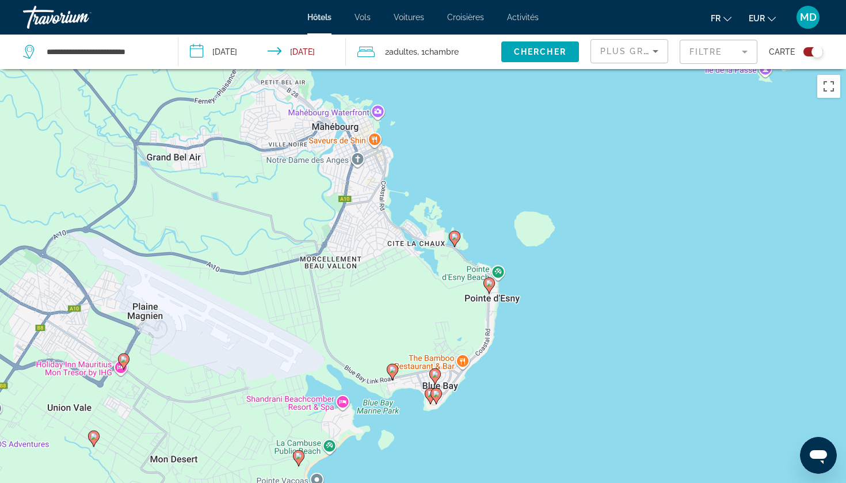
drag, startPoint x: 539, startPoint y: 434, endPoint x: 552, endPoint y: 243, distance: 191.5
click at [552, 243] on div "Pour activer le glissement avec le clavier, appuyez sur Alt+Entrée. Une fois ce…" at bounding box center [423, 310] width 846 height 483
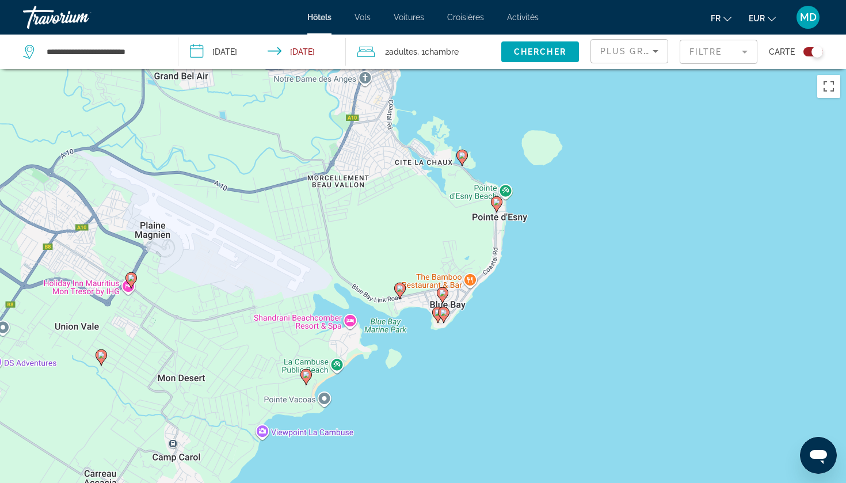
click at [446, 318] on icon "Main content" at bounding box center [444, 314] width 10 height 15
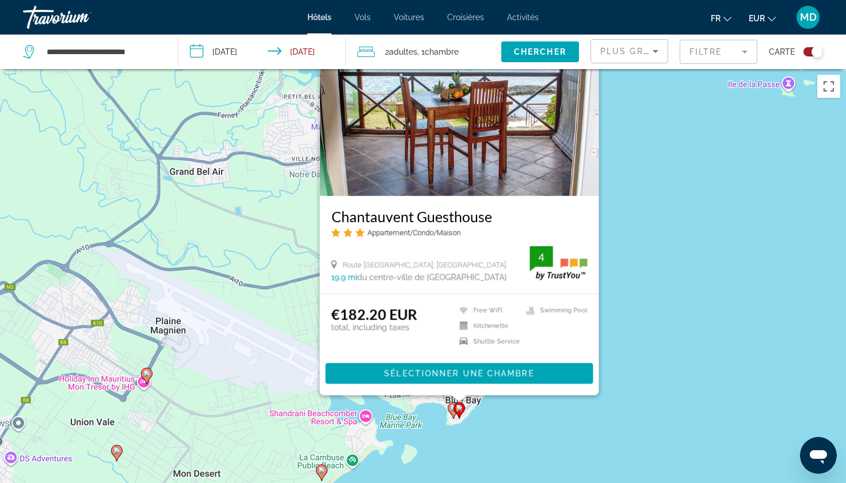
drag, startPoint x: 629, startPoint y: 406, endPoint x: 640, endPoint y: 320, distance: 86.5
click at [640, 320] on div "Pour activer le glissement avec le clavier, appuyez sur Alt+Entrée. Une fois ce…" at bounding box center [423, 310] width 846 height 483
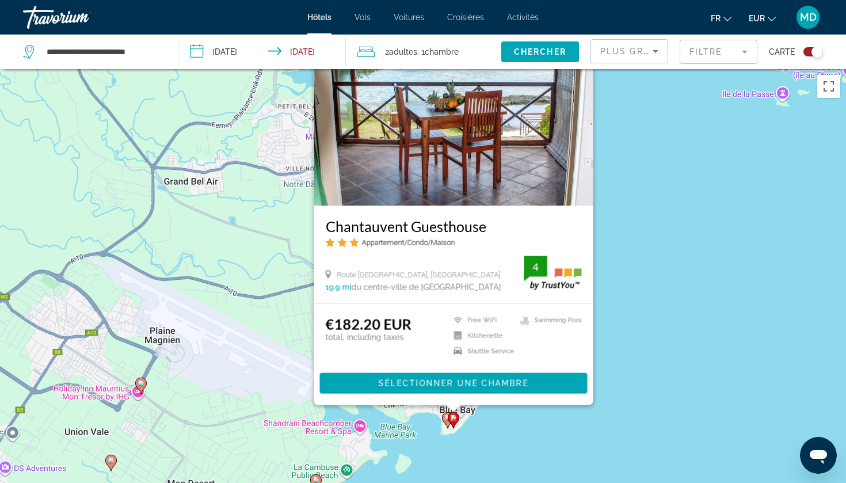
click at [444, 421] on icon "Main content" at bounding box center [448, 419] width 10 height 15
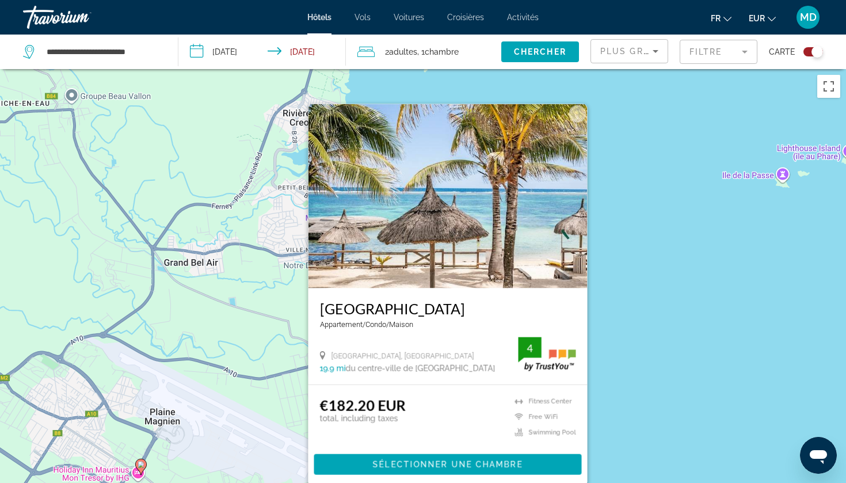
click at [656, 428] on div "Pour activer le glissement avec le clavier, appuyez sur Alt+Entrée. Une fois ce…" at bounding box center [423, 310] width 846 height 483
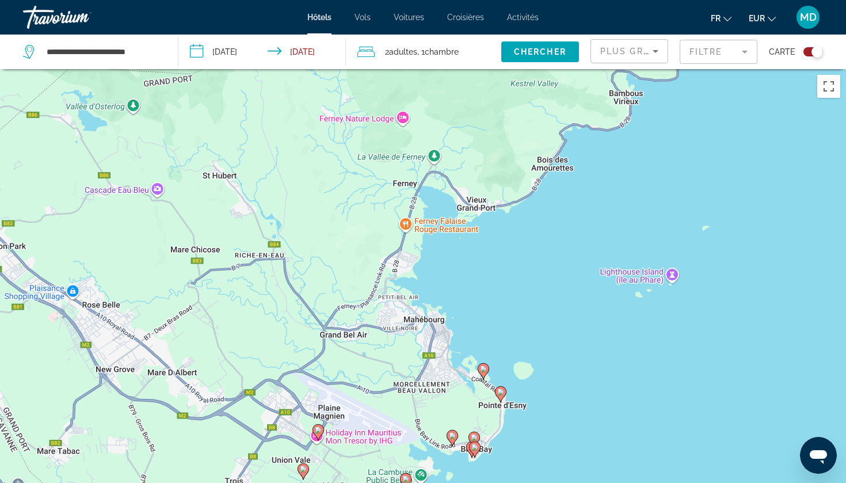
drag, startPoint x: 522, startPoint y: 441, endPoint x: 530, endPoint y: 421, distance: 21.4
click at [525, 428] on div "Pour activer le glissement avec le clavier, appuyez sur Alt+Entrée. Une fois ce…" at bounding box center [423, 310] width 846 height 483
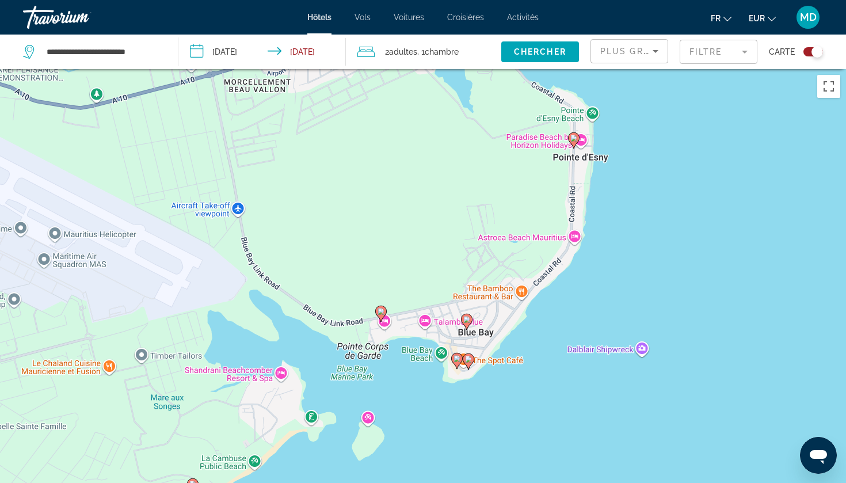
drag, startPoint x: 463, startPoint y: 389, endPoint x: 563, endPoint y: 324, distance: 119.8
click at [563, 324] on div "Pour activer le glissement avec le clavier, appuyez sur Alt+Entrée. Une fois ce…" at bounding box center [423, 310] width 846 height 483
click at [471, 363] on icon "Main content" at bounding box center [468, 360] width 10 height 15
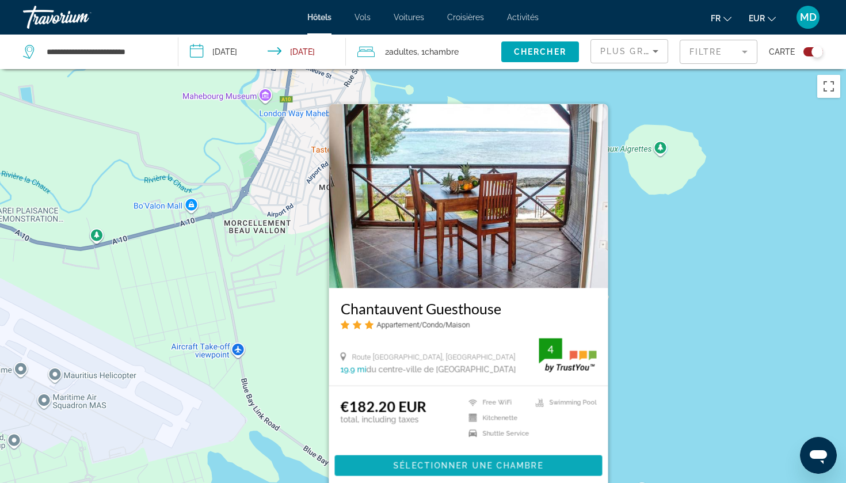
click at [460, 462] on span "Sélectionner une chambre" at bounding box center [469, 465] width 150 height 9
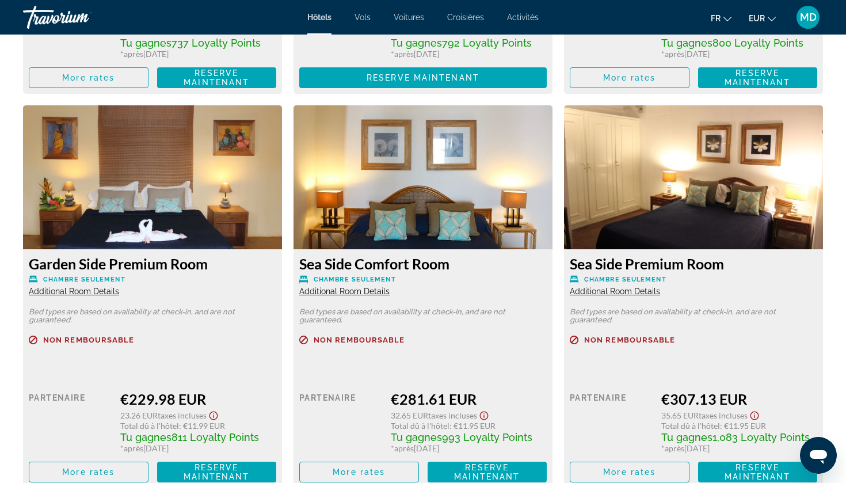
scroll to position [2729, 0]
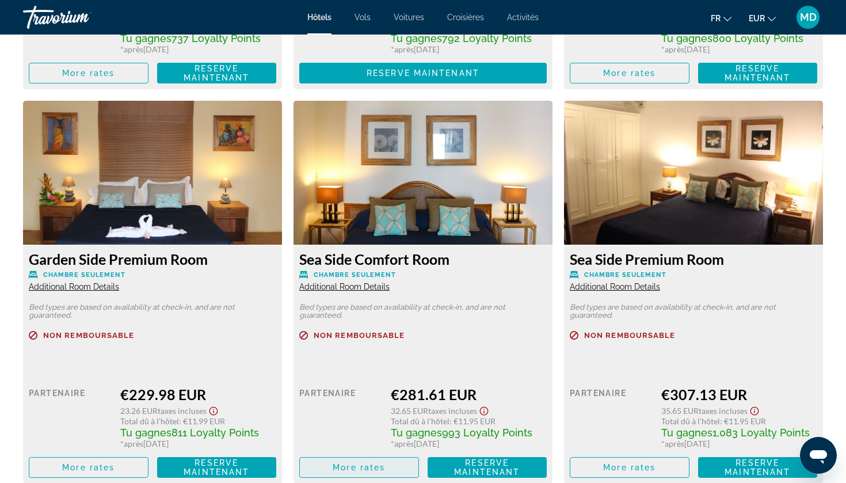
click at [387, 459] on span "Main content" at bounding box center [359, 468] width 119 height 28
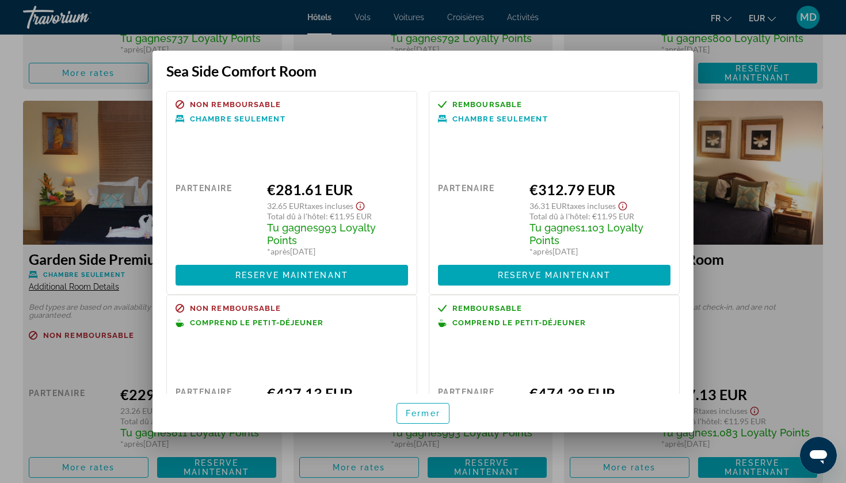
scroll to position [0, 0]
click at [411, 409] on span "Fermer" at bounding box center [423, 413] width 35 height 9
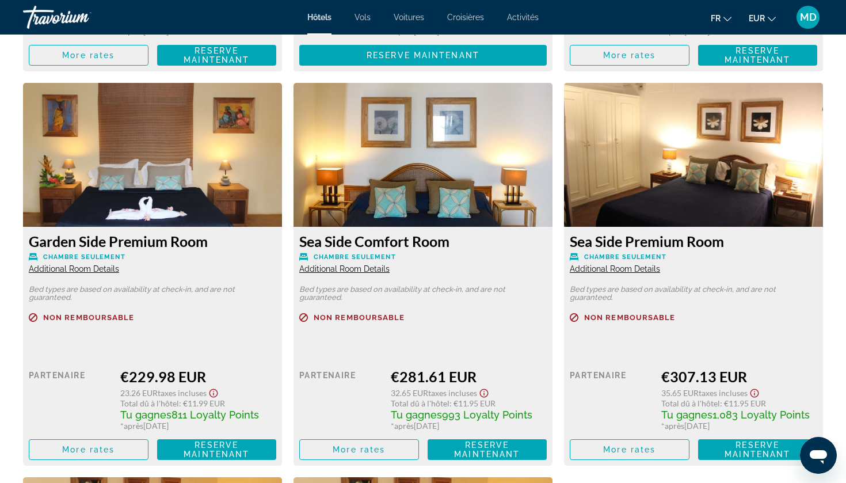
scroll to position [2750, 0]
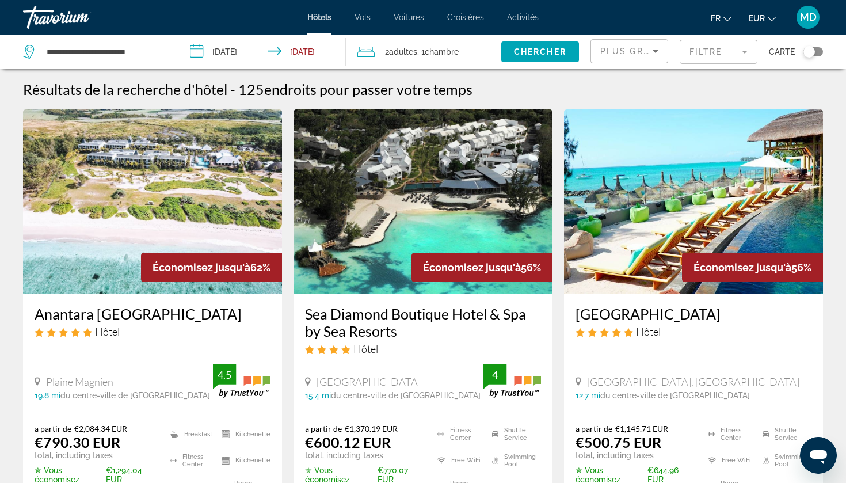
click at [815, 52] on div "**********" at bounding box center [423, 241] width 846 height 483
click at [815, 52] on div "Toggle map" at bounding box center [810, 52] width 12 height 12
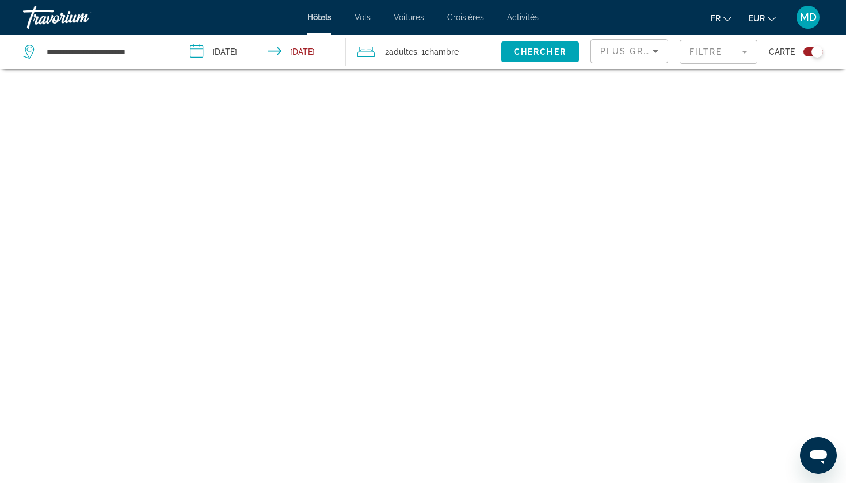
scroll to position [69, 0]
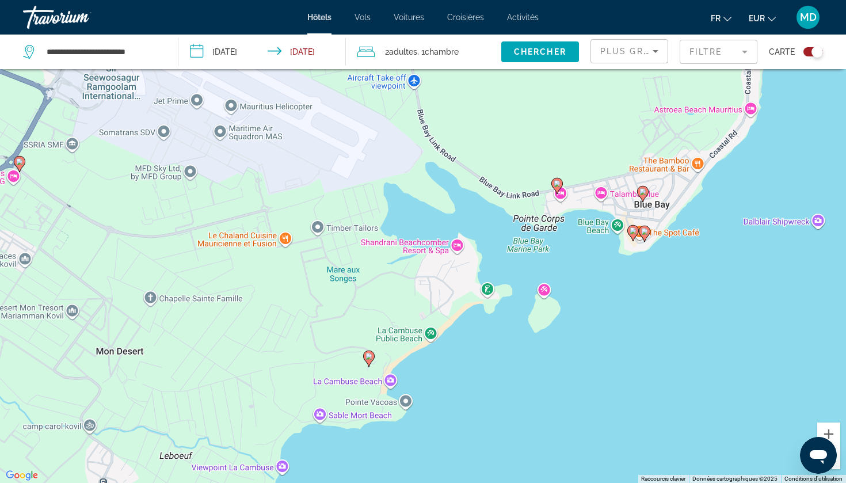
click at [635, 230] on image "Main content" at bounding box center [633, 230] width 7 height 7
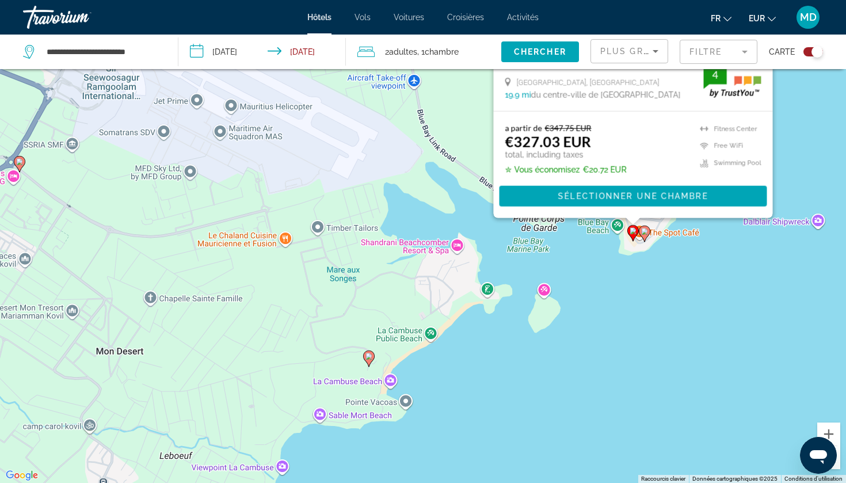
scroll to position [0, 0]
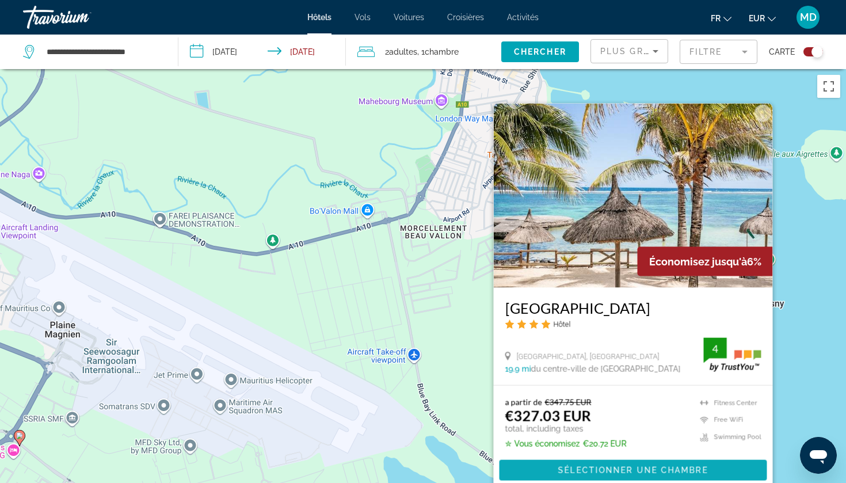
click at [595, 471] on span "Sélectionner une chambre" at bounding box center [633, 470] width 150 height 9
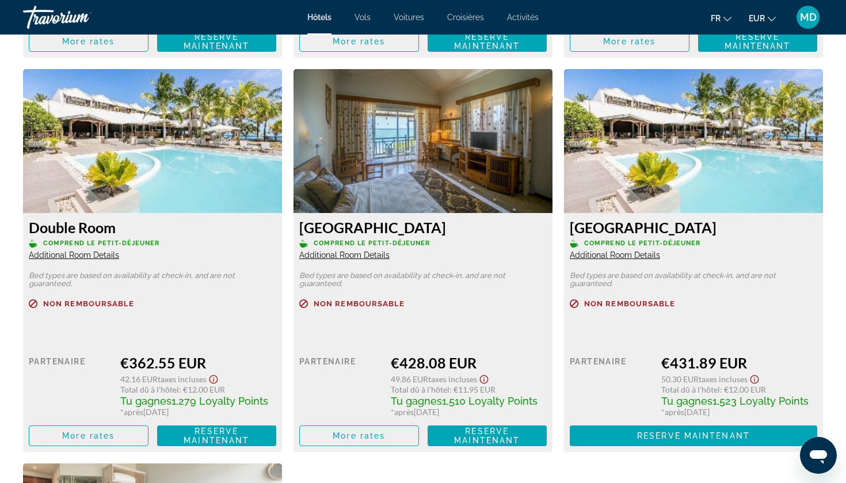
scroll to position [1954, 0]
click at [424, 369] on div "€428.08 EUR" at bounding box center [469, 362] width 156 height 17
click at [758, 20] on span "EUR" at bounding box center [757, 18] width 16 height 9
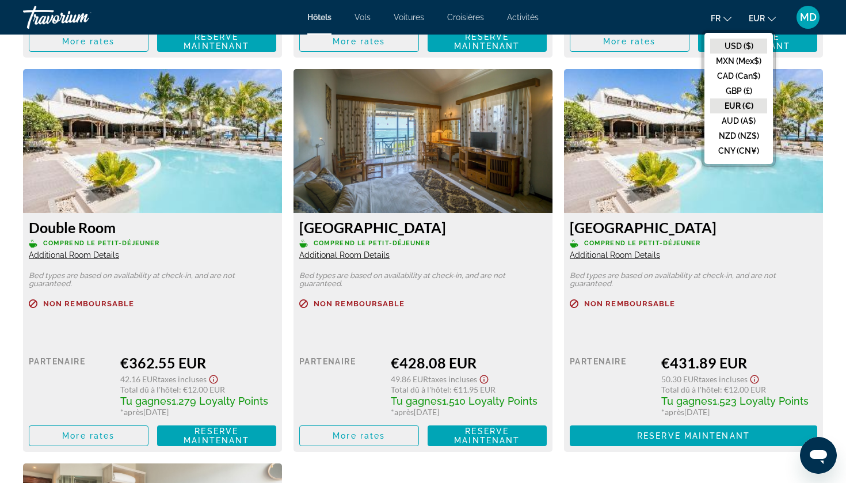
click at [743, 43] on button "USD ($)" at bounding box center [738, 46] width 57 height 15
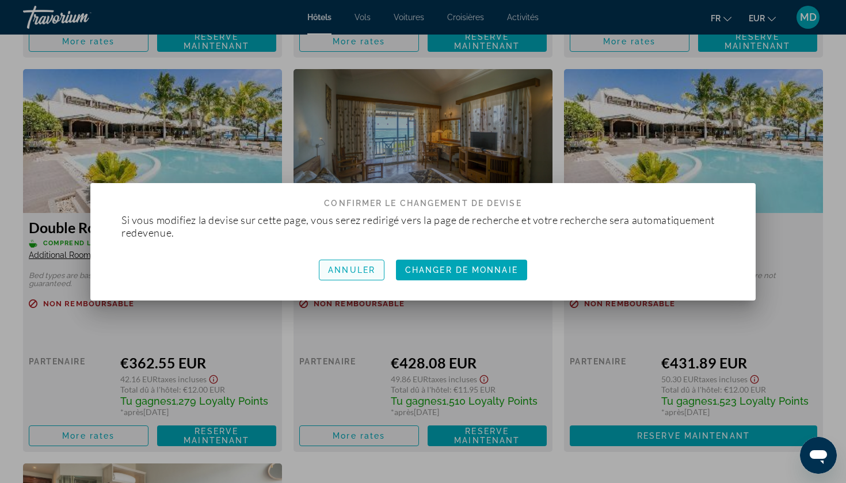
click at [358, 275] on span "button" at bounding box center [352, 270] width 64 height 28
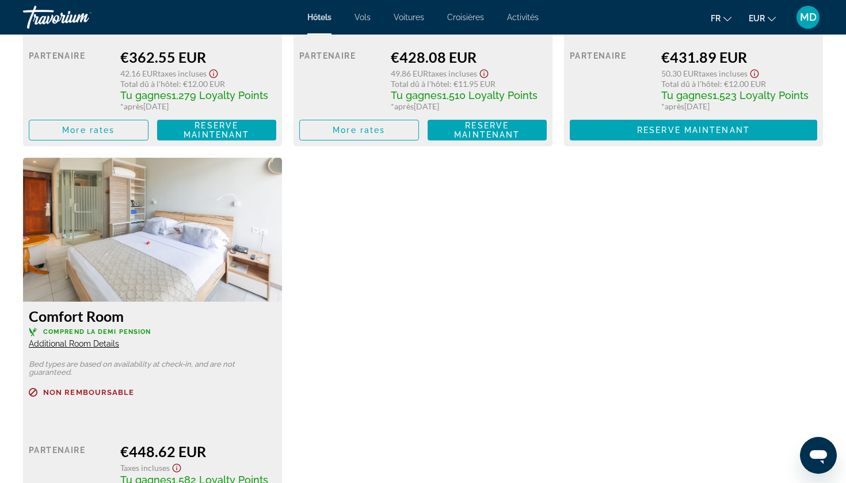
scroll to position [2226, 0]
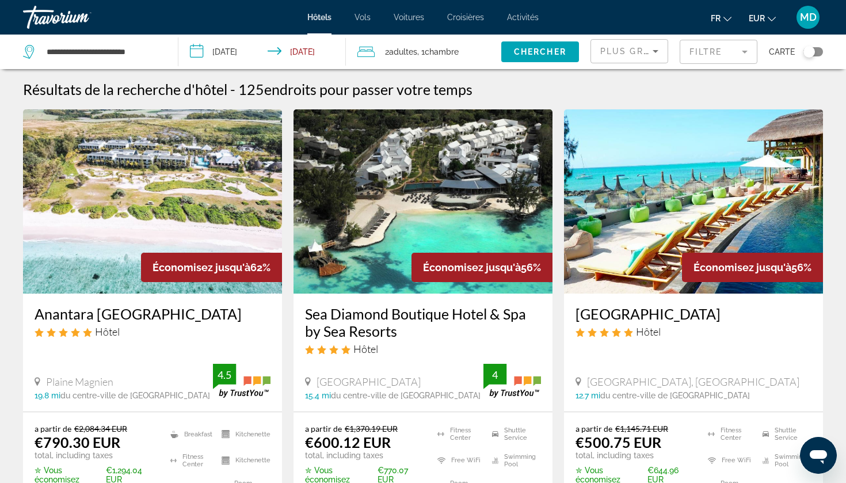
click at [822, 56] on button "Toggle map" at bounding box center [809, 52] width 28 height 10
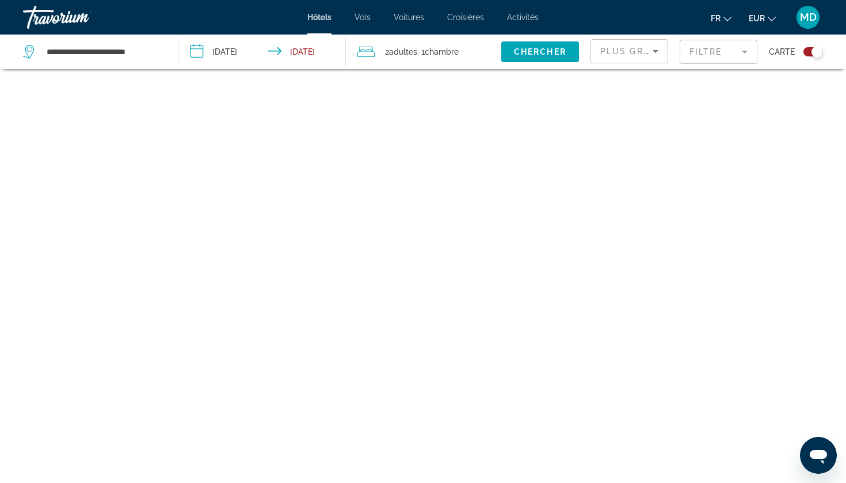
scroll to position [69, 0]
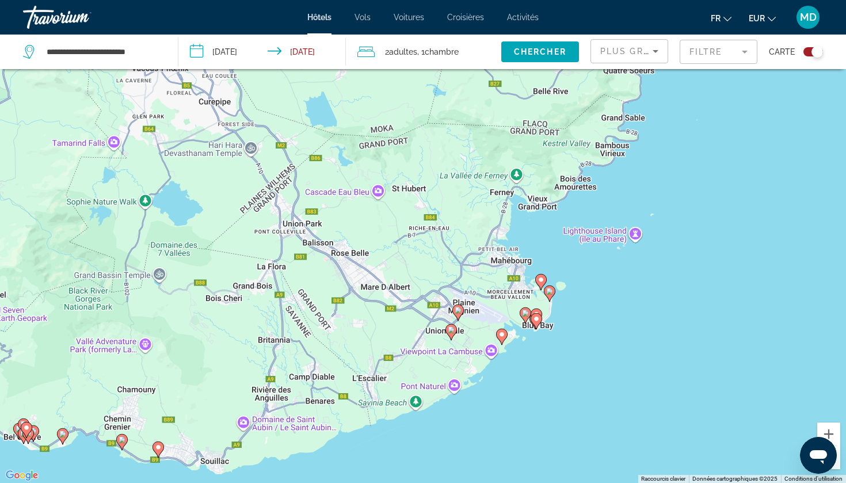
click at [459, 320] on icon "Main content" at bounding box center [458, 312] width 12 height 16
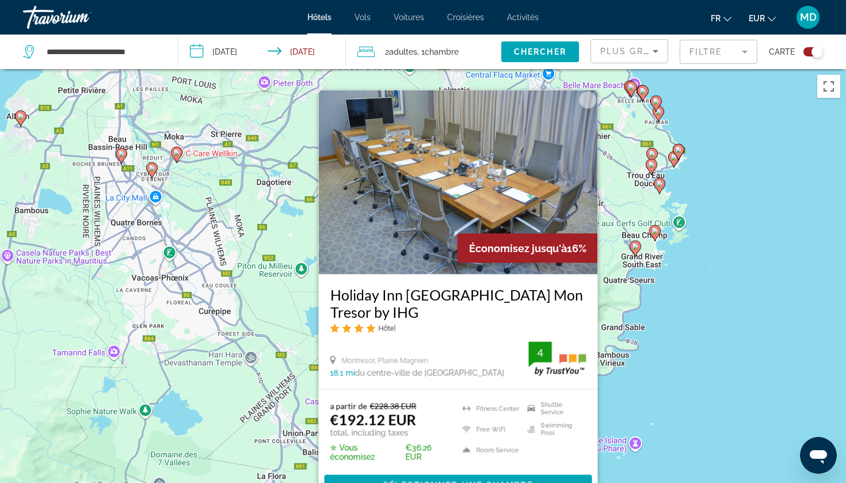
click at [652, 379] on div "Pour activer le glissement avec le clavier, appuyez sur Alt+Entrée. Une fois ce…" at bounding box center [423, 310] width 846 height 483
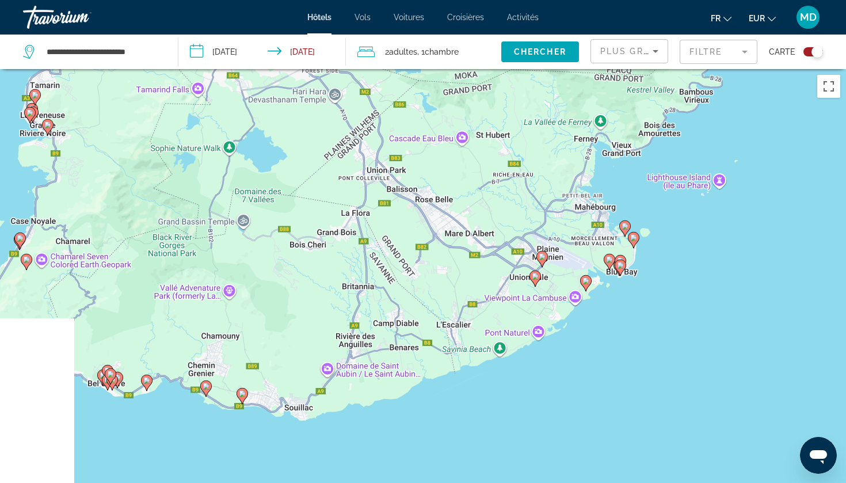
drag, startPoint x: 652, startPoint y: 379, endPoint x: 736, endPoint y: 114, distance: 278.4
click at [736, 114] on div "Pour activer le glissement avec le clavier, appuyez sur Alt+Entrée. Une fois ce…" at bounding box center [423, 310] width 846 height 483
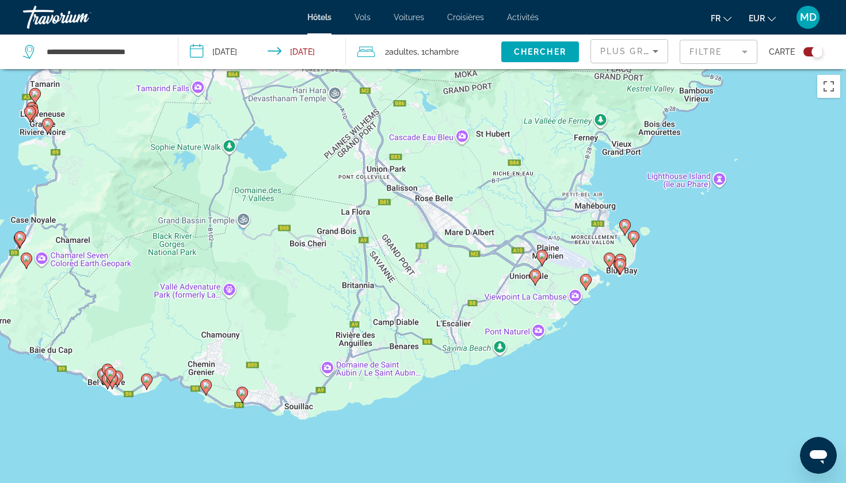
click at [534, 280] on icon "Main content" at bounding box center [535, 276] width 10 height 15
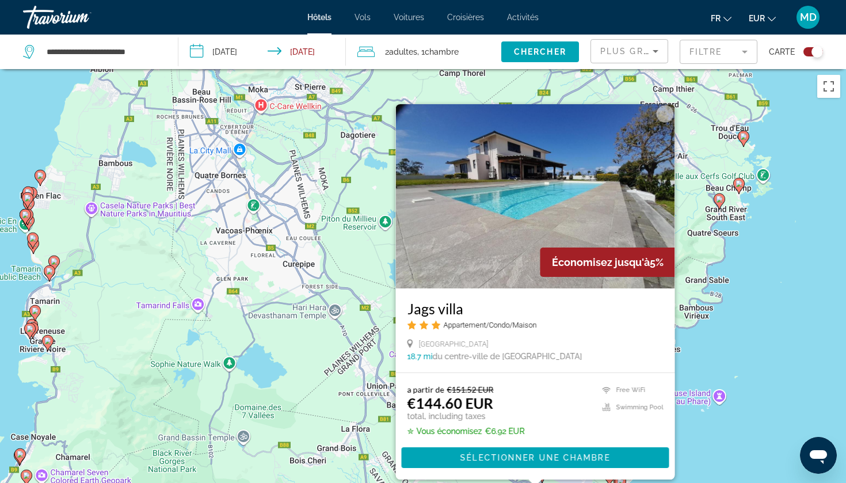
click at [781, 339] on div "Pour activer le glissement avec le clavier, appuyez sur Alt+Entrée. Une fois ce…" at bounding box center [423, 310] width 846 height 483
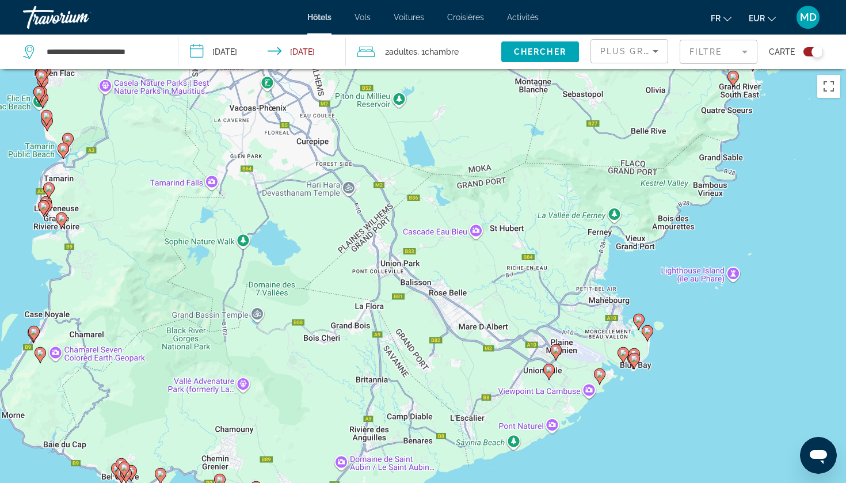
drag, startPoint x: 590, startPoint y: 404, endPoint x: 604, endPoint y: 276, distance: 128.0
click at [604, 277] on div "Pour activer le glissement avec le clavier, appuyez sur Alt+Entrée. Une fois ce…" at bounding box center [423, 310] width 846 height 483
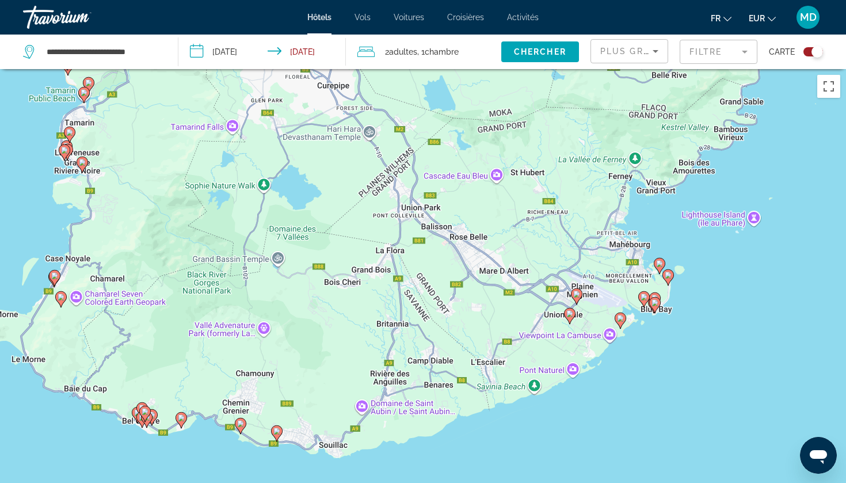
drag, startPoint x: 604, startPoint y: 276, endPoint x: 625, endPoint y: 219, distance: 61.2
click at [625, 219] on div "Pour activer le glissement avec le clavier, appuyez sur Alt+Entrée. Une fois ce…" at bounding box center [423, 310] width 846 height 483
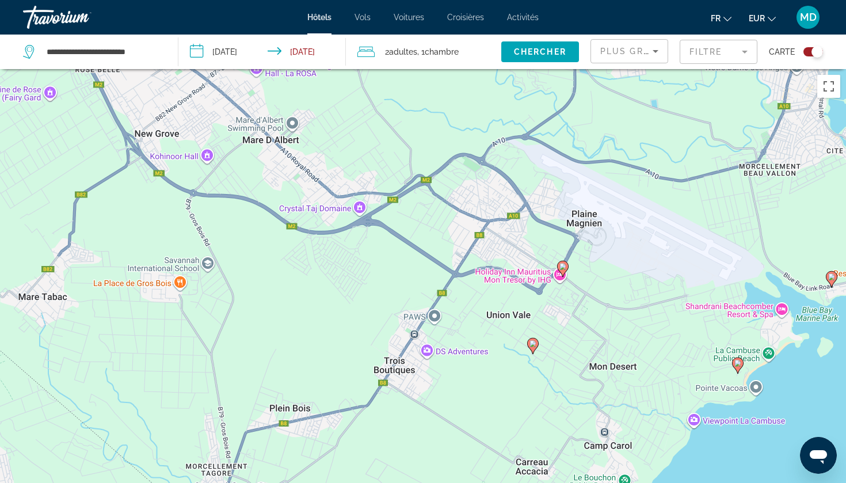
drag, startPoint x: 743, startPoint y: 359, endPoint x: 609, endPoint y: 298, distance: 147.4
click at [609, 298] on div "Pour activer le glissement avec le clavier, appuyez sur Alt+Entrée. Une fois ce…" at bounding box center [423, 310] width 846 height 483
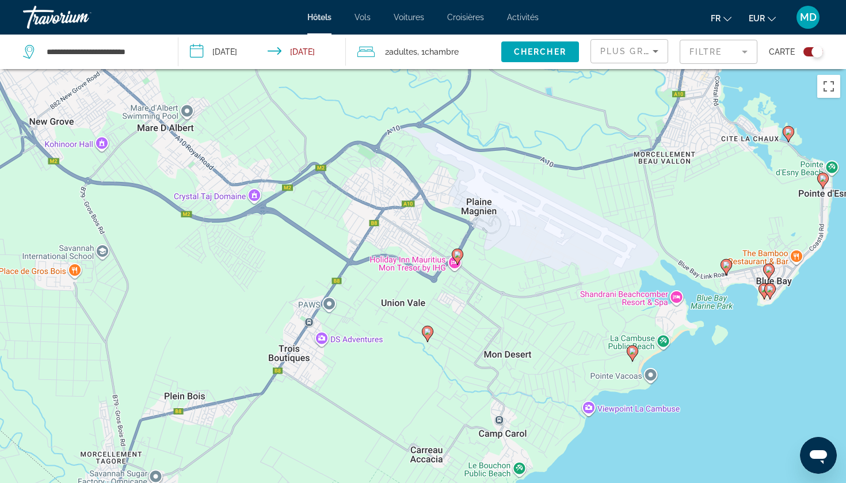
drag, startPoint x: 596, startPoint y: 296, endPoint x: 526, endPoint y: 284, distance: 71.4
click at [527, 284] on div "Pour activer le glissement avec le clavier, appuyez sur Alt+Entrée. Une fois ce…" at bounding box center [423, 310] width 846 height 483
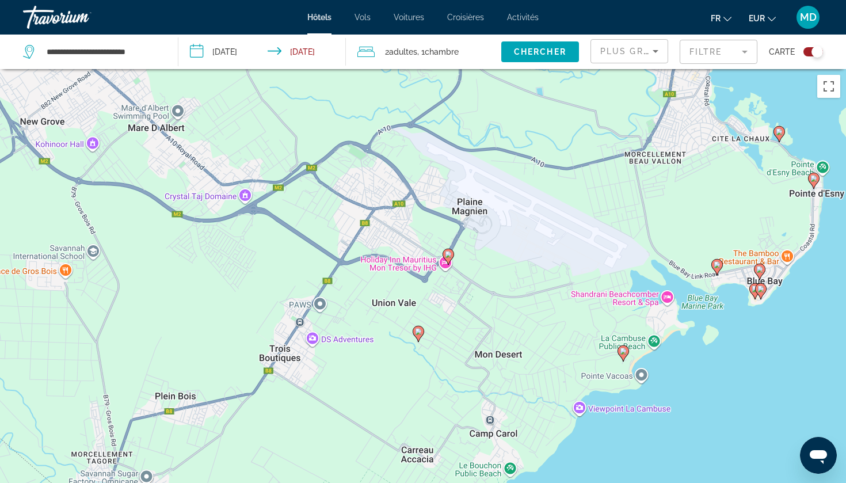
click at [627, 353] on icon "Main content" at bounding box center [623, 352] width 10 height 15
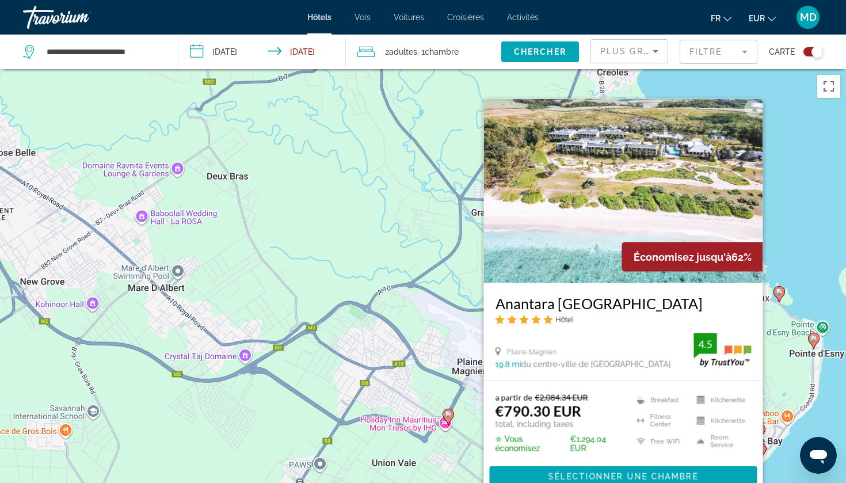
click at [812, 250] on div "Pour activer le glissement avec le clavier, appuyez sur Alt+Entrée. Une fois ce…" at bounding box center [423, 310] width 846 height 483
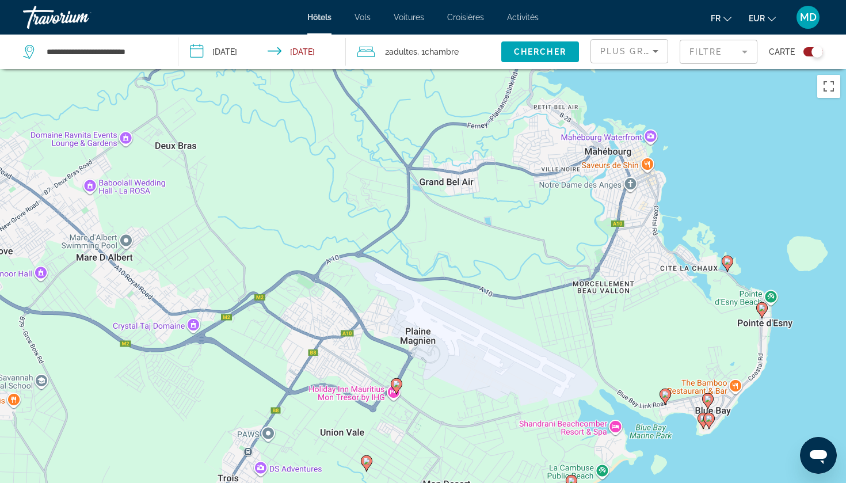
drag, startPoint x: 812, startPoint y: 250, endPoint x: 755, endPoint y: 216, distance: 65.6
click at [755, 217] on div "Pour activer le glissement avec le clavier, appuyez sur Alt+Entrée. Une fois ce…" at bounding box center [423, 310] width 846 height 483
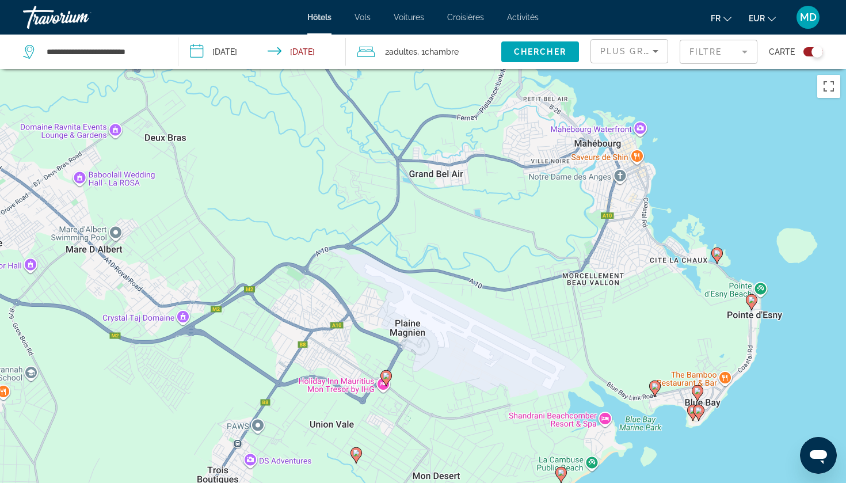
drag, startPoint x: 736, startPoint y: 184, endPoint x: 735, endPoint y: 177, distance: 7.6
click at [735, 180] on div "Pour activer le glissement avec le clavier, appuyez sur Alt+Entrée. Une fois ce…" at bounding box center [423, 310] width 846 height 483
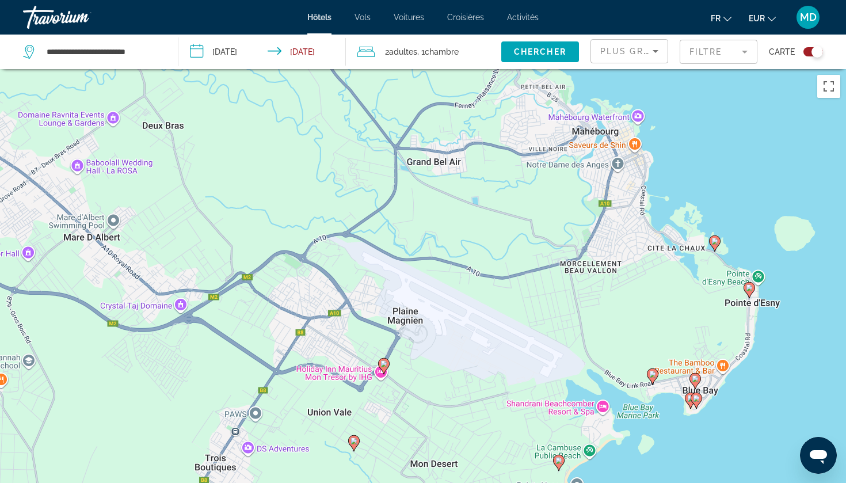
click at [716, 246] on icon "Main content" at bounding box center [715, 242] width 10 height 15
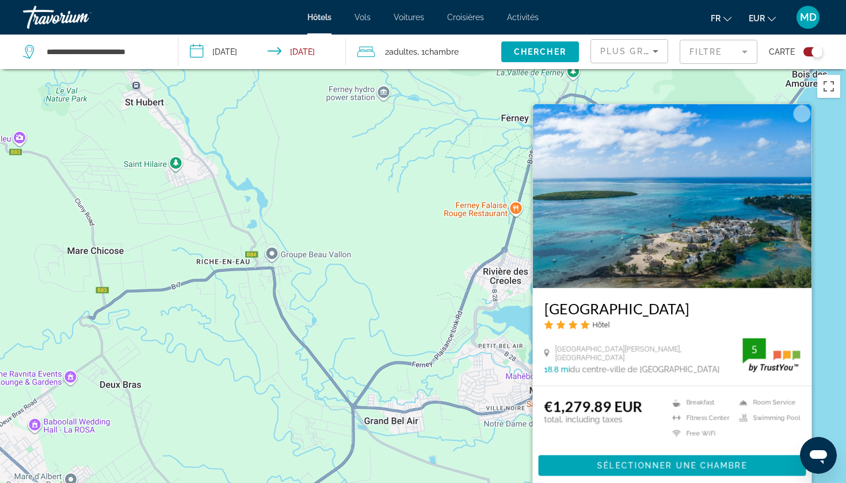
click at [826, 303] on div "Pour activer le glissement avec le clavier, appuyez sur Alt+Entrée. Une fois ce…" at bounding box center [423, 310] width 846 height 483
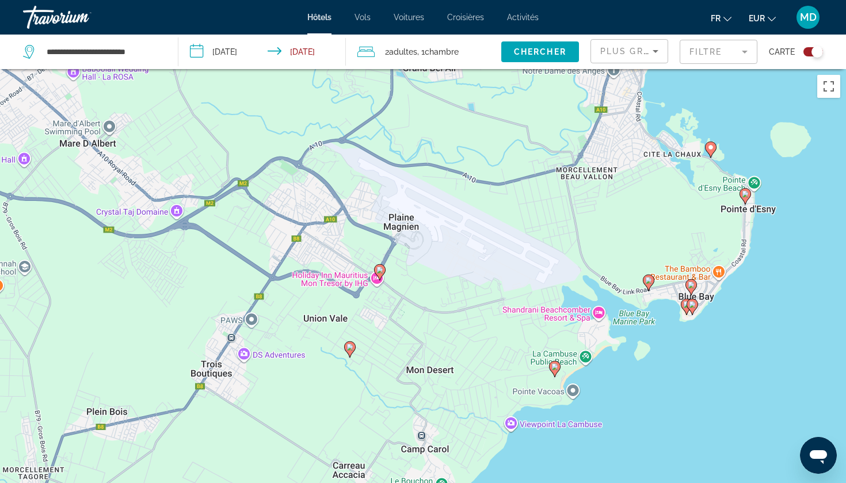
drag, startPoint x: 722, startPoint y: 344, endPoint x: 761, endPoint y: -10, distance: 356.1
click at [761, 0] on html "**********" at bounding box center [423, 241] width 846 height 483
click at [383, 274] on icon "Main content" at bounding box center [380, 271] width 10 height 15
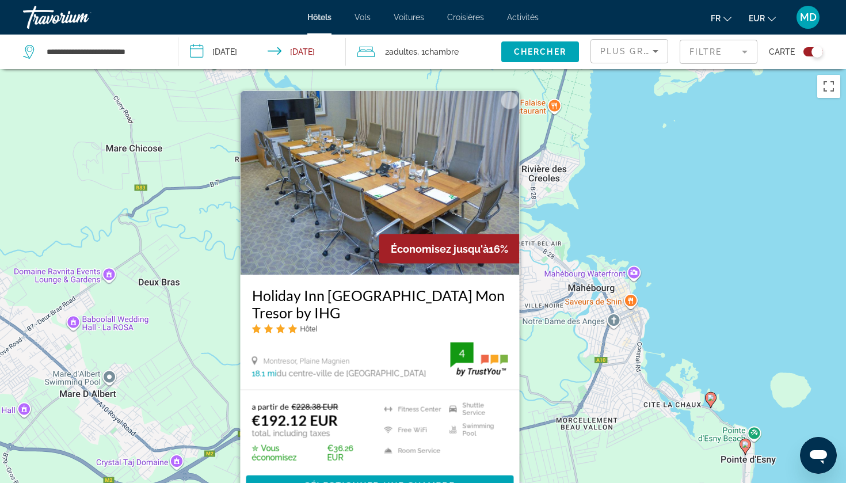
click at [203, 402] on div "Pour activer le glissement avec le clavier, appuyez sur Alt+Entrée. Une fois ce…" at bounding box center [423, 310] width 846 height 483
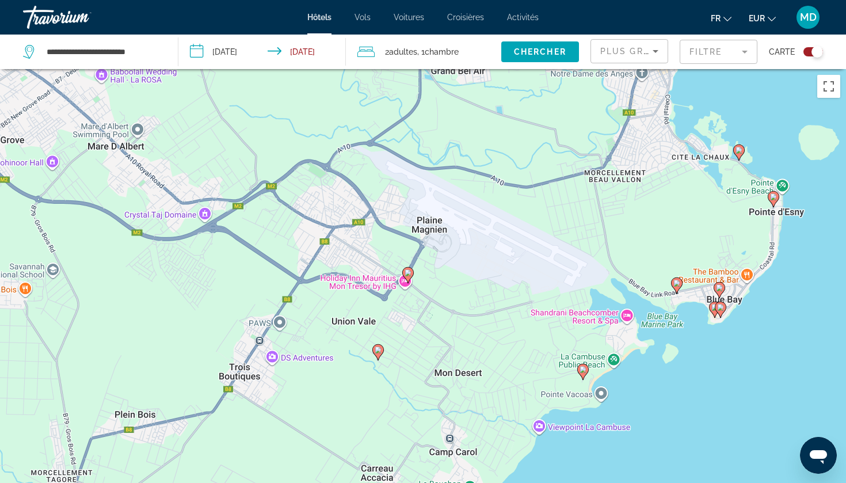
drag, startPoint x: 206, startPoint y: 396, endPoint x: 234, endPoint y: 145, distance: 252.0
click at [234, 145] on div "Pour activer le glissement avec le clavier, appuyez sur Alt+Entrée. Une fois ce…" at bounding box center [423, 310] width 846 height 483
click at [378, 358] on icon "Main content" at bounding box center [378, 351] width 10 height 15
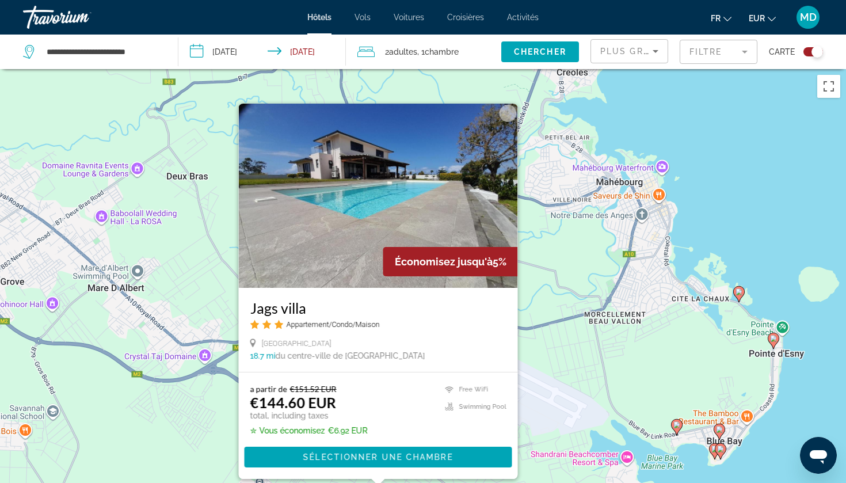
click at [737, 216] on div "Pour activer le glissement avec le clavier, appuyez sur Alt+Entrée. Une fois ce…" at bounding box center [423, 310] width 846 height 483
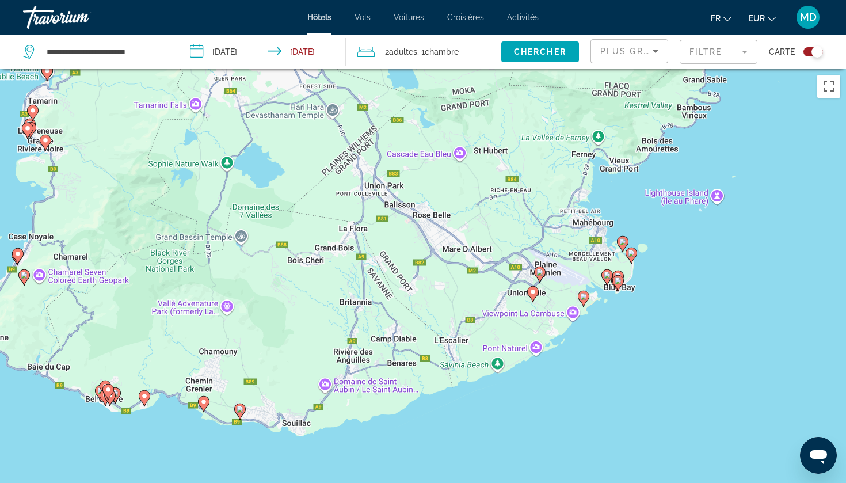
drag, startPoint x: 638, startPoint y: 416, endPoint x: 654, endPoint y: 316, distance: 101.5
click at [654, 316] on div "Pour activer le glissement avec le clavier, appuyez sur Alt+Entrée. Une fois ce…" at bounding box center [423, 310] width 846 height 483
click at [240, 414] on icon "Main content" at bounding box center [240, 411] width 10 height 15
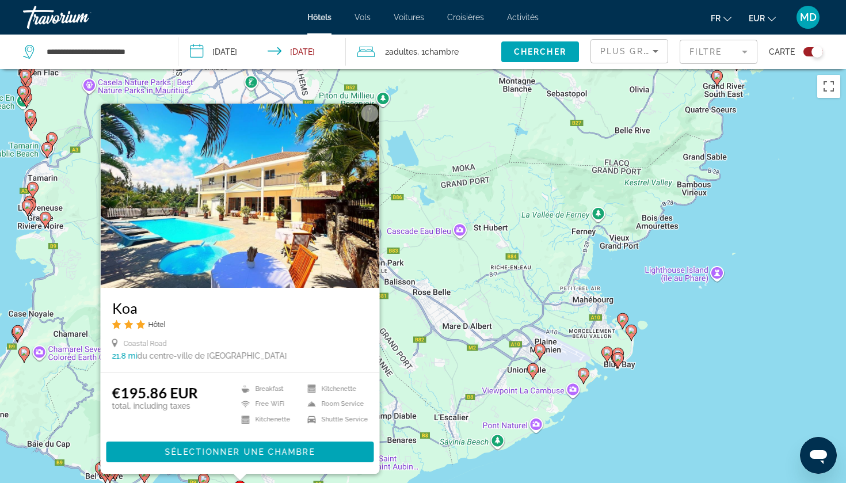
click at [751, 326] on div "Pour activer le glissement avec le clavier, appuyez sur Alt+Entrée. Une fois ce…" at bounding box center [423, 310] width 846 height 483
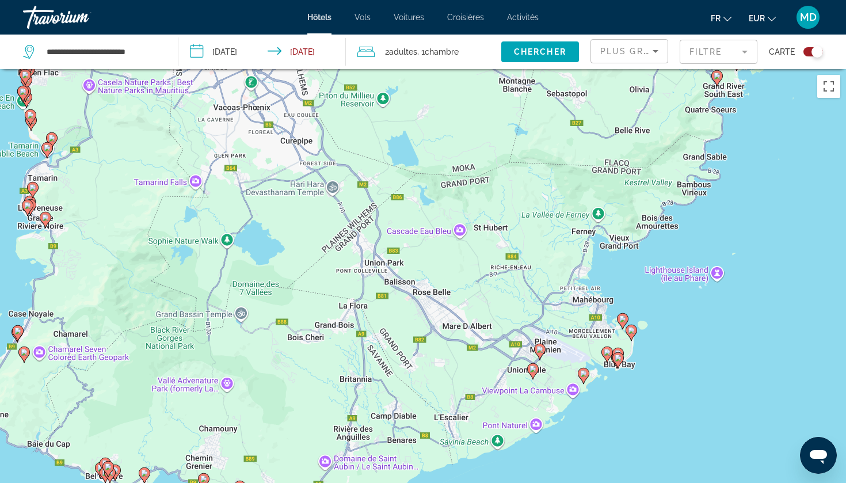
click at [686, 277] on div "Pour activer le glissement avec le clavier, appuyez sur Alt+Entrée. Une fois ce…" at bounding box center [423, 310] width 846 height 483
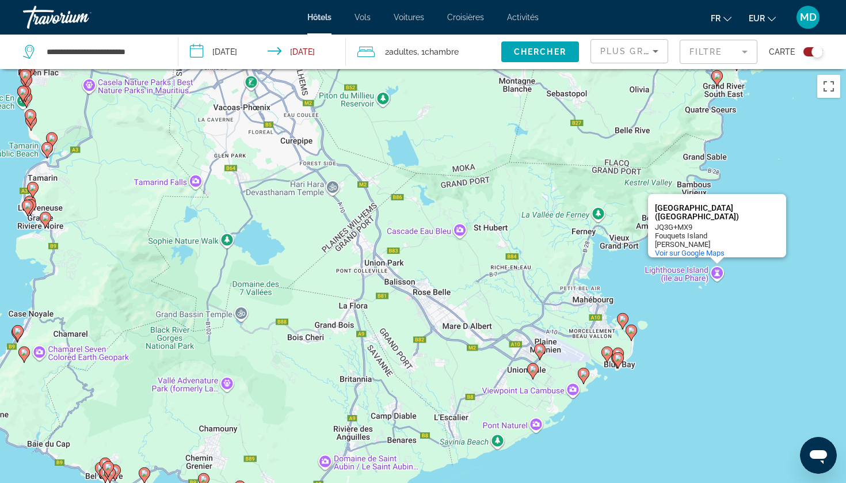
click at [716, 307] on div "Pour activer le glissement avec le clavier, appuyez sur Alt+Entrée. Une fois ce…" at bounding box center [423, 310] width 846 height 483
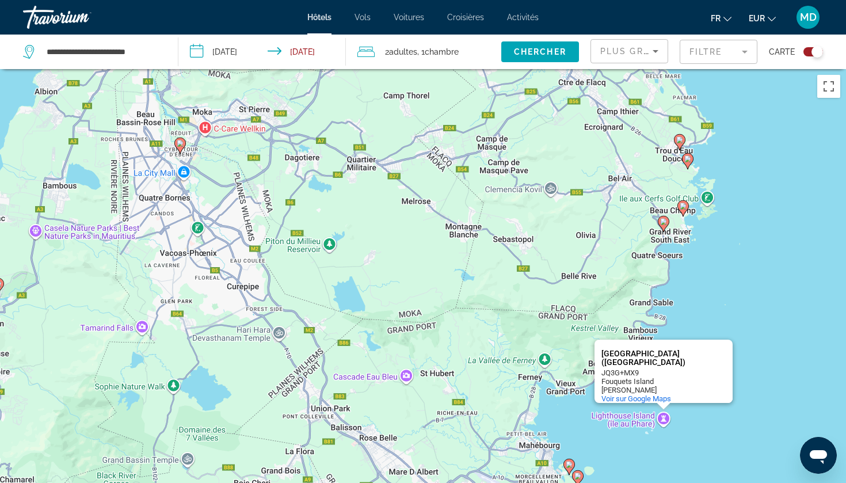
drag, startPoint x: 777, startPoint y: 146, endPoint x: 723, endPoint y: 292, distance: 156.3
click at [723, 292] on div "Pour activer le glissement avec le clavier, appuyez sur Alt+Entrée. Une fois ce…" at bounding box center [423, 310] width 846 height 483
click at [665, 226] on icon "Main content" at bounding box center [664, 223] width 10 height 15
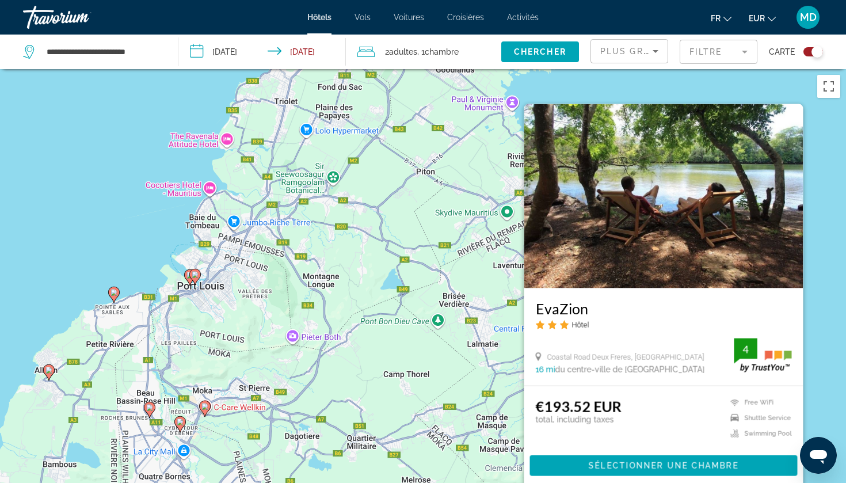
click at [447, 402] on div "Pour activer le glissement avec le clavier, appuyez sur Alt+Entrée. Une fois ce…" at bounding box center [423, 310] width 846 height 483
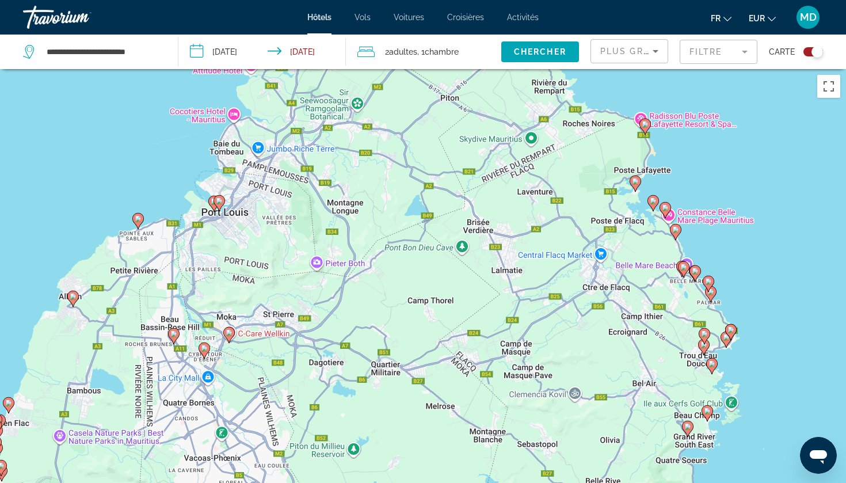
drag, startPoint x: 447, startPoint y: 402, endPoint x: 591, endPoint y: 22, distance: 405.6
click at [584, 33] on div "**********" at bounding box center [423, 241] width 846 height 483
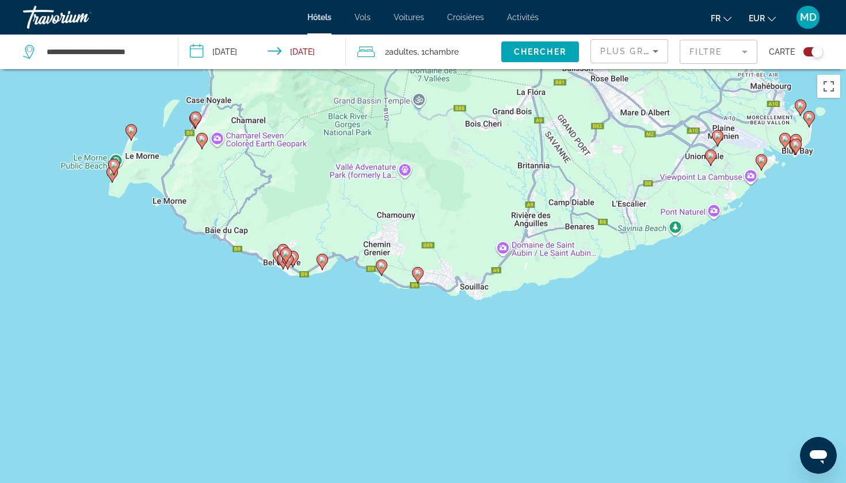
click at [379, 264] on image "Main content" at bounding box center [381, 265] width 7 height 7
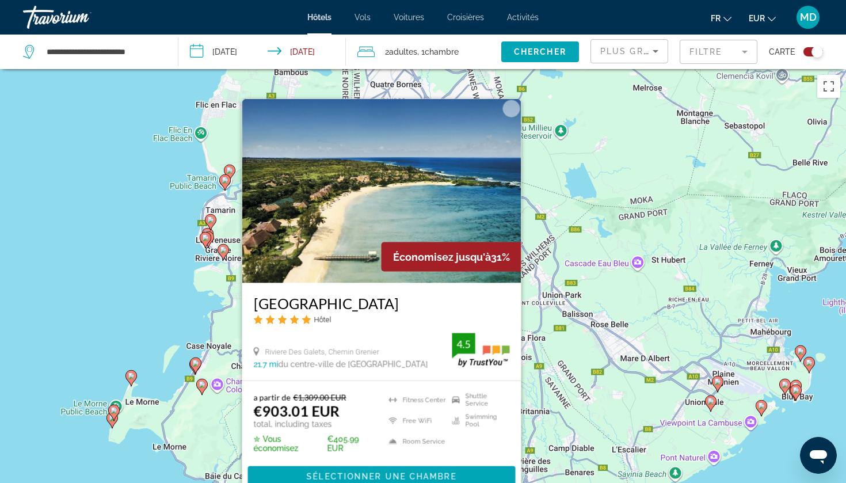
click at [174, 466] on div "Pour activer le glissement avec le clavier, appuyez sur Alt+Entrée. Une fois ce…" at bounding box center [423, 310] width 846 height 483
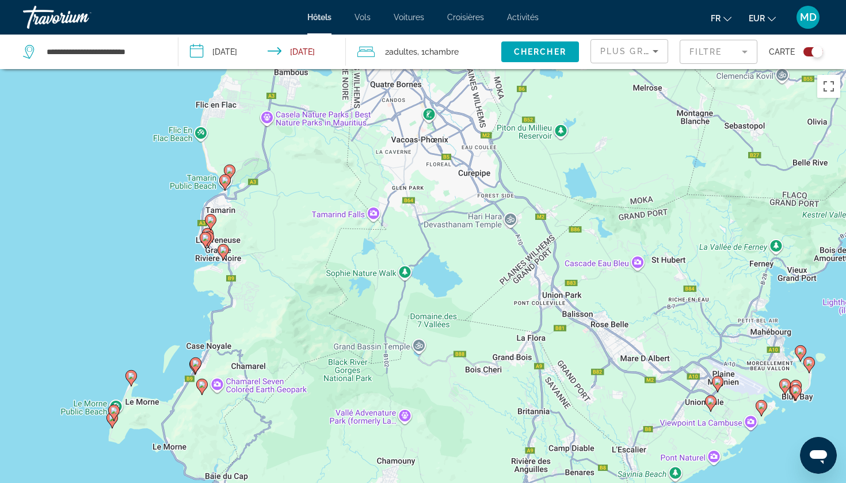
drag, startPoint x: 174, startPoint y: 466, endPoint x: 168, endPoint y: 373, distance: 93.5
click at [165, 378] on div "Pour activer le glissement avec le clavier, appuyez sur Alt+Entrée. Une fois ce…" at bounding box center [423, 310] width 846 height 483
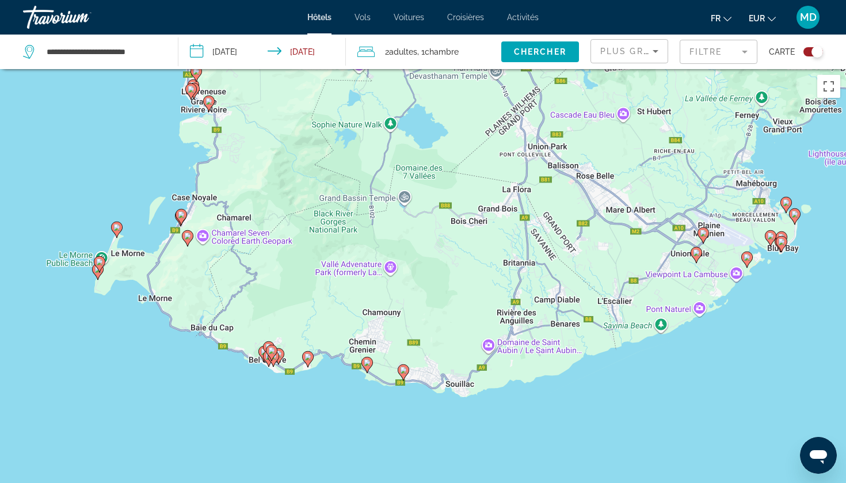
click at [309, 362] on icon "Main content" at bounding box center [308, 358] width 10 height 15
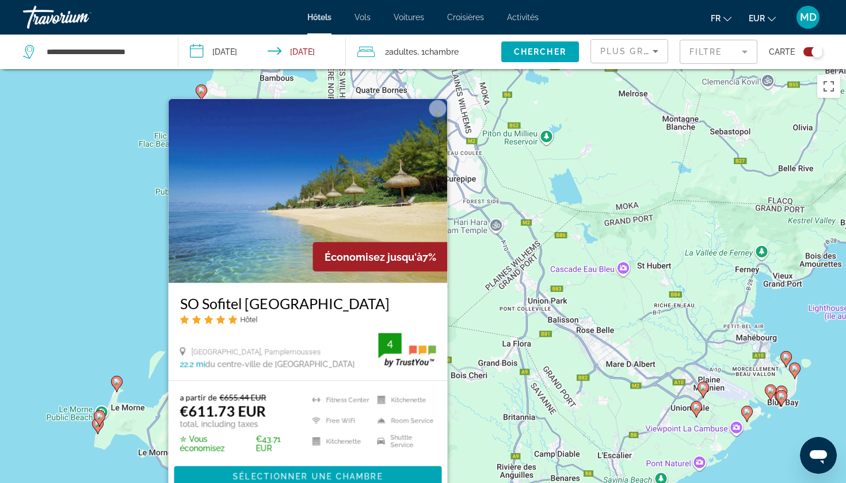
click at [111, 470] on div "Pour activer le glissement avec le clavier, appuyez sur Alt+Entrée. Une fois ce…" at bounding box center [423, 310] width 846 height 483
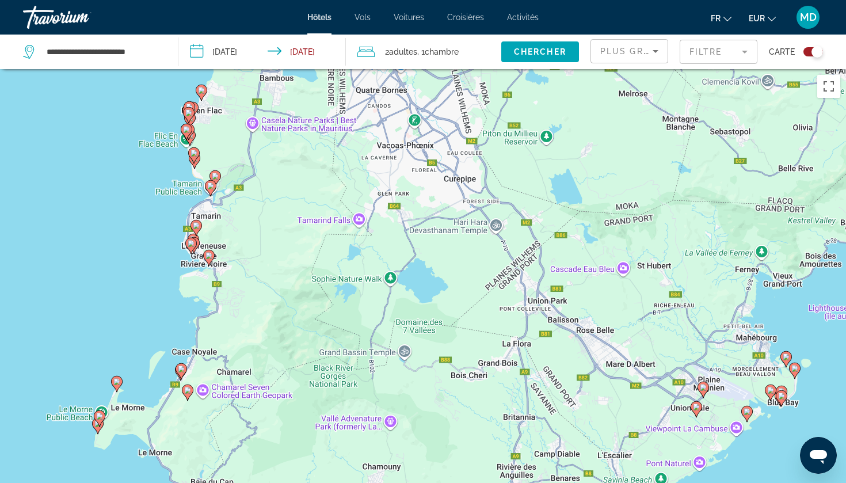
click at [120, 379] on image "Main content" at bounding box center [116, 381] width 7 height 7
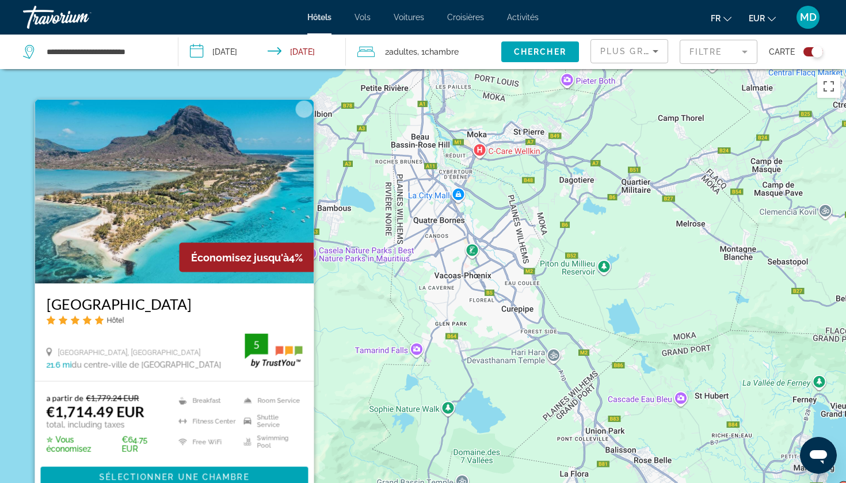
click at [22, 391] on div "Pour activer le glissement avec le clavier, appuyez sur Alt+Entrée. Une fois ce…" at bounding box center [423, 310] width 846 height 483
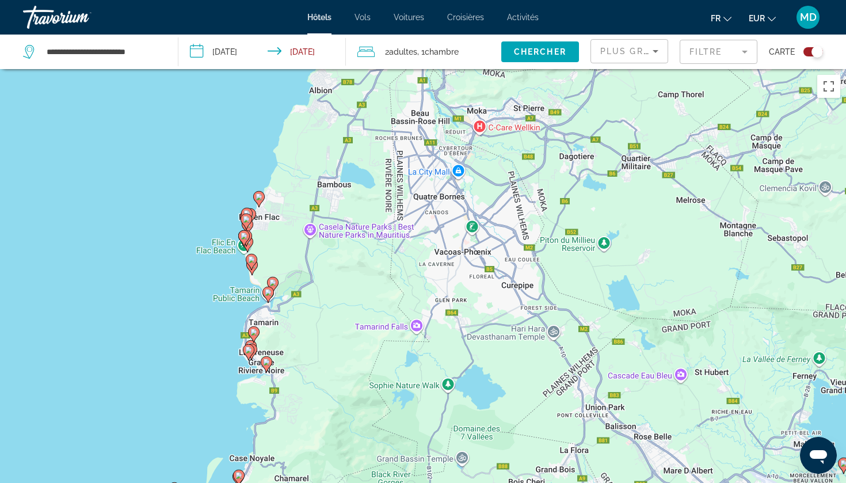
drag, startPoint x: 22, startPoint y: 383, endPoint x: 151, endPoint y: 87, distance: 322.8
click at [151, 87] on div "Pour activer le glissement avec le clavier, appuyez sur Alt+Entrée. Une fois ce…" at bounding box center [423, 310] width 846 height 483
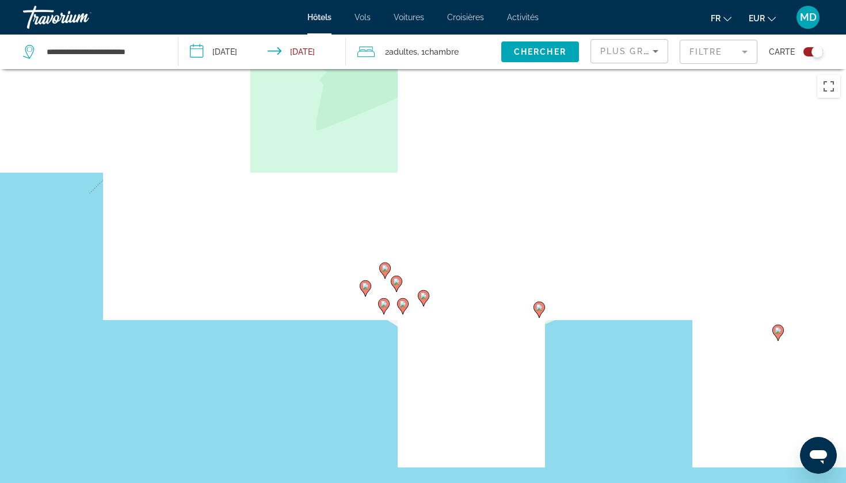
click at [400, 287] on gmp-advanced-marker "Main content" at bounding box center [397, 283] width 12 height 17
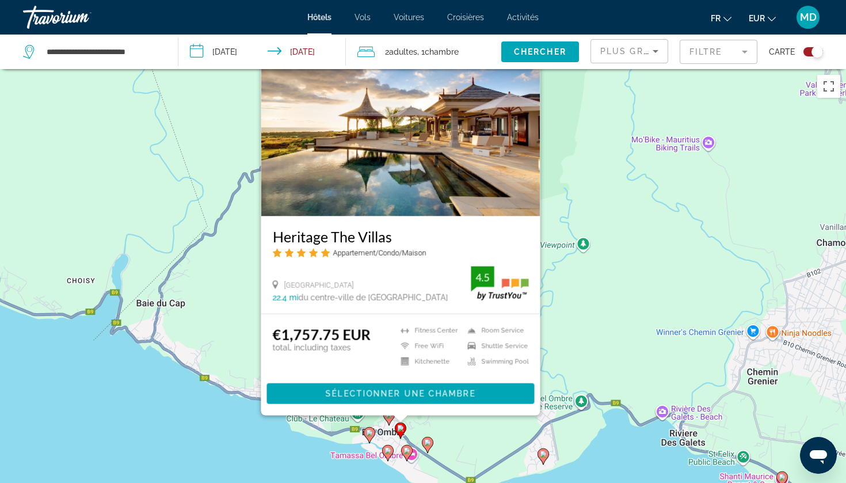
drag, startPoint x: 225, startPoint y: 462, endPoint x: 228, endPoint y: 389, distance: 73.7
click at [229, 389] on div "Pour activer le glissement avec le clavier, appuyez sur Alt+Entrée. Une fois ce…" at bounding box center [423, 310] width 846 height 483
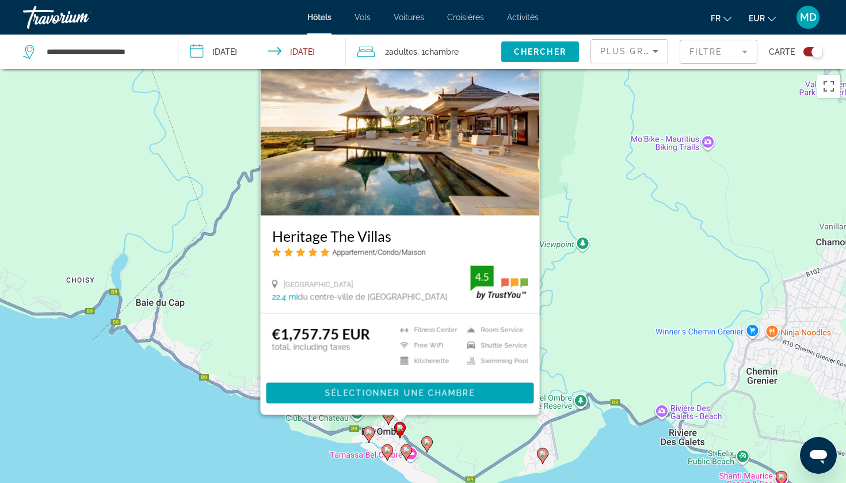
click at [424, 443] on image "Main content" at bounding box center [427, 442] width 7 height 7
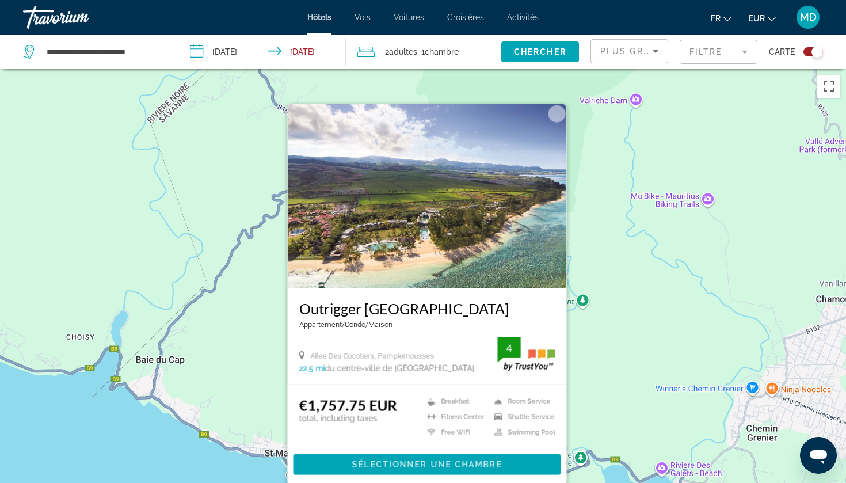
click at [242, 470] on div "Pour activer le glissement avec le clavier, appuyez sur Alt+Entrée. Une fois ce…" at bounding box center [423, 310] width 846 height 483
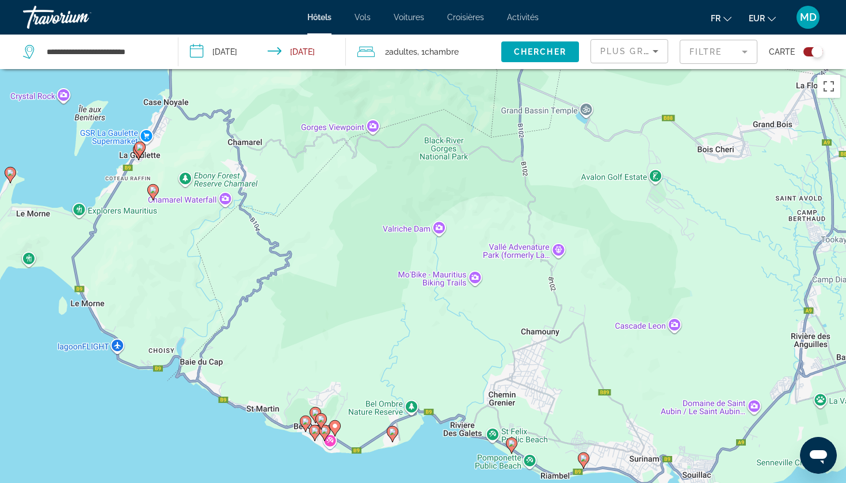
drag, startPoint x: 358, startPoint y: 419, endPoint x: 359, endPoint y: 353, distance: 65.6
click at [359, 354] on div "Pour activer le glissement avec le clavier, appuyez sur Alt+Entrée. Une fois ce…" at bounding box center [423, 310] width 846 height 483
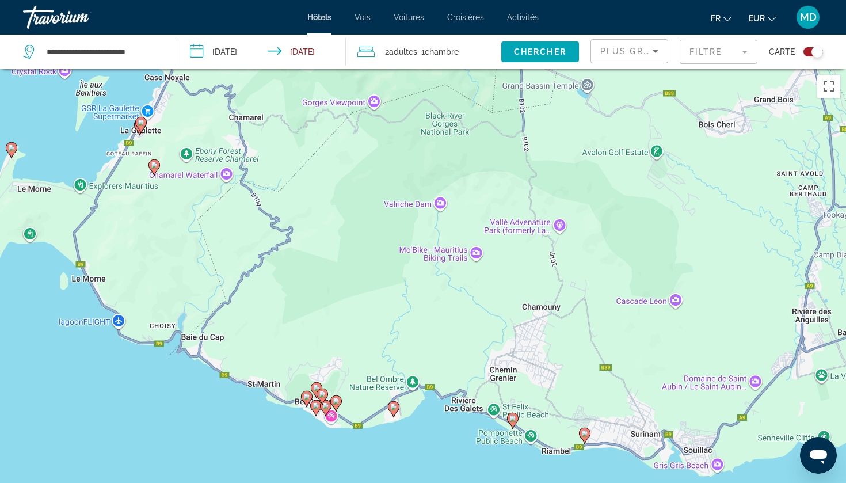
click at [310, 402] on gmp-advanced-marker "Main content" at bounding box center [316, 408] width 12 height 17
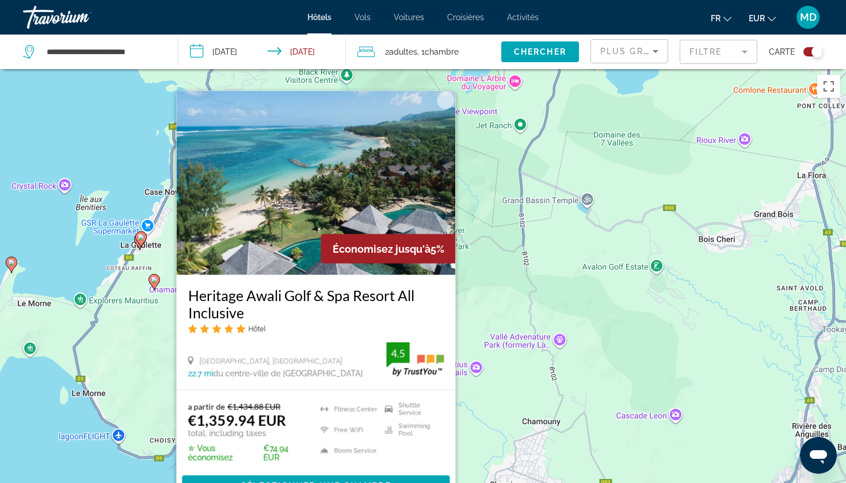
click at [151, 467] on div "Pour activer le glissement avec le clavier, appuyez sur Alt+Entrée. Une fois ce…" at bounding box center [423, 310] width 846 height 483
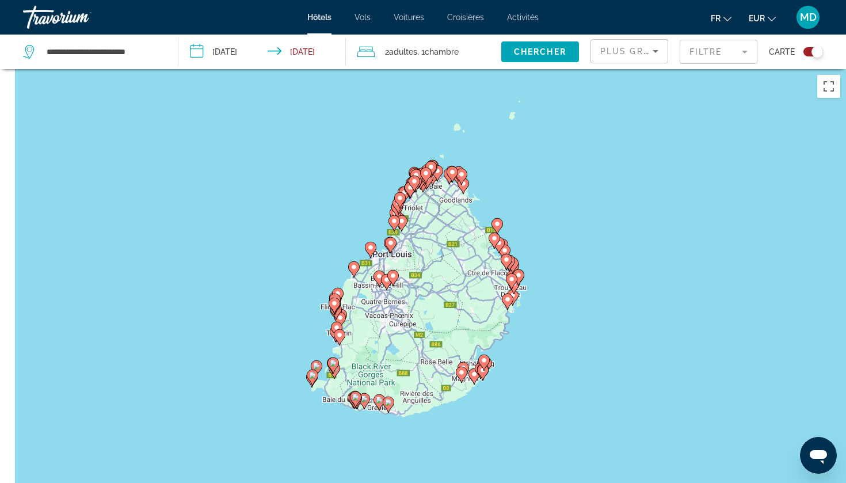
drag, startPoint x: 507, startPoint y: 229, endPoint x: 613, endPoint y: 172, distance: 120.5
click at [613, 172] on div "Pour activer le glissement avec le clavier, appuyez sur Alt+Entrée. Une fois ce…" at bounding box center [423, 310] width 846 height 483
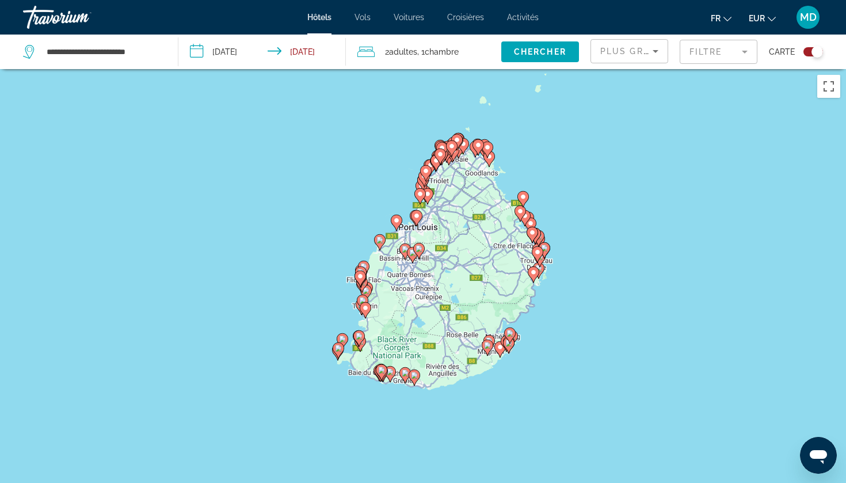
drag, startPoint x: 613, startPoint y: 172, endPoint x: 603, endPoint y: 185, distance: 16.9
click at [603, 185] on div "Pour activer le glissement avec le clavier, appuyez sur Alt+Entrée. Une fois ce…" at bounding box center [423, 310] width 846 height 483
click at [758, 39] on div "Plus grandes économies Filtre Carte" at bounding box center [707, 52] width 233 height 35
click at [733, 47] on mat-form-field "Filtre" at bounding box center [719, 52] width 78 height 24
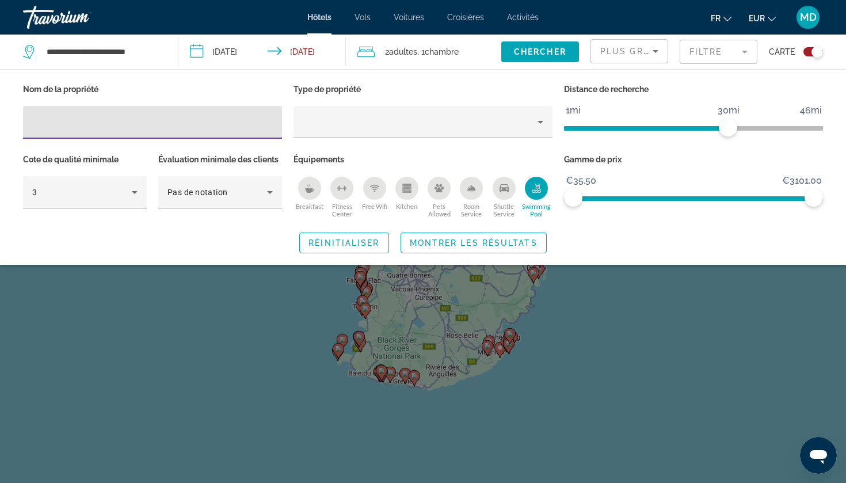
click at [343, 193] on div "Fitness Center" at bounding box center [341, 188] width 23 height 23
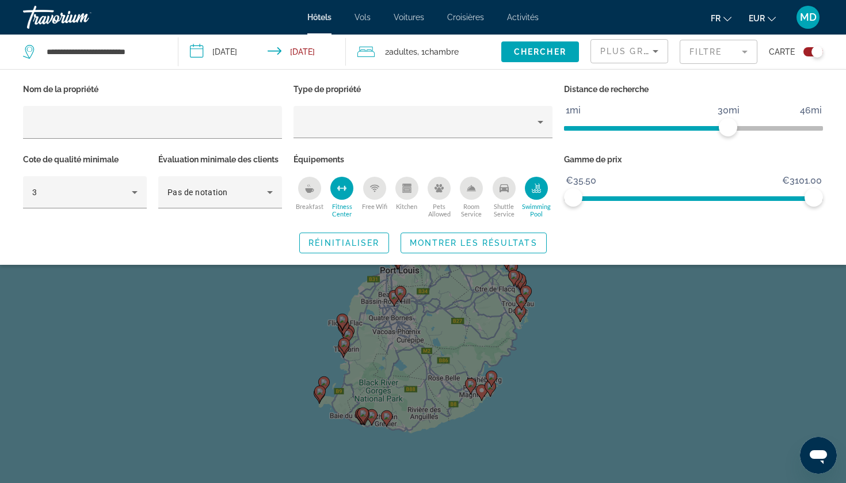
click at [309, 192] on icon "Breakfast" at bounding box center [310, 190] width 9 height 5
click at [315, 192] on div "Breakfast" at bounding box center [309, 188] width 23 height 23
click at [498, 410] on div "Search widget" at bounding box center [423, 328] width 846 height 310
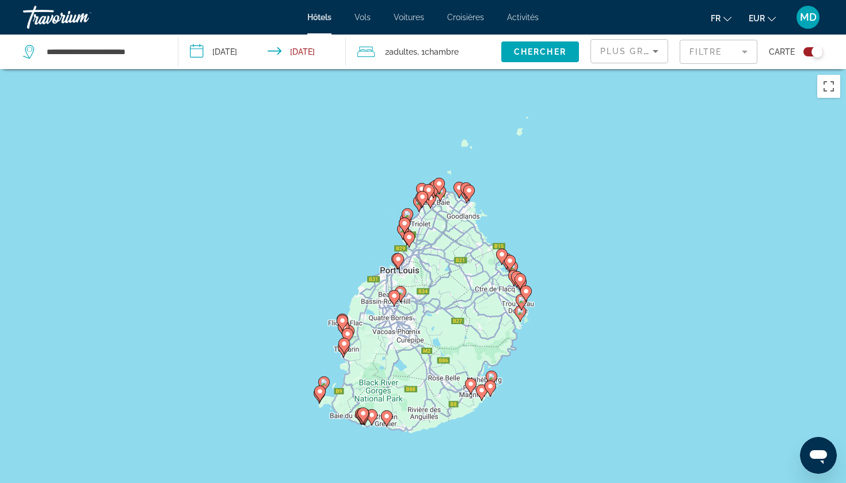
click at [470, 389] on icon "Main content" at bounding box center [471, 385] width 10 height 15
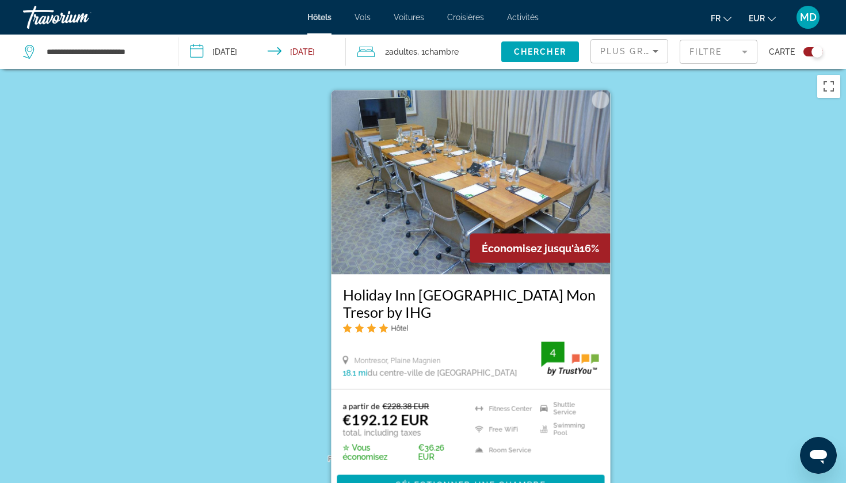
click at [695, 428] on div "Pour activer le glissement avec le clavier, appuyez sur Alt+Entrée. Une fois ce…" at bounding box center [423, 310] width 846 height 483
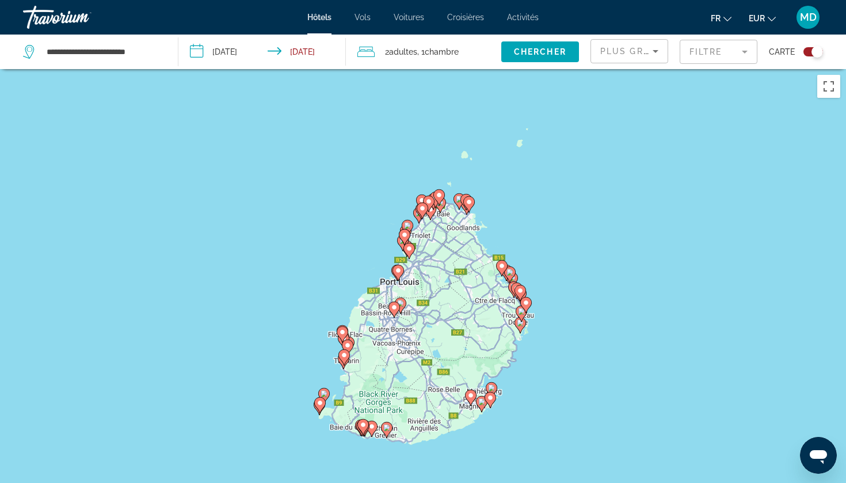
drag, startPoint x: 633, startPoint y: 455, endPoint x: 631, endPoint y: 279, distance: 176.2
click at [632, 279] on div "Pour activer le glissement avec le clavier, appuyez sur Alt+Entrée. Une fois ce…" at bounding box center [423, 310] width 846 height 483
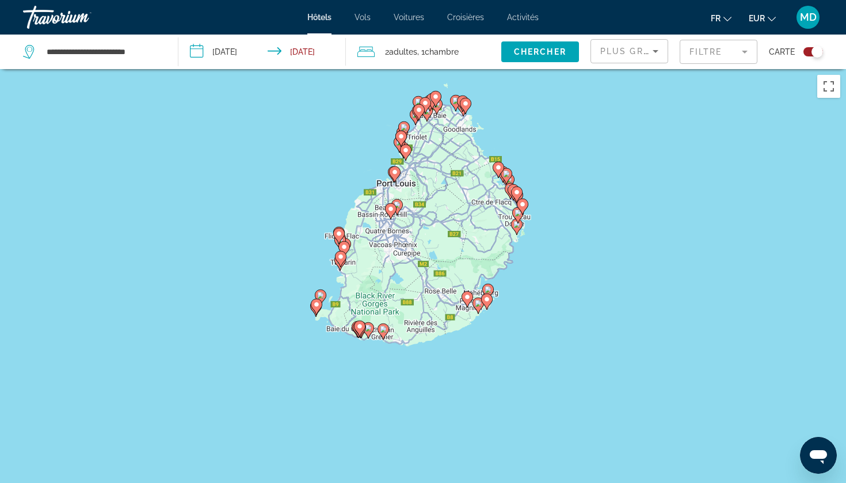
click at [479, 308] on icon "Main content" at bounding box center [478, 305] width 10 height 15
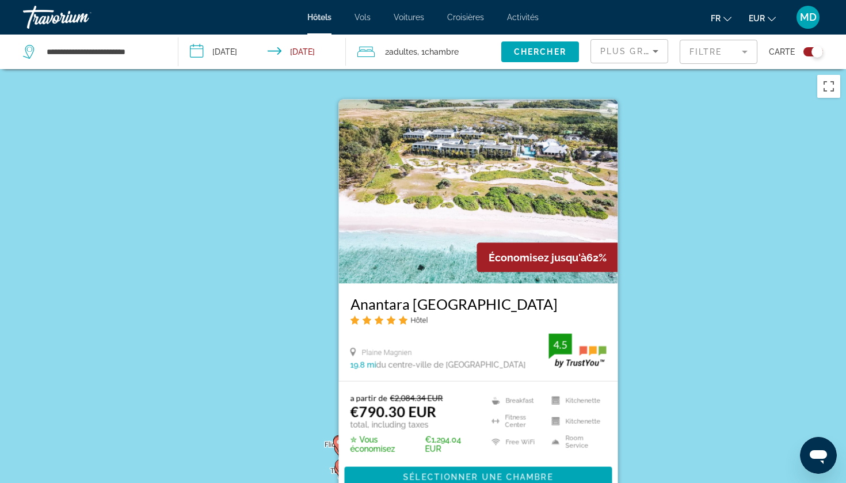
click at [742, 307] on div "Pour activer le glissement avec le clavier, appuyez sur Alt+Entrée. Une fois ce…" at bounding box center [423, 310] width 846 height 483
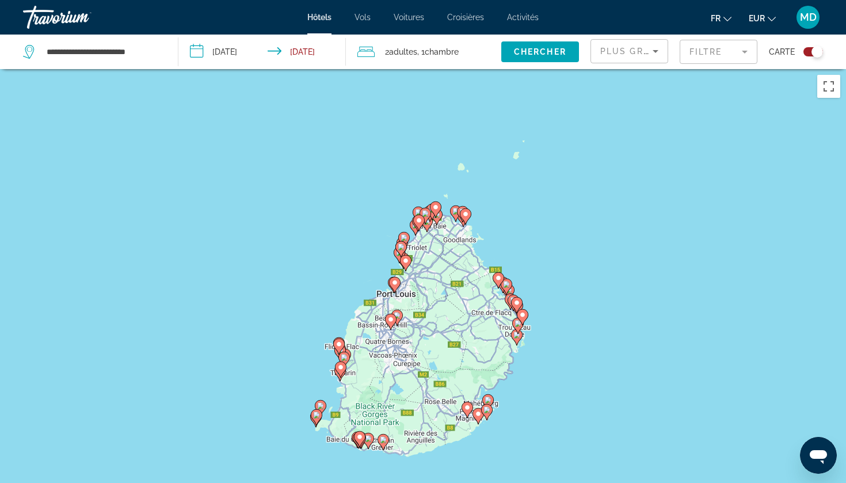
drag, startPoint x: 652, startPoint y: 367, endPoint x: 652, endPoint y: 234, distance: 133.0
click at [652, 234] on div "Pour activer le glissement avec le clavier, appuyez sur Alt+Entrée. Une fois ce…" at bounding box center [423, 310] width 846 height 483
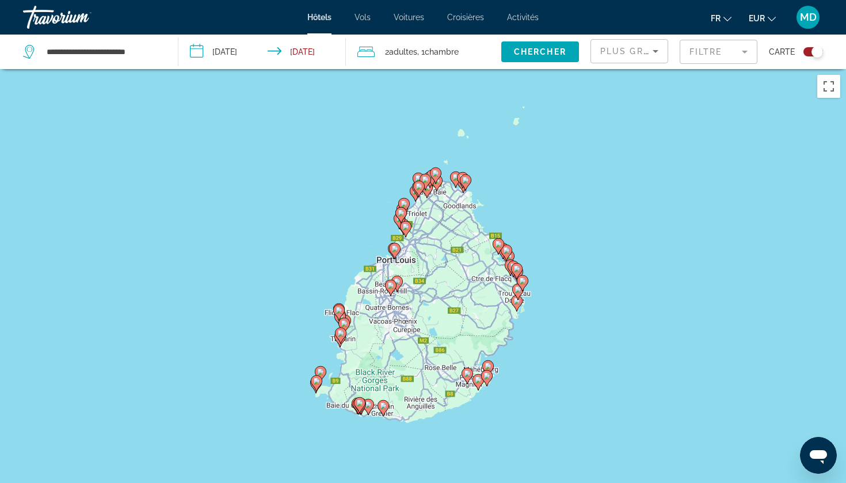
click at [489, 379] on icon "Main content" at bounding box center [487, 377] width 10 height 15
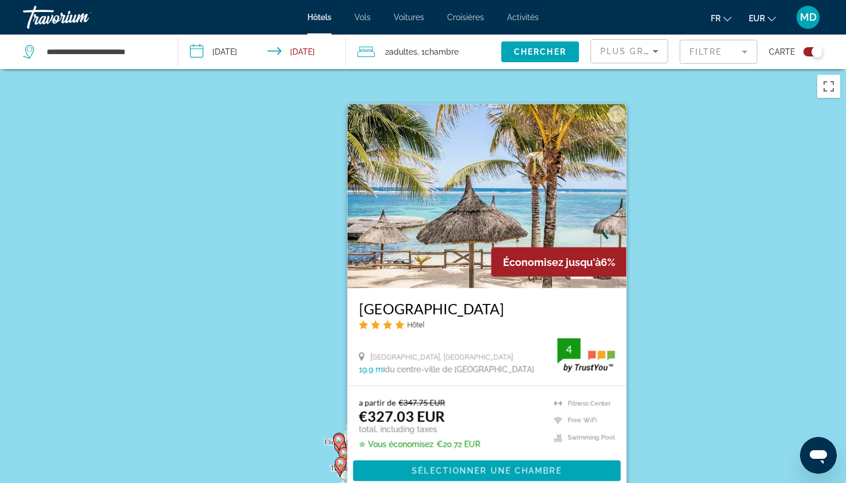
click at [246, 231] on div "Pour activer le glissement avec le clavier, appuyez sur Alt+Entrée. Une fois ce…" at bounding box center [423, 310] width 846 height 483
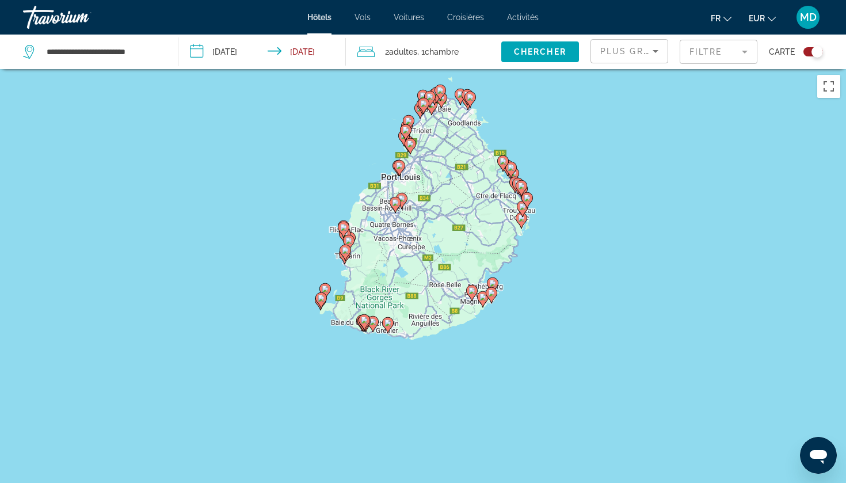
drag, startPoint x: 479, startPoint y: 383, endPoint x: 484, endPoint y: 169, distance: 213.6
click at [484, 169] on div "Pour activer le glissement avec le clavier, appuyez sur Alt+Entrée. Une fois ce…" at bounding box center [423, 310] width 846 height 483
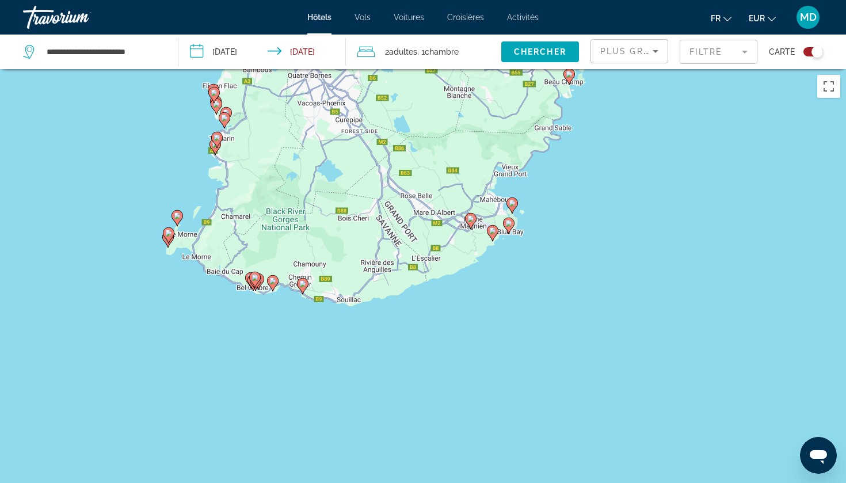
drag, startPoint x: 561, startPoint y: 381, endPoint x: 558, endPoint y: 254, distance: 127.3
click at [559, 254] on div "Pour activer le glissement avec le clavier, appuyez sur Alt+Entrée. Une fois ce…" at bounding box center [423, 310] width 846 height 483
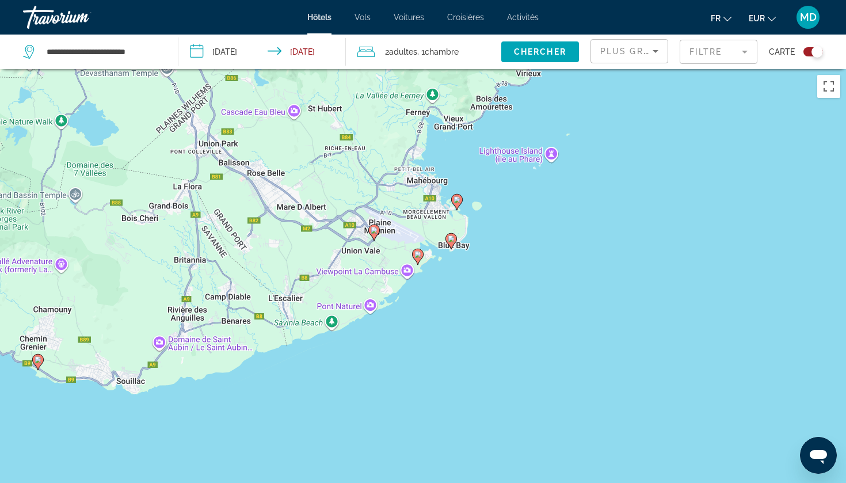
click at [727, 54] on mat-form-field "Filtre" at bounding box center [719, 52] width 78 height 24
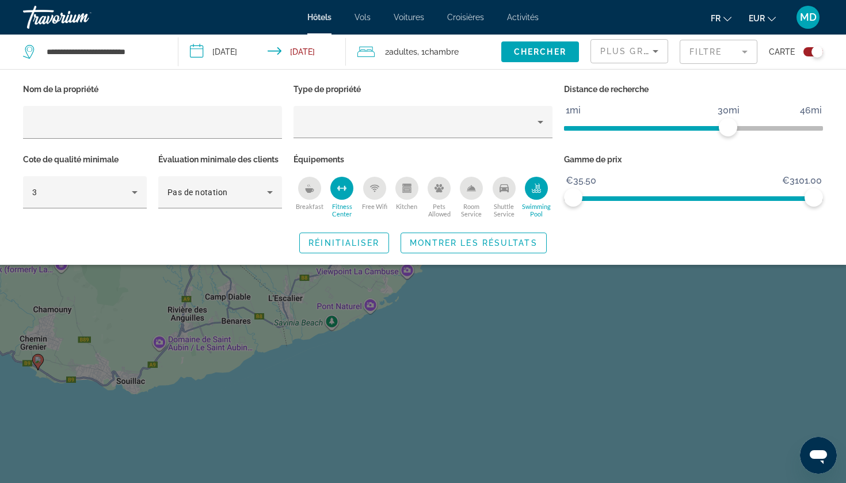
click at [537, 190] on icon "Swimming Pool" at bounding box center [536, 190] width 9 height 2
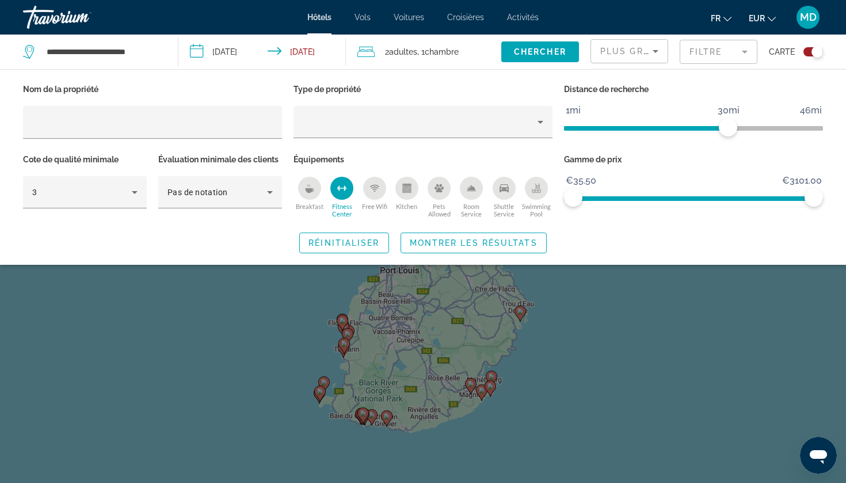
click at [349, 190] on div "Fitness Center" at bounding box center [341, 188] width 23 height 23
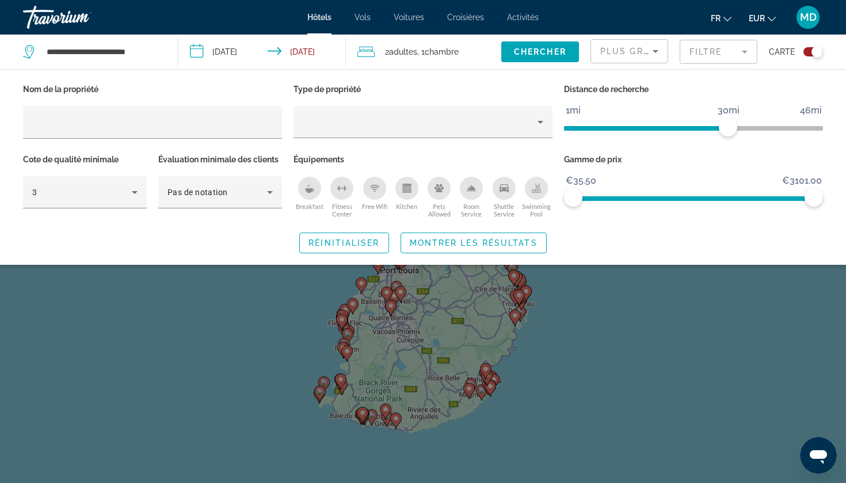
click at [533, 421] on div "Search widget" at bounding box center [423, 328] width 846 height 310
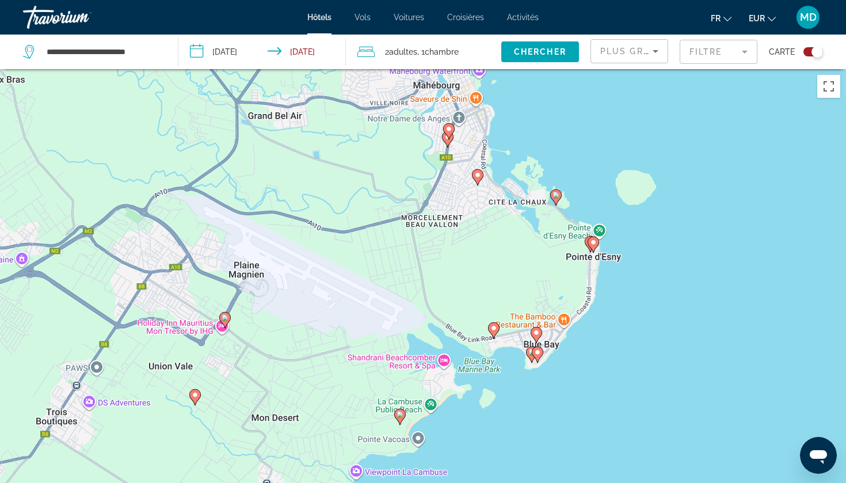
drag, startPoint x: 609, startPoint y: 302, endPoint x: 519, endPoint y: 482, distance: 201.6
click at [519, 482] on div "Pour activer le glissement avec le clavier, appuyez sur Alt+Entrée. Une fois ce…" at bounding box center [423, 310] width 846 height 483
click at [479, 170] on icon "Main content" at bounding box center [478, 176] width 10 height 15
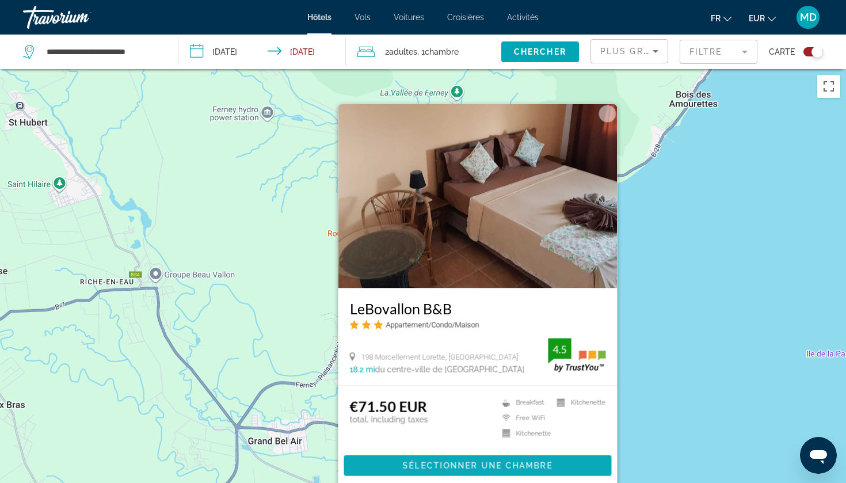
click at [474, 461] on span "Sélectionner une chambre" at bounding box center [478, 465] width 150 height 9
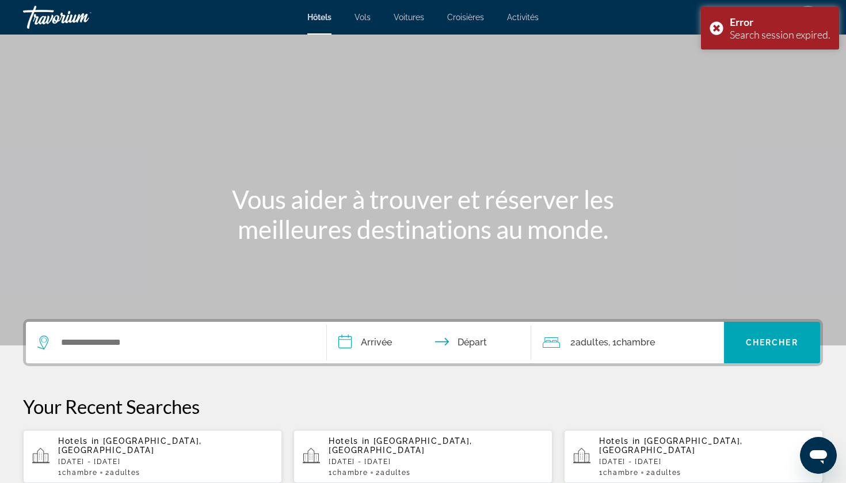
click at [203, 329] on div "Search widget" at bounding box center [175, 342] width 277 height 41
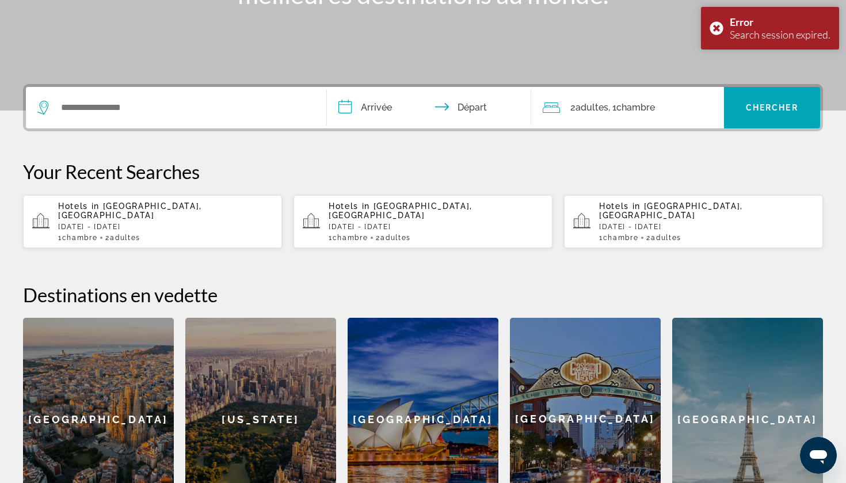
scroll to position [282, 0]
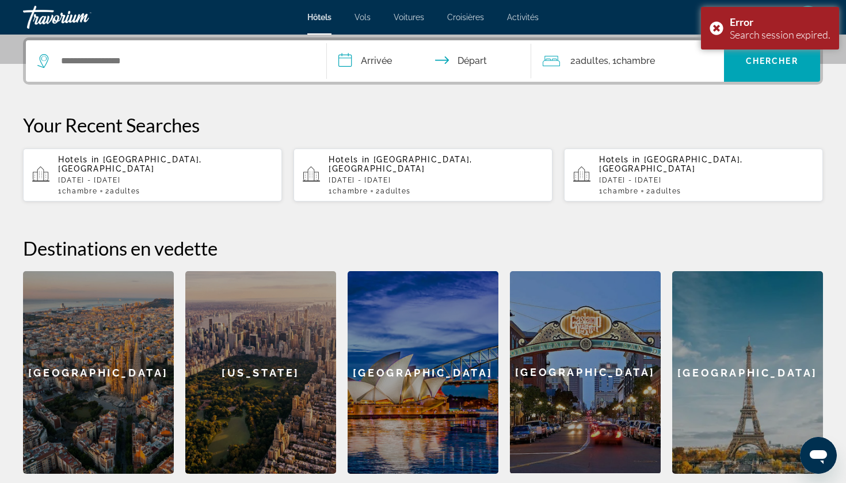
click at [138, 176] on p "[DATE] - [DATE]" at bounding box center [165, 180] width 215 height 8
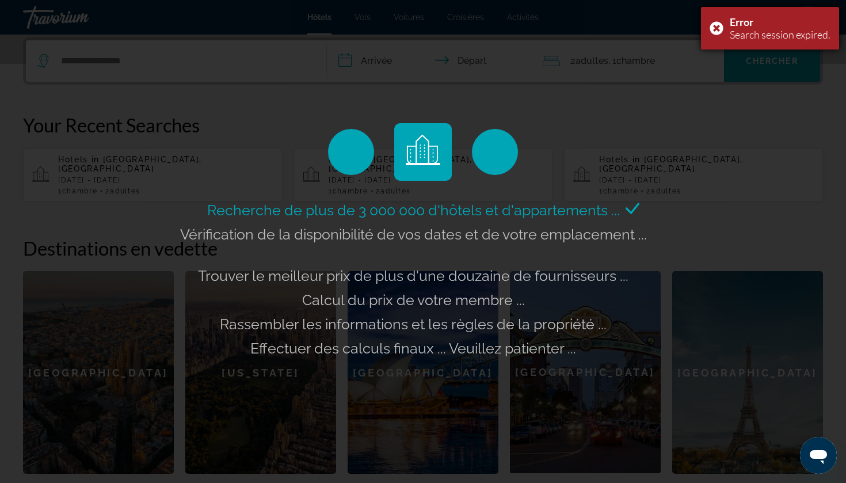
click at [716, 31] on div "Error Search session expired." at bounding box center [770, 28] width 138 height 43
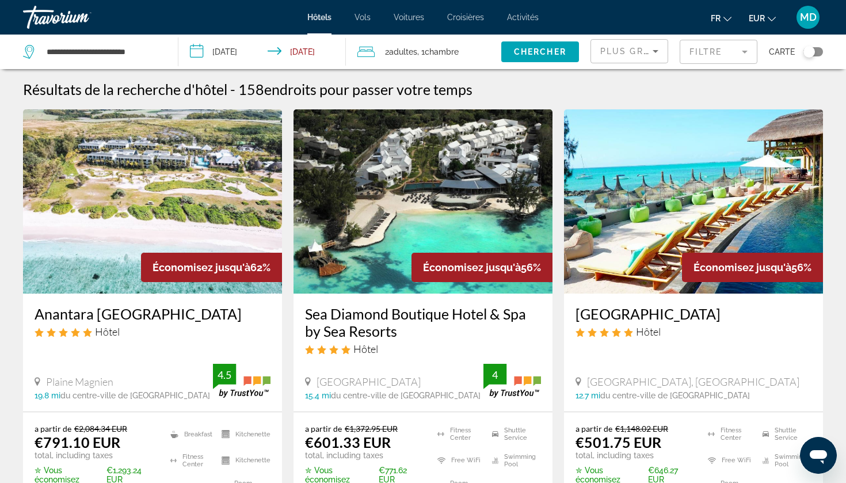
click at [817, 55] on div "Toggle map" at bounding box center [814, 51] width 20 height 9
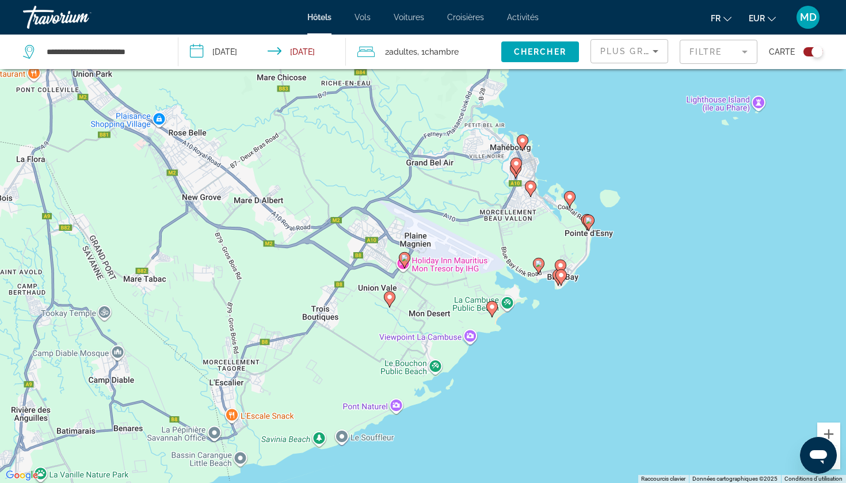
drag, startPoint x: 566, startPoint y: 292, endPoint x: 573, endPoint y: 162, distance: 129.7
click at [573, 162] on div "Pour activer le glissement avec le clavier, appuyez sur Alt+Entrée. Une fois ce…" at bounding box center [423, 241] width 846 height 483
click at [539, 262] on image "Main content" at bounding box center [538, 263] width 7 height 7
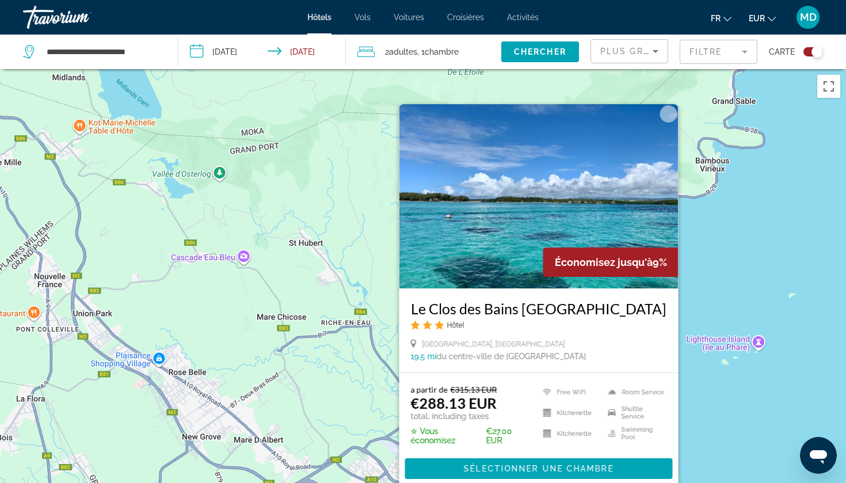
click at [773, 279] on div "Pour activer le glissement avec le clavier, appuyez sur Alt+Entrée. Une fois ce…" at bounding box center [423, 310] width 846 height 483
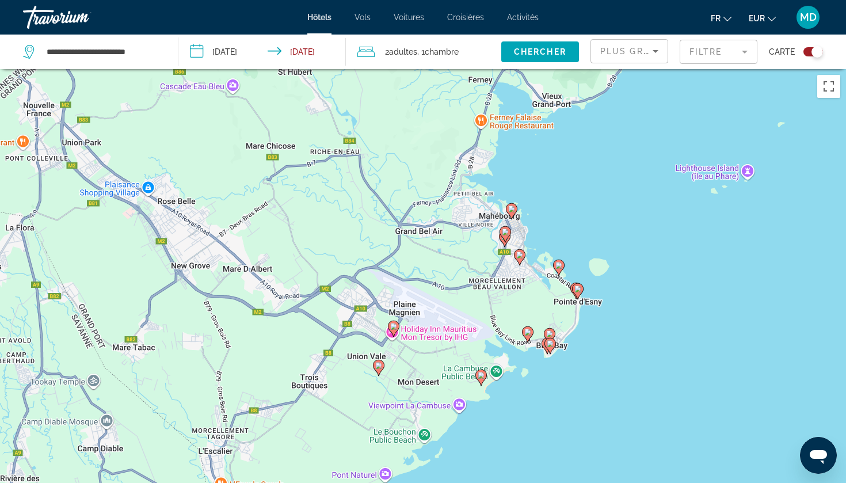
drag, startPoint x: 634, startPoint y: 359, endPoint x: 606, endPoint y: 212, distance: 149.5
click at [606, 212] on div "Pour activer le glissement avec le clavier, appuyez sur Alt+Entrée. Une fois ce…" at bounding box center [423, 310] width 846 height 483
click at [523, 258] on icon "Main content" at bounding box center [520, 256] width 10 height 15
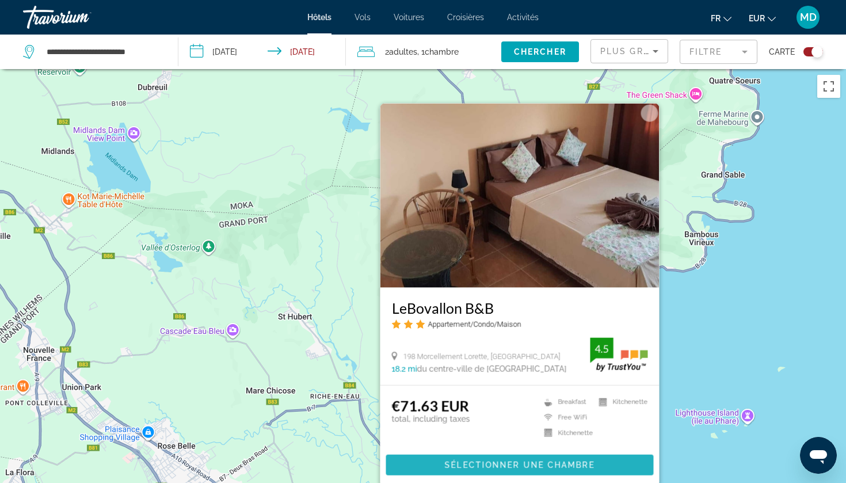
click at [513, 459] on span "Main content" at bounding box center [520, 465] width 268 height 28
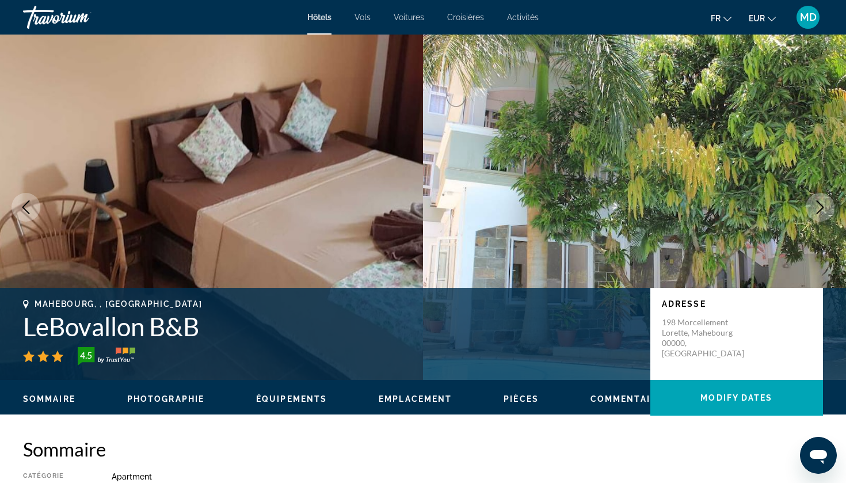
click at [824, 210] on icon "Next image" at bounding box center [820, 207] width 14 height 14
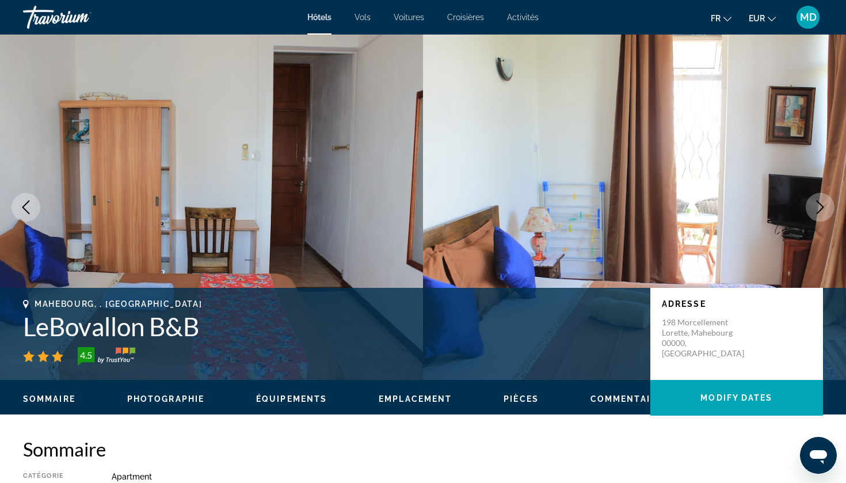
click at [825, 210] on icon "Next image" at bounding box center [820, 207] width 14 height 14
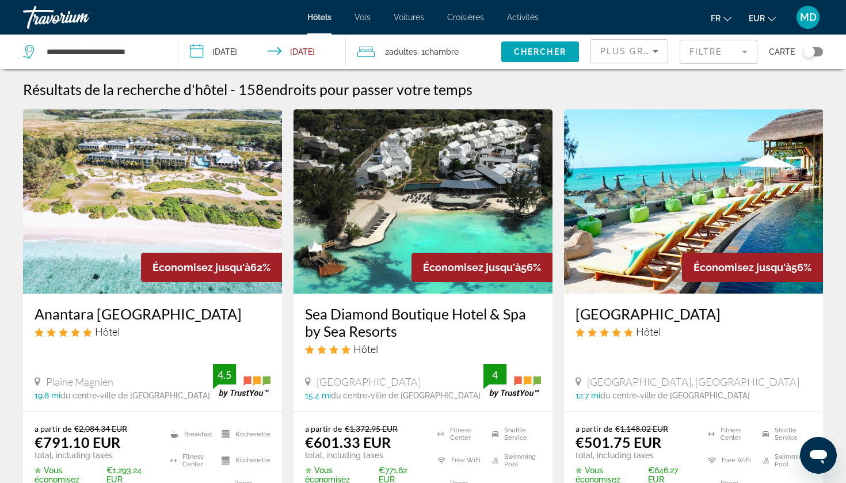
click at [818, 57] on button "Toggle map" at bounding box center [809, 52] width 28 height 10
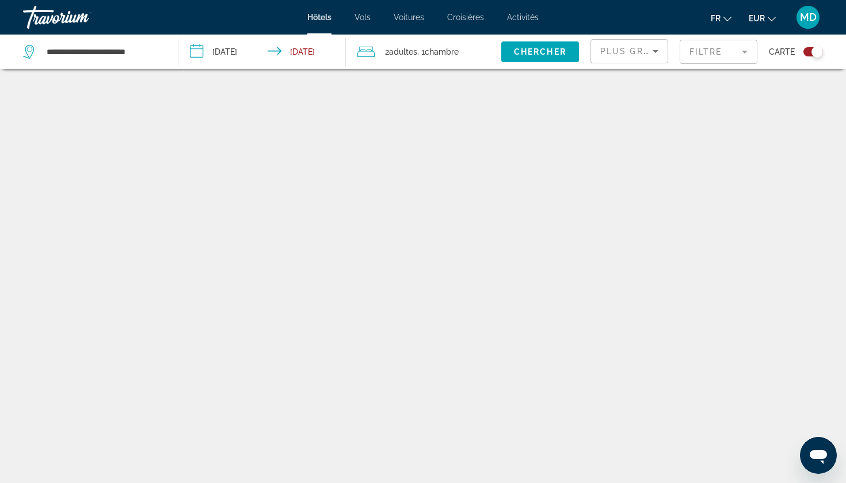
scroll to position [69, 0]
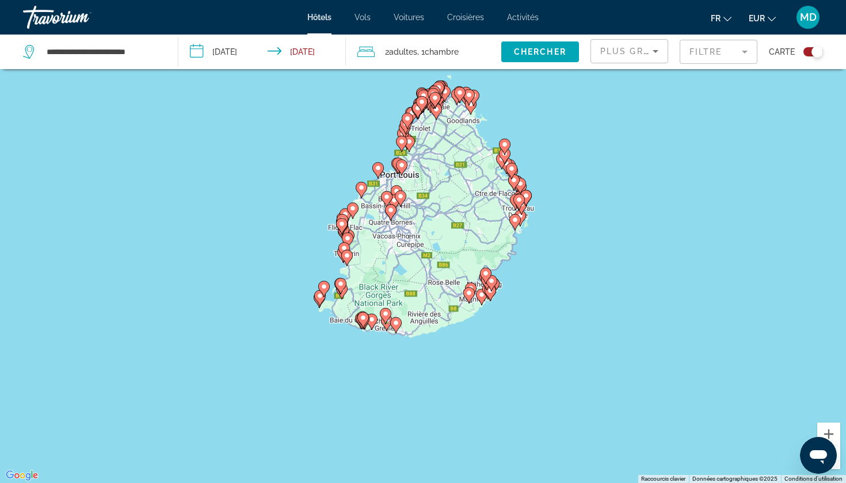
drag, startPoint x: 542, startPoint y: 332, endPoint x: 542, endPoint y: 303, distance: 29.4
click at [542, 303] on div "Pour activer le glissement avec le clavier, appuyez sur Alt+Entrée. Une fois ce…" at bounding box center [423, 241] width 846 height 483
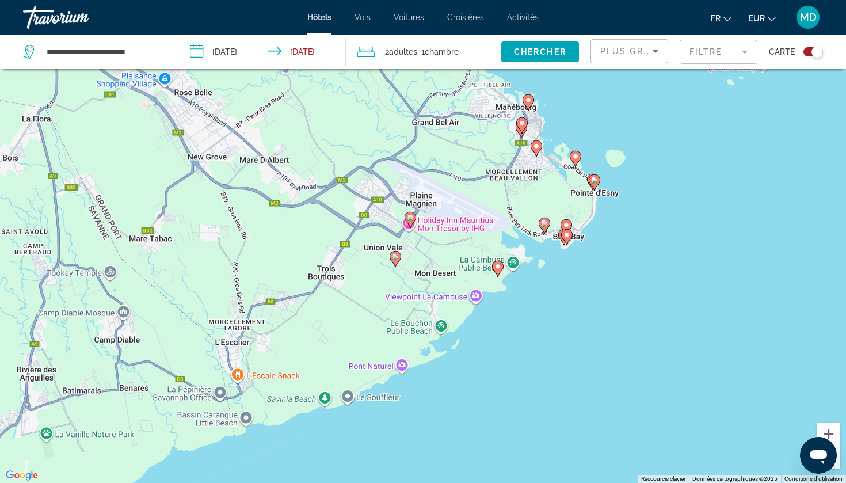
drag, startPoint x: 526, startPoint y: 361, endPoint x: 599, endPoint y: 70, distance: 299.6
click at [599, 70] on div "Pour activer le glissement avec le clavier, appuyez sur Alt+Entrée. Une fois ce…" at bounding box center [423, 241] width 846 height 483
click at [529, 106] on icon "Main content" at bounding box center [528, 101] width 10 height 15
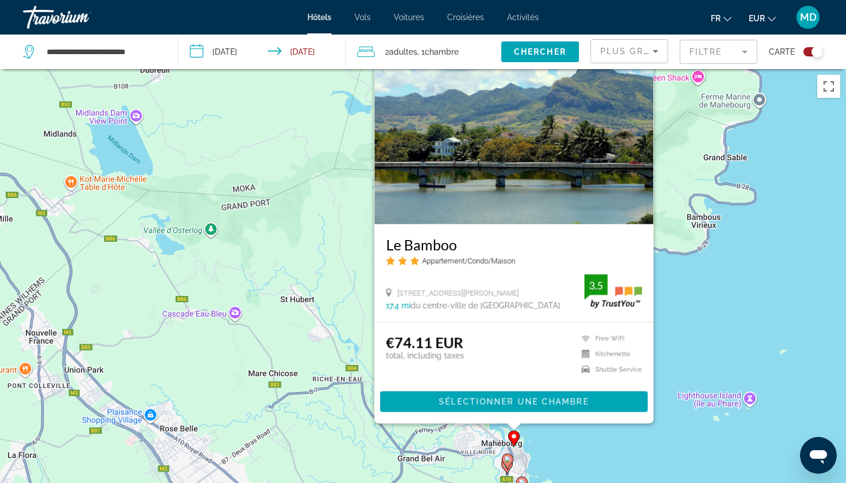
drag, startPoint x: 728, startPoint y: 383, endPoint x: 714, endPoint y: 319, distance: 65.5
click at [714, 319] on div "Pour activer le glissement avec le clavier, appuyez sur Alt+Entrée. Une fois ce…" at bounding box center [423, 310] width 846 height 483
click at [733, 334] on div "Pour activer le glissement avec le clavier, appuyez sur Alt+Entrée. Une fois ce…" at bounding box center [423, 310] width 846 height 483
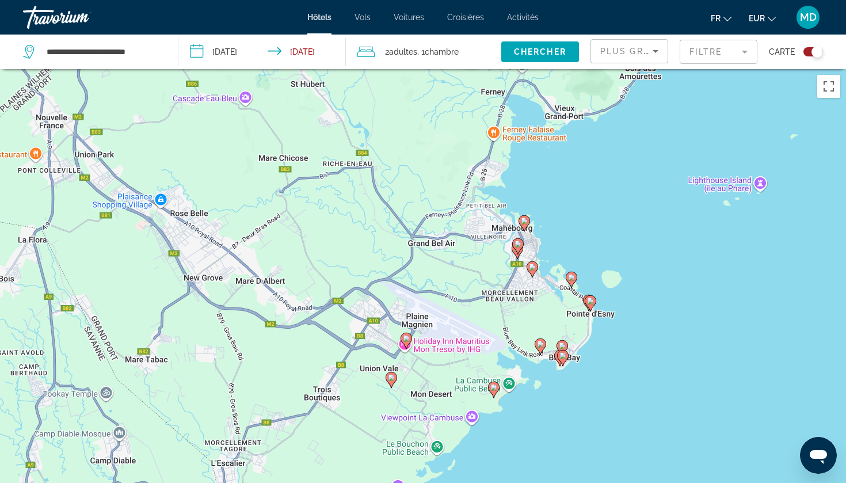
drag, startPoint x: 575, startPoint y: 374, endPoint x: 585, endPoint y: 155, distance: 219.0
click at [585, 155] on div "Pour activer le glissement avec le clavier, appuyez sur Alt+Entrée. Une fois ce…" at bounding box center [423, 310] width 846 height 483
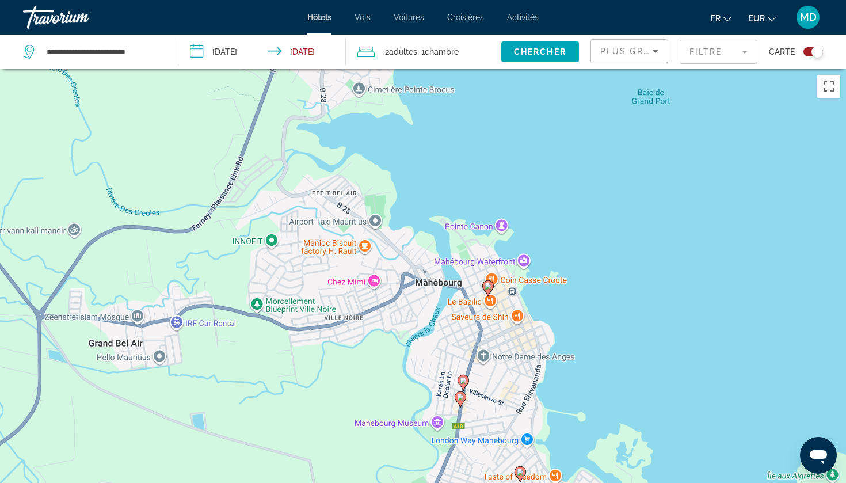
drag, startPoint x: 638, startPoint y: 338, endPoint x: 625, endPoint y: 297, distance: 43.1
click at [625, 297] on div "Pour activer le glissement avec le clavier, appuyez sur Alt+Entrée. Une fois ce…" at bounding box center [423, 310] width 846 height 483
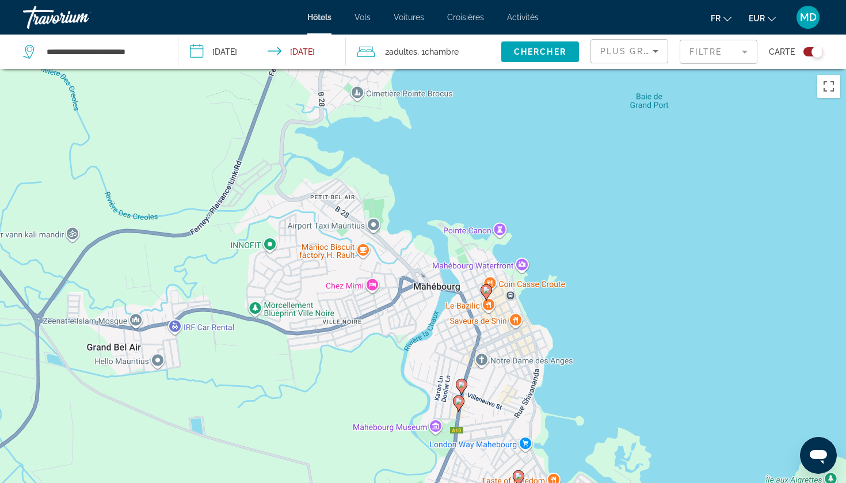
click at [465, 385] on icon "Main content" at bounding box center [462, 386] width 10 height 15
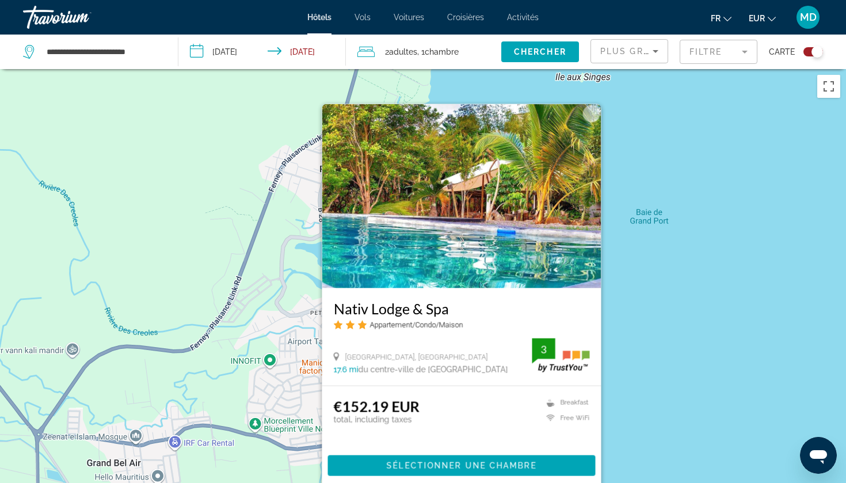
click at [678, 355] on div "Pour activer le glissement avec le clavier, appuyez sur Alt+Entrée. Une fois ce…" at bounding box center [423, 310] width 846 height 483
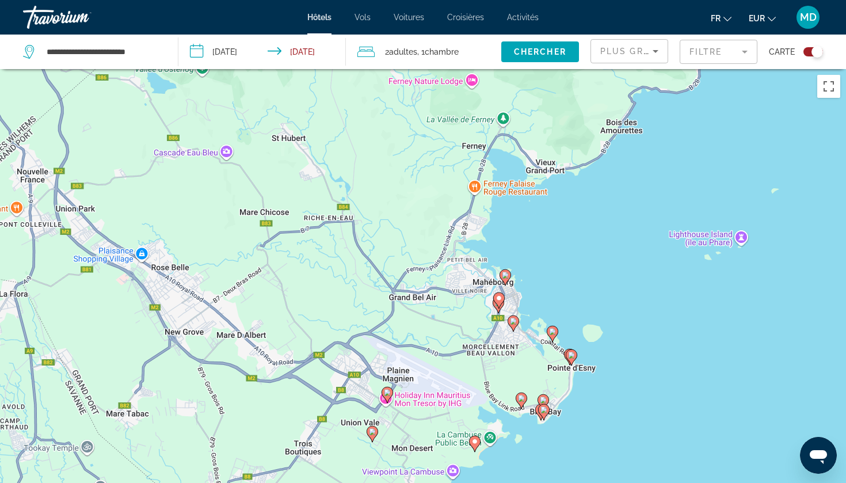
drag, startPoint x: 531, startPoint y: 428, endPoint x: 531, endPoint y: 301, distance: 127.2
click at [531, 301] on div "Pour activer le glissement avec le clavier, appuyez sur Alt+Entrée. Une fois ce…" at bounding box center [423, 310] width 846 height 483
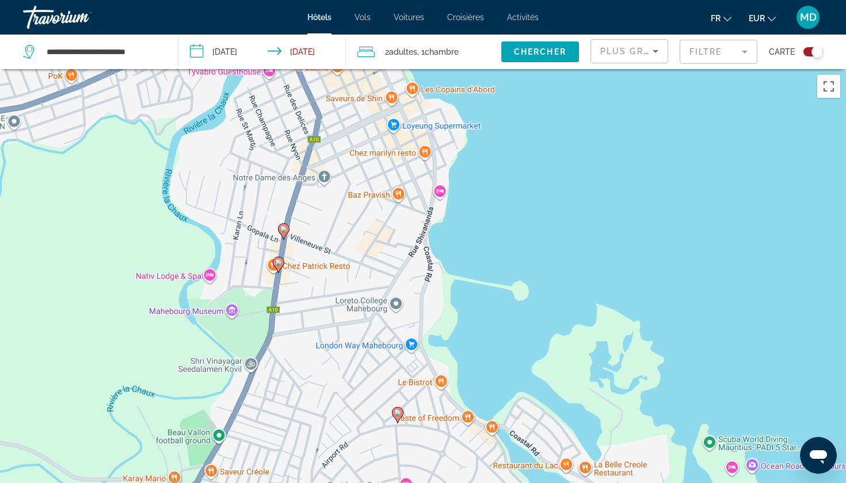
click at [277, 261] on image "Main content" at bounding box center [278, 262] width 7 height 7
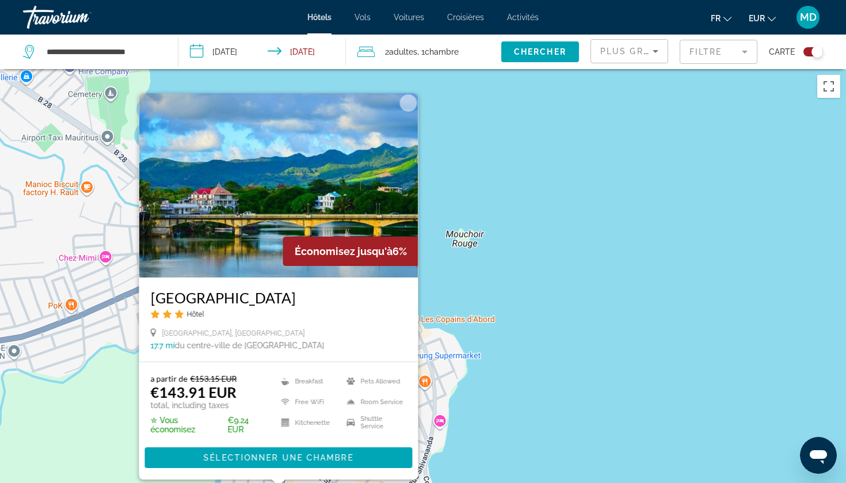
click at [543, 282] on div "Pour activer le glissement avec le clavier, appuyez sur Alt+Entrée. Une fois ce…" at bounding box center [423, 310] width 846 height 483
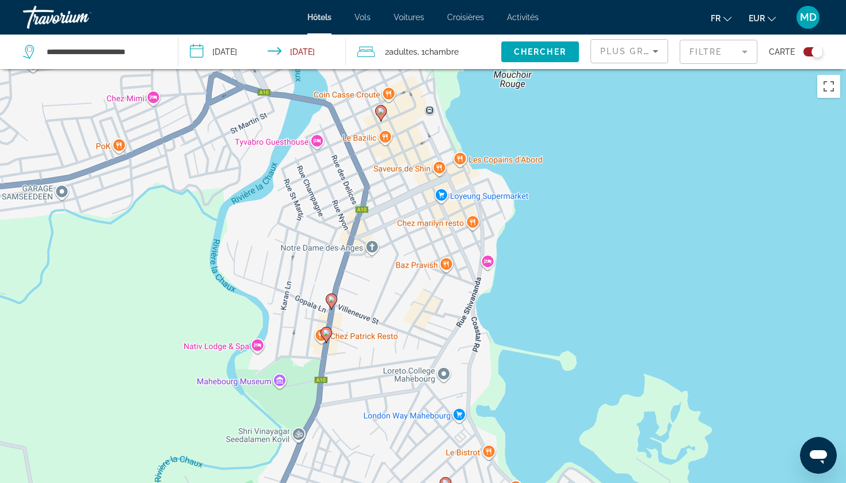
drag, startPoint x: 495, startPoint y: 421, endPoint x: 543, endPoint y: 251, distance: 176.4
click at [543, 252] on div "Pour activer le glissement avec le clavier, appuyez sur Alt+Entrée. Une fois ce…" at bounding box center [423, 310] width 846 height 483
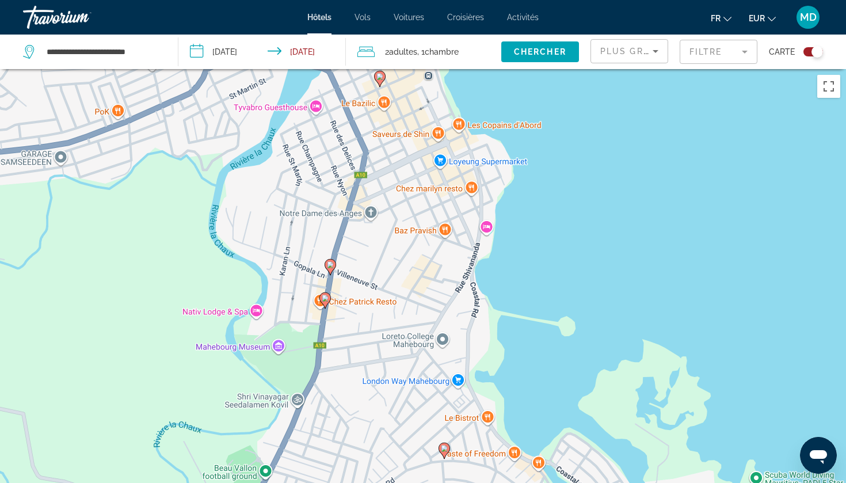
drag, startPoint x: 576, startPoint y: 282, endPoint x: 565, endPoint y: 165, distance: 116.8
click at [565, 166] on div "Pour activer le glissement avec le clavier, appuyez sur Alt+Entrée. Une fois ce…" at bounding box center [423, 310] width 846 height 483
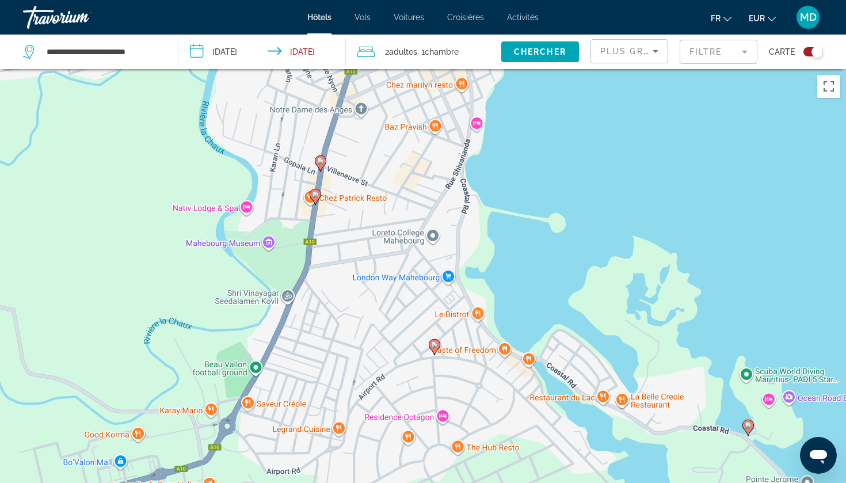
click at [436, 351] on icon "Main content" at bounding box center [434, 346] width 10 height 15
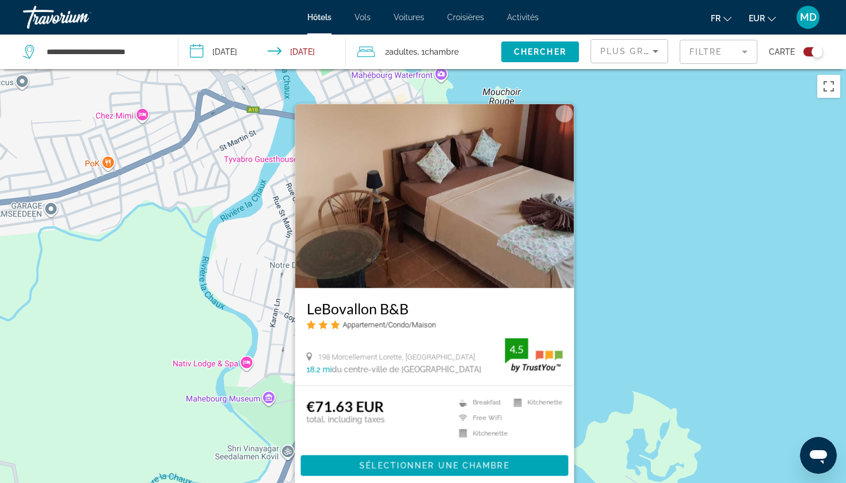
click at [695, 306] on div "Pour activer le glissement avec le clavier, appuyez sur Alt+Entrée. Une fois ce…" at bounding box center [423, 310] width 846 height 483
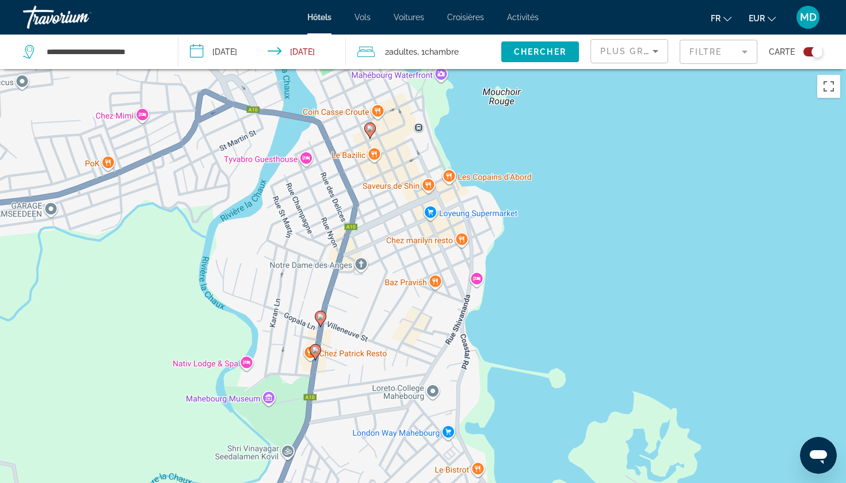
click at [318, 320] on g "Main content" at bounding box center [321, 318] width 12 height 16
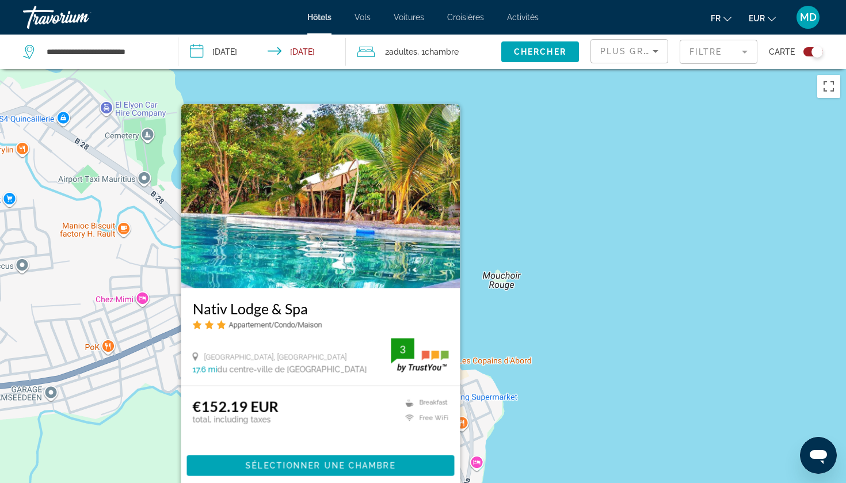
click at [610, 294] on div "Pour activer le glissement avec le clavier, appuyez sur Alt+Entrée. Une fois ce…" at bounding box center [423, 310] width 846 height 483
drag, startPoint x: 566, startPoint y: 383, endPoint x: 572, endPoint y: 78, distance: 304.6
click at [572, 82] on div "Pour activer le glissement avec le clavier, appuyez sur Alt+Entrée. Une fois ce…" at bounding box center [423, 310] width 846 height 483
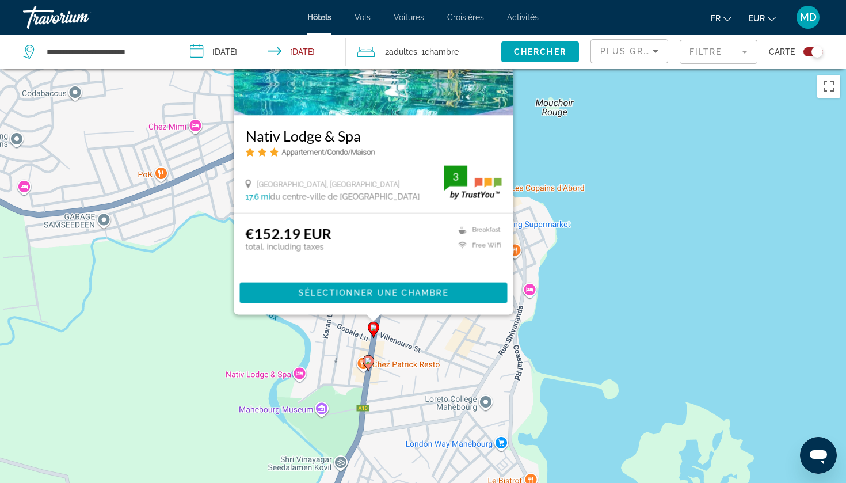
drag, startPoint x: 505, startPoint y: 218, endPoint x: 558, endPoint y: 37, distance: 187.8
click at [558, 69] on div "**********" at bounding box center [423, 345] width 846 height 552
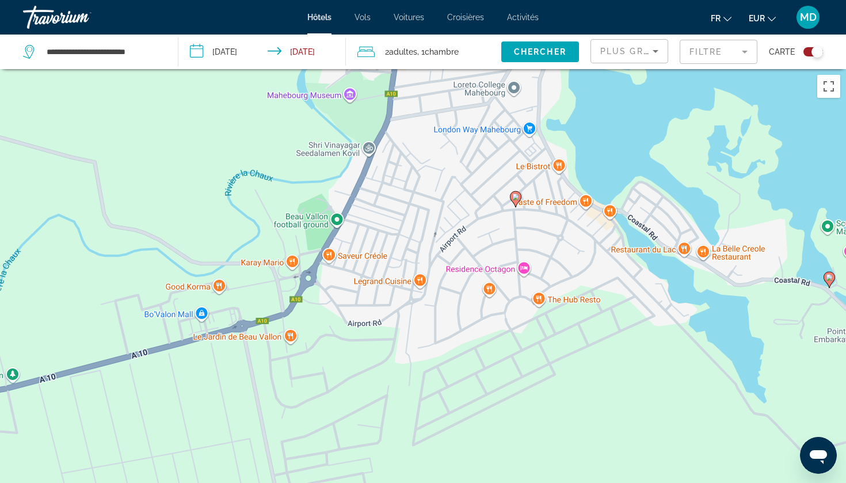
drag, startPoint x: 408, startPoint y: 395, endPoint x: 469, endPoint y: 82, distance: 319.2
click at [442, 81] on div "Pour activer le glissement avec le clavier, appuyez sur Alt+Entrée. Une fois ce…" at bounding box center [423, 310] width 846 height 483
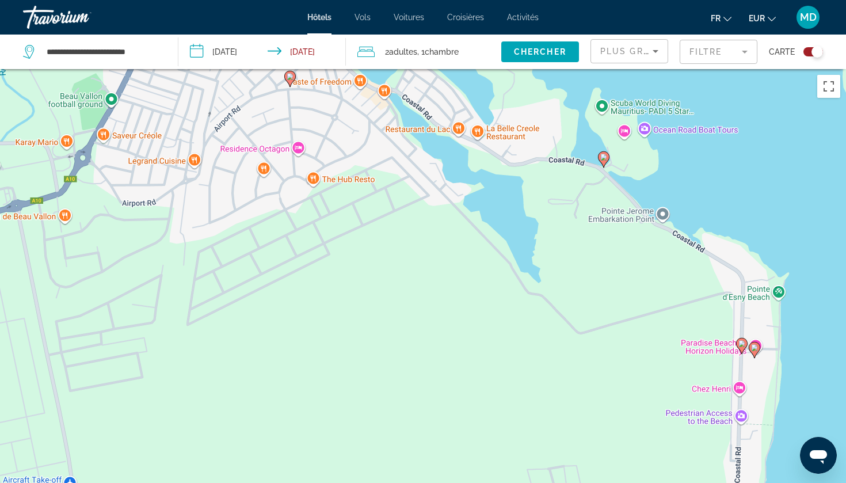
drag, startPoint x: 611, startPoint y: 324, endPoint x: 360, endPoint y: 203, distance: 278.3
click at [360, 203] on div "Pour activer le glissement avec le clavier, appuyez sur Alt+Entrée. Une fois ce…" at bounding box center [423, 310] width 846 height 483
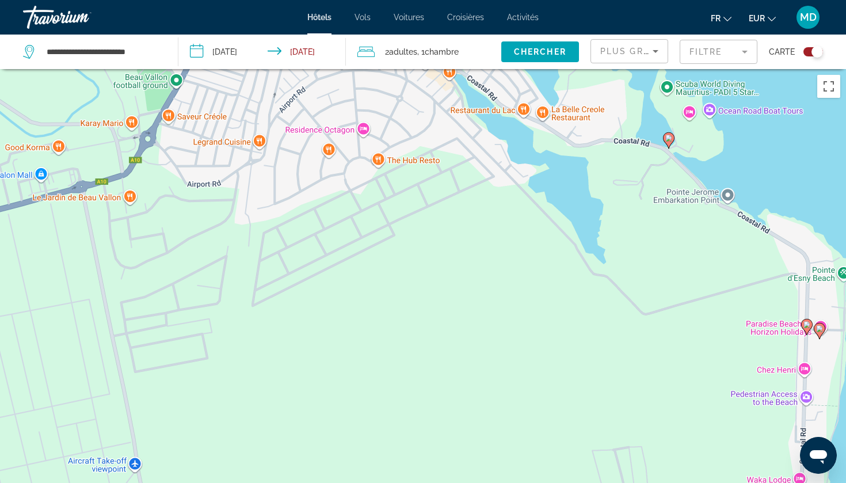
click at [675, 140] on div "Pour activer le glissement avec le clavier, appuyez sur Alt+Entrée. Une fois ce…" at bounding box center [423, 310] width 846 height 483
click at [664, 145] on gmp-advanced-marker "Main content" at bounding box center [669, 140] width 12 height 17
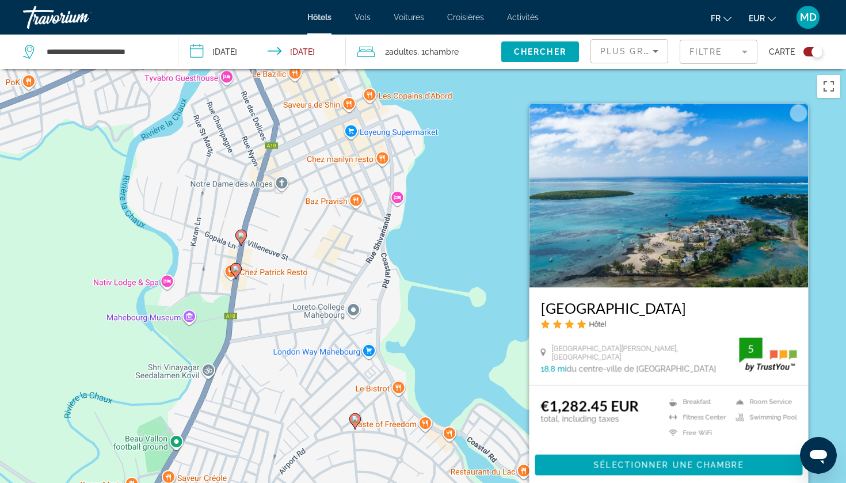
click at [500, 291] on div "Pour activer le glissement avec le clavier, appuyez sur Alt+Entrée. Une fois ce…" at bounding box center [423, 310] width 846 height 483
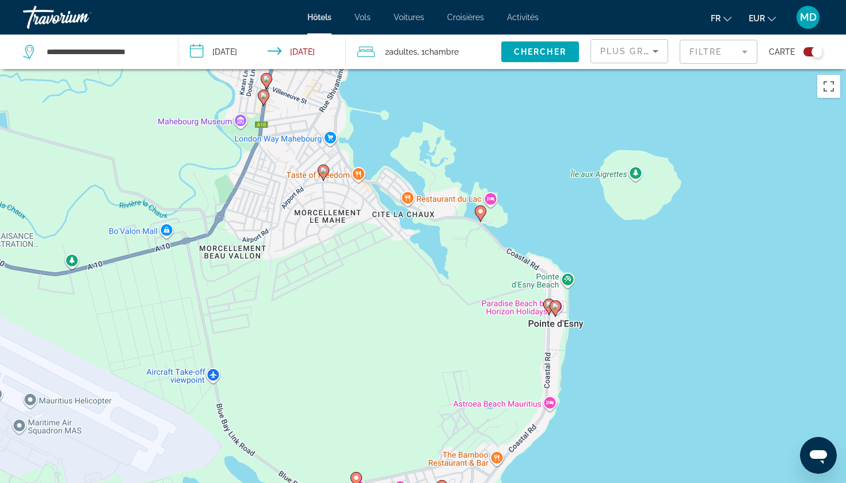
drag, startPoint x: 653, startPoint y: 330, endPoint x: 549, endPoint y: 150, distance: 208.2
click at [549, 150] on div "Pour activer le glissement avec le clavier, appuyez sur Alt+Entrée. Une fois ce…" at bounding box center [423, 310] width 846 height 483
click at [548, 306] on image "Main content" at bounding box center [549, 304] width 7 height 7
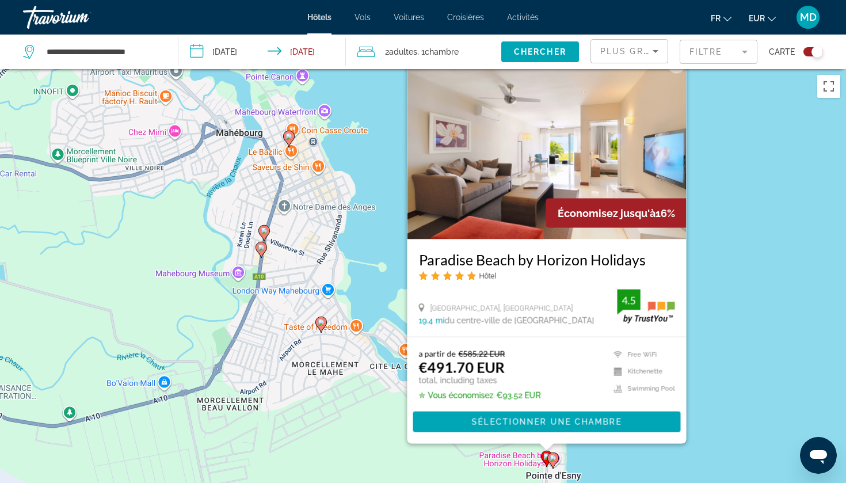
drag, startPoint x: 713, startPoint y: 394, endPoint x: 710, endPoint y: 343, distance: 51.3
click at [710, 343] on div "Pour activer le glissement avec le clavier, appuyez sur Alt+Entrée. Une fois ce…" at bounding box center [423, 310] width 846 height 483
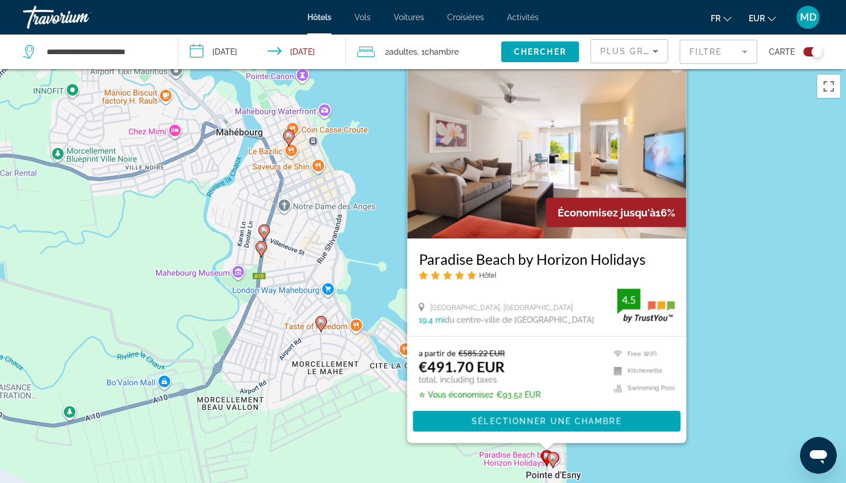
click at [555, 459] on image "Main content" at bounding box center [553, 457] width 7 height 7
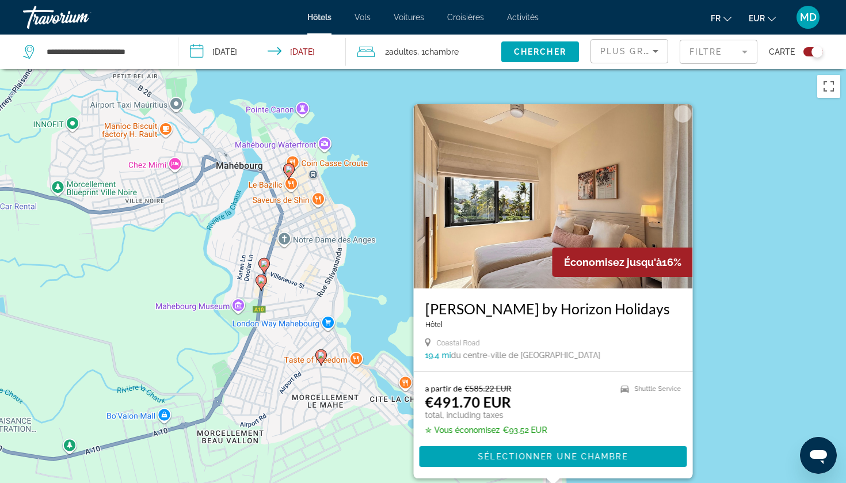
click at [747, 328] on div "Pour activer le glissement avec le clavier, appuyez sur Alt+Entrée. Une fois ce…" at bounding box center [423, 310] width 846 height 483
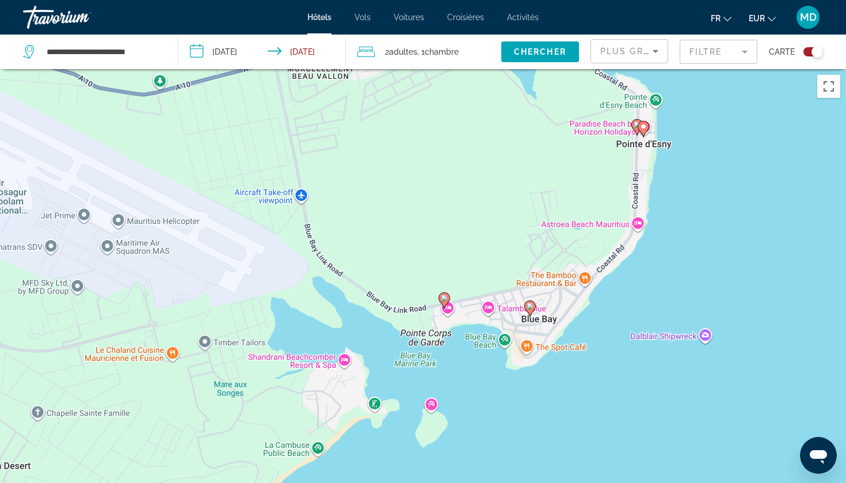
drag, startPoint x: 556, startPoint y: 367, endPoint x: 647, endPoint y: 2, distance: 376.6
click at [647, 2] on div "**********" at bounding box center [423, 241] width 846 height 483
click at [535, 310] on gmp-advanced-marker "Main content" at bounding box center [530, 308] width 12 height 17
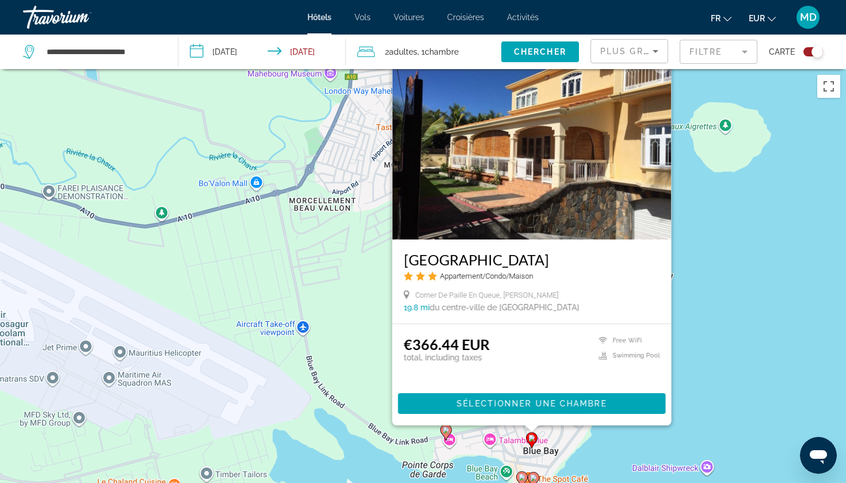
drag, startPoint x: 727, startPoint y: 393, endPoint x: 728, endPoint y: 344, distance: 49.5
click at [728, 344] on div "Pour activer le glissement avec le clavier, appuyez sur Alt+Entrée. Une fois ce…" at bounding box center [423, 310] width 846 height 483
click at [533, 481] on image "Main content" at bounding box center [533, 477] width 7 height 7
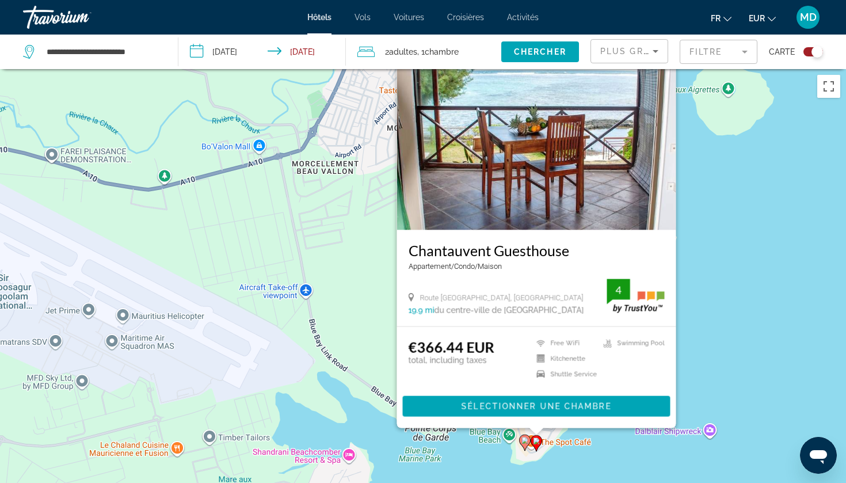
drag, startPoint x: 701, startPoint y: 375, endPoint x: 704, endPoint y: 317, distance: 58.2
click at [704, 317] on div "Pour activer le glissement avec le clavier, appuyez sur Alt+Entrée. Une fois ce…" at bounding box center [423, 310] width 846 height 483
click at [524, 439] on image "Main content" at bounding box center [525, 440] width 7 height 7
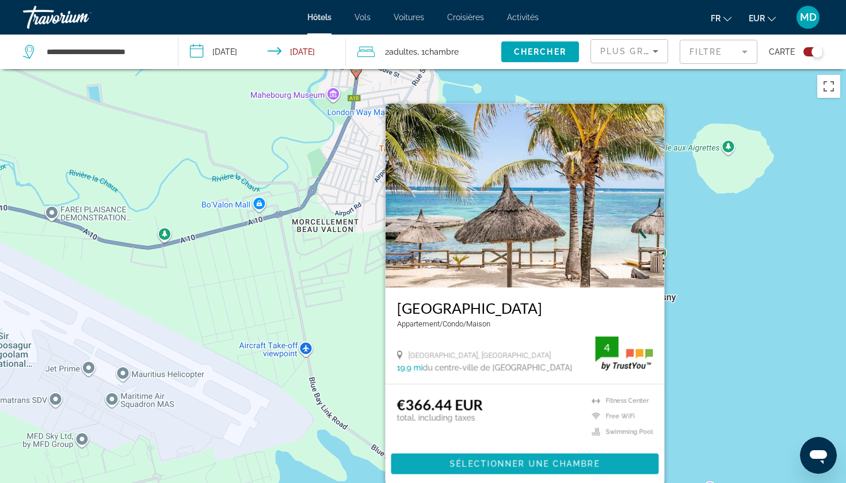
click at [523, 462] on span "Sélectionner une chambre" at bounding box center [525, 463] width 150 height 9
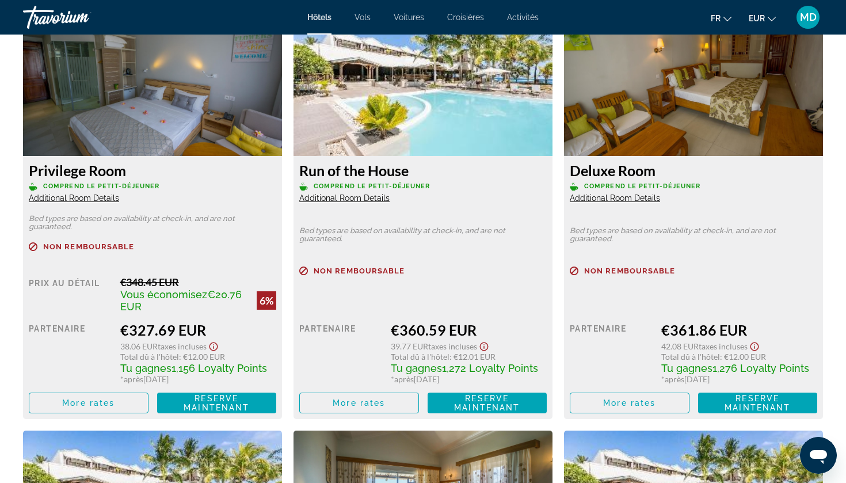
scroll to position [1594, 0]
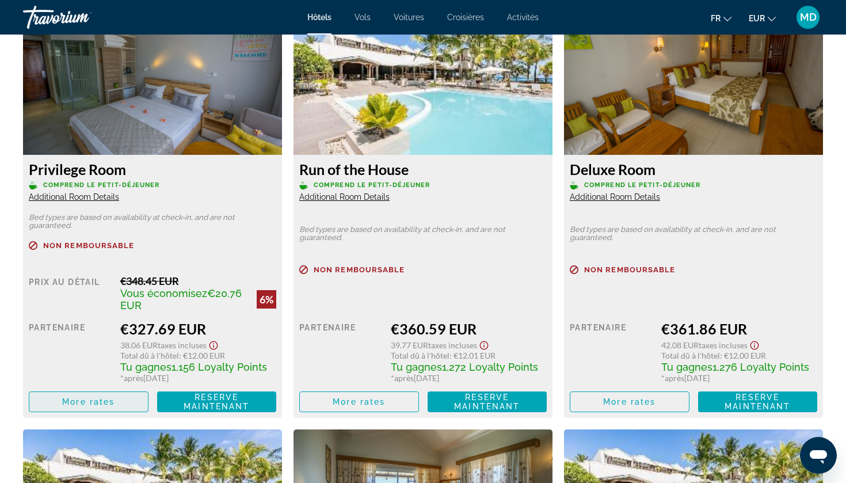
click at [97, 399] on span "More rates" at bounding box center [88, 401] width 52 height 9
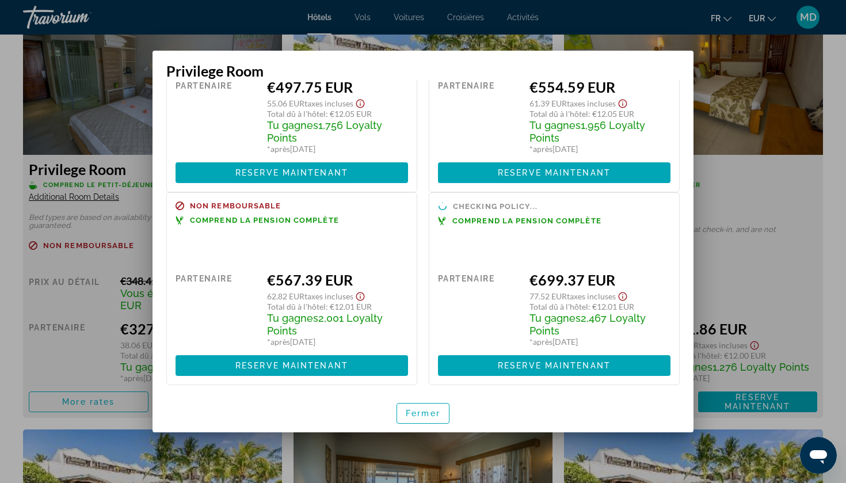
scroll to position [0, 0]
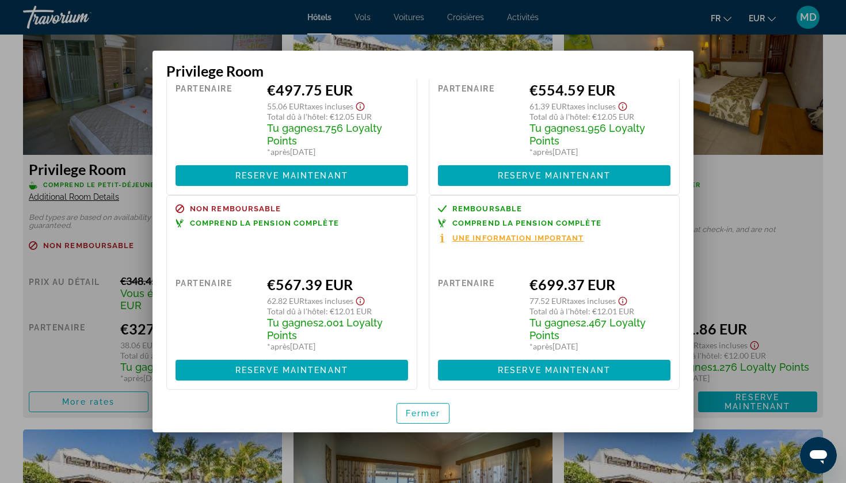
click at [4, 240] on div at bounding box center [423, 241] width 846 height 483
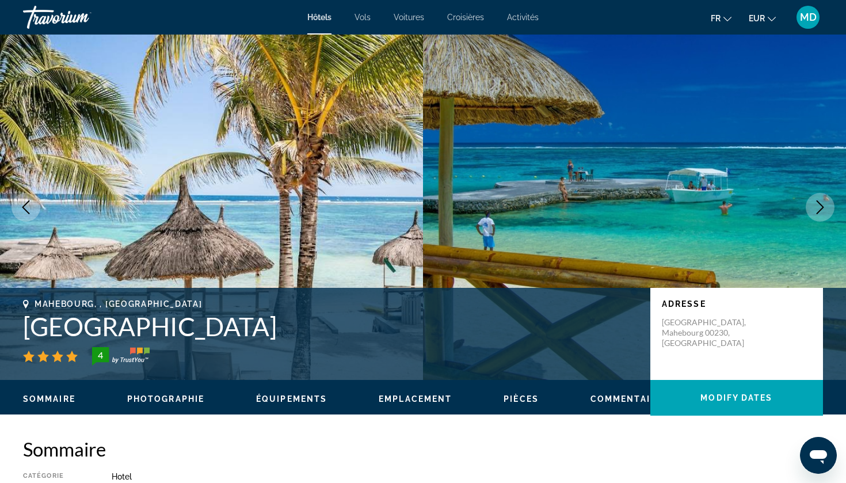
scroll to position [1594, 0]
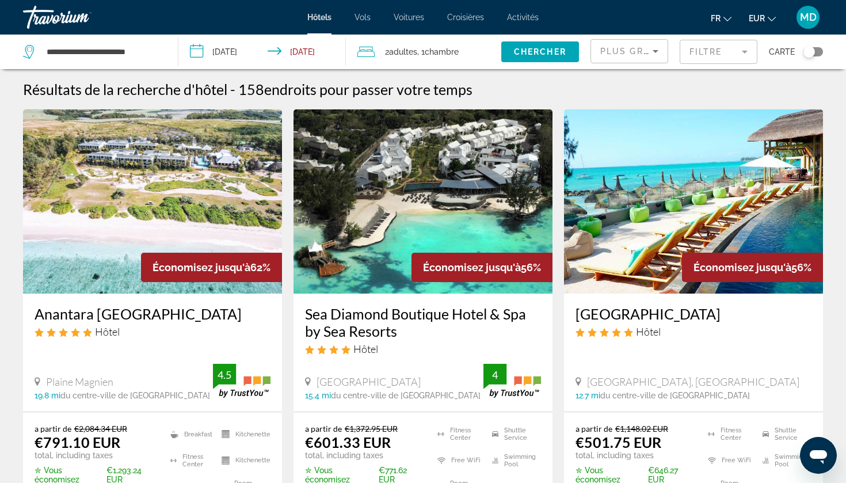
click at [813, 53] on div "Toggle map" at bounding box center [810, 52] width 12 height 12
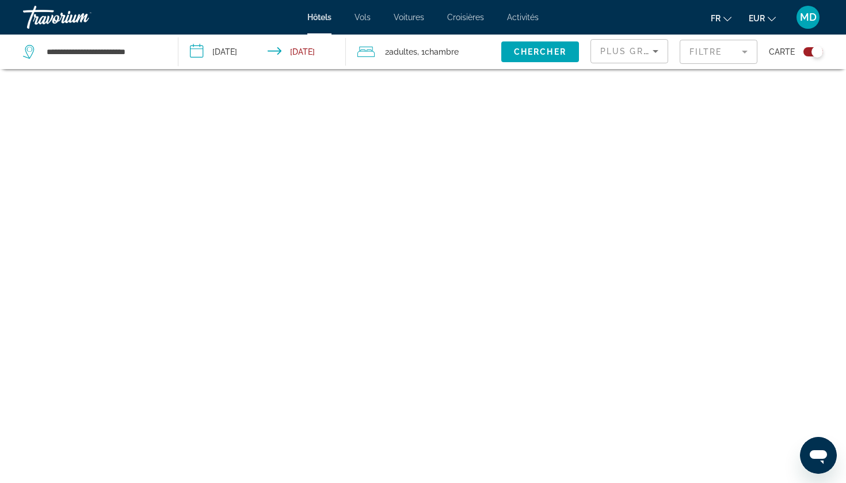
scroll to position [69, 0]
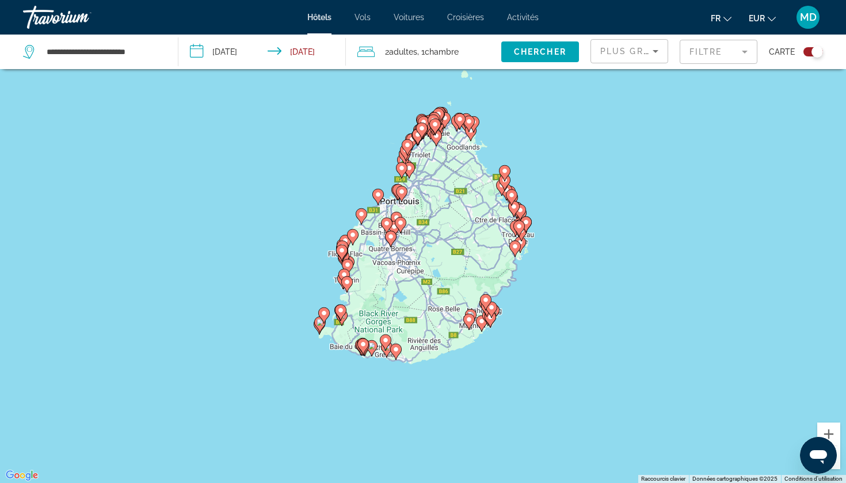
click at [492, 324] on icon "Main content" at bounding box center [490, 318] width 10 height 15
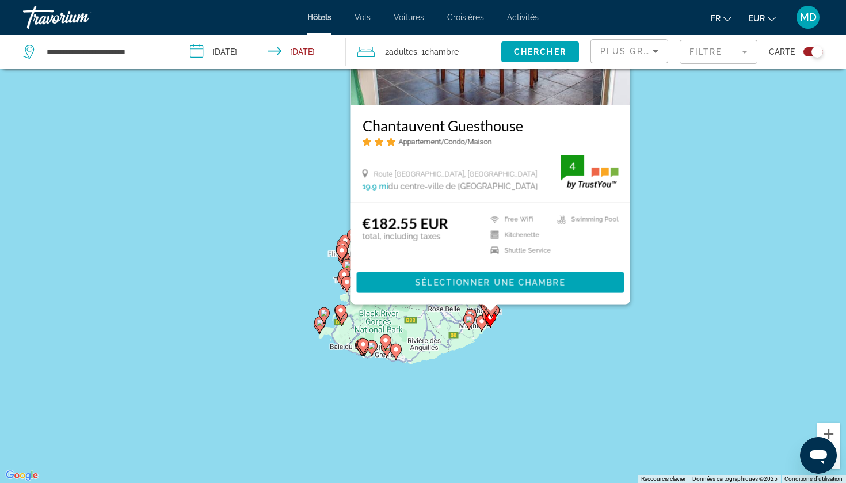
scroll to position [0, 0]
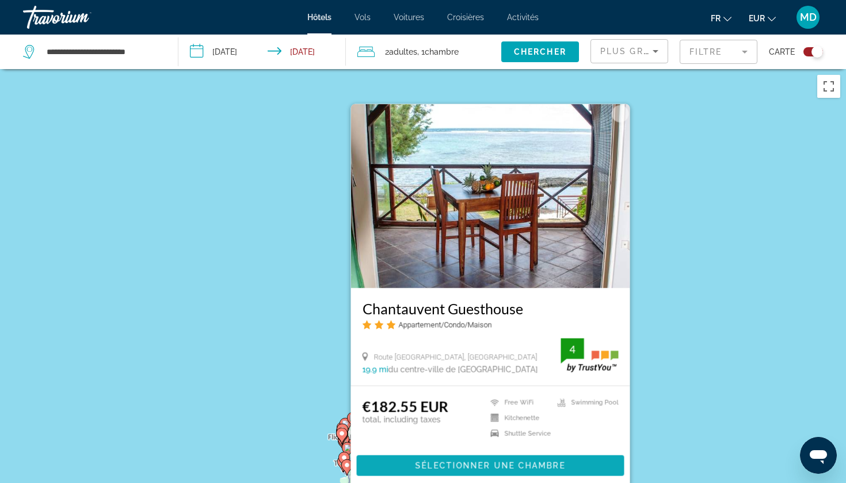
click at [484, 468] on span "Sélectionner une chambre" at bounding box center [491, 465] width 150 height 9
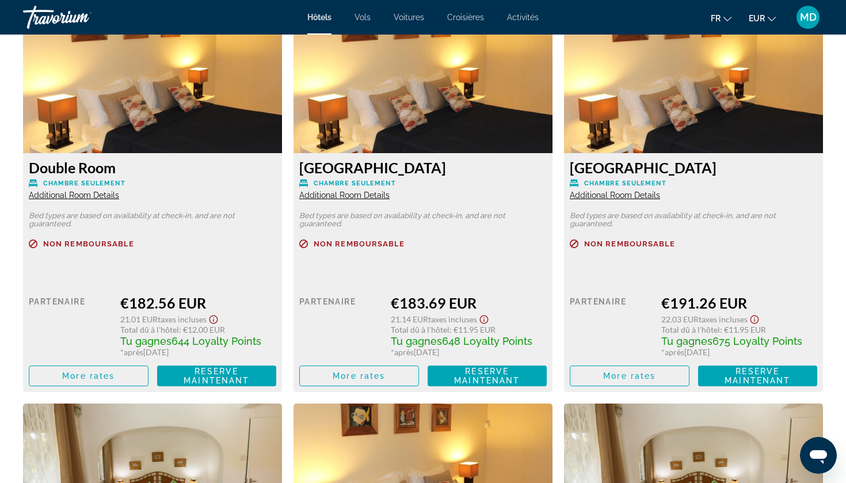
scroll to position [1618, 0]
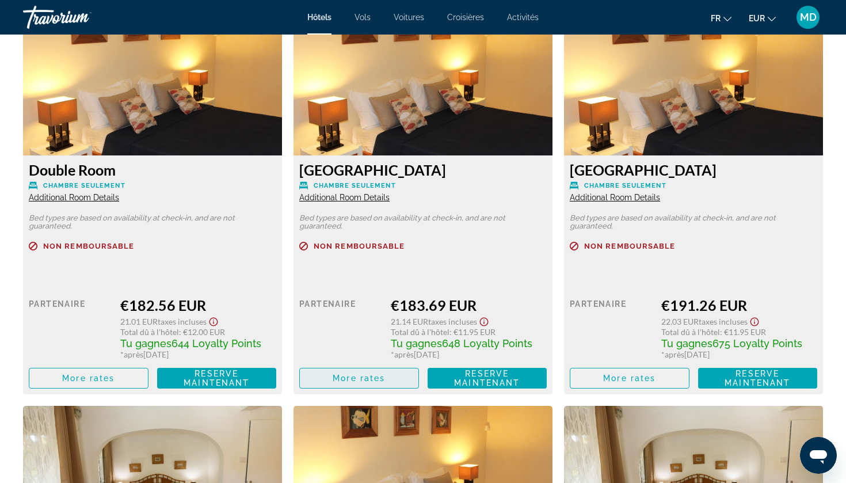
click at [379, 382] on span "More rates" at bounding box center [359, 378] width 52 height 9
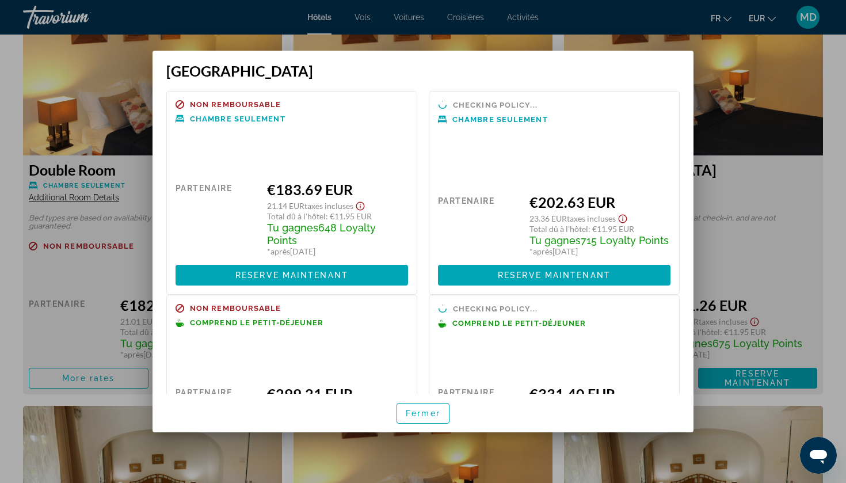
scroll to position [0, 0]
click at [0, 285] on div at bounding box center [423, 241] width 846 height 483
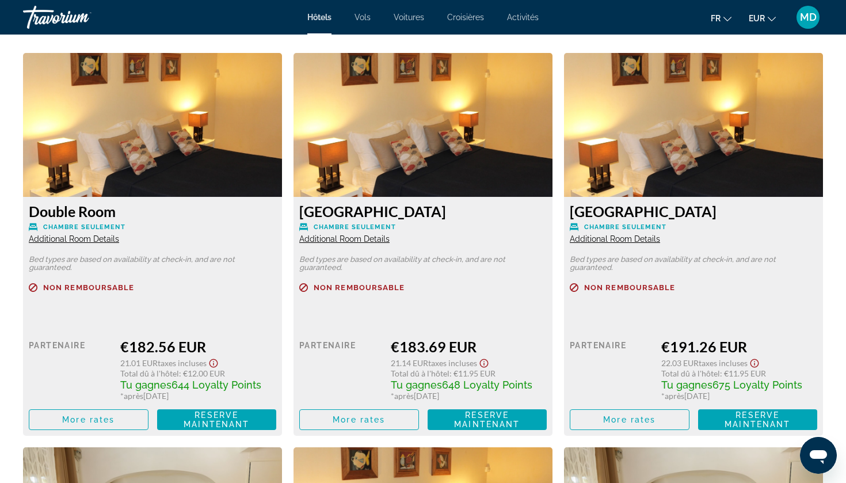
scroll to position [1575, 0]
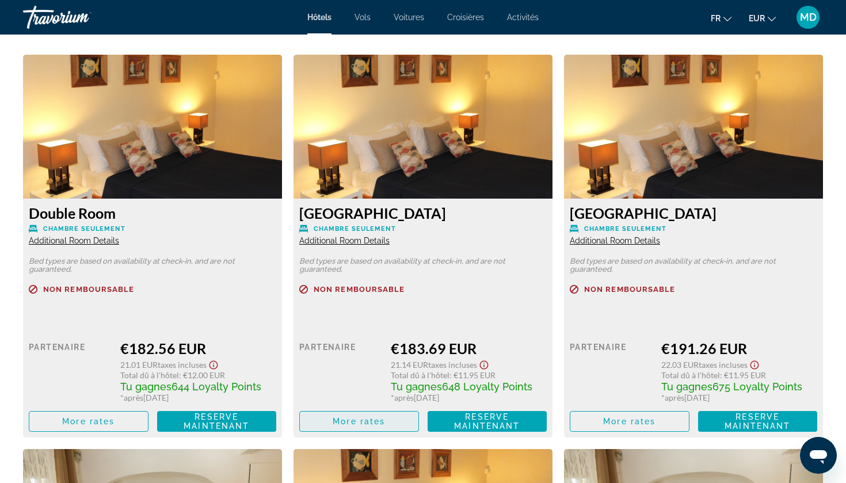
click at [385, 426] on span "More rates" at bounding box center [359, 421] width 52 height 9
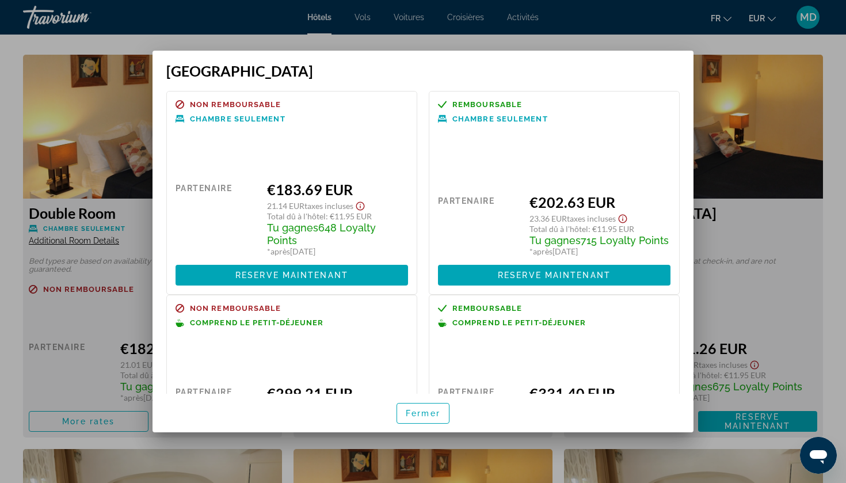
scroll to position [0, 0]
click at [11, 276] on div at bounding box center [423, 241] width 846 height 483
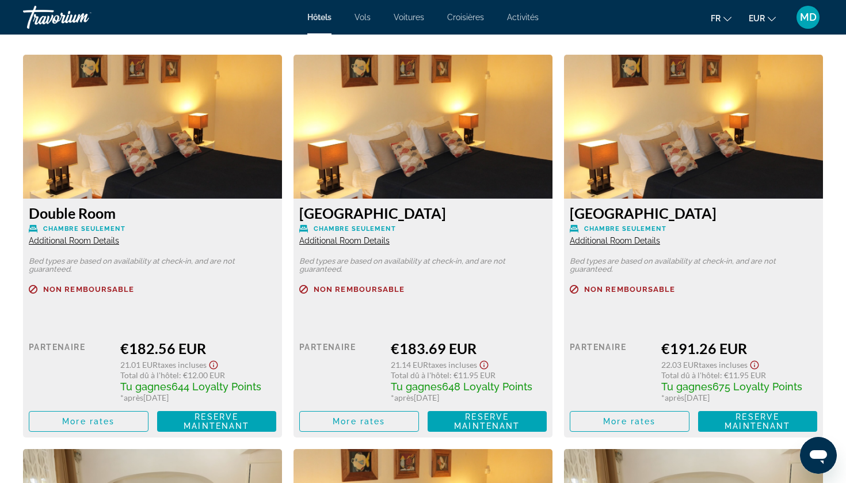
scroll to position [1575, 0]
